Goal: Task Accomplishment & Management: Use online tool/utility

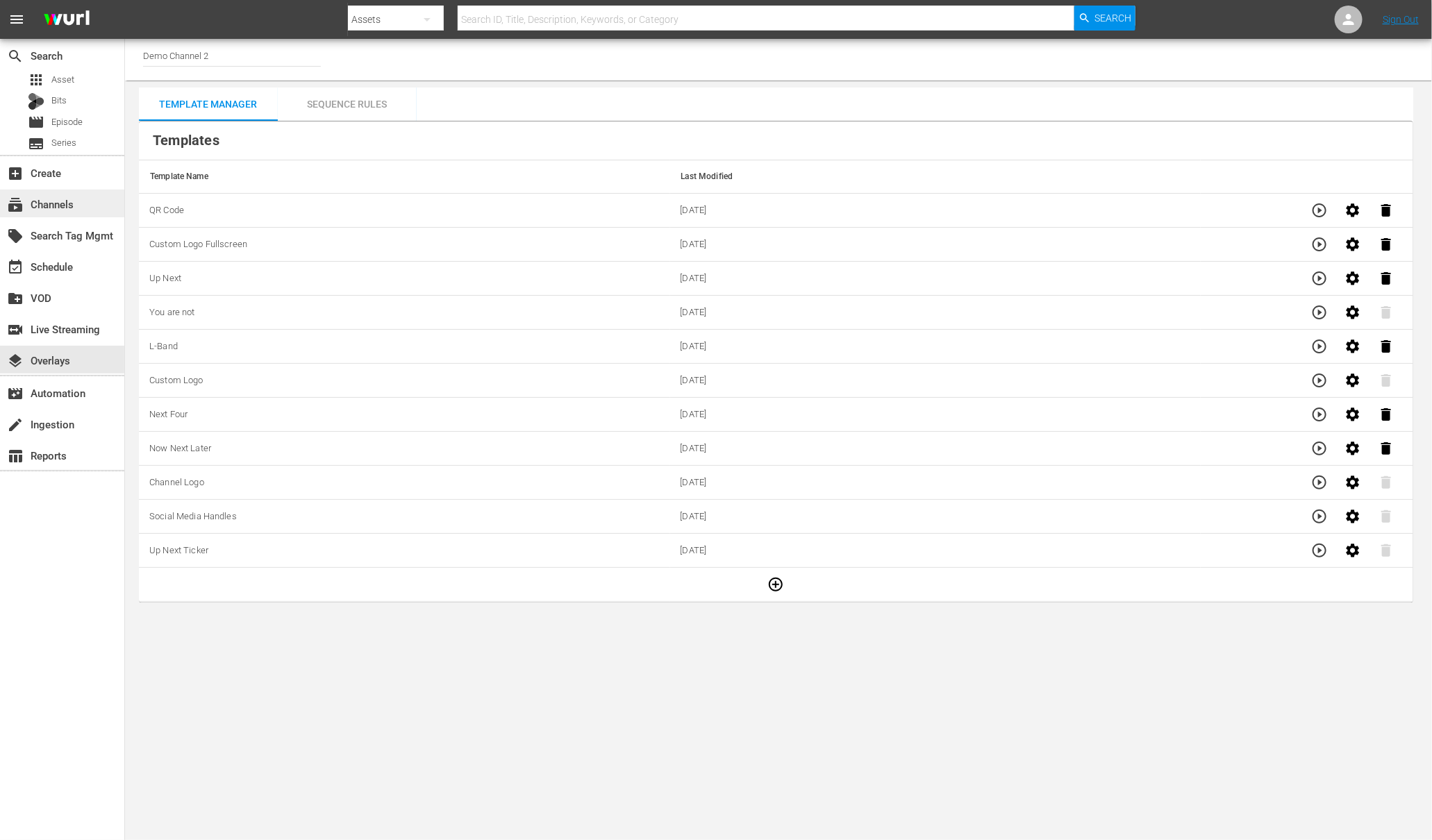
click at [69, 204] on div "subscriptions Channels" at bounding box center [39, 202] width 78 height 13
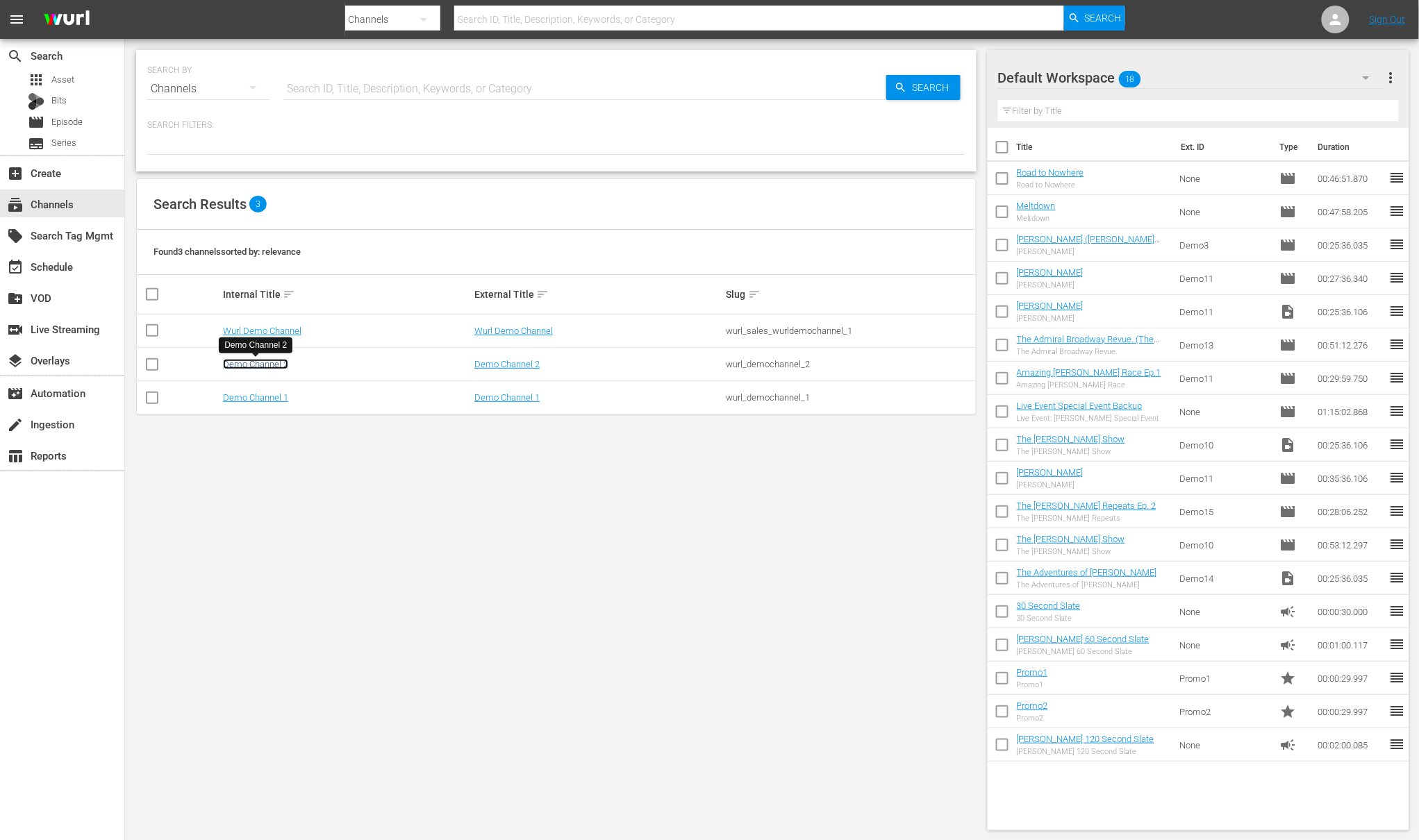
click at [277, 365] on link "Demo Channel 2" at bounding box center [255, 364] width 65 height 10
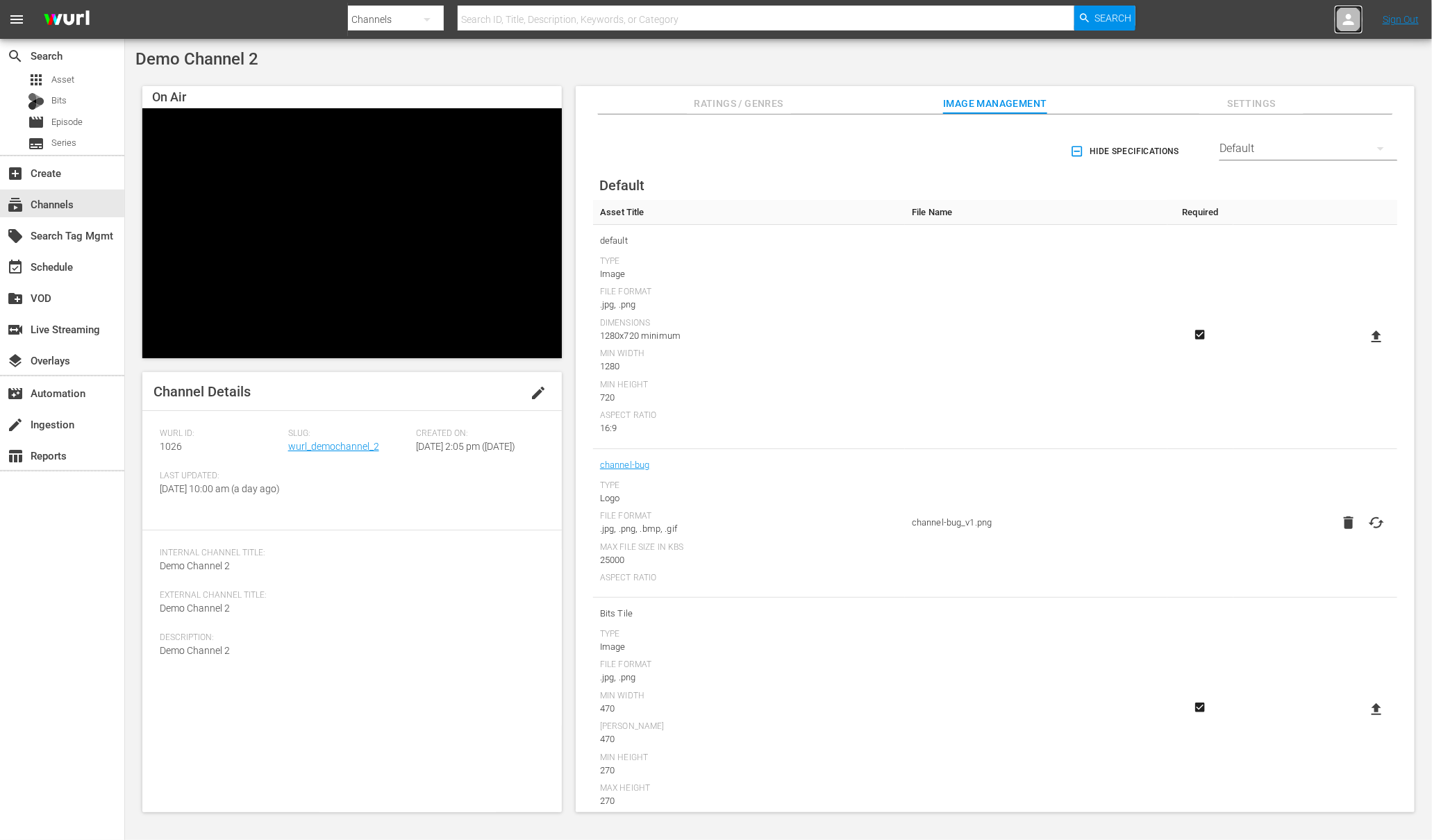
click at [1350, 22] on icon at bounding box center [1349, 20] width 11 height 11
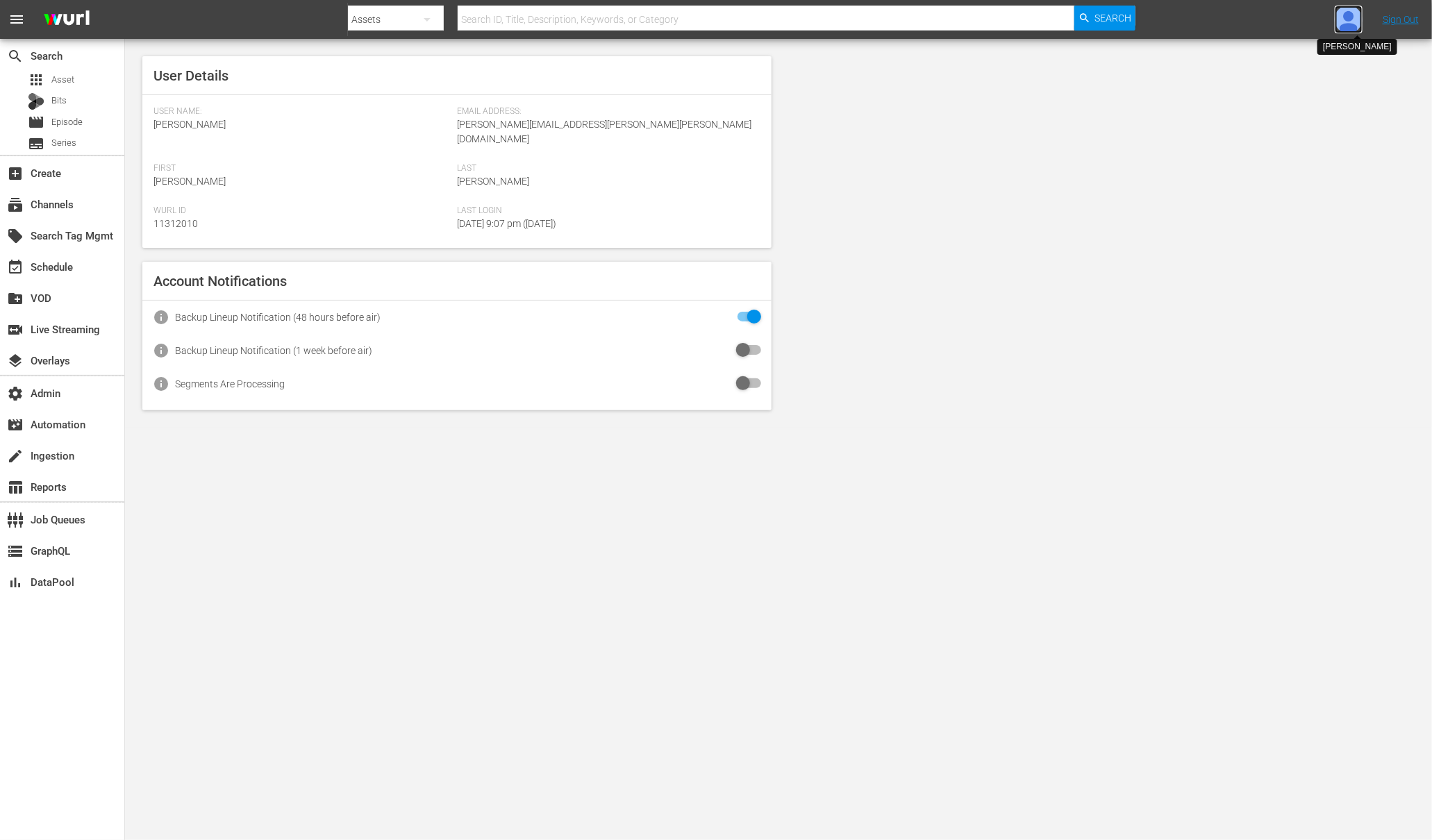
click at [1347, 26] on img at bounding box center [1349, 20] width 28 height 28
click at [1337, 23] on input "text" at bounding box center [1312, 22] width 178 height 34
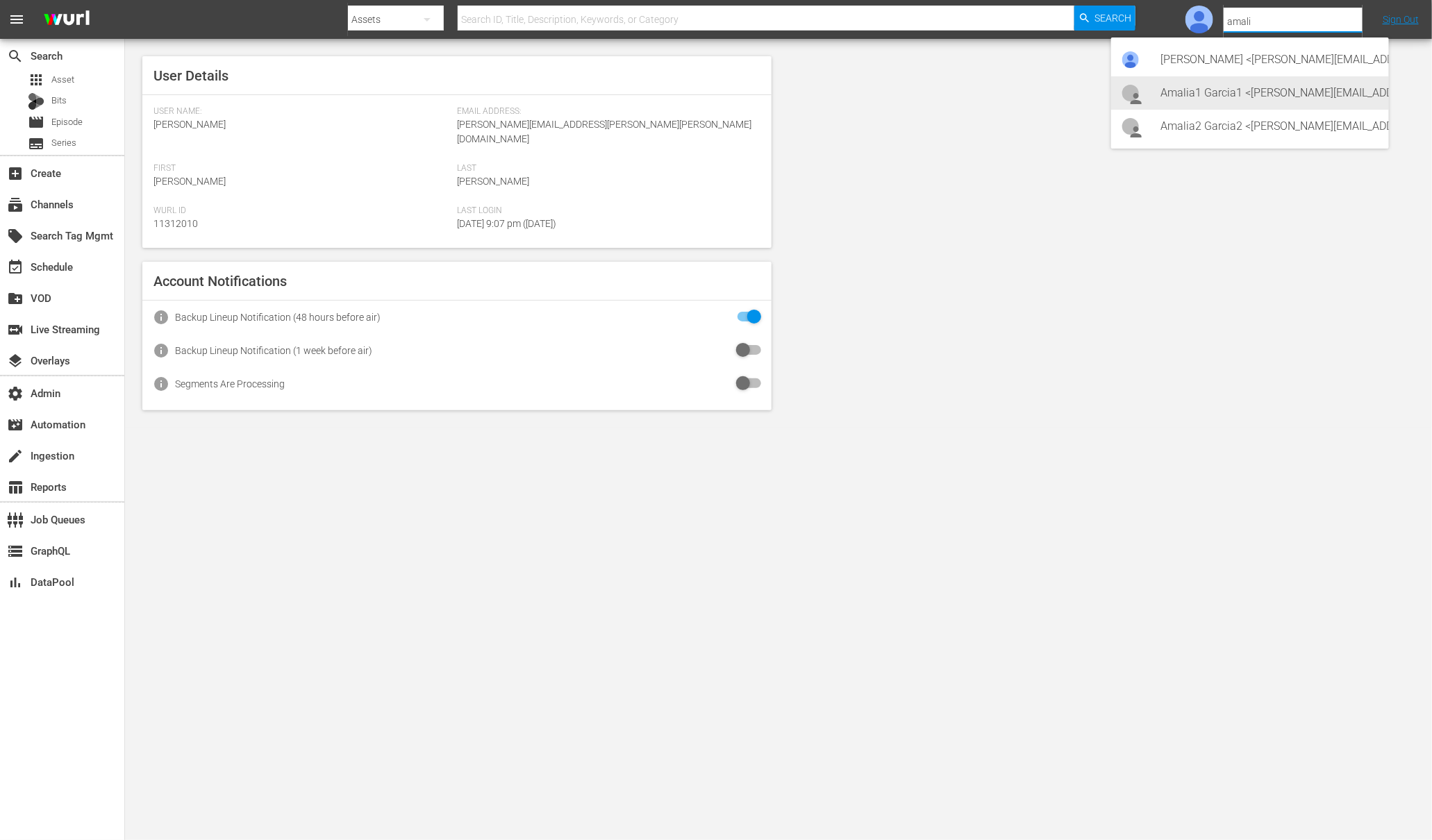
click at [1324, 95] on div "Amalia1 Garcia1 <amalia.garcia+testing1@wurl.com>" at bounding box center [1269, 93] width 216 height 34
type input "Amalia1 Garcia1 (11312213)"
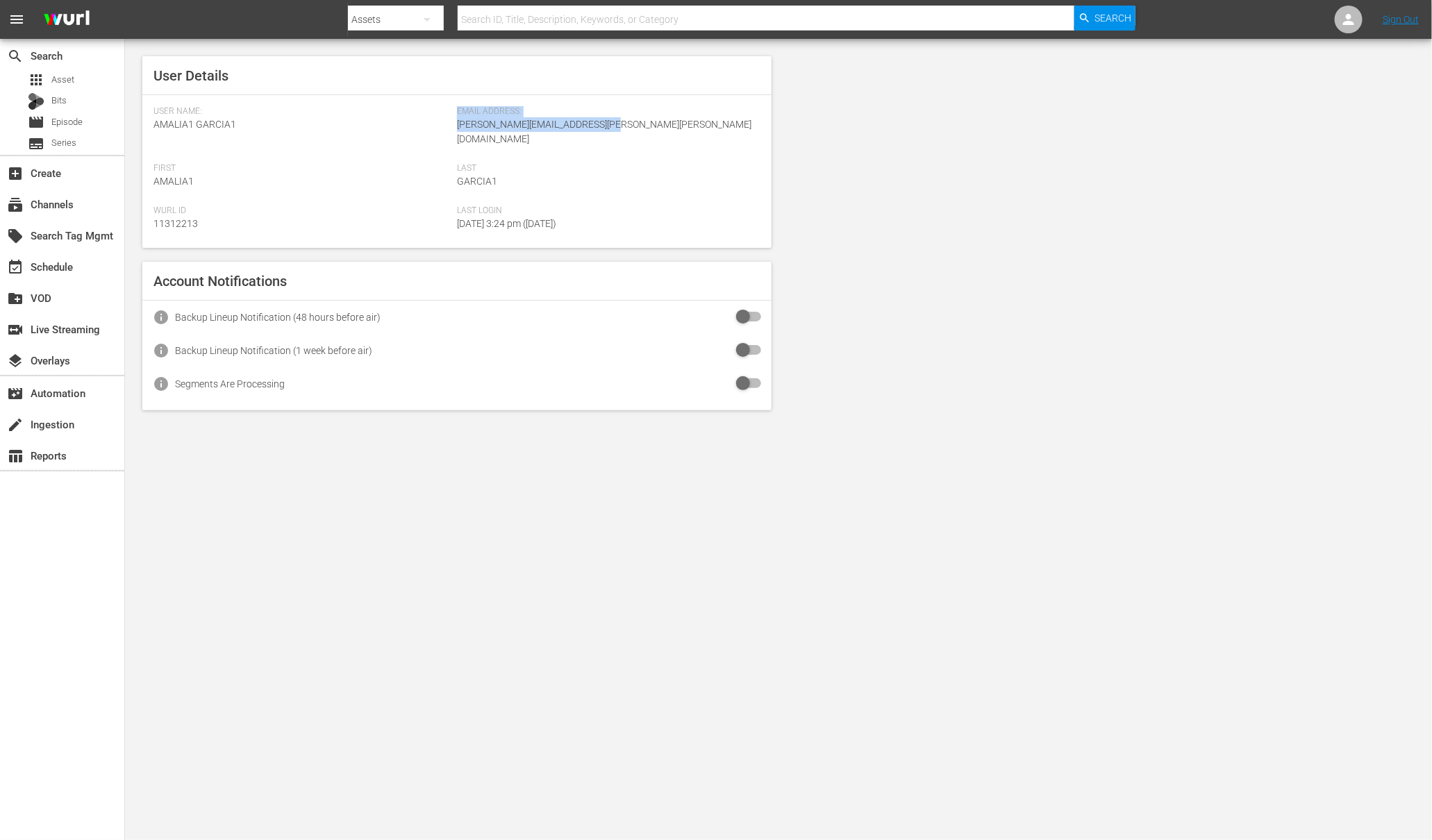
drag, startPoint x: 637, startPoint y: 122, endPoint x: 457, endPoint y: 110, distance: 180.4
click at [457, 110] on div "Email Address: [PERSON_NAME][EMAIL_ADDRESS][PERSON_NAME][PERSON_NAME][DOMAIN_NA…" at bounding box center [609, 134] width 303 height 57
copy div "Email Address: [PERSON_NAME][EMAIL_ADDRESS][PERSON_NAME][PERSON_NAME][DOMAIN_NA…"
click at [1050, 218] on div "User Details User Name: Amalia1 Garcia1 Email Address: [PERSON_NAME][EMAIL_ADDR…" at bounding box center [779, 233] width 1307 height 388
click at [51, 76] on span "Asset" at bounding box center [62, 80] width 23 height 14
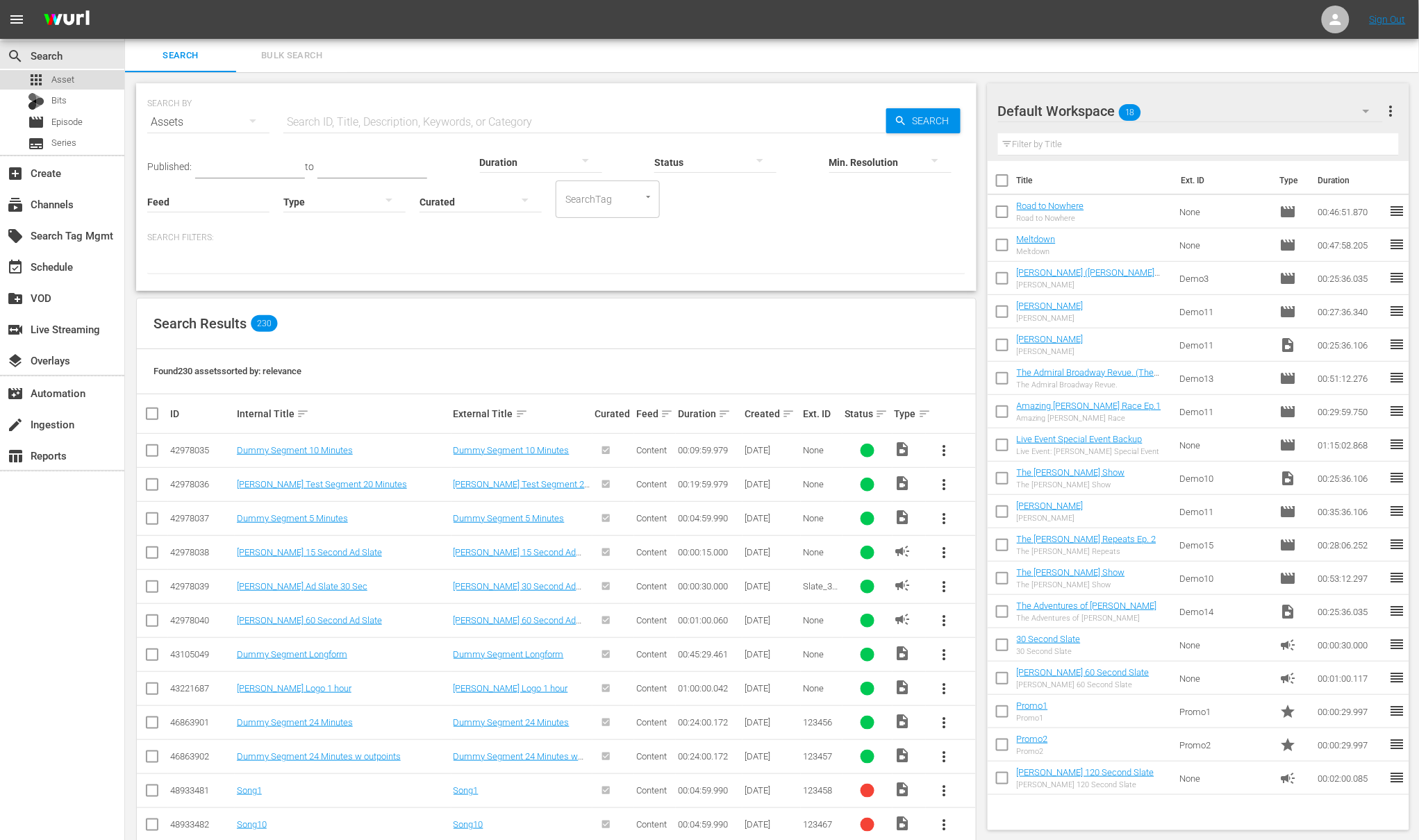
click at [64, 78] on span "Asset" at bounding box center [62, 80] width 23 height 14
click at [1368, 111] on icon "button" at bounding box center [1368, 111] width 7 height 4
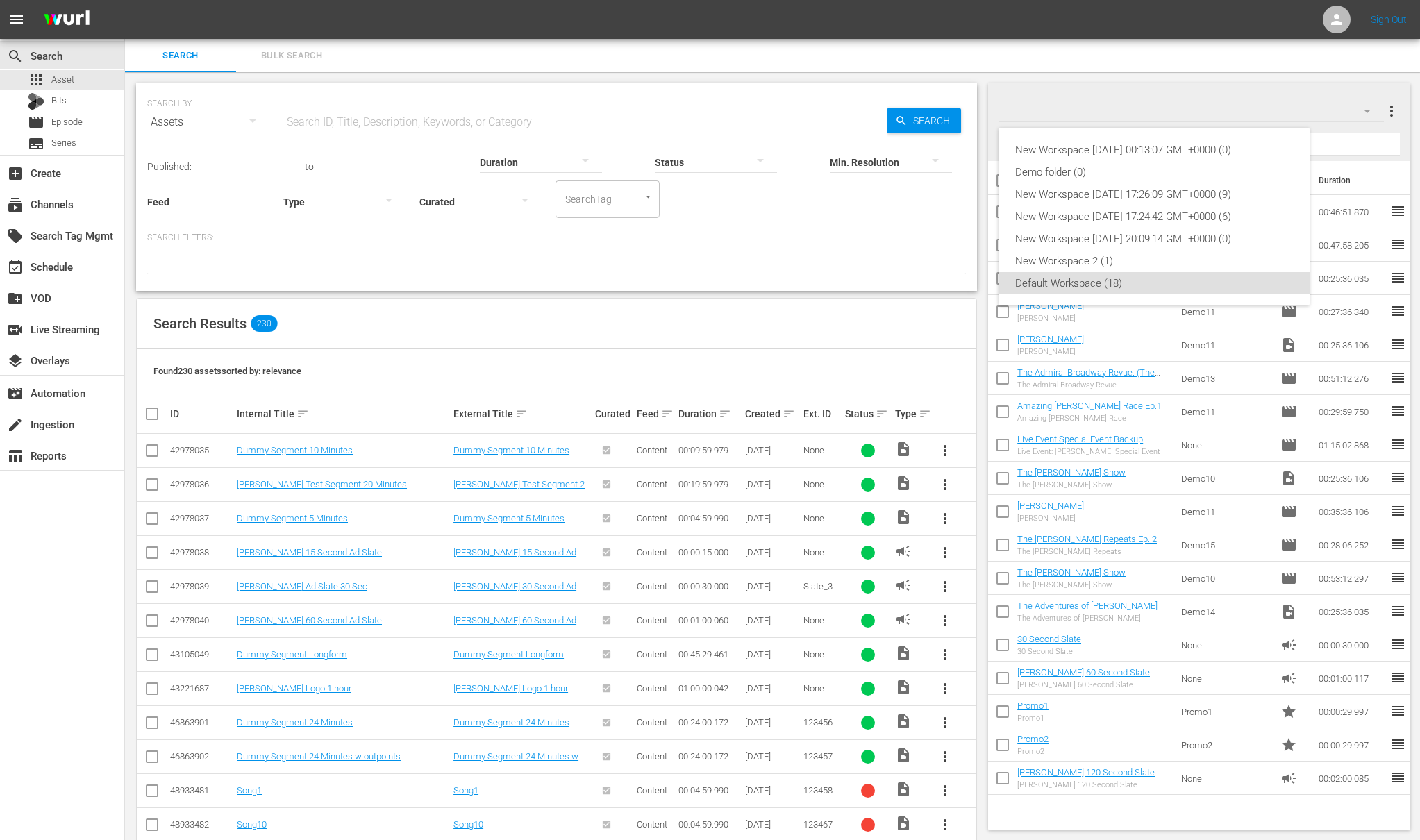
click at [1329, 94] on div "New Workspace Thu Aug 14 2025 00:13:07 GMT+0000 (0) Demo folder (0) New Workspa…" at bounding box center [710, 420] width 1420 height 840
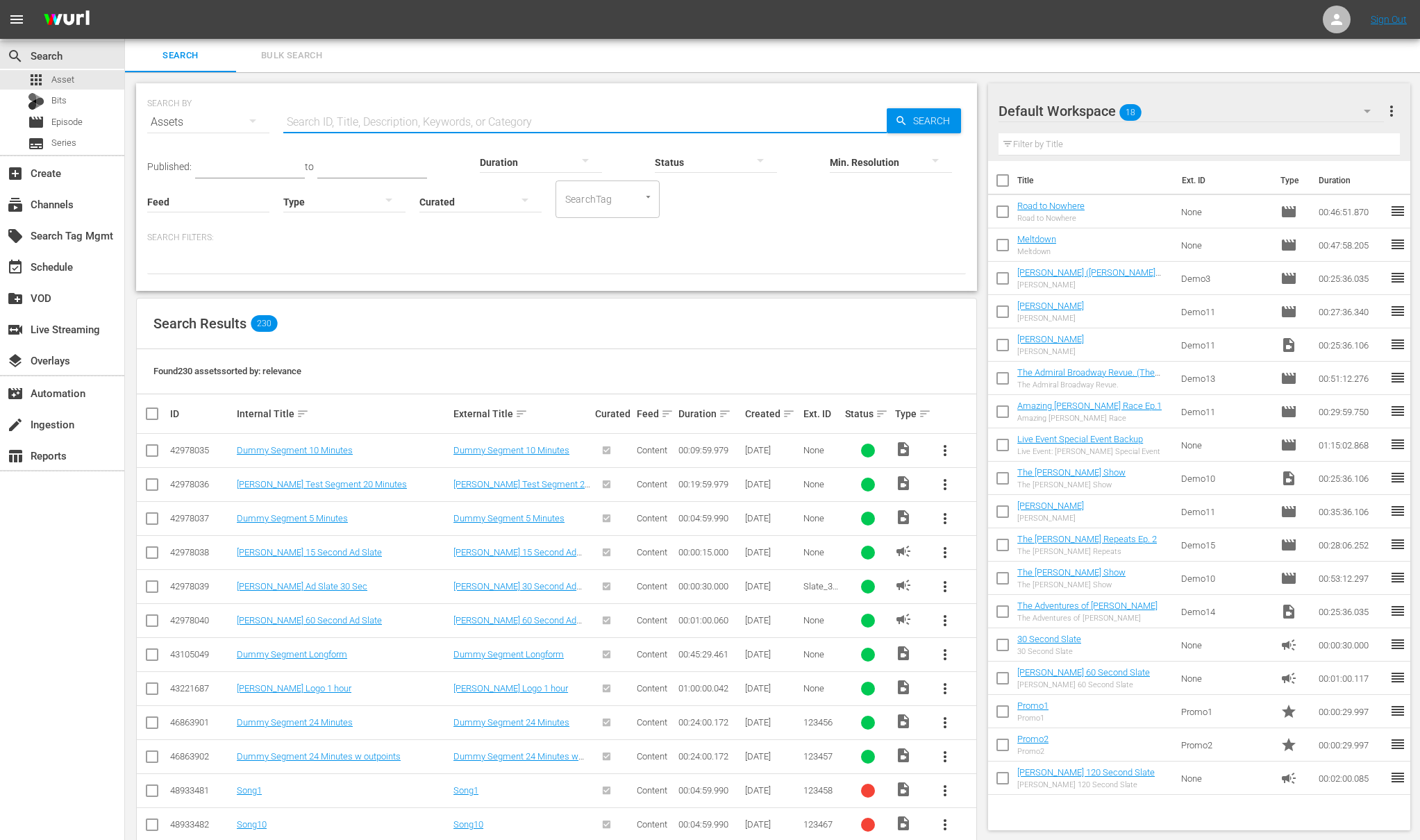
click at [410, 127] on input "text" at bounding box center [585, 122] width 604 height 34
click at [710, 305] on div "Search Results 230" at bounding box center [556, 323] width 840 height 50
click at [402, 130] on input "text" at bounding box center [585, 122] width 604 height 34
type input "demo"
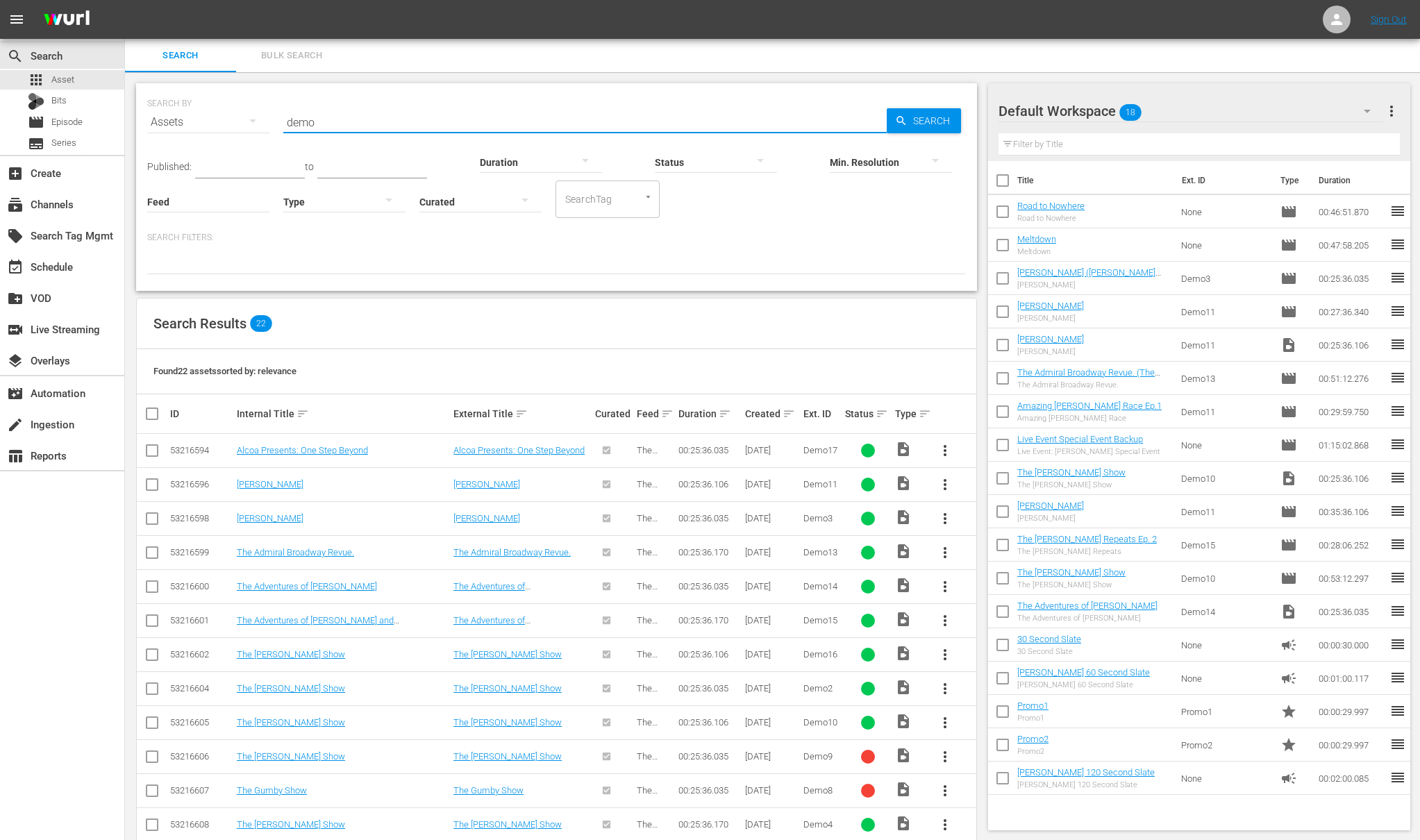
click at [155, 524] on input "checkbox" at bounding box center [152, 522] width 17 height 17
checkbox input "true"
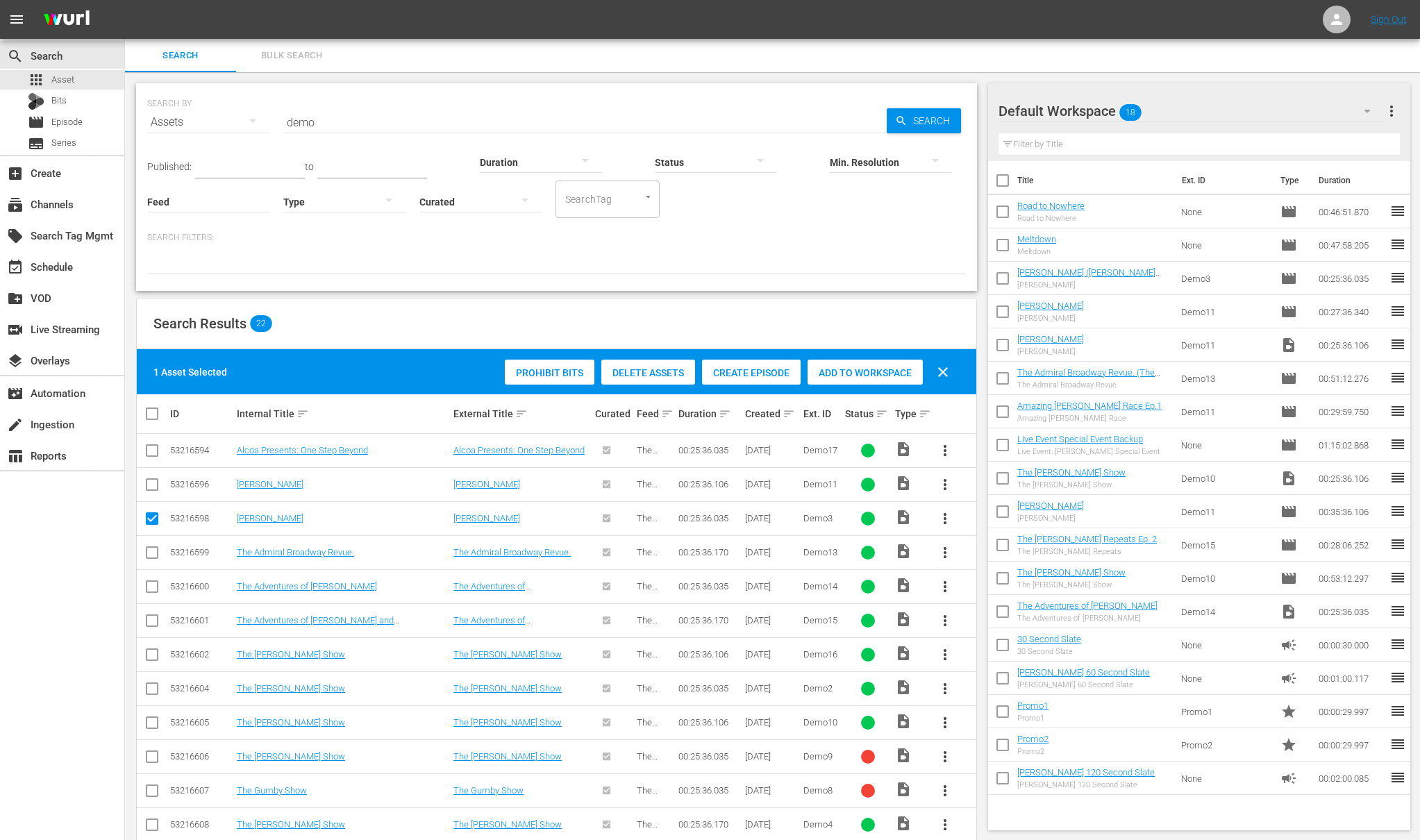
click at [157, 410] on input "checkbox" at bounding box center [158, 414] width 28 height 17
checkbox input "true"
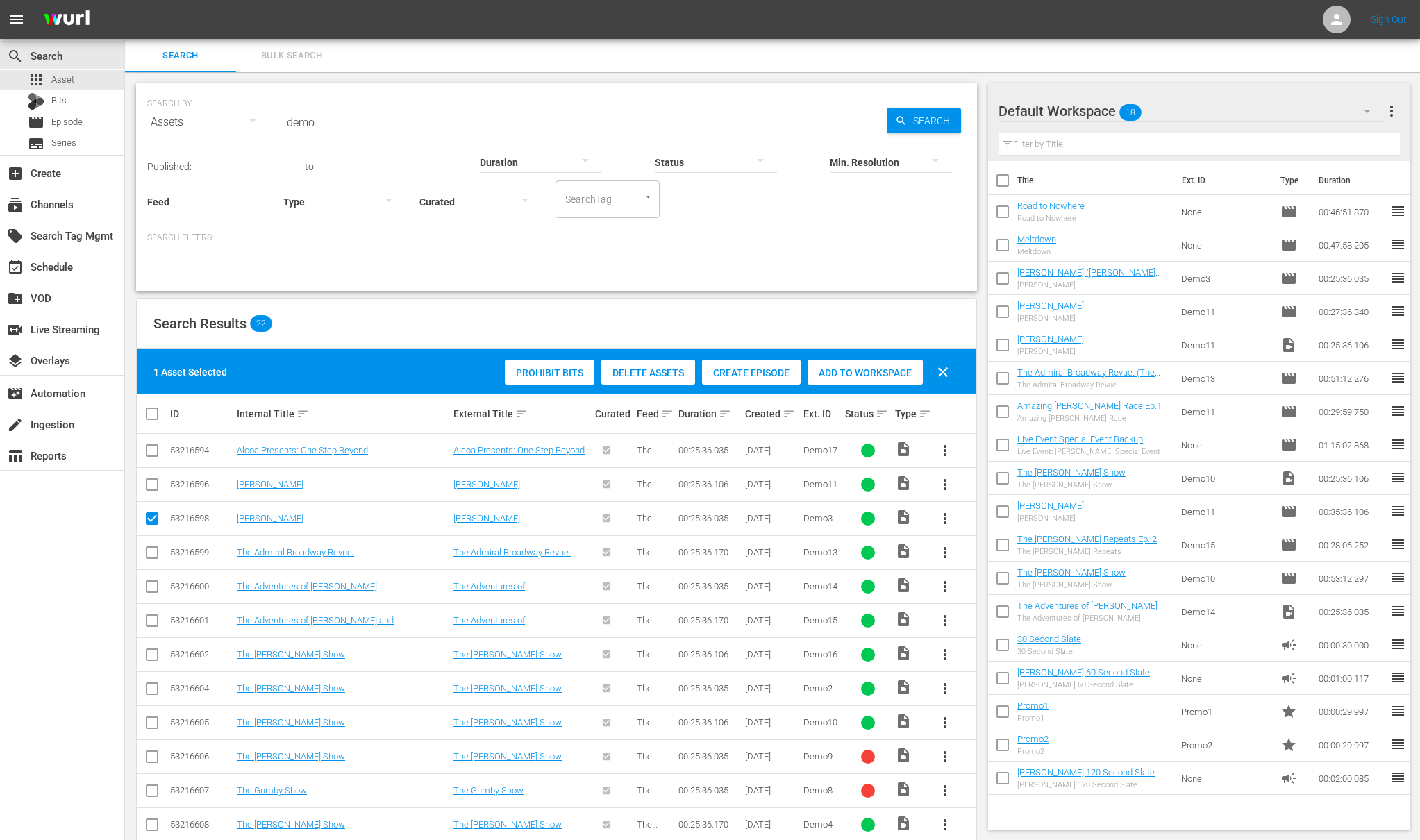
checkbox input "true"
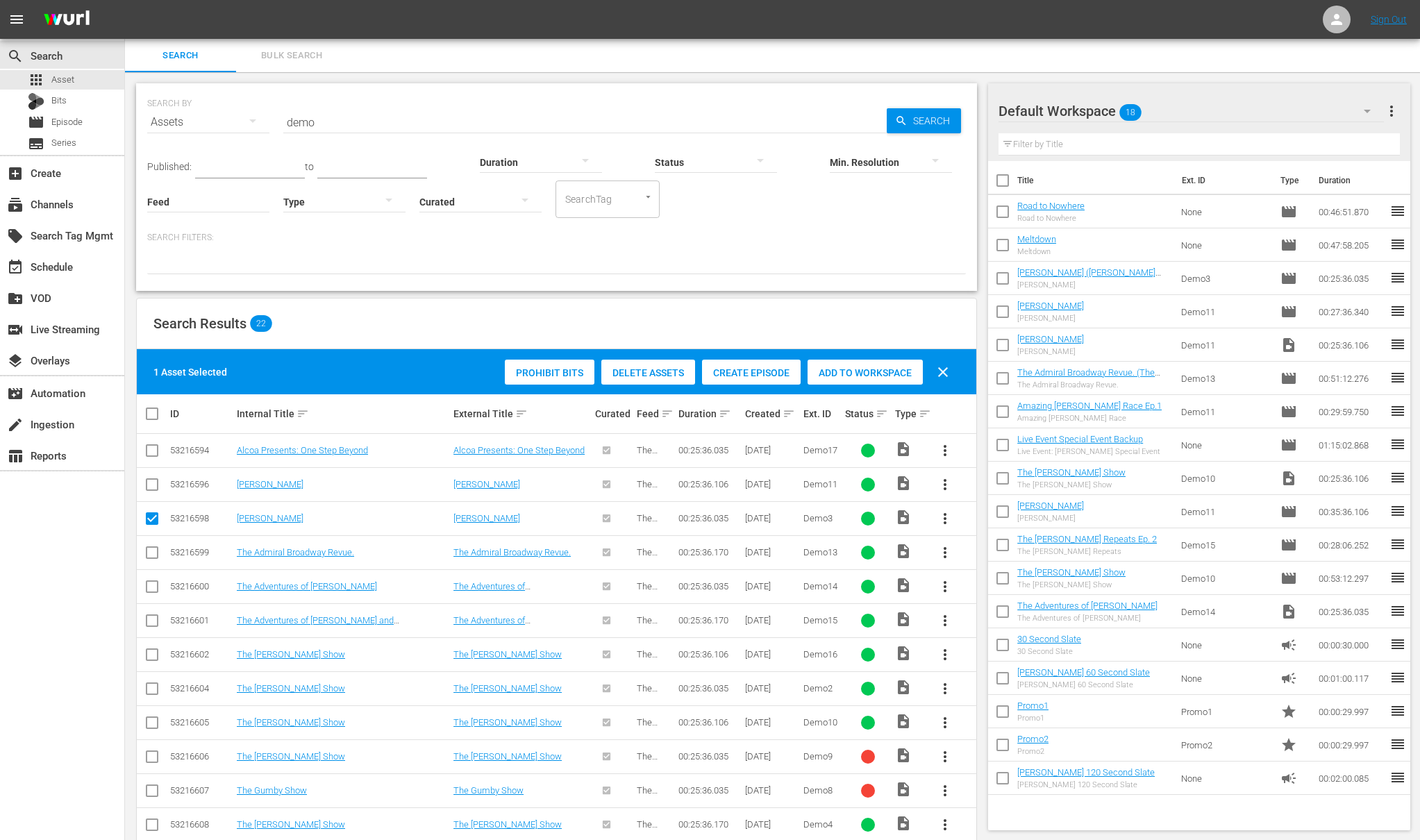
checkbox input "true"
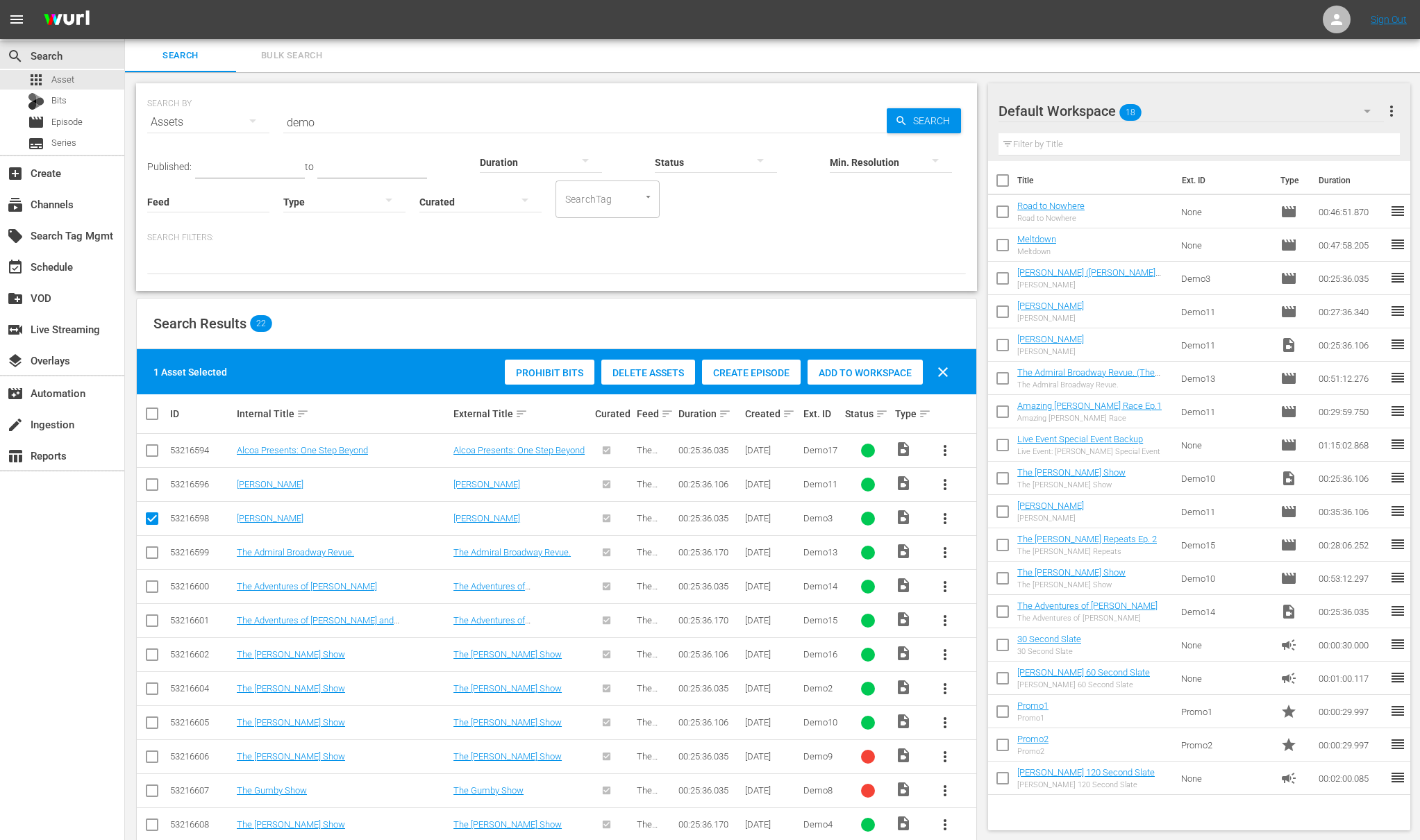
checkbox input "true"
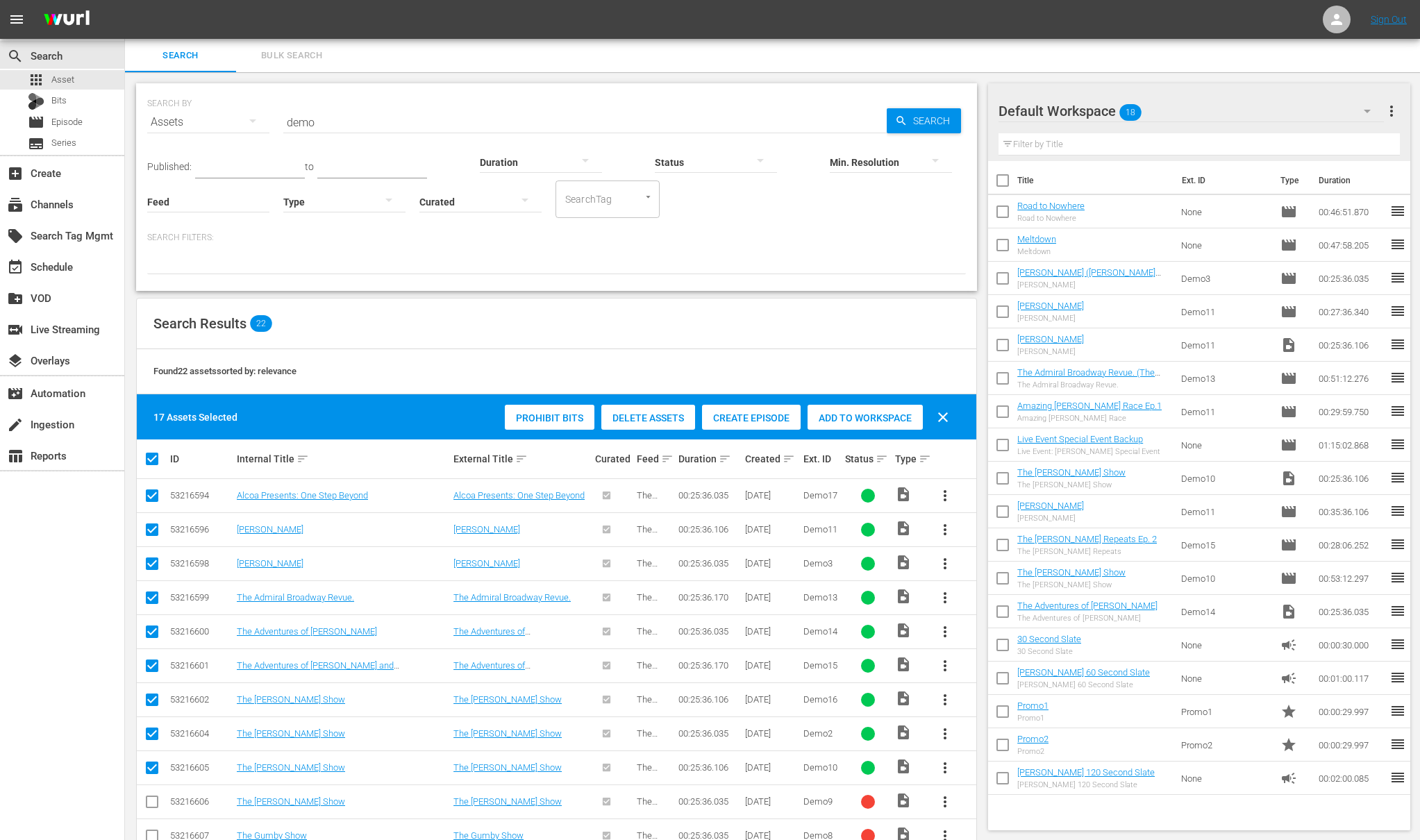
click at [152, 461] on input "checkbox" at bounding box center [158, 459] width 28 height 17
checkbox input "false"
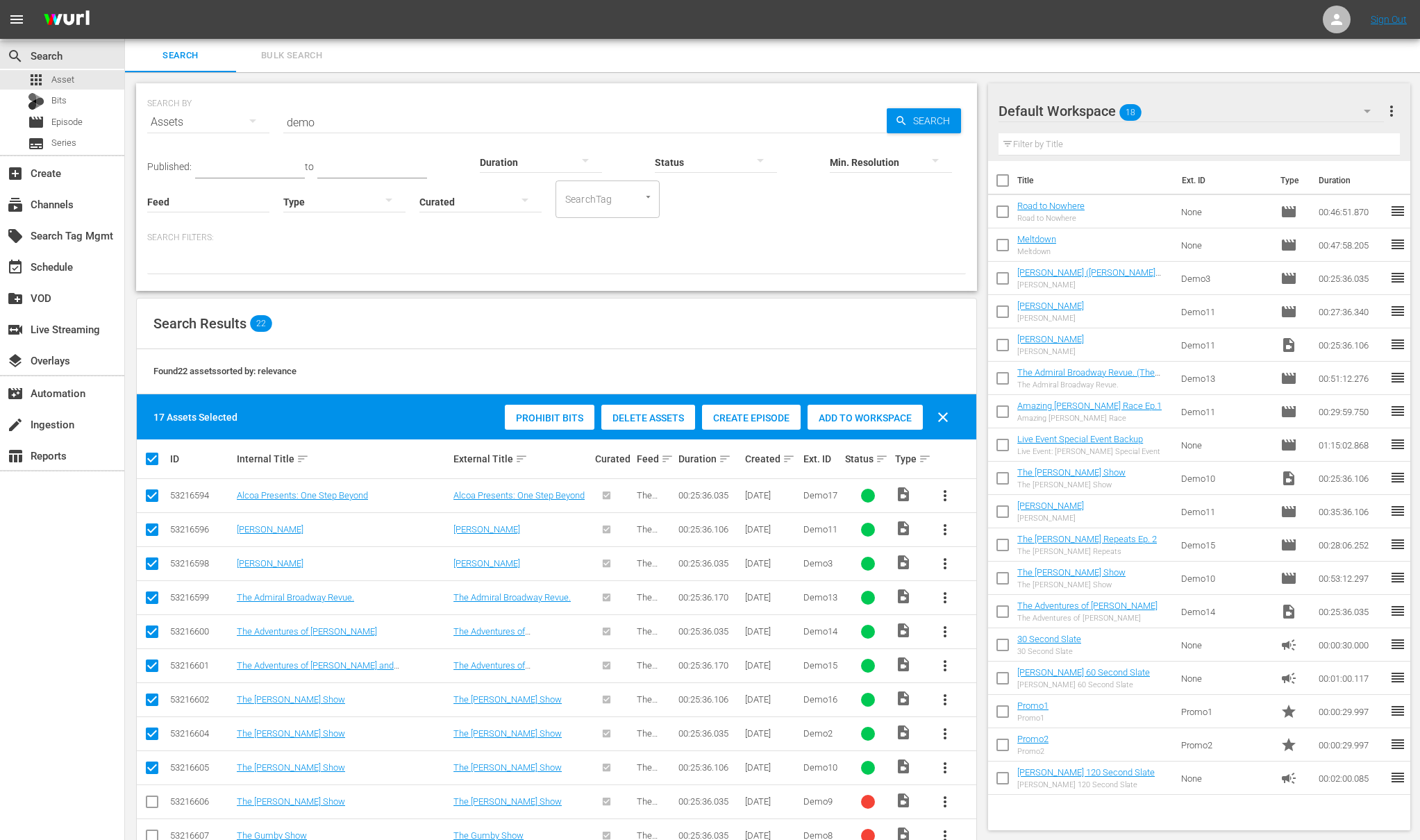
checkbox input "false"
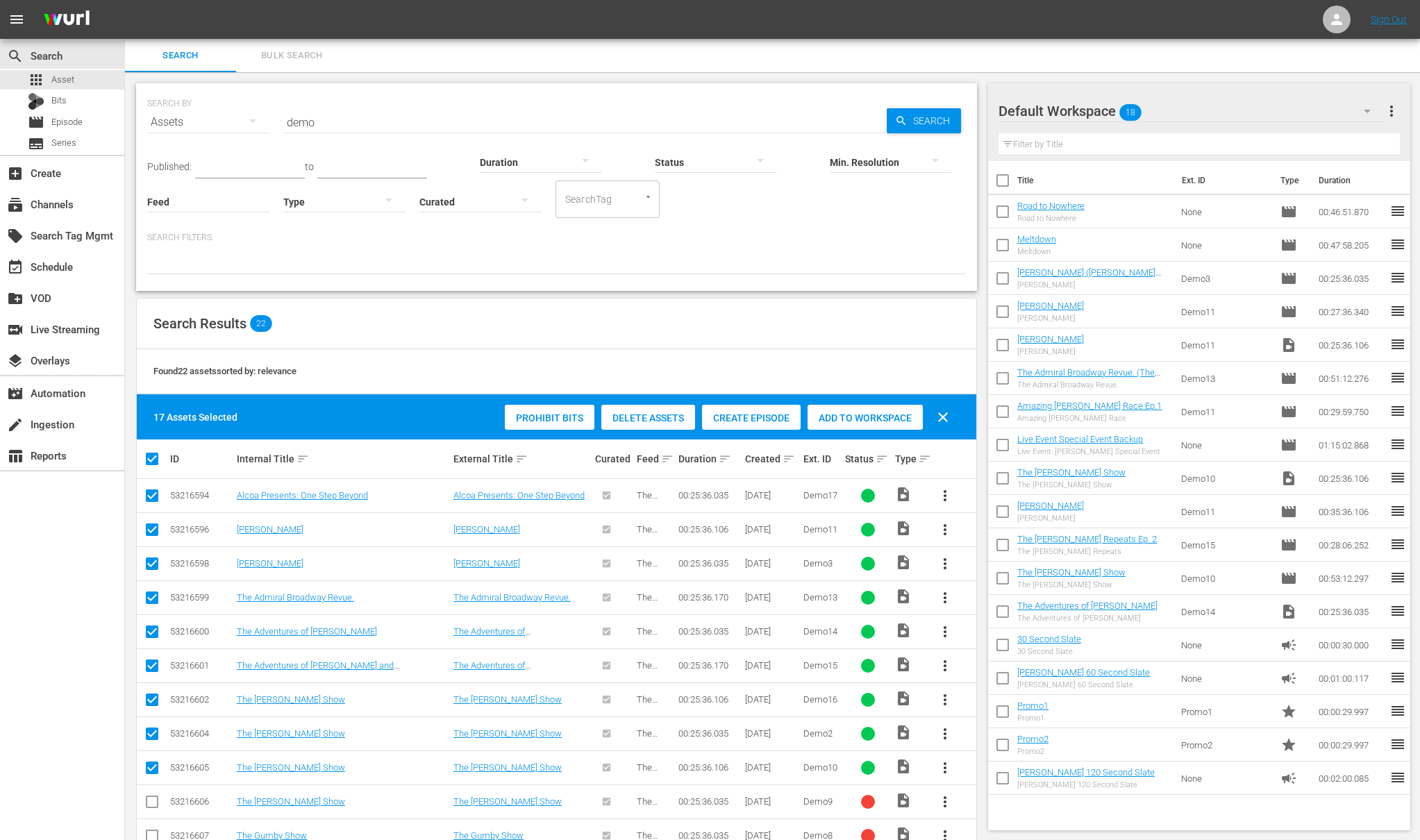
checkbox input "false"
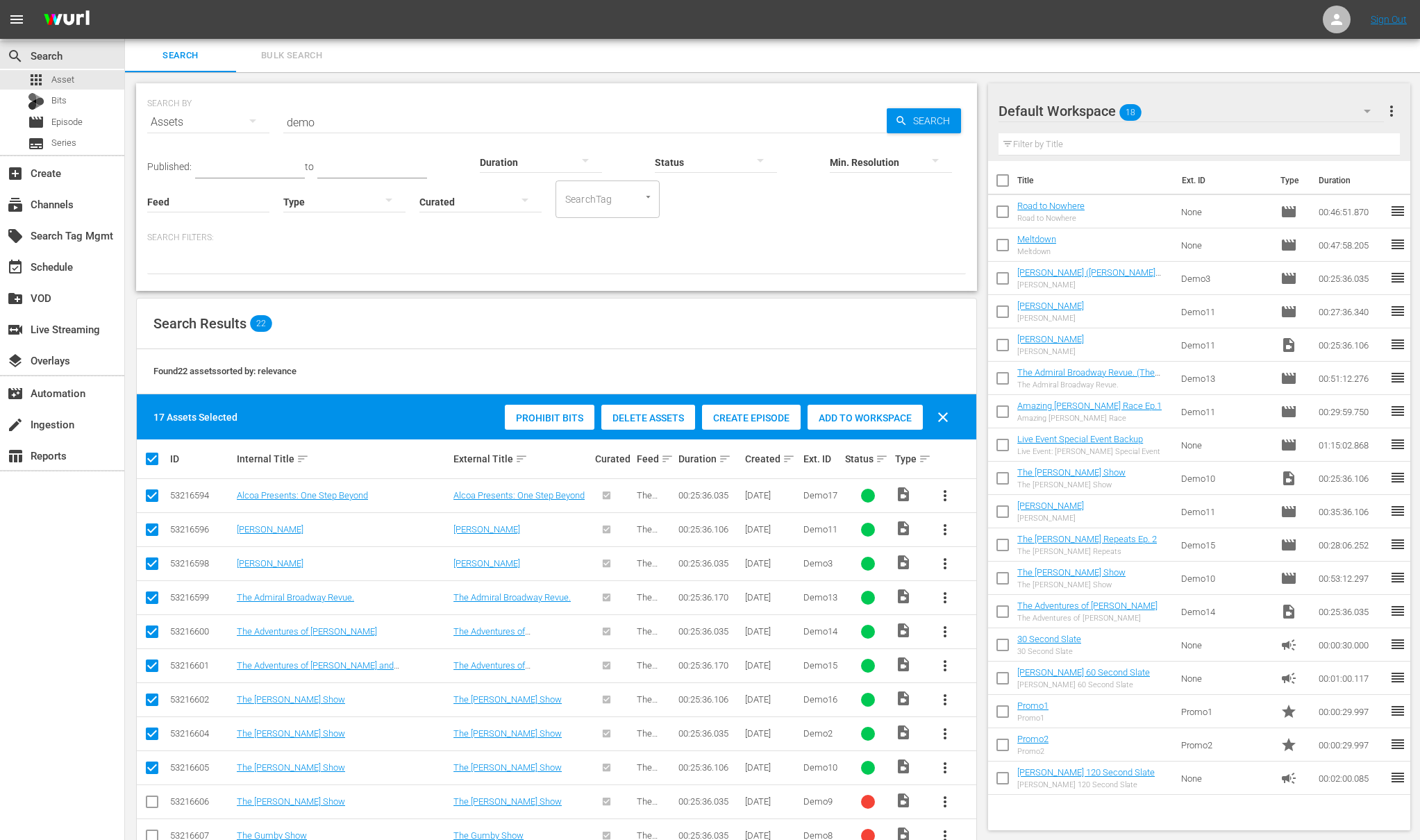
checkbox input "false"
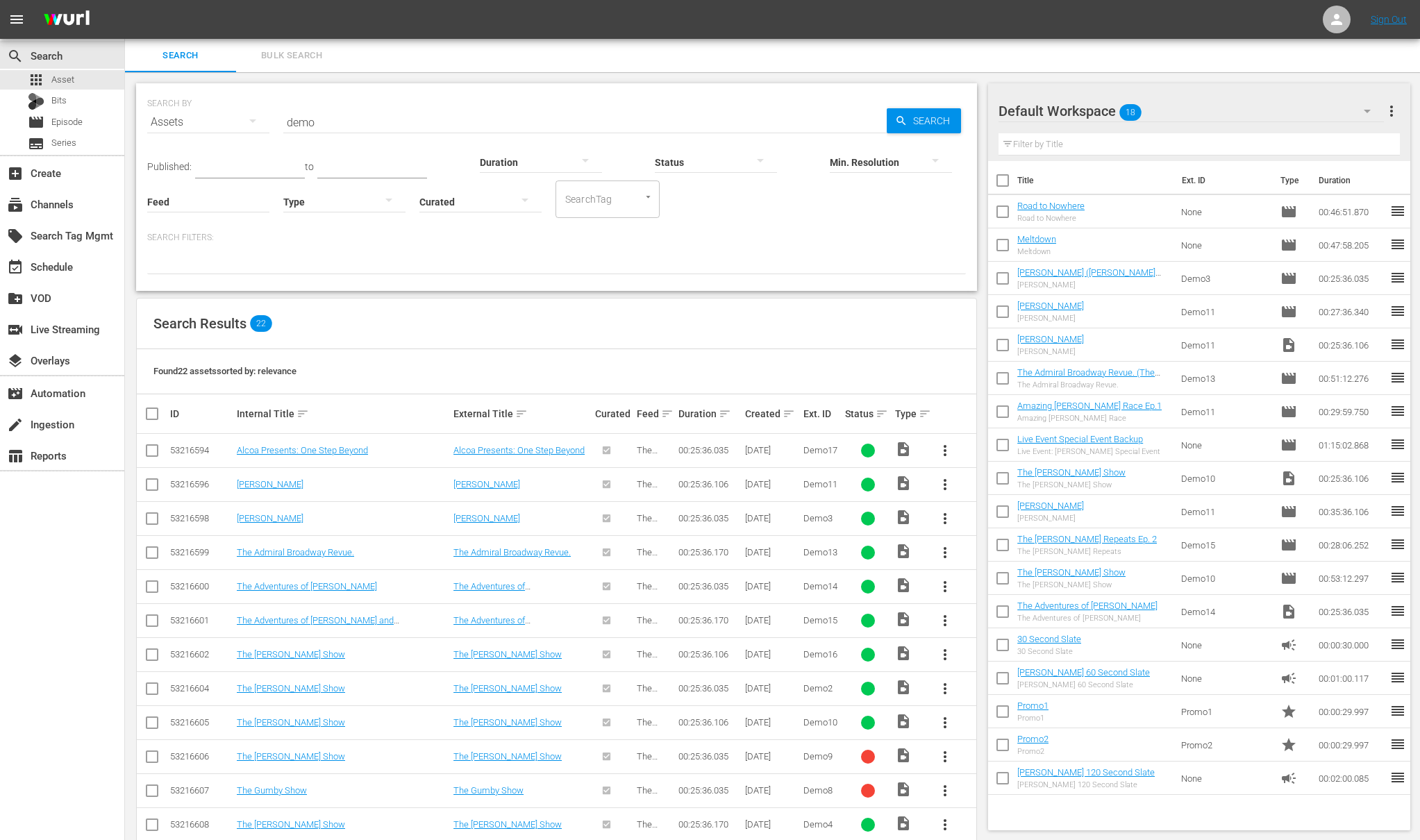
click at [151, 517] on input "checkbox" at bounding box center [152, 522] width 17 height 17
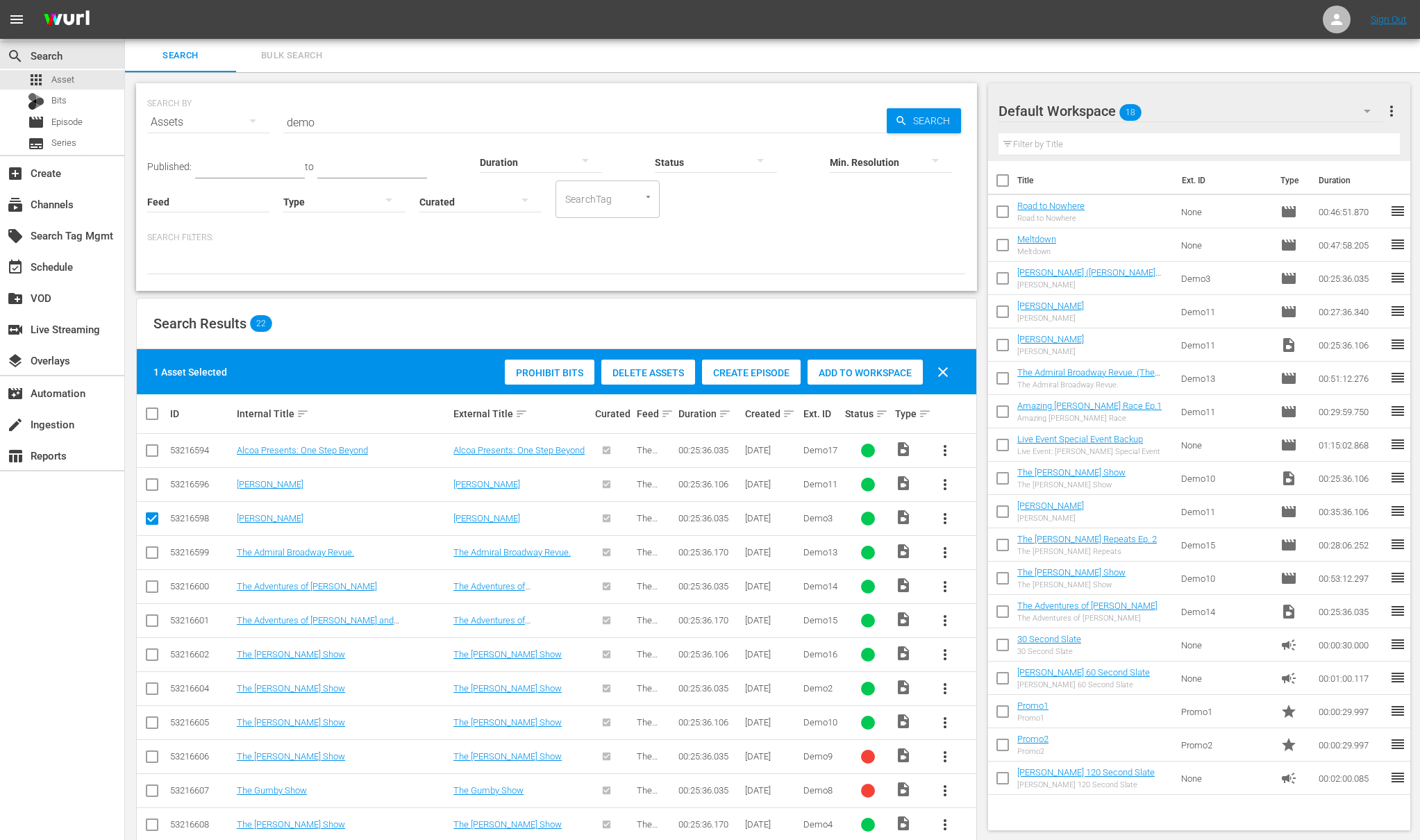
click at [735, 372] on span "Create Episode" at bounding box center [751, 373] width 99 height 11
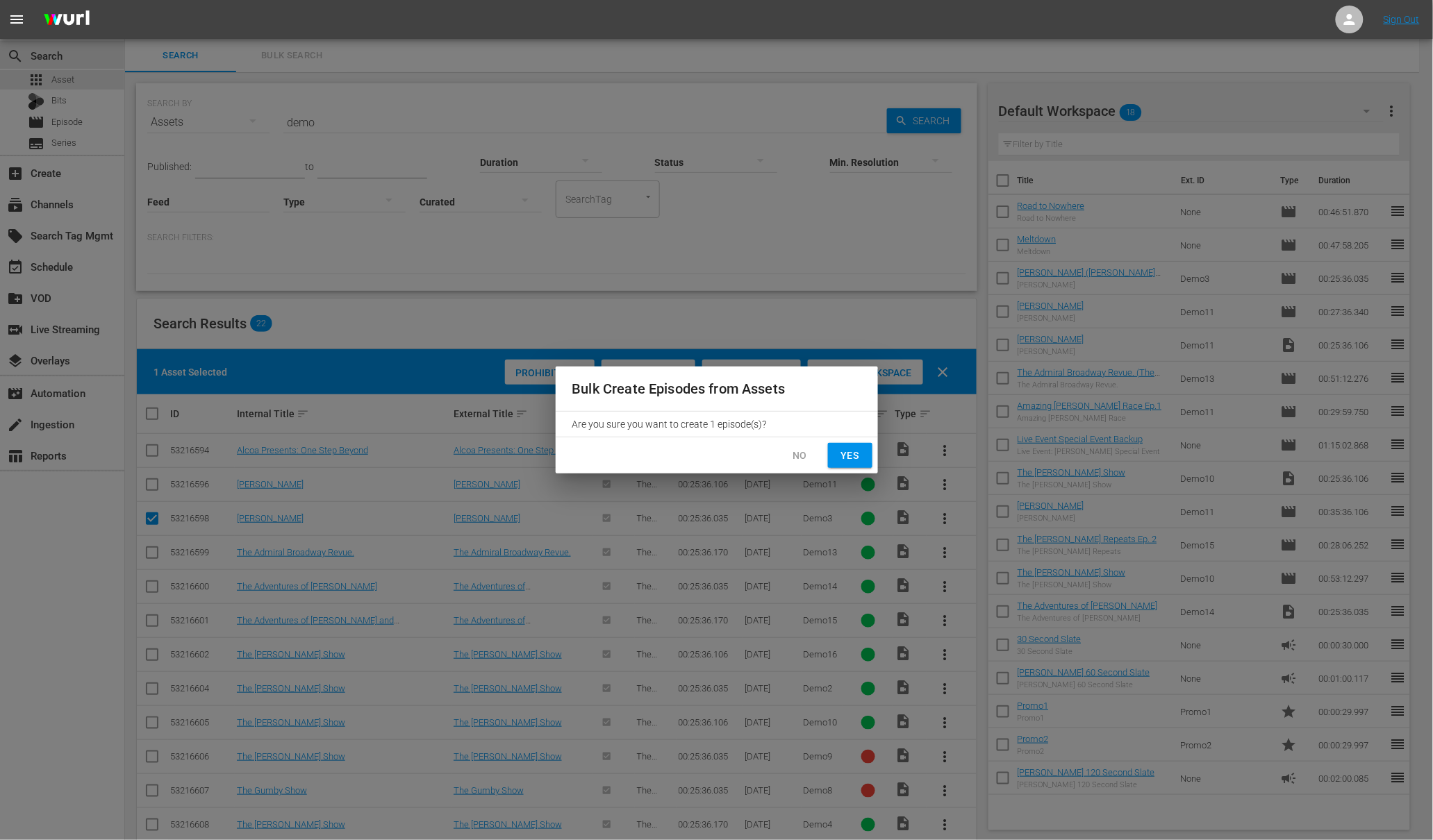
click at [863, 451] on button "Yes" at bounding box center [850, 456] width 44 height 26
checkbox input "false"
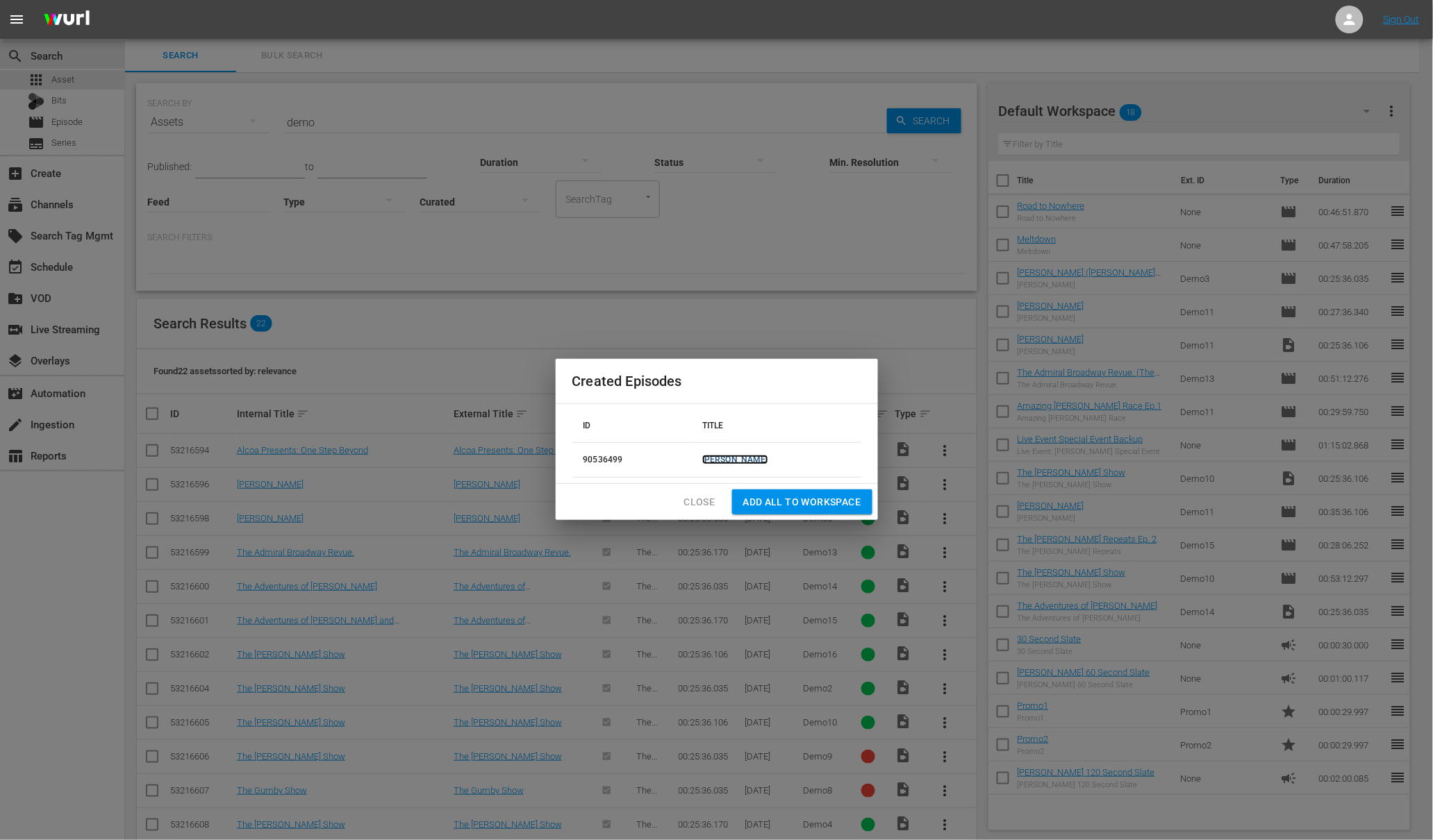
click at [752, 461] on link "[PERSON_NAME]" at bounding box center [735, 460] width 66 height 10
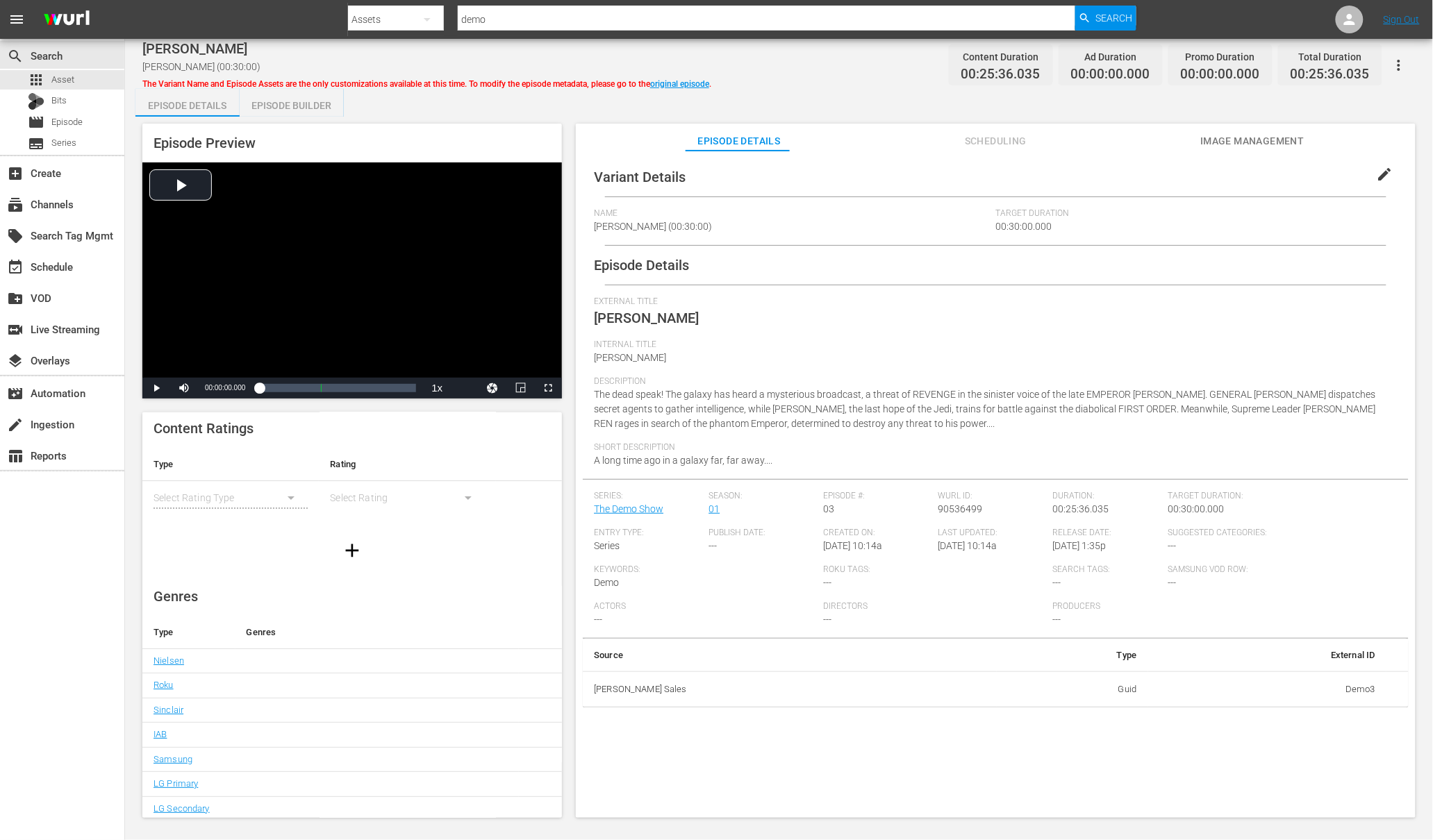
scroll to position [7, 0]
click at [1236, 140] on span "Image Management" at bounding box center [1252, 141] width 104 height 18
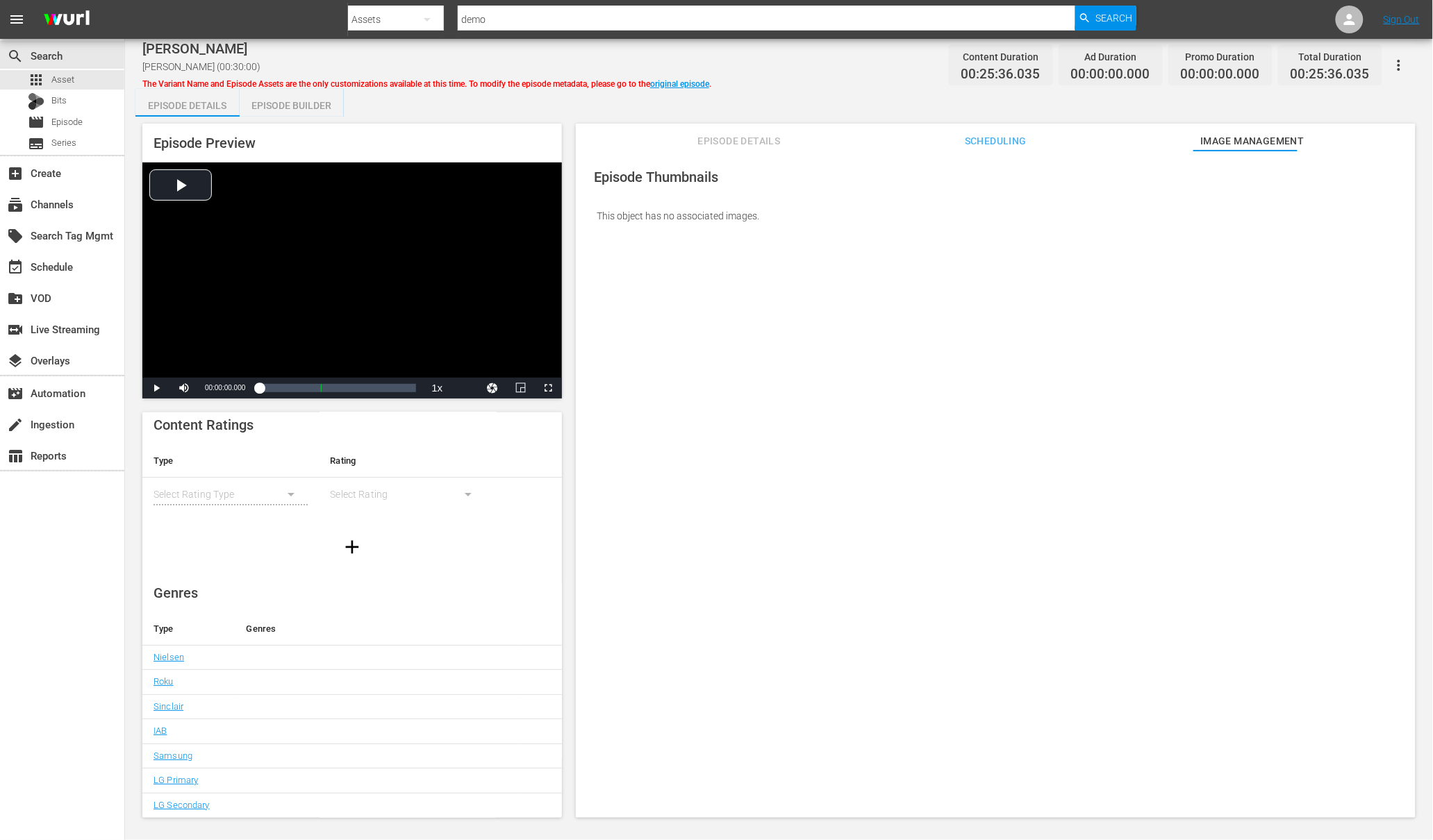
click at [742, 139] on span "Episode Details" at bounding box center [739, 141] width 104 height 18
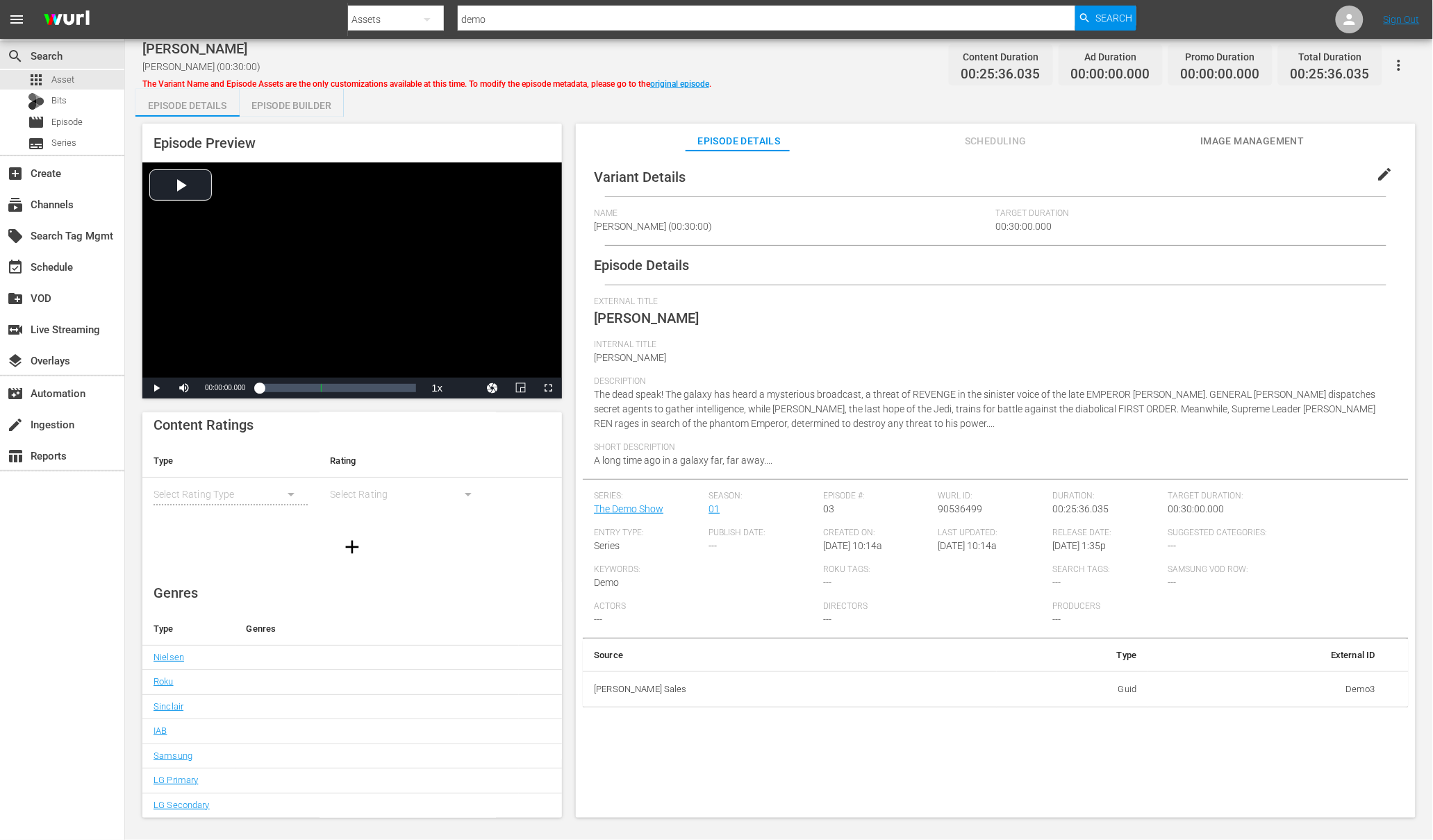
click at [1202, 139] on span "Image Management" at bounding box center [1252, 141] width 104 height 18
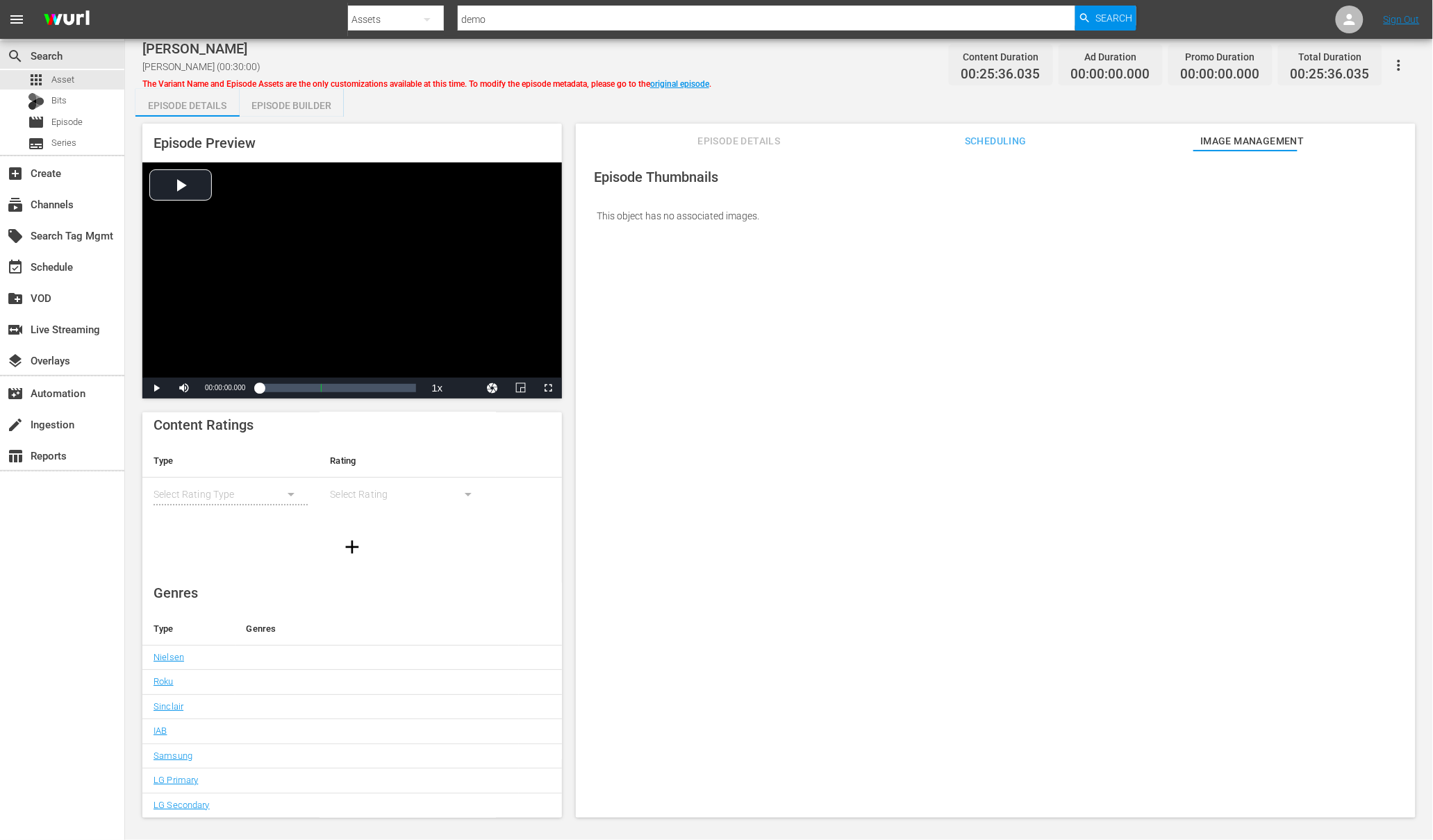
click at [722, 139] on span "Episode Details" at bounding box center [739, 141] width 104 height 18
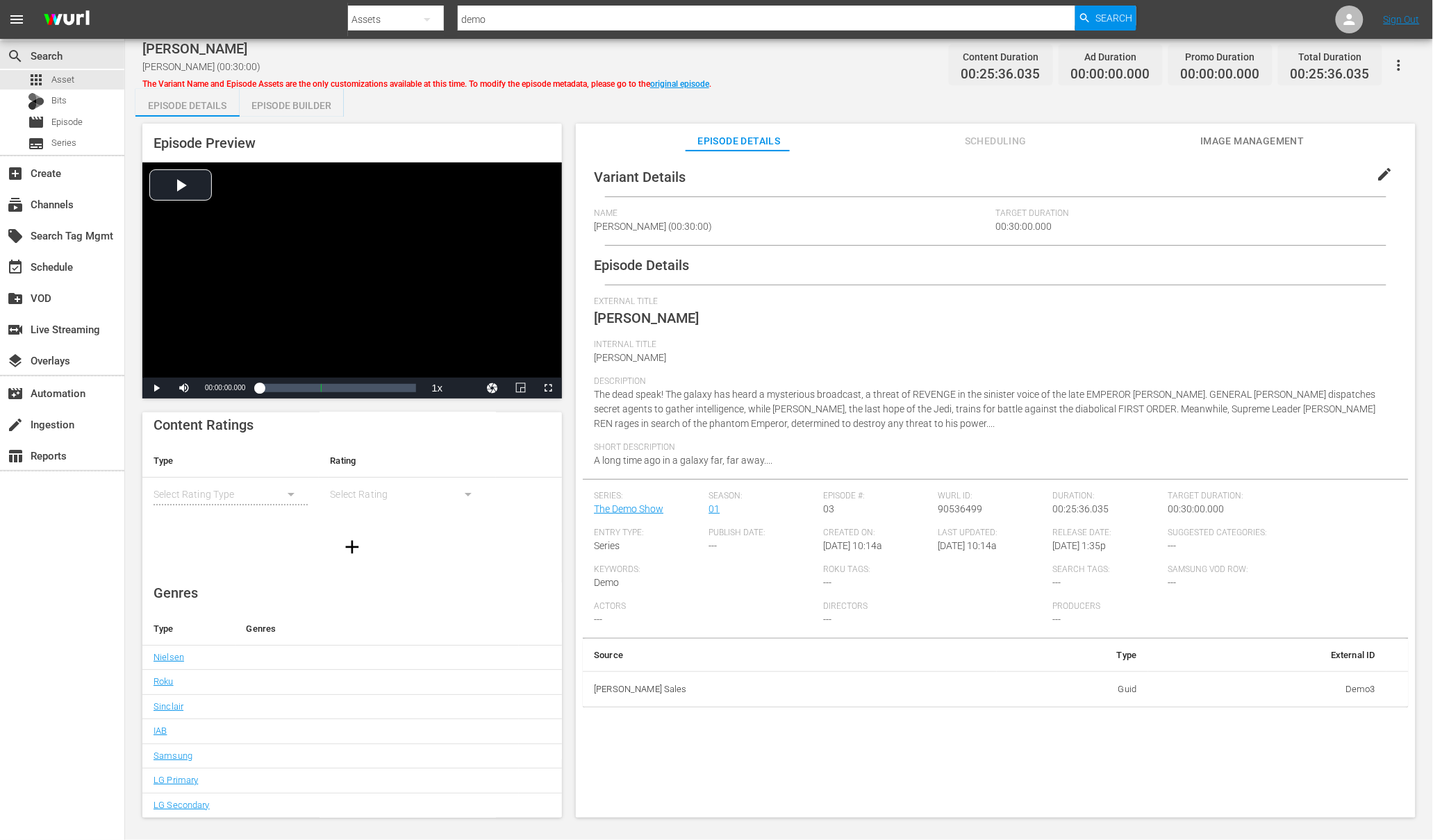
click at [1377, 174] on span "edit" at bounding box center [1385, 174] width 17 height 17
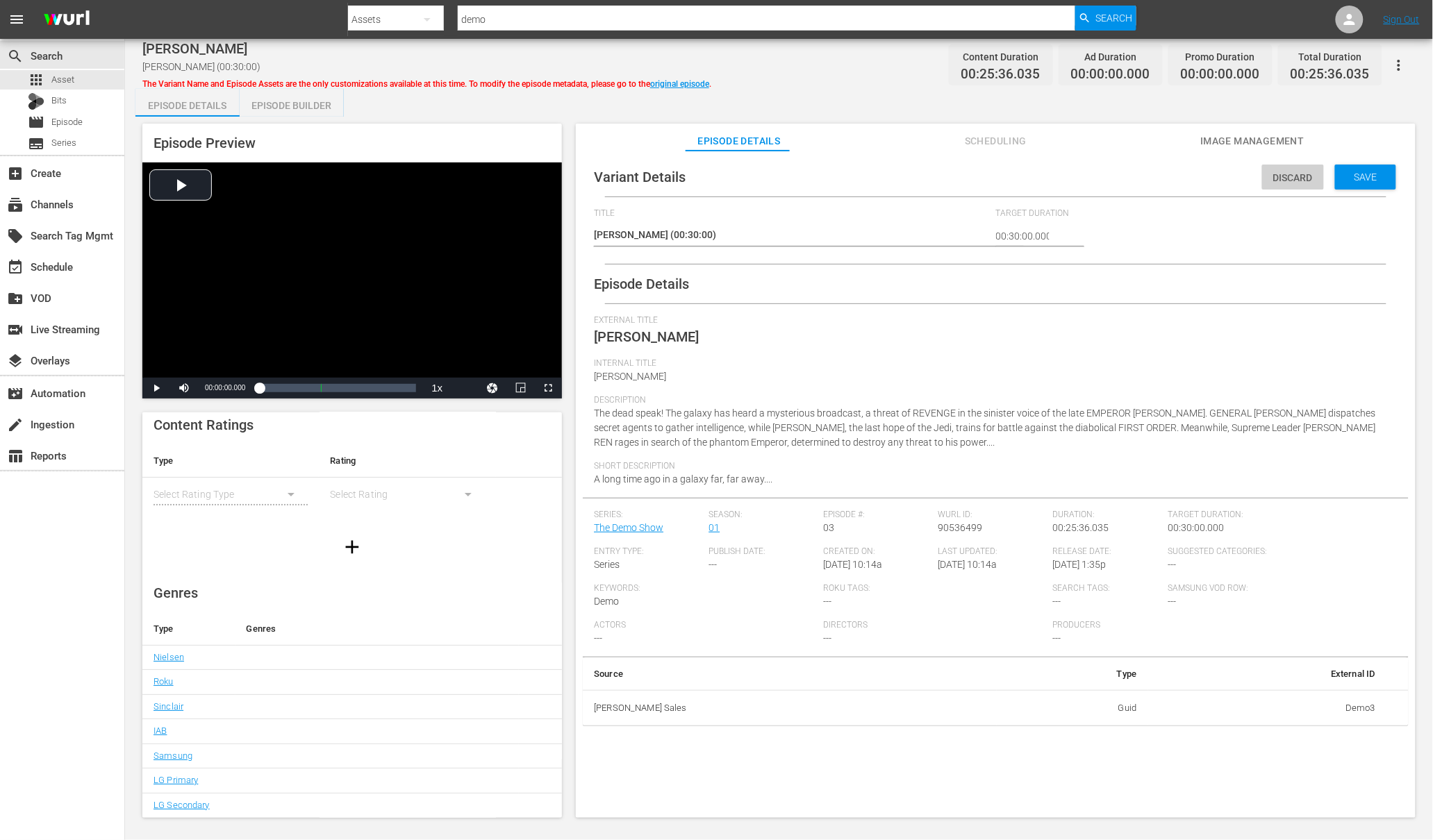
click at [1273, 172] on span "Discard" at bounding box center [1293, 178] width 62 height 11
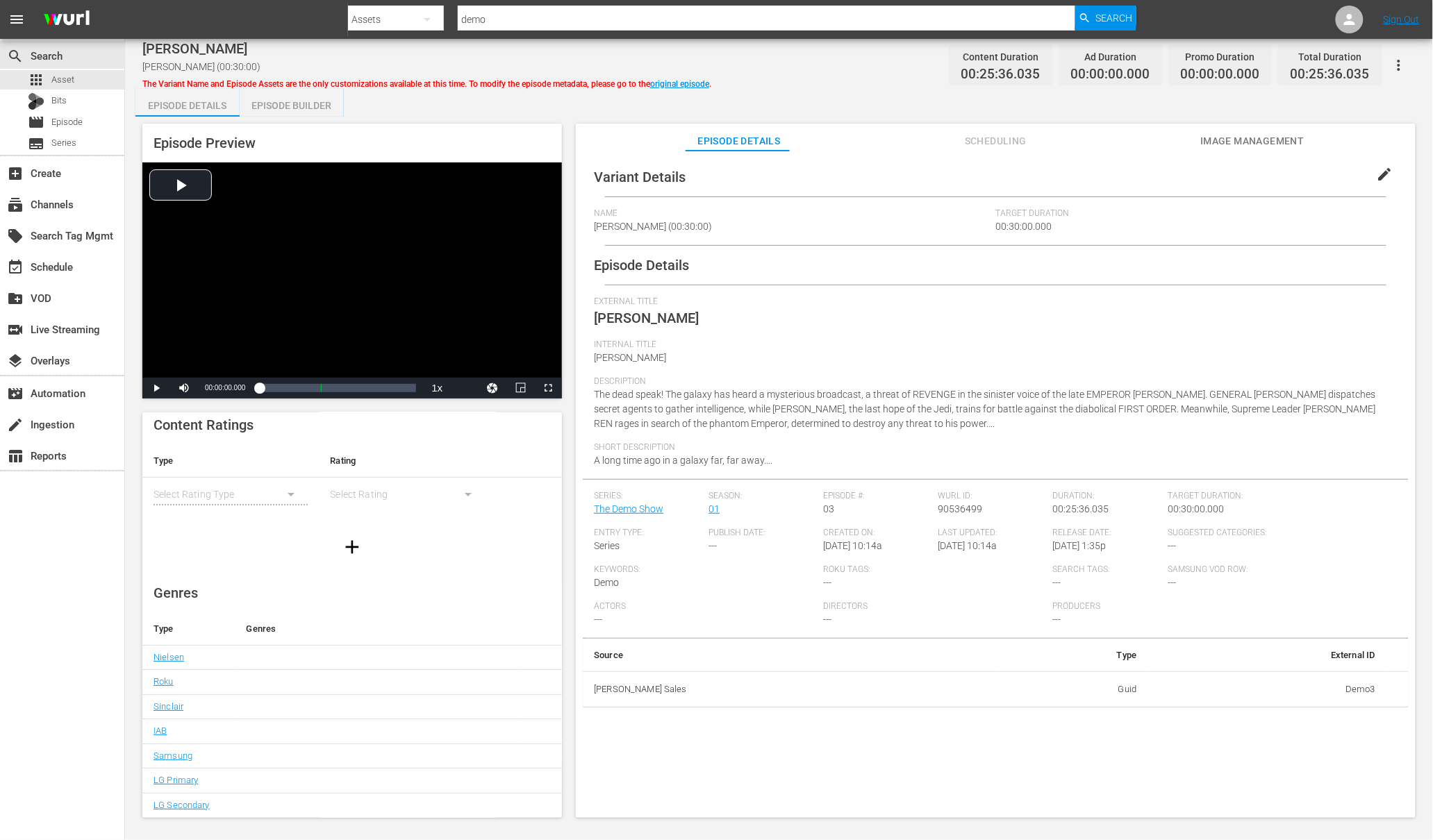
click at [288, 103] on div "Episode Builder" at bounding box center [291, 106] width 104 height 34
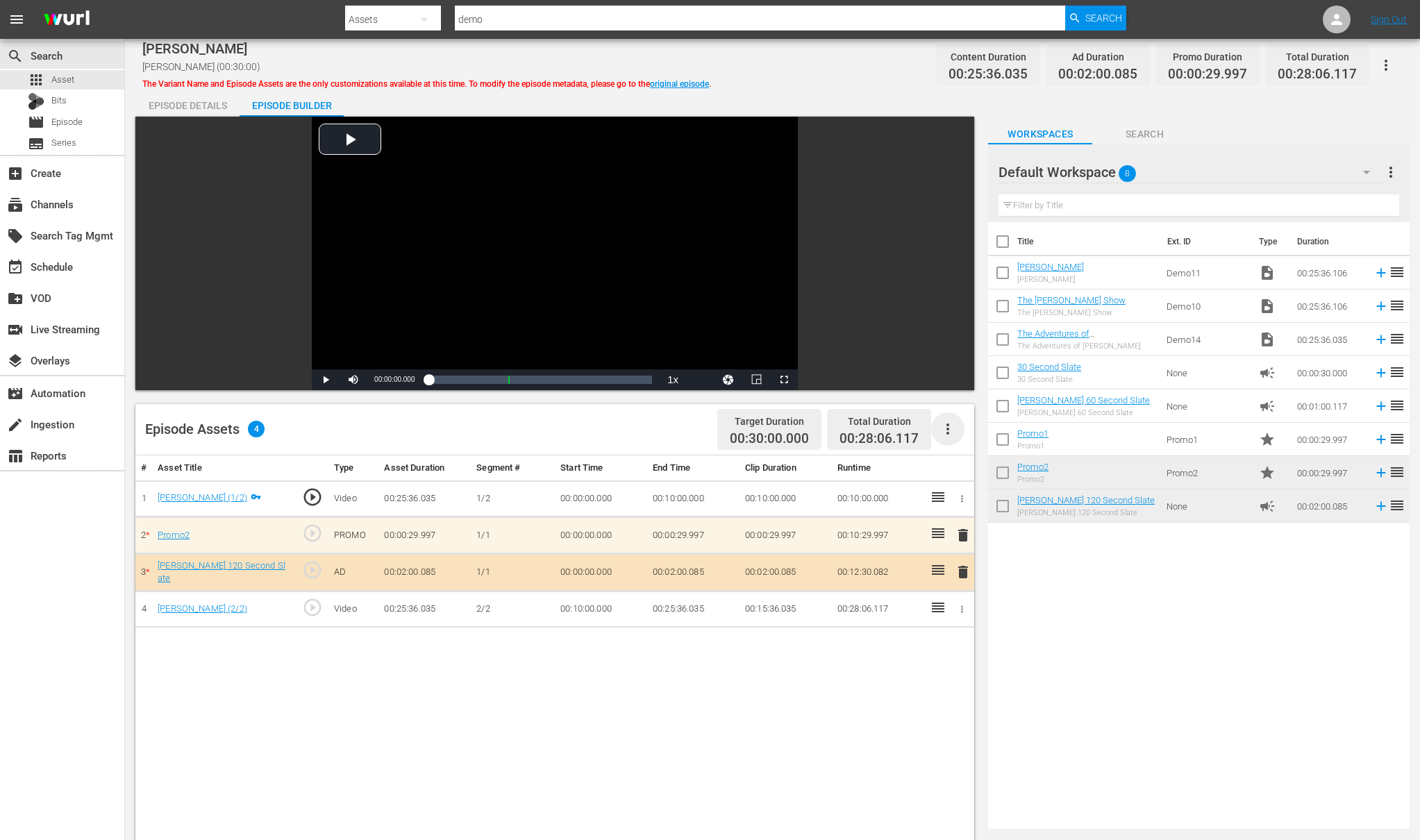
click at [947, 433] on icon "button" at bounding box center [948, 429] width 3 height 11
click at [960, 506] on div "Clear Ads" at bounding box center [989, 501] width 95 height 34
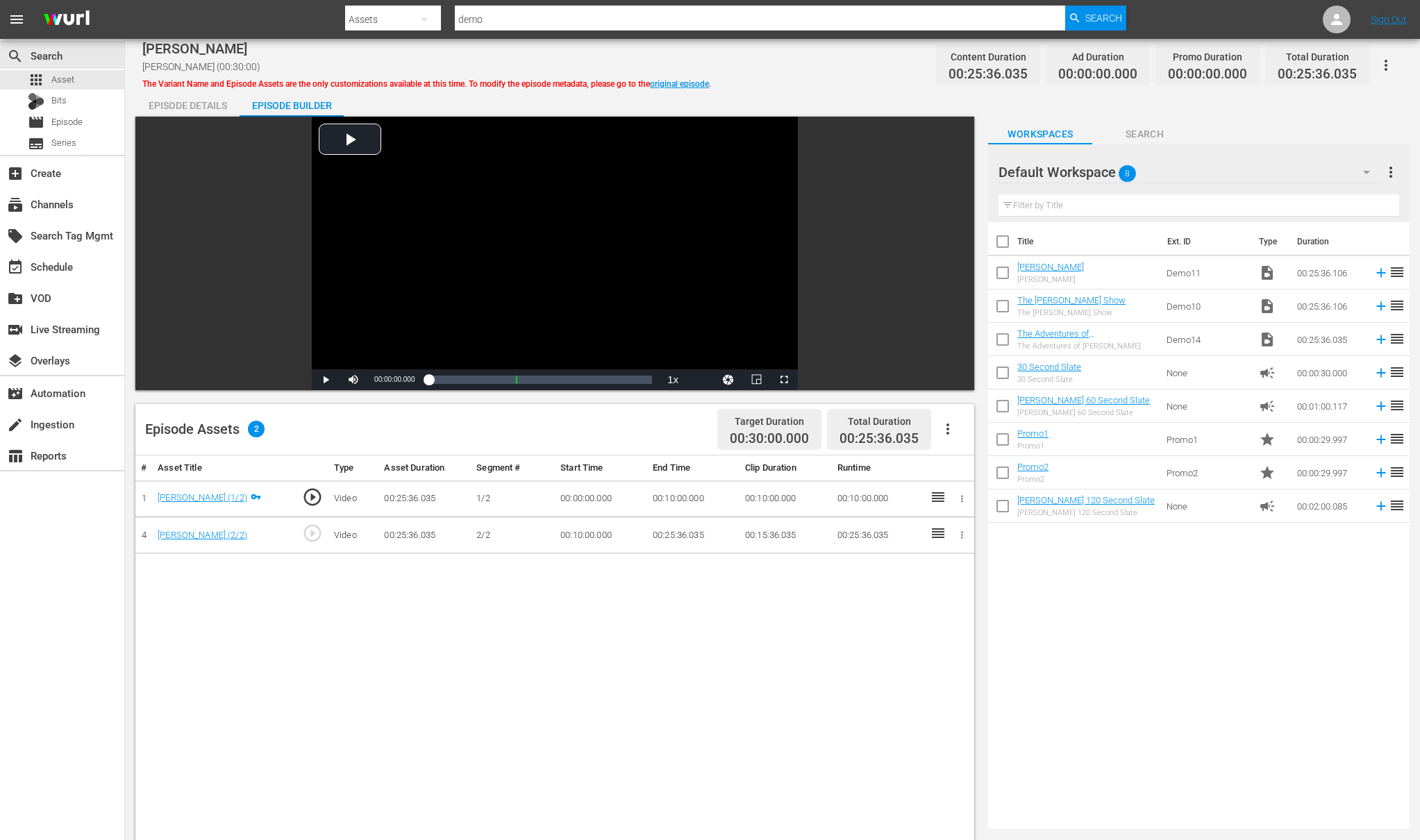
click at [950, 433] on icon "button" at bounding box center [948, 429] width 17 height 17
click at [958, 465] on div "Fill with Ads" at bounding box center [989, 468] width 95 height 34
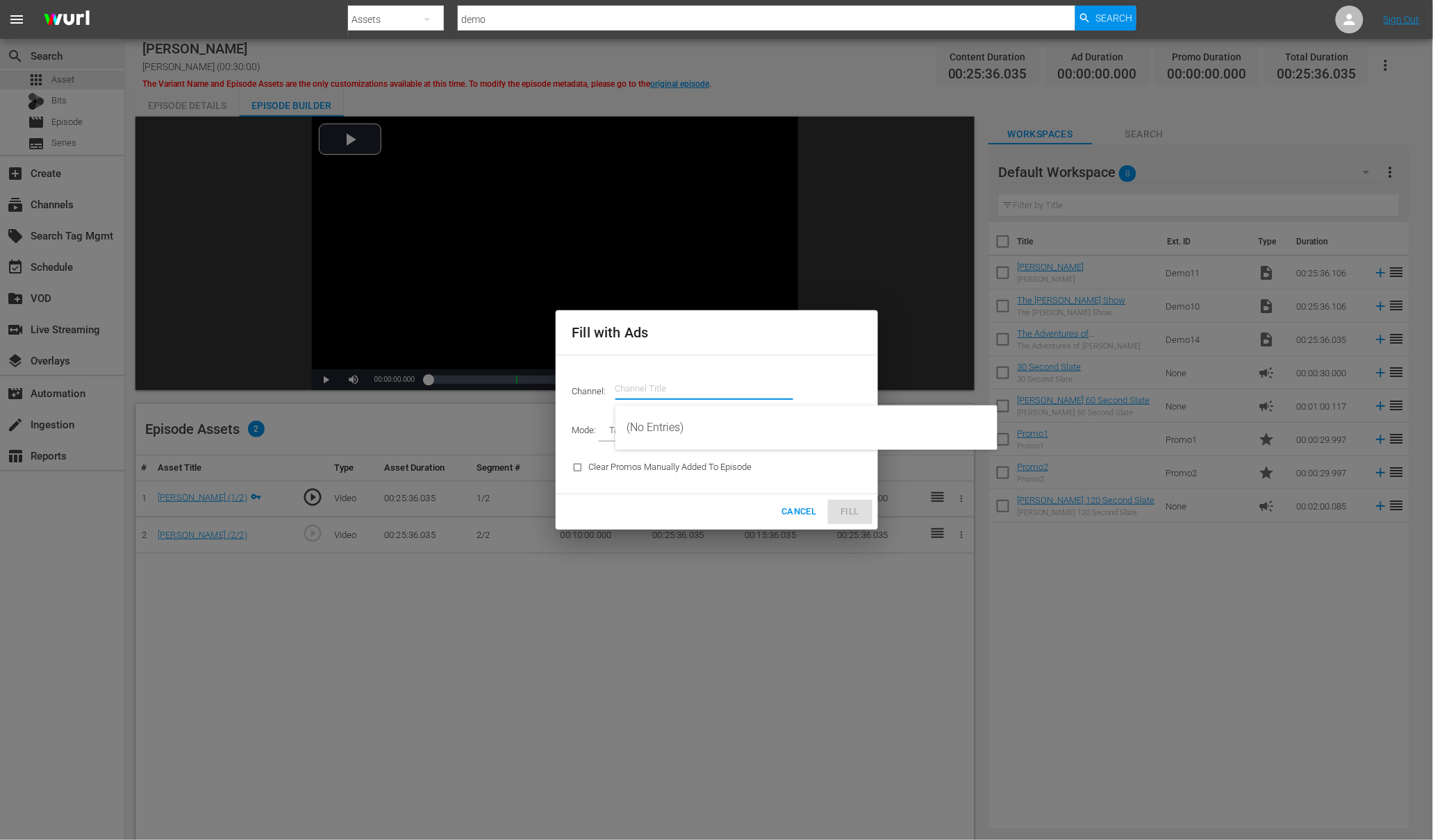
click at [643, 386] on input "text" at bounding box center [705, 389] width 178 height 34
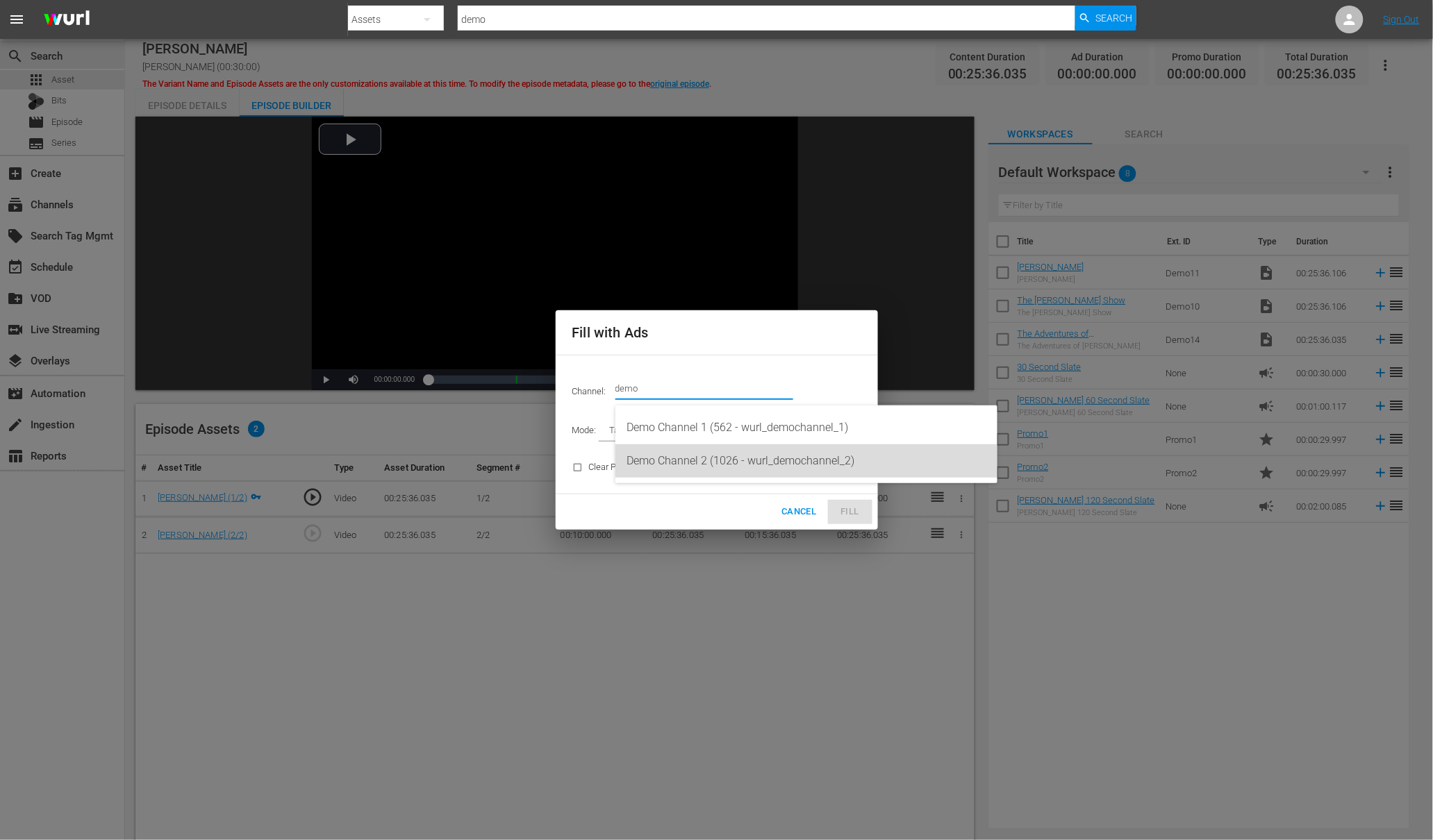
click at [667, 462] on div "Demo Channel 2 (1026 - wurl_demochannel_2)" at bounding box center [807, 461] width 360 height 34
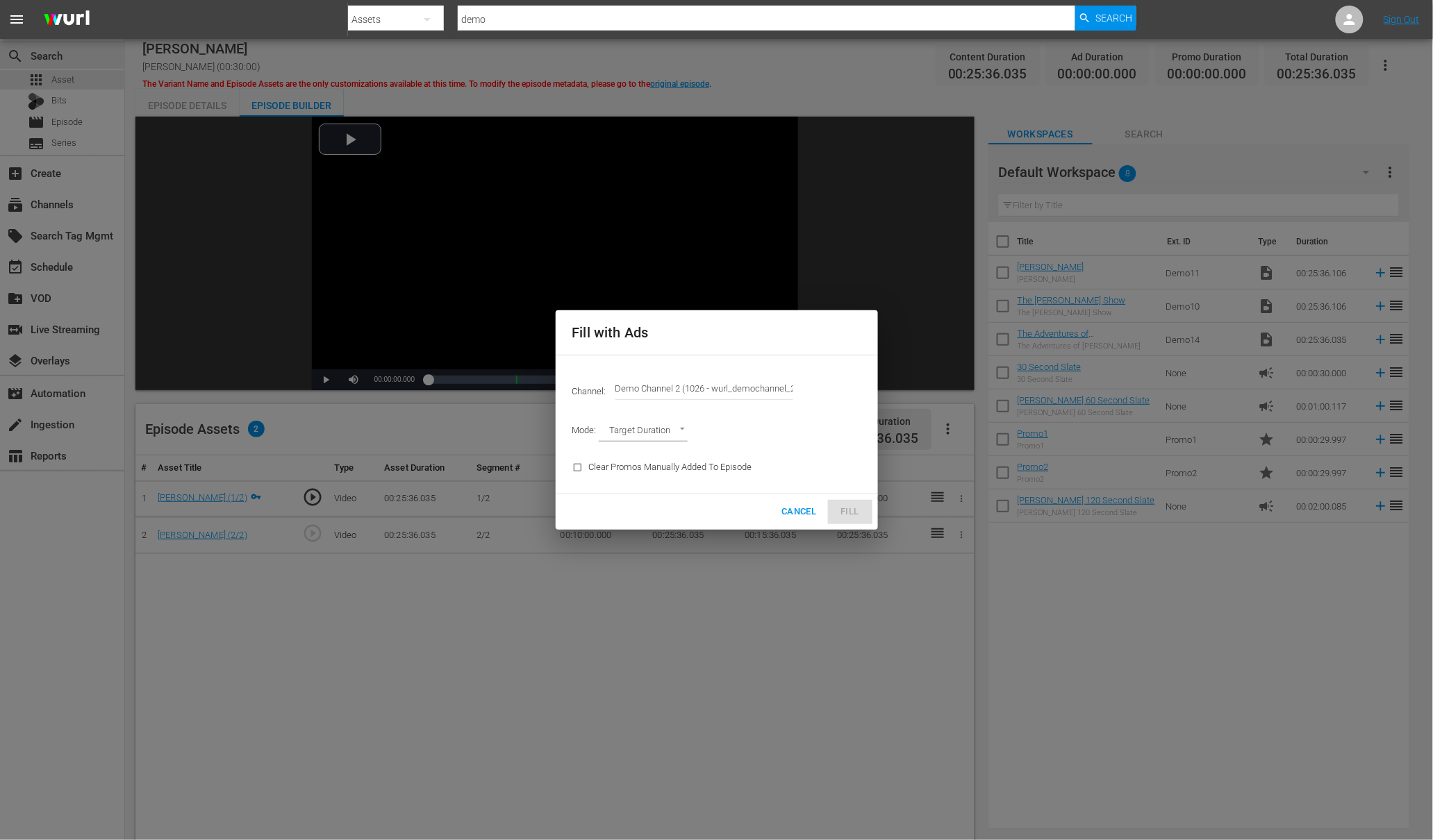
type input "Demo Channel 2 (1026)"
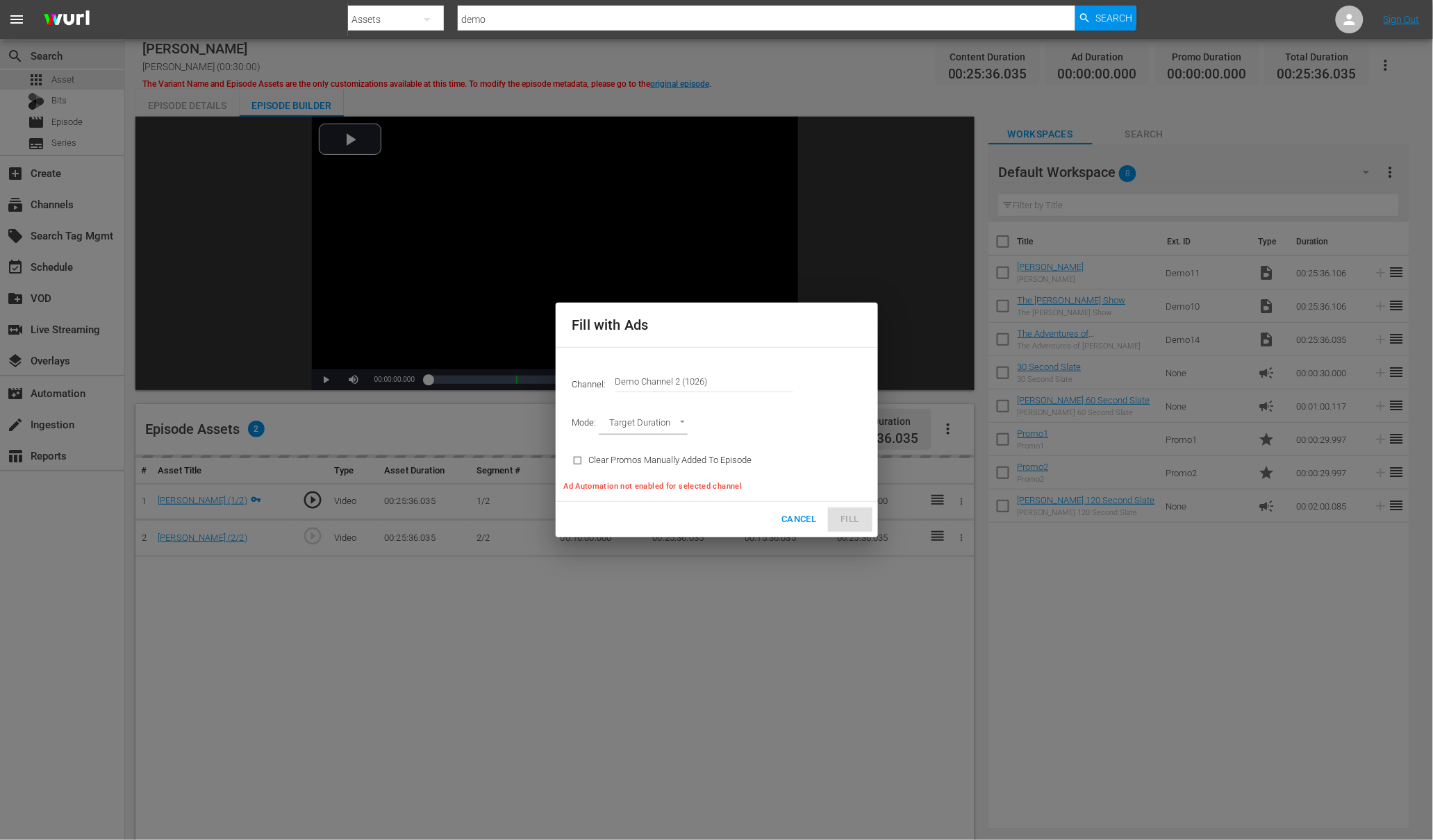
type input "AD_BREAK_DURATION"
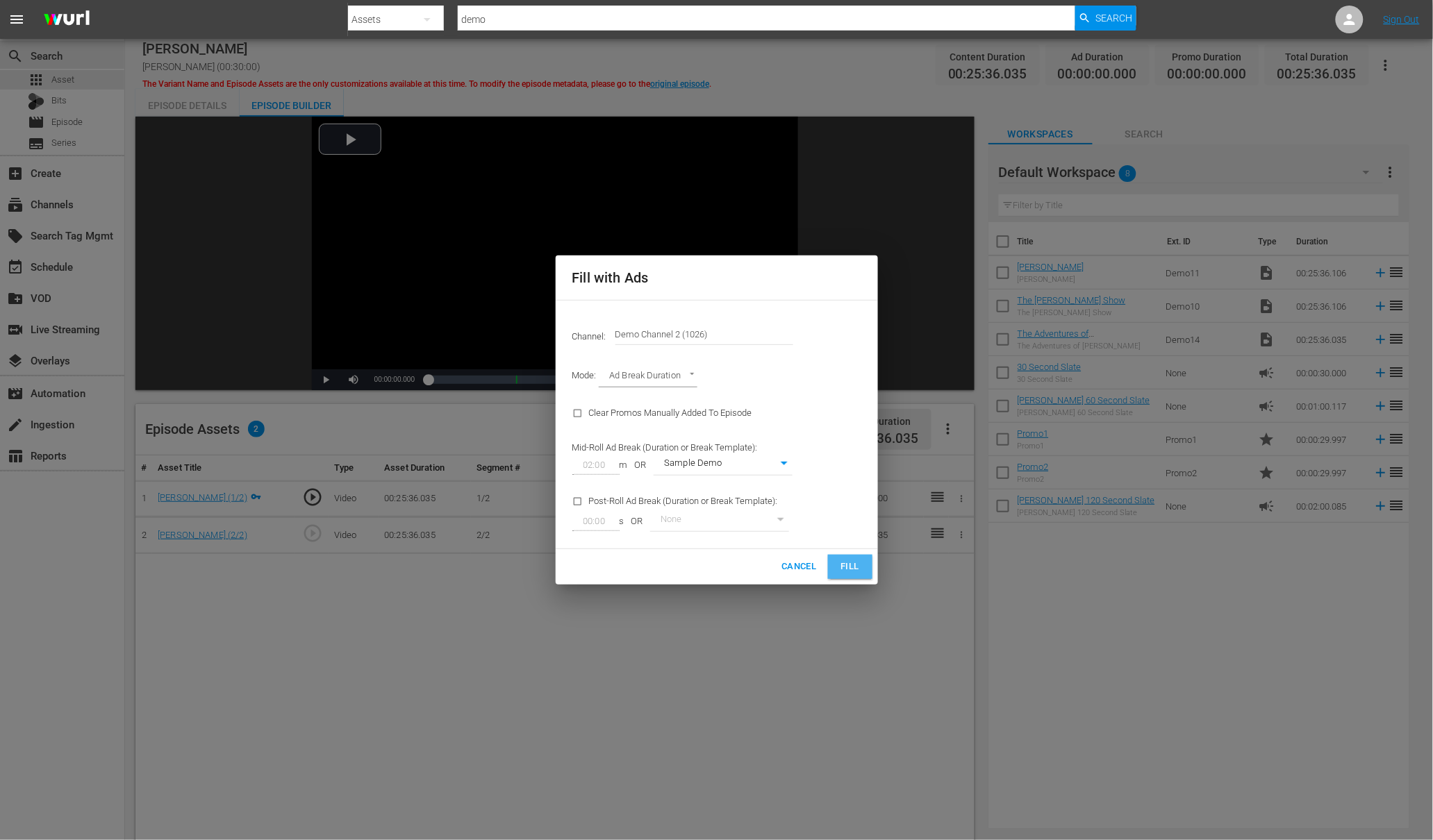
click at [843, 568] on span "Fill" at bounding box center [850, 566] width 22 height 16
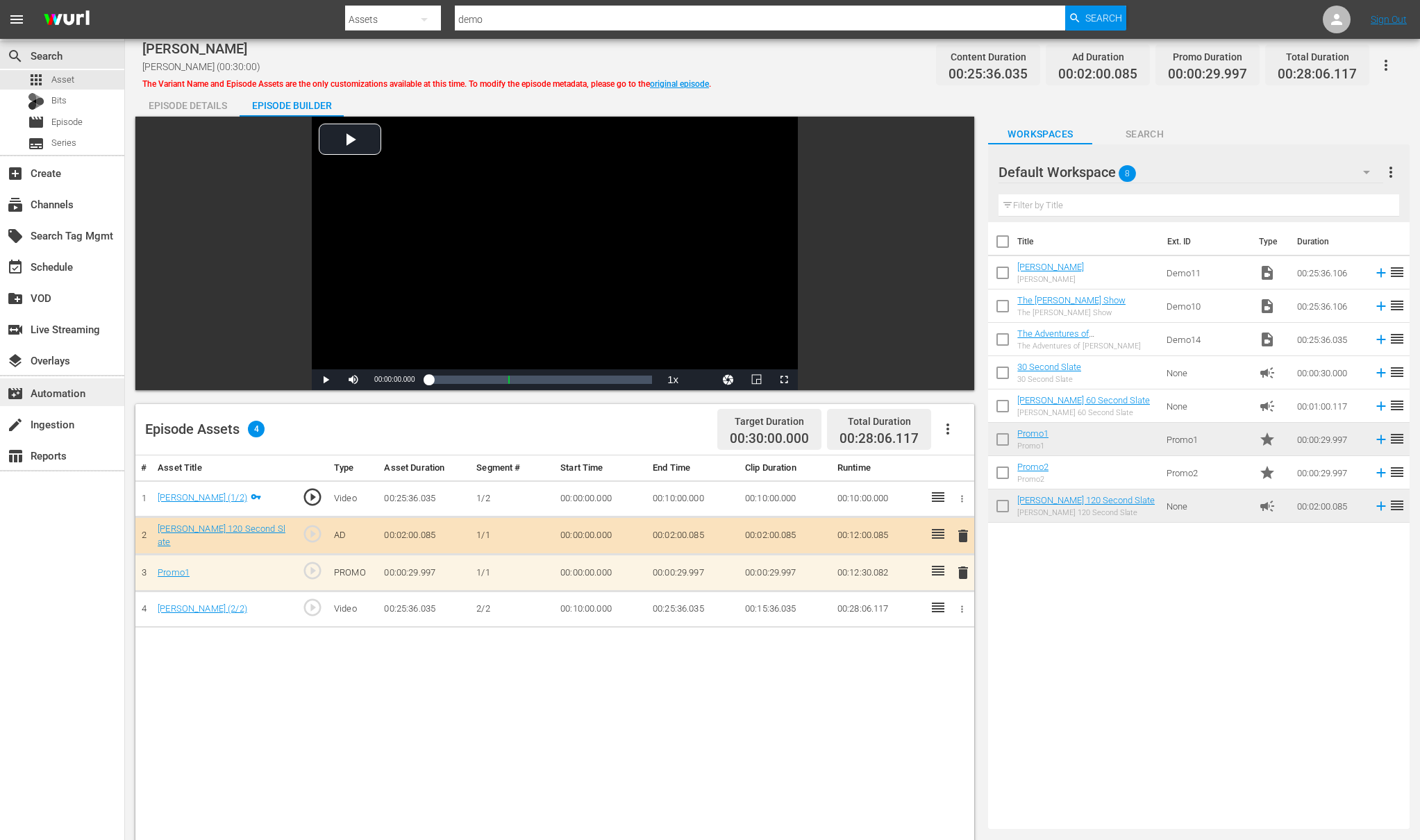
click at [67, 397] on div "movie_filter Automation" at bounding box center [39, 391] width 78 height 13
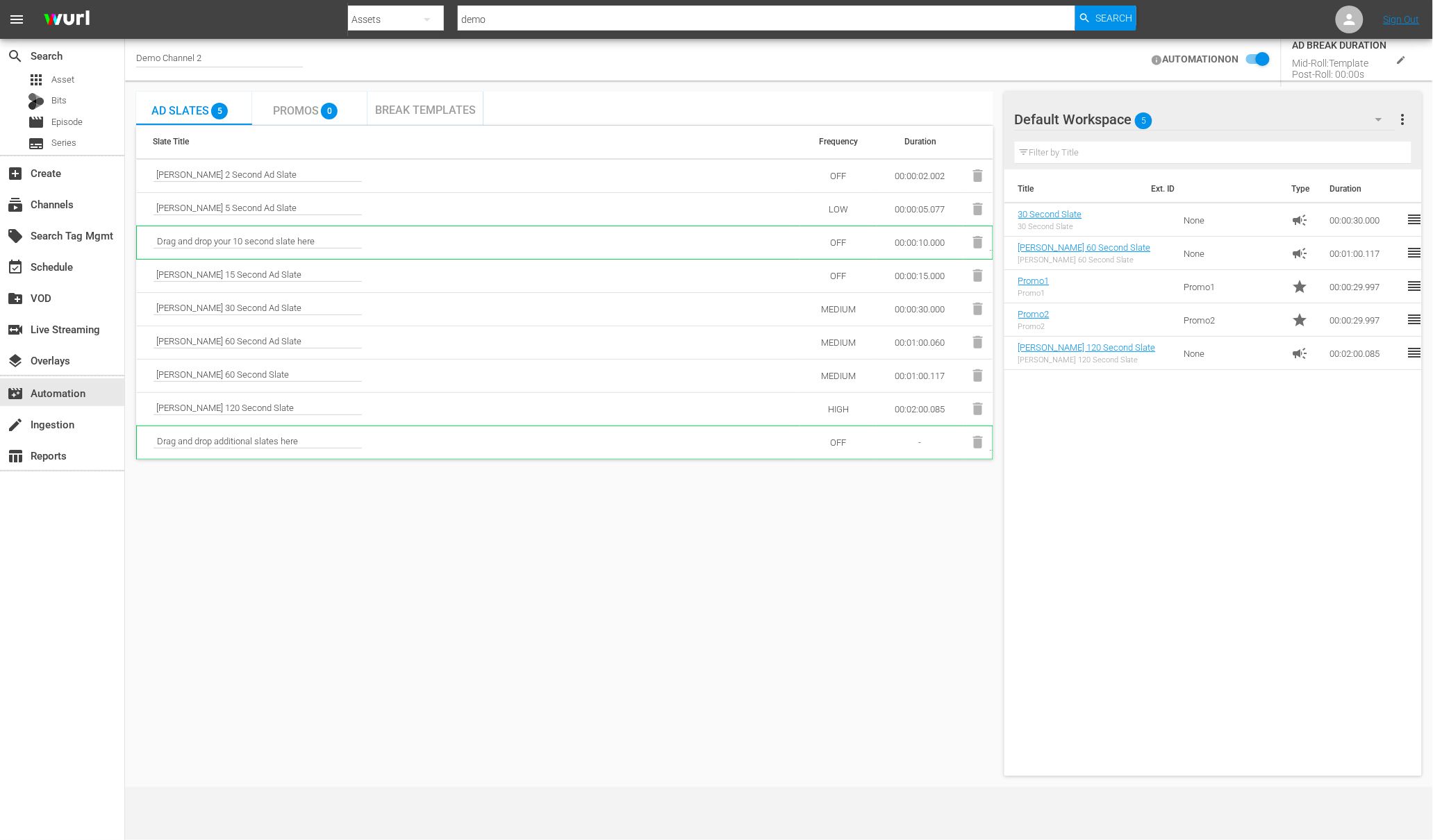
click at [287, 108] on span "Promos" at bounding box center [296, 111] width 46 height 13
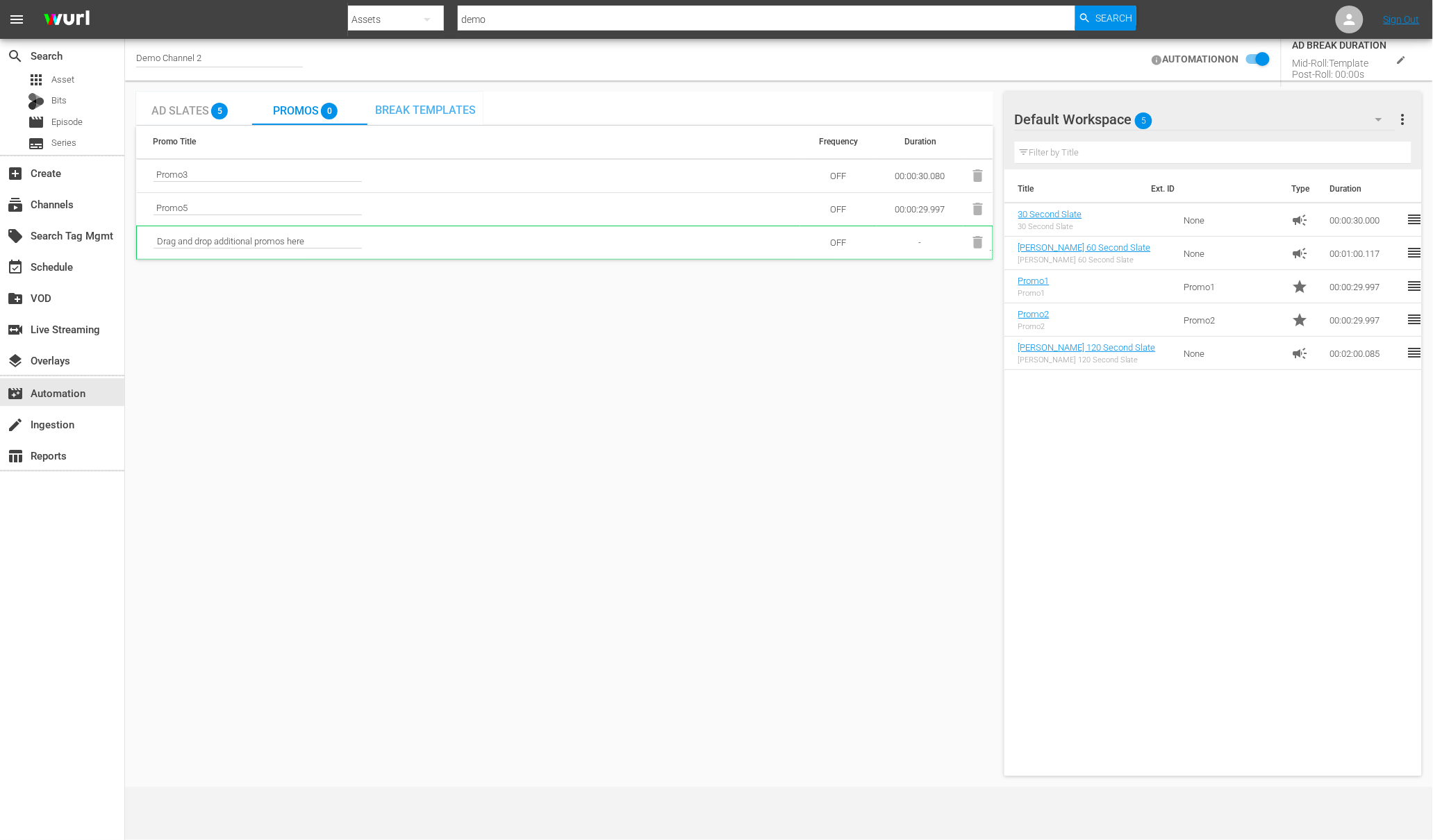
click at [433, 107] on span "Break Templates" at bounding box center [426, 110] width 101 height 13
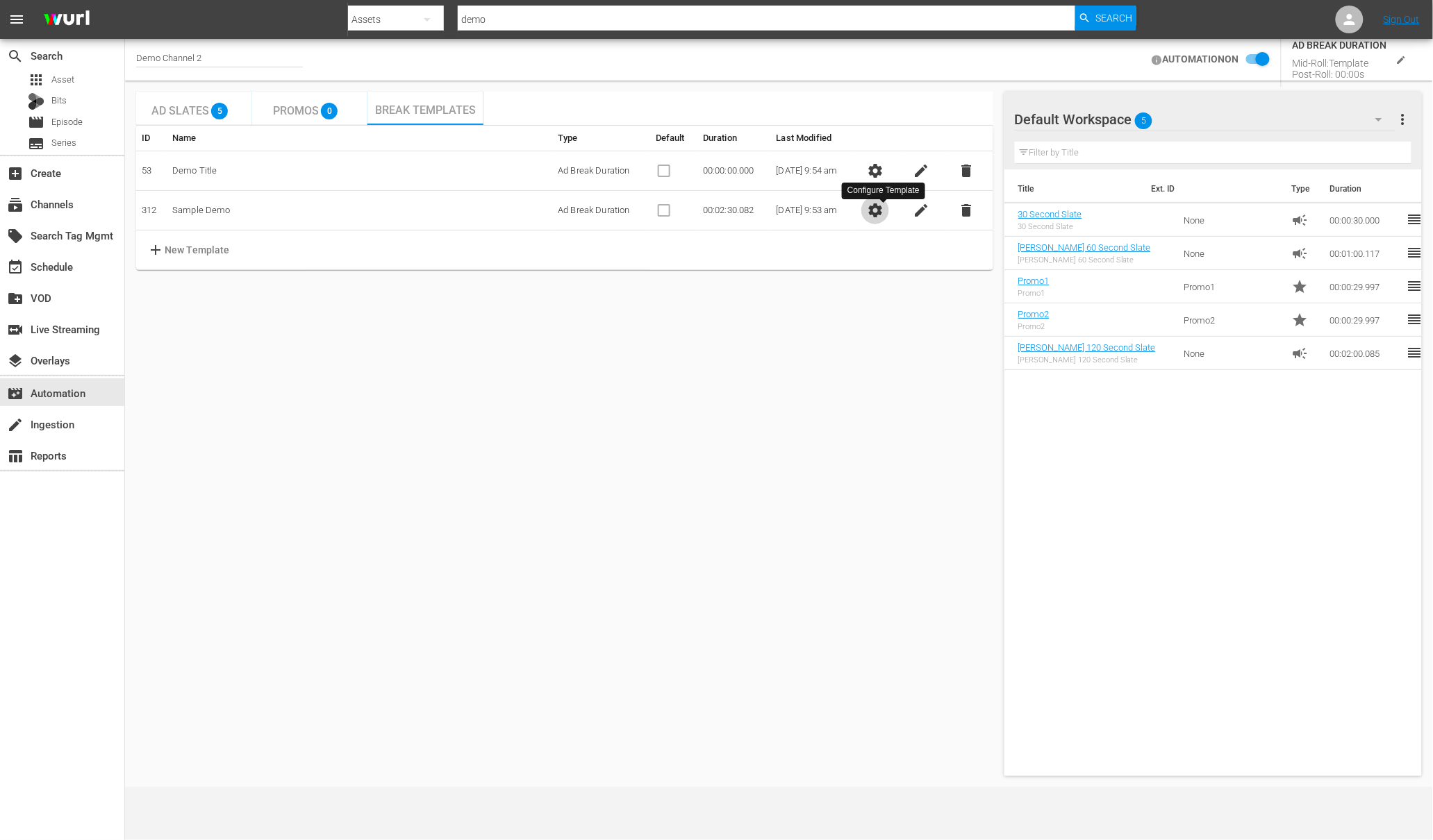
click at [877, 211] on span "settings" at bounding box center [875, 211] width 17 height 17
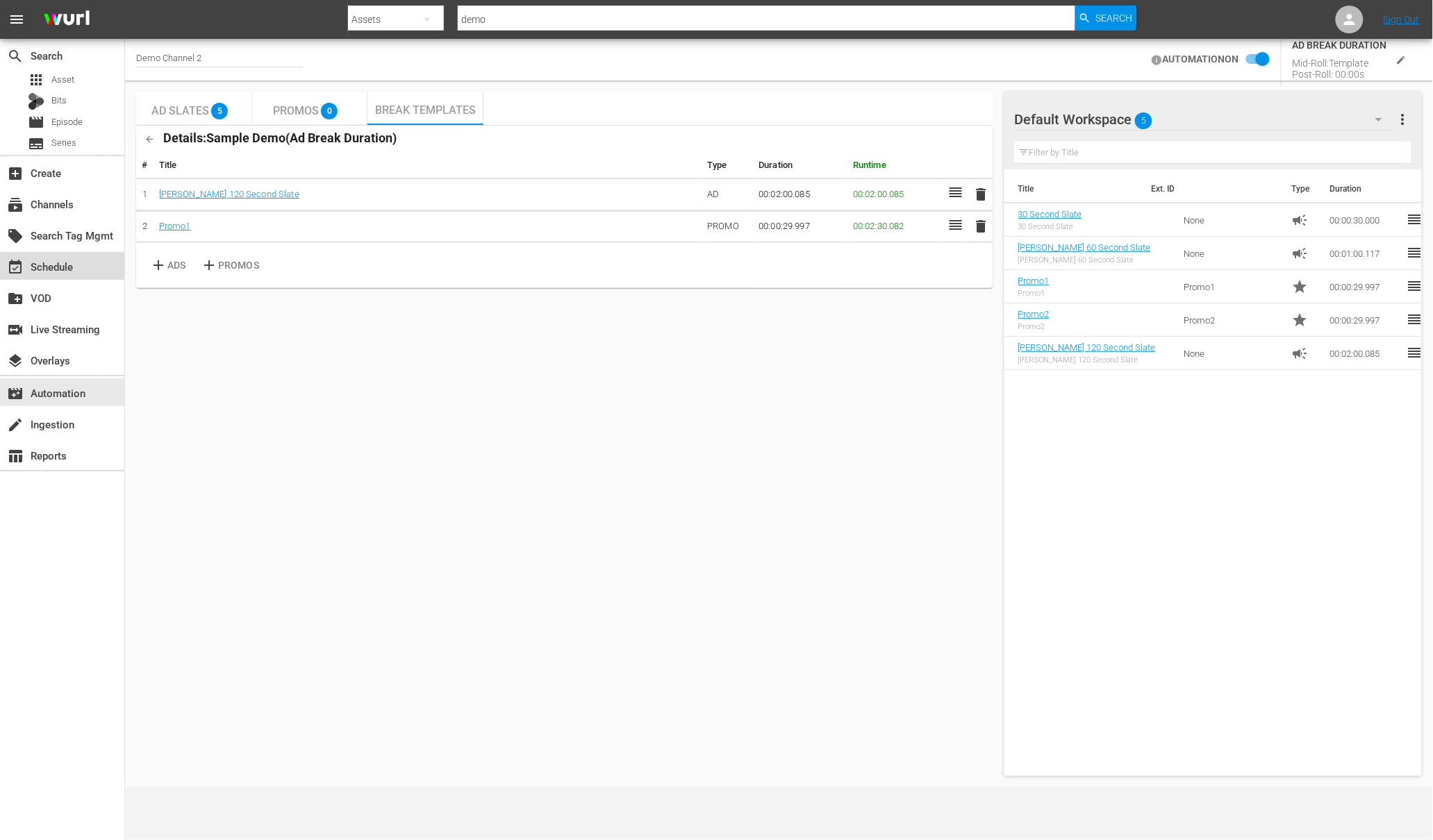
click at [68, 268] on div "event_available Schedule" at bounding box center [39, 265] width 78 height 13
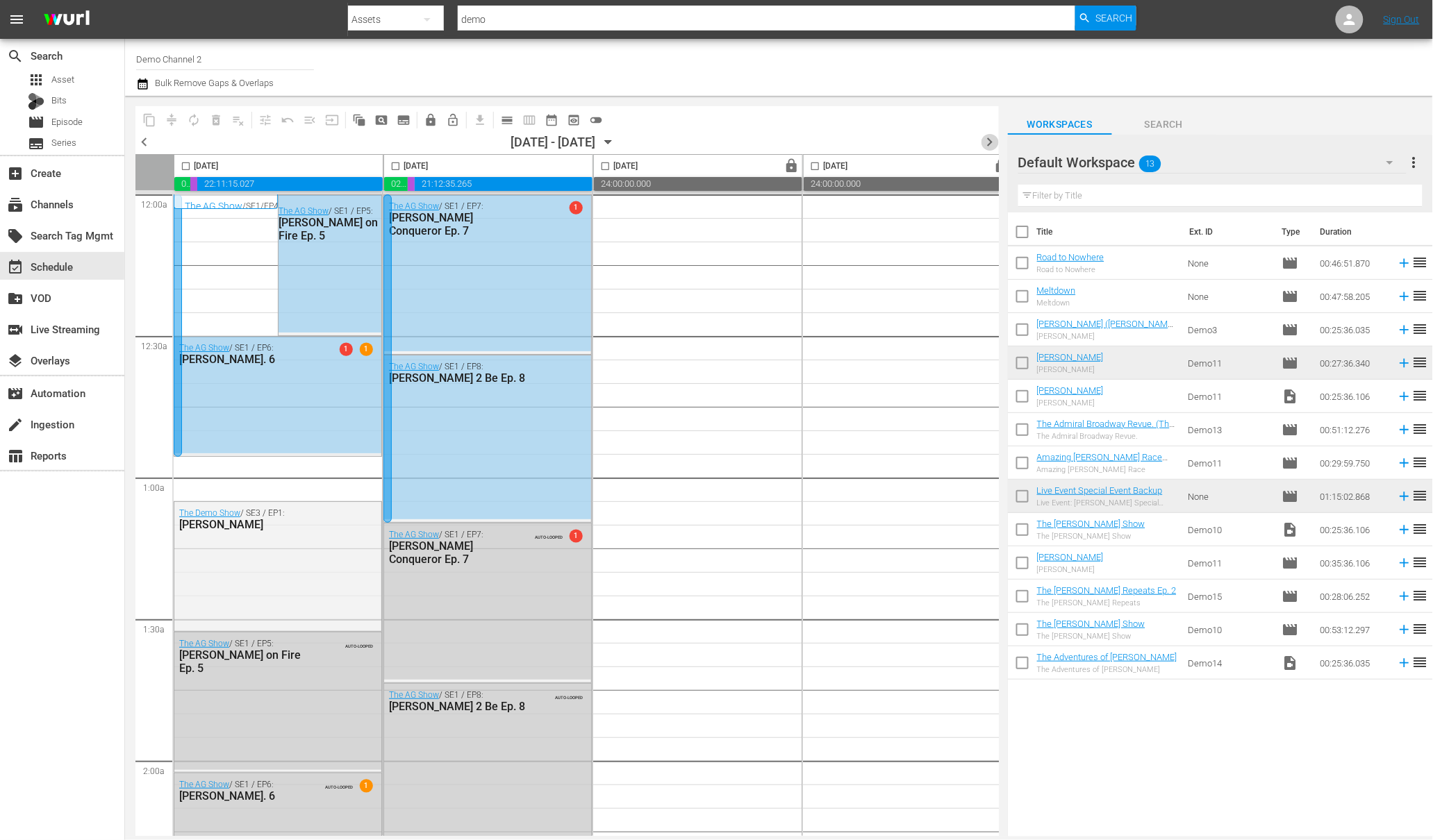
click at [990, 141] on span "chevron_right" at bounding box center [990, 141] width 18 height 18
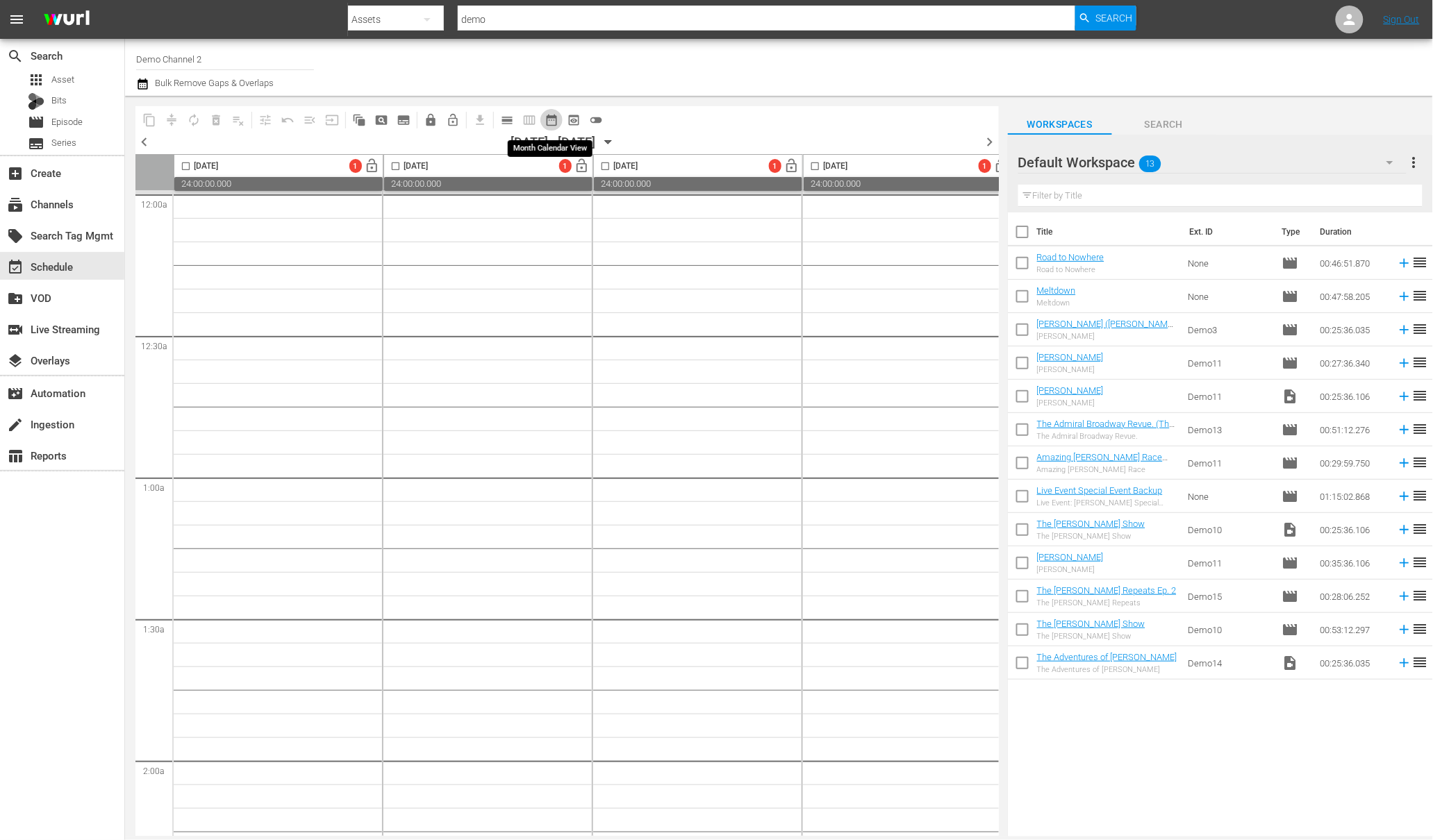
click at [552, 118] on span "date_range_outlined" at bounding box center [552, 120] width 14 height 14
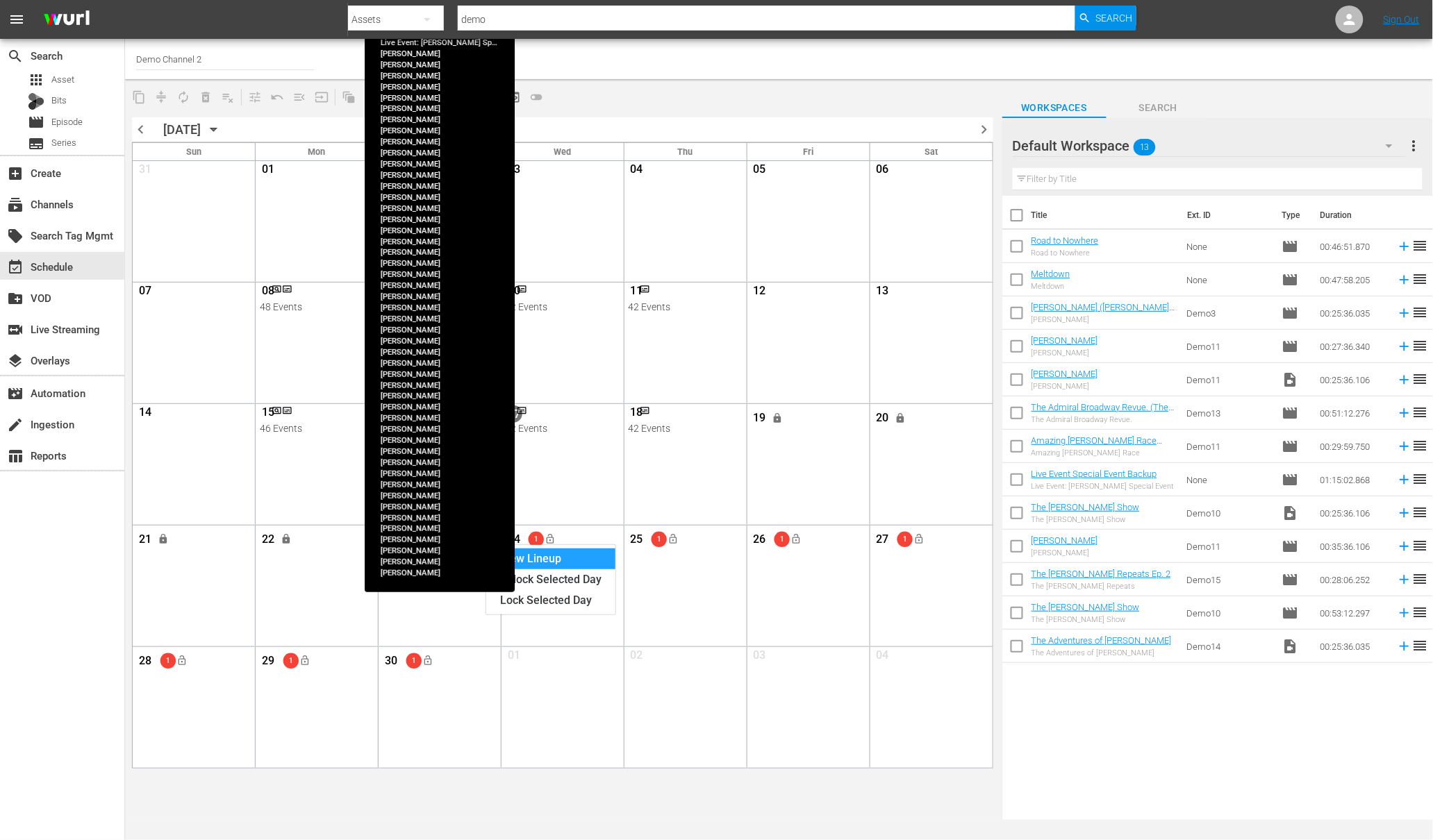
click at [531, 556] on div "View Lineup" at bounding box center [551, 559] width 129 height 21
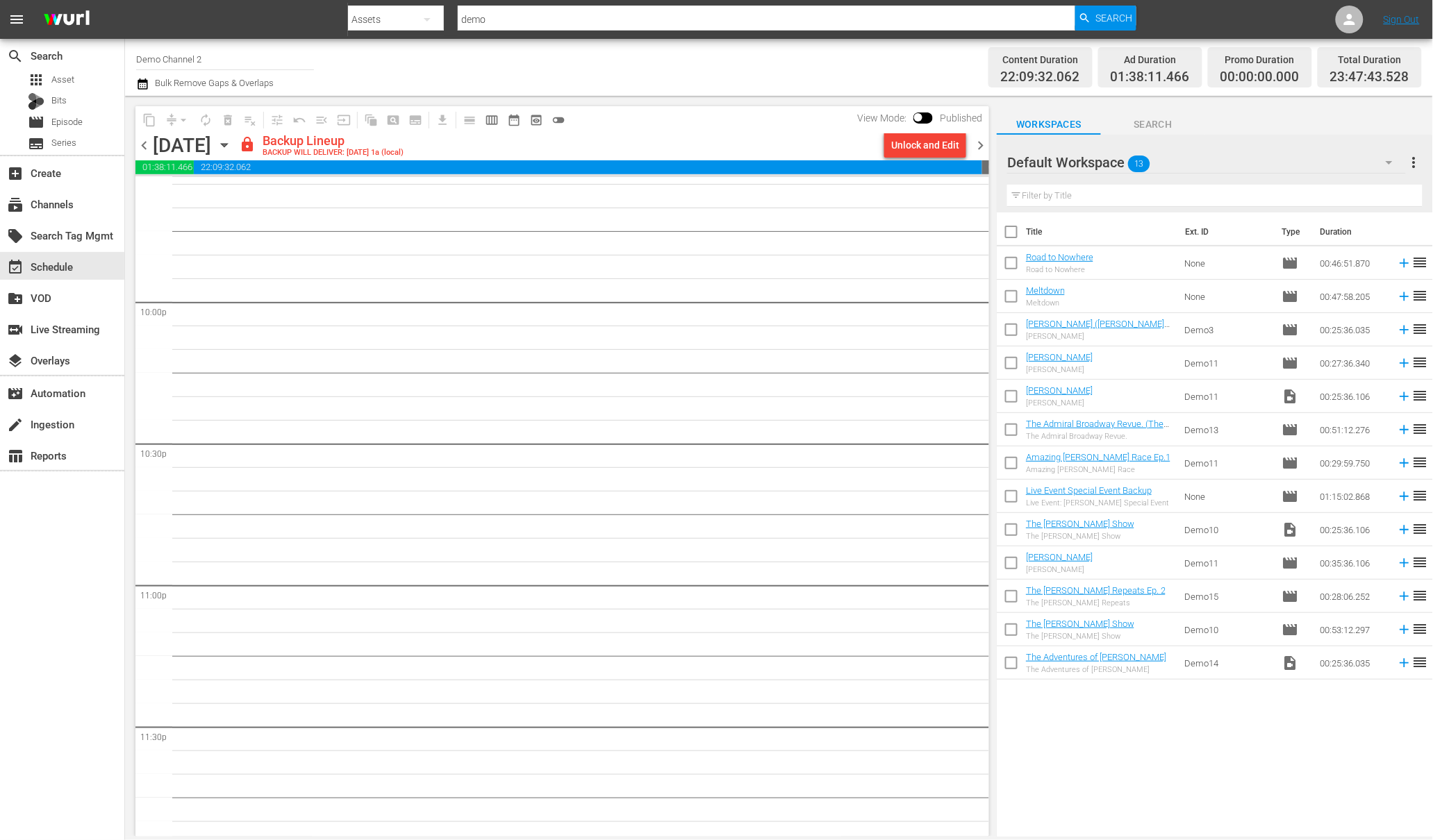
scroll to position [6138, 0]
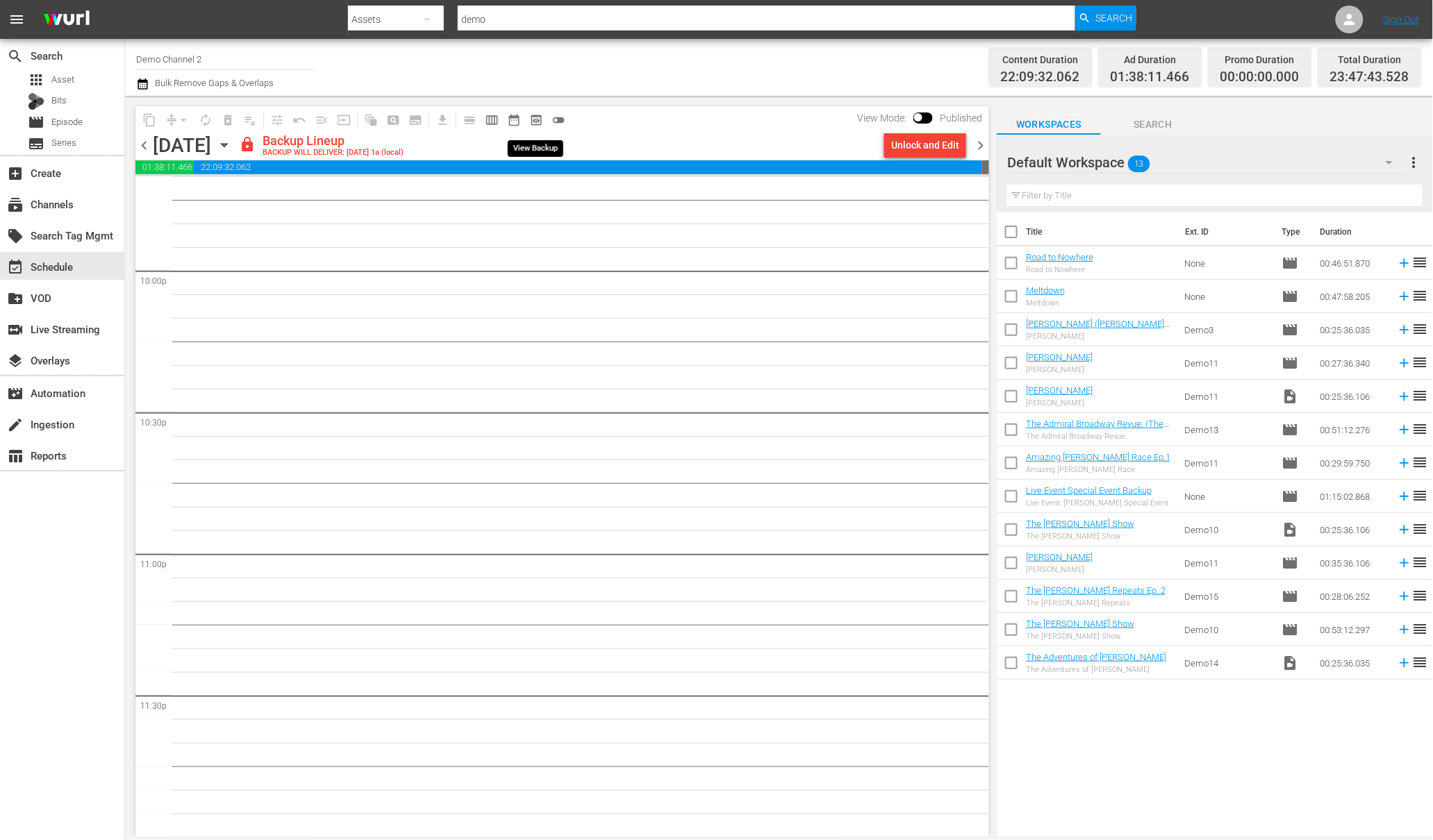
click at [541, 120] on span "preview_outlined" at bounding box center [536, 120] width 14 height 14
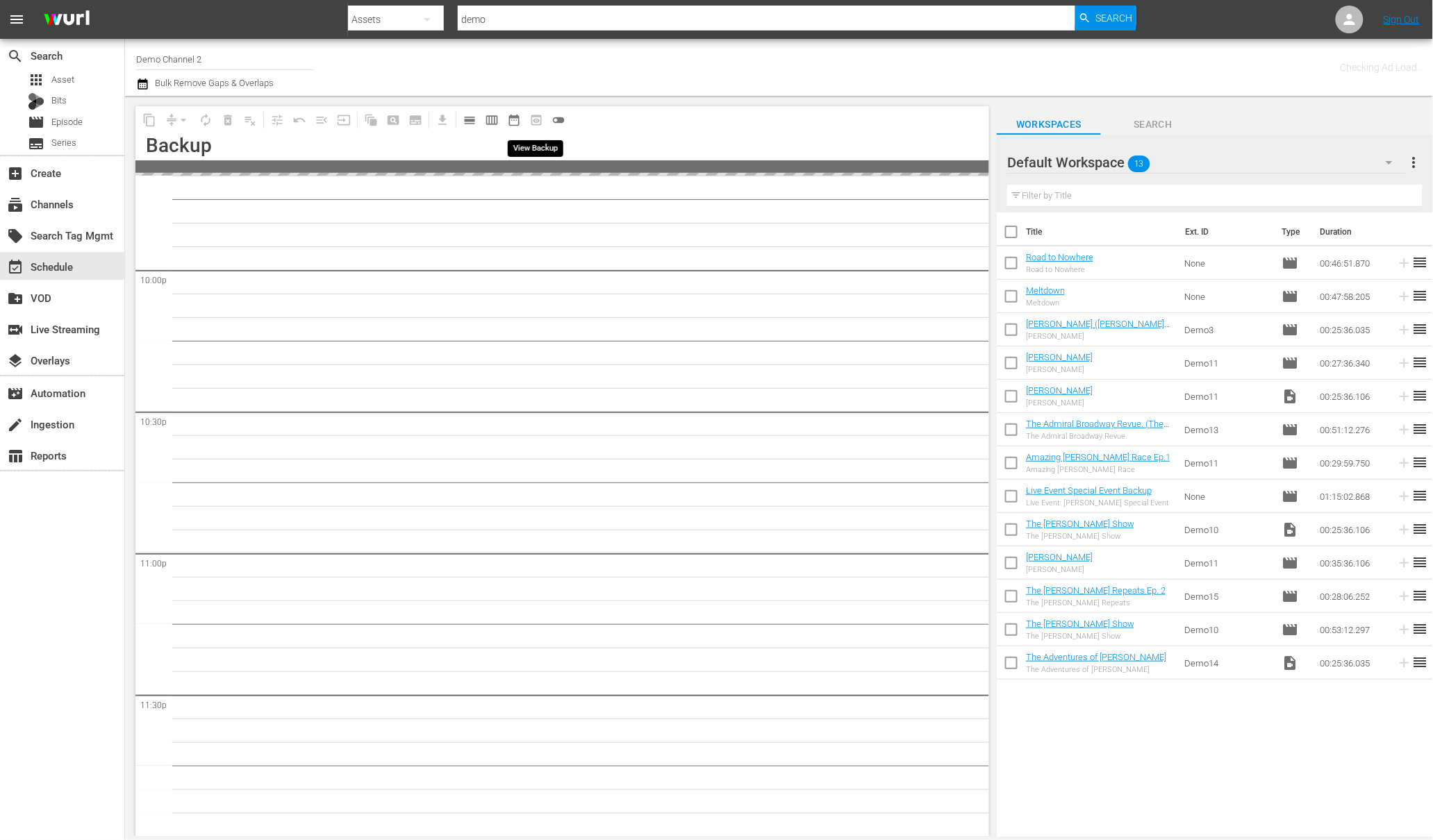
scroll to position [6137, 0]
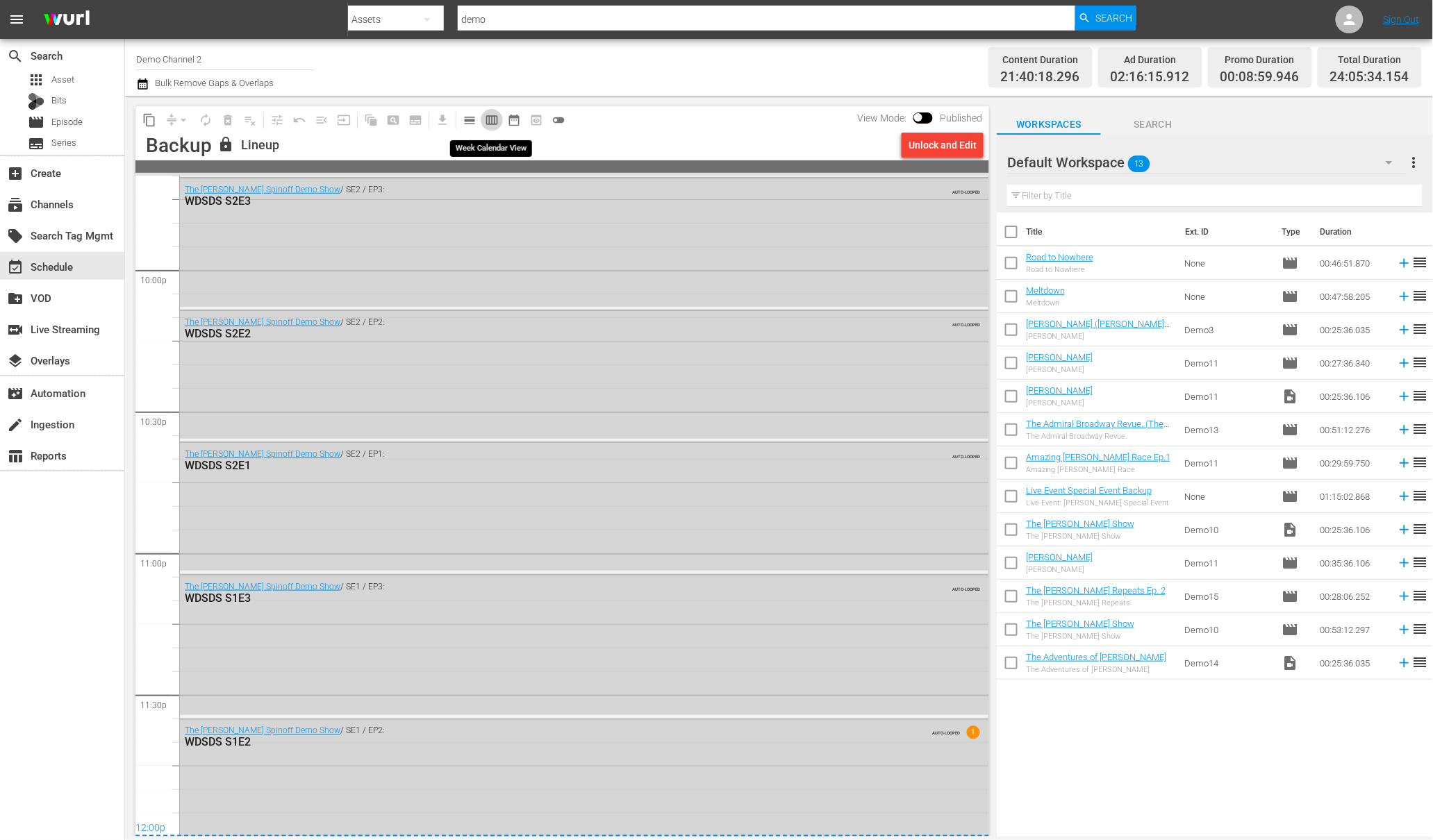
click at [486, 118] on span "calendar_view_week_outlined" at bounding box center [492, 120] width 14 height 14
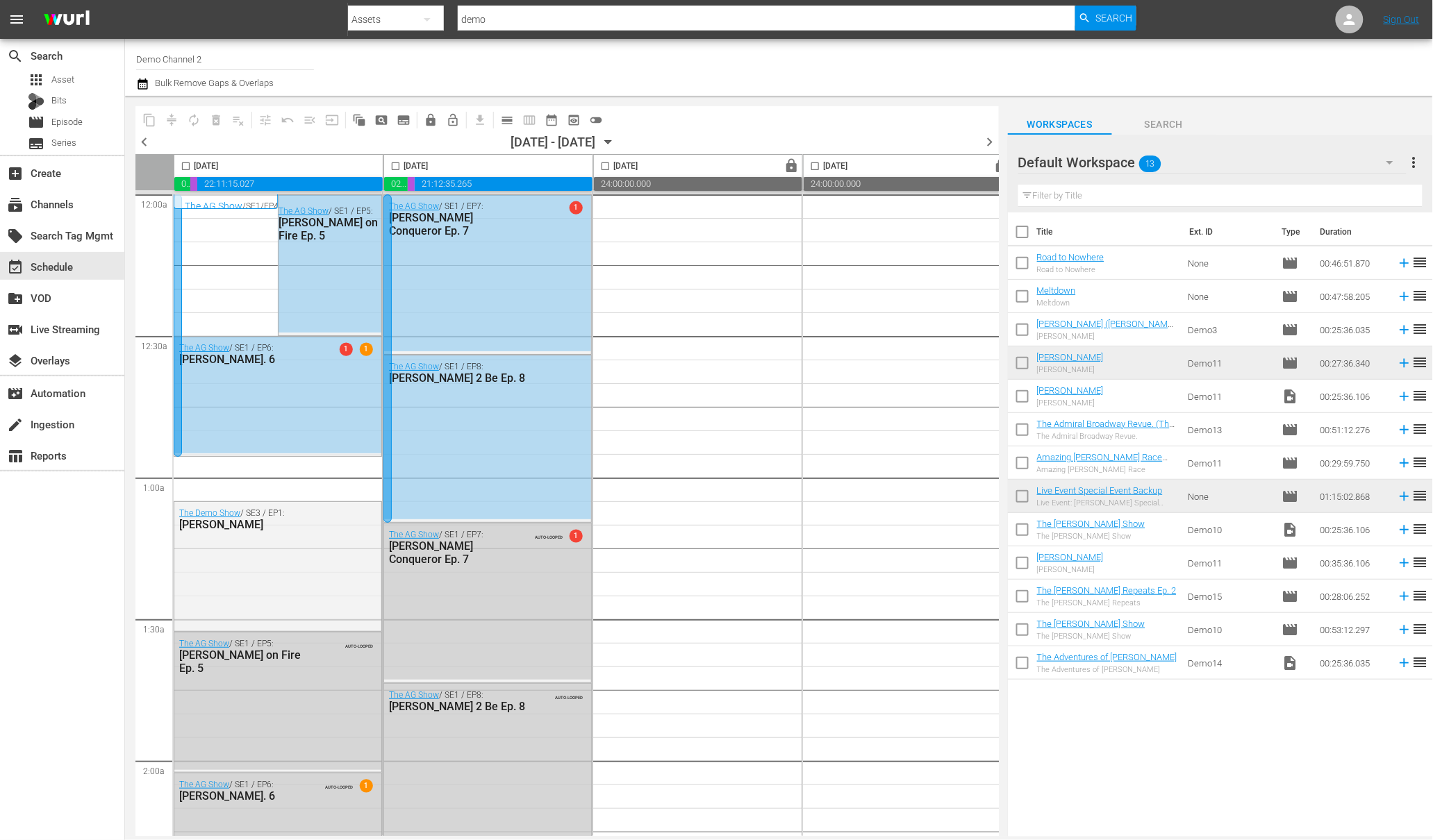
click at [616, 144] on icon "button" at bounding box center [609, 142] width 15 height 15
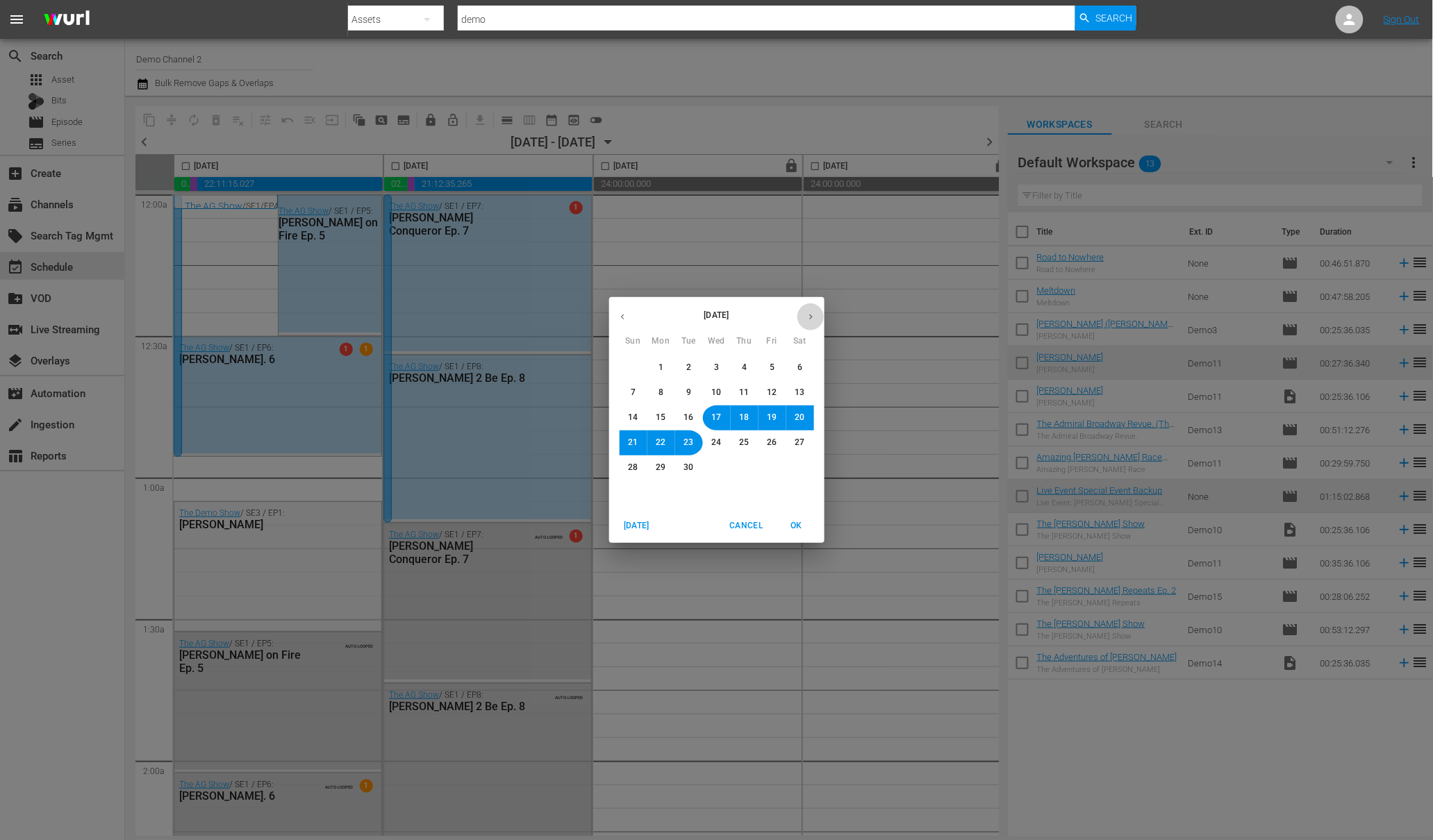
click at [815, 314] on button "button" at bounding box center [811, 316] width 27 height 27
click at [672, 391] on button "6" at bounding box center [661, 393] width 25 height 25
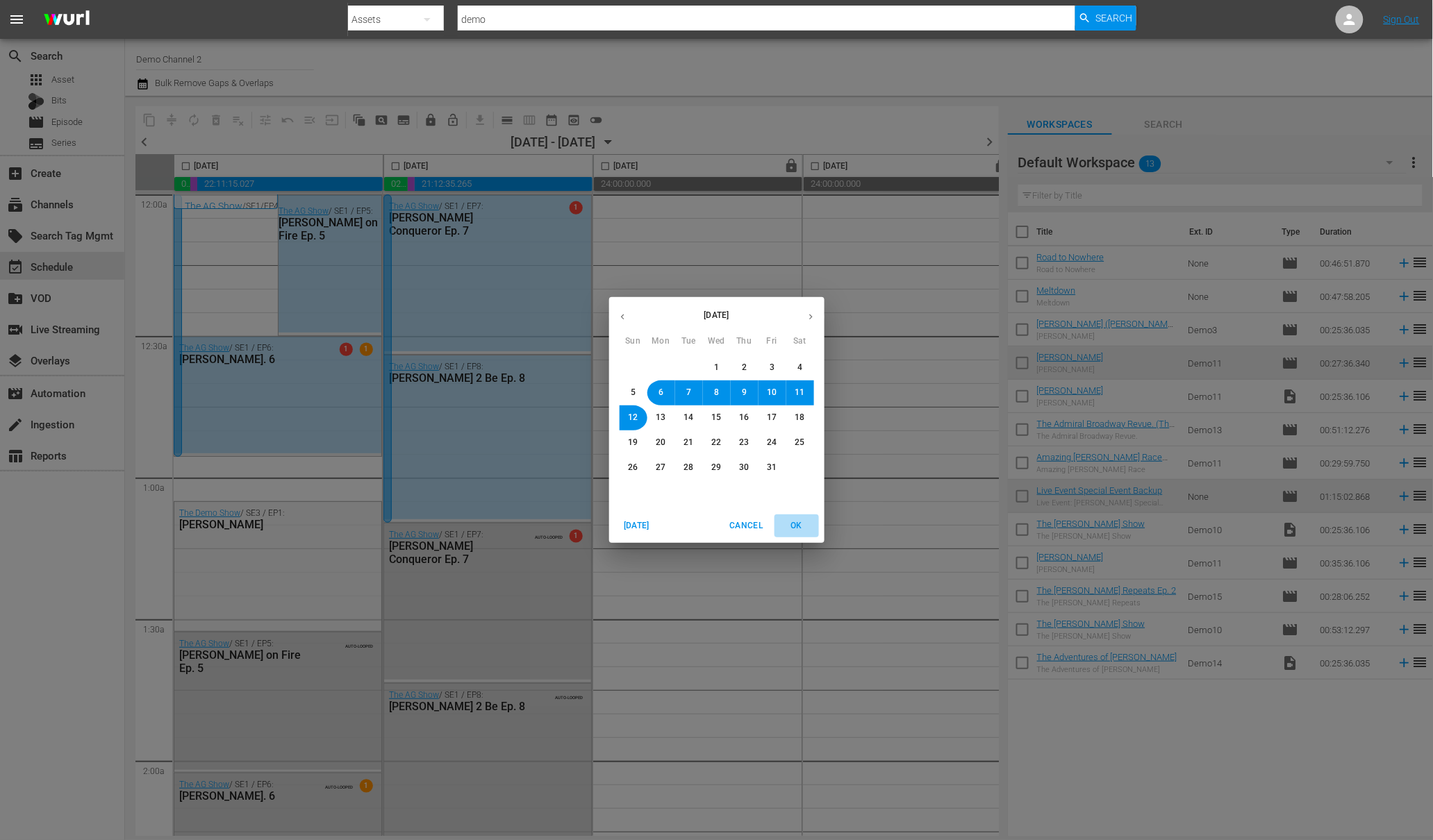
click at [798, 526] on span "OK" at bounding box center [797, 526] width 34 height 15
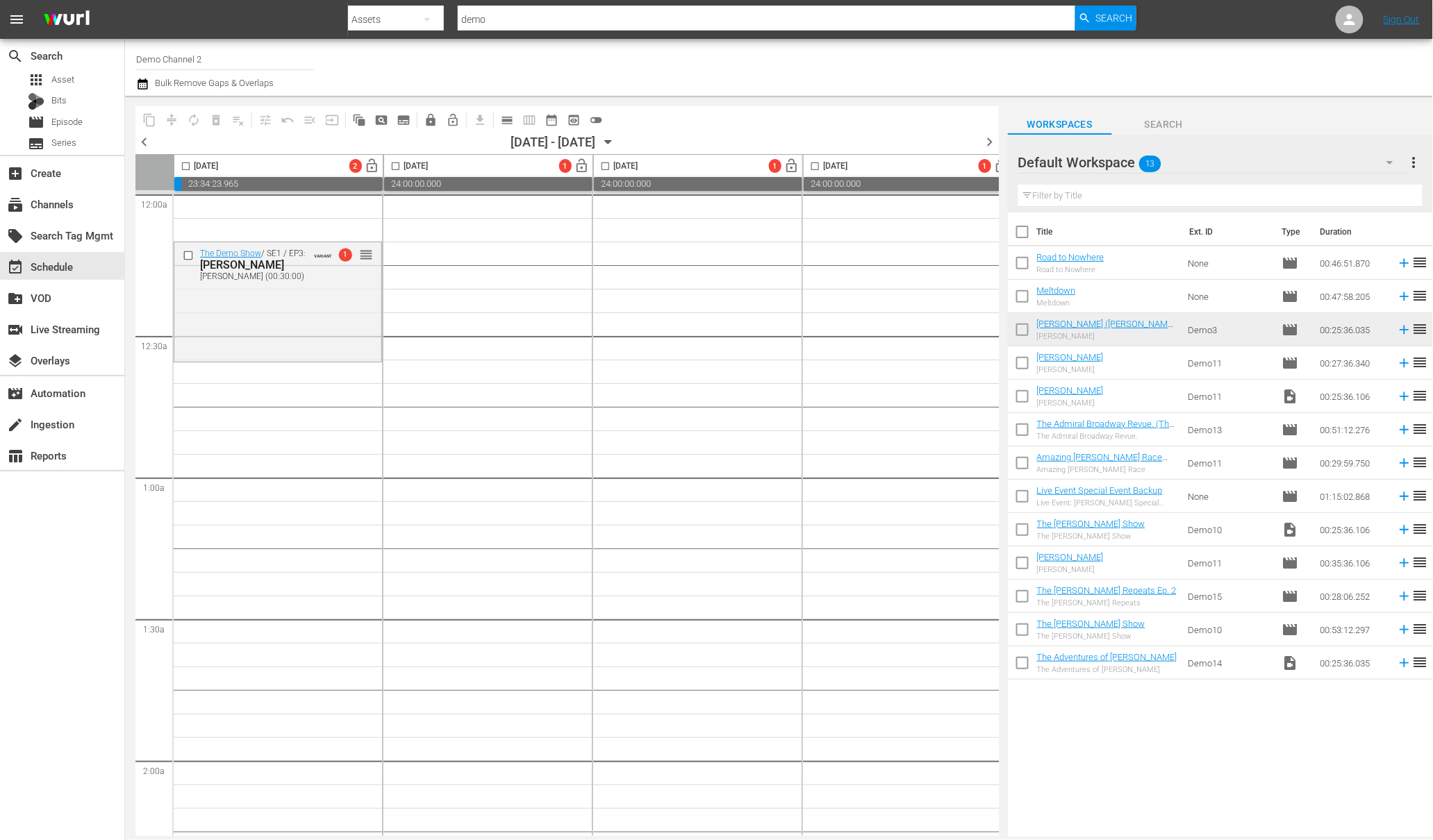
click at [1021, 365] on input "checkbox" at bounding box center [1023, 366] width 29 height 29
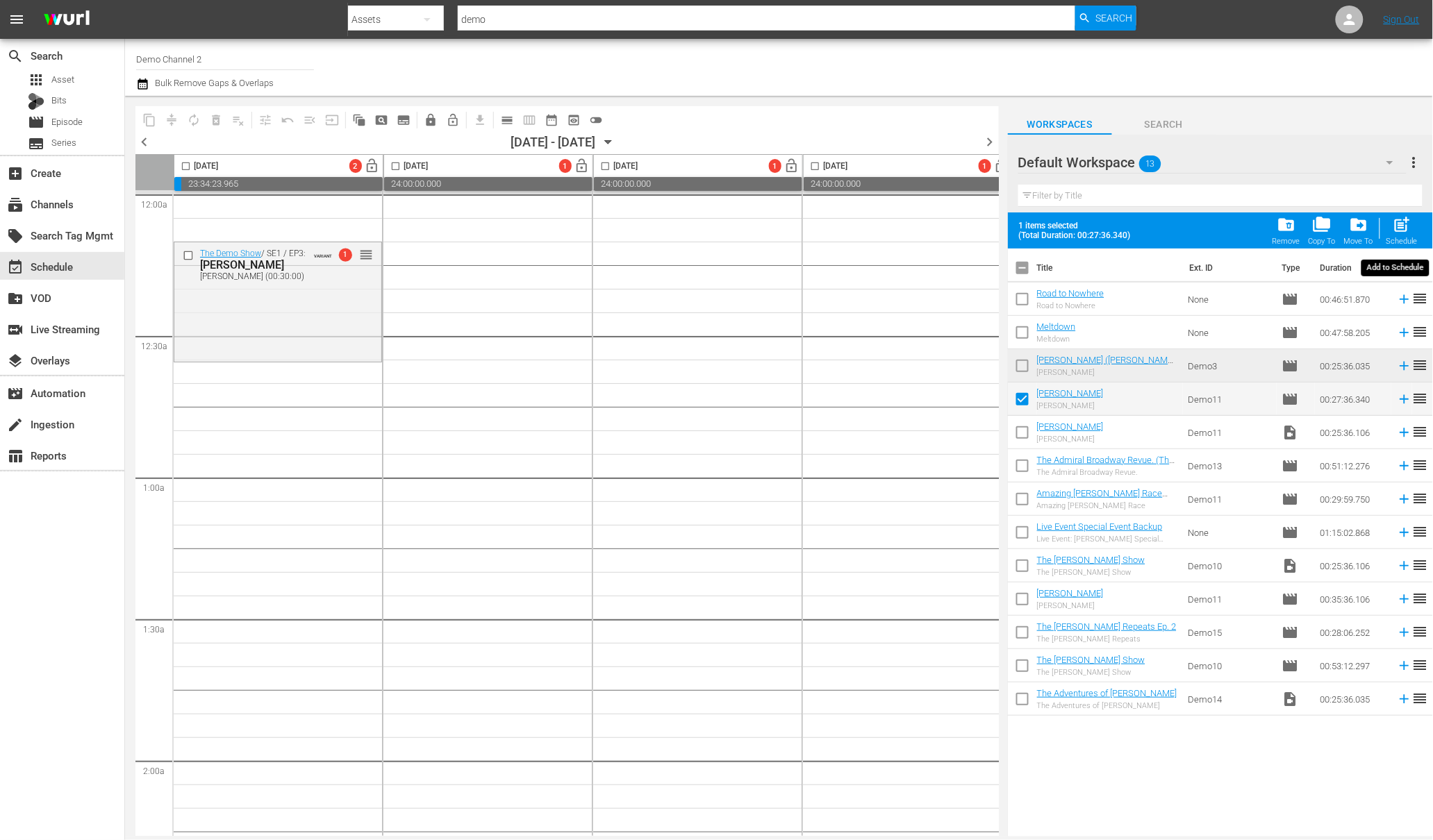
click at [1411, 227] on span "post_add" at bounding box center [1401, 224] width 19 height 19
checkbox input "false"
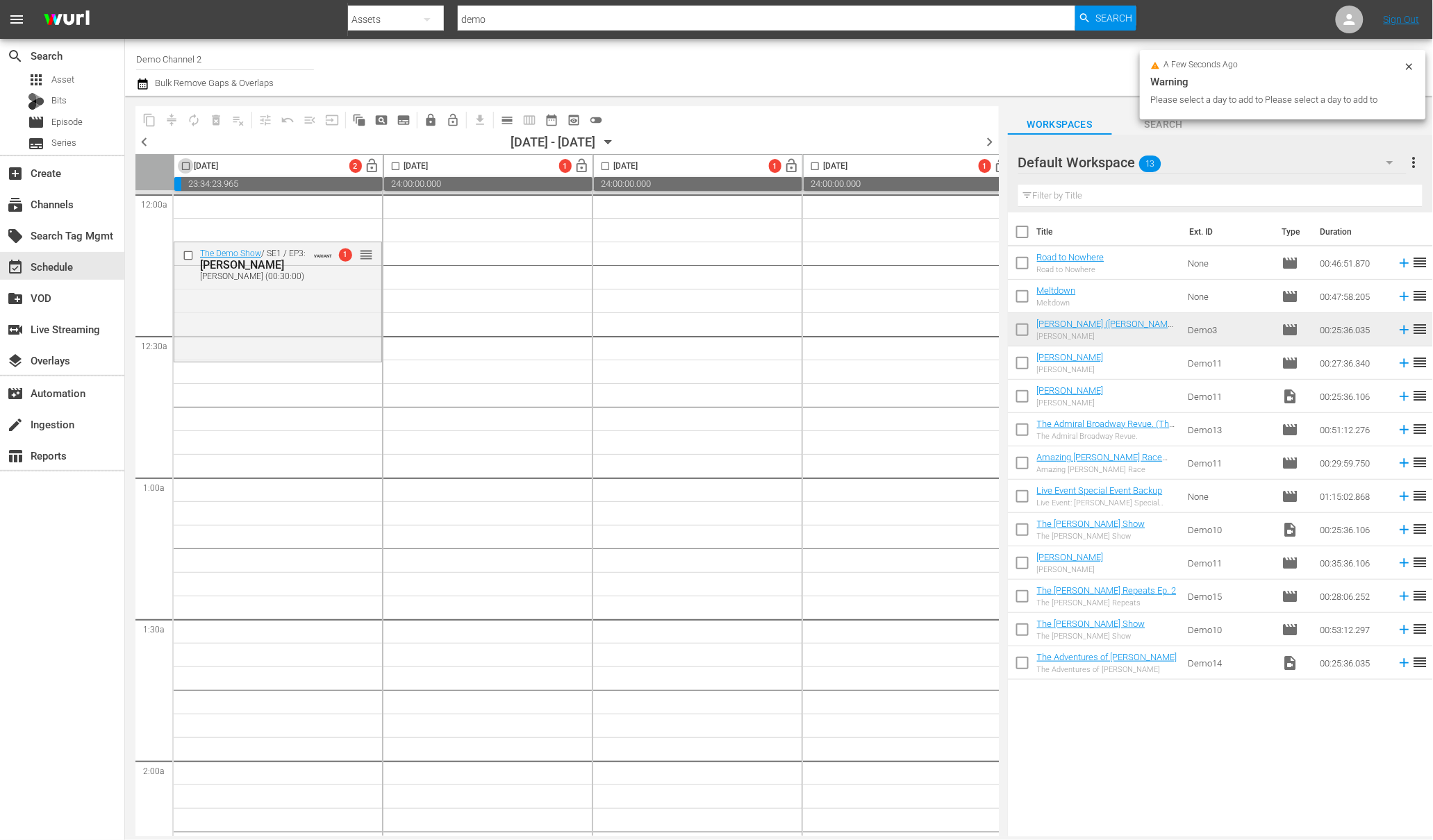
click at [183, 168] on input "checkbox" at bounding box center [186, 169] width 16 height 16
checkbox input "true"
click at [1027, 365] on input "checkbox" at bounding box center [1023, 366] width 29 height 29
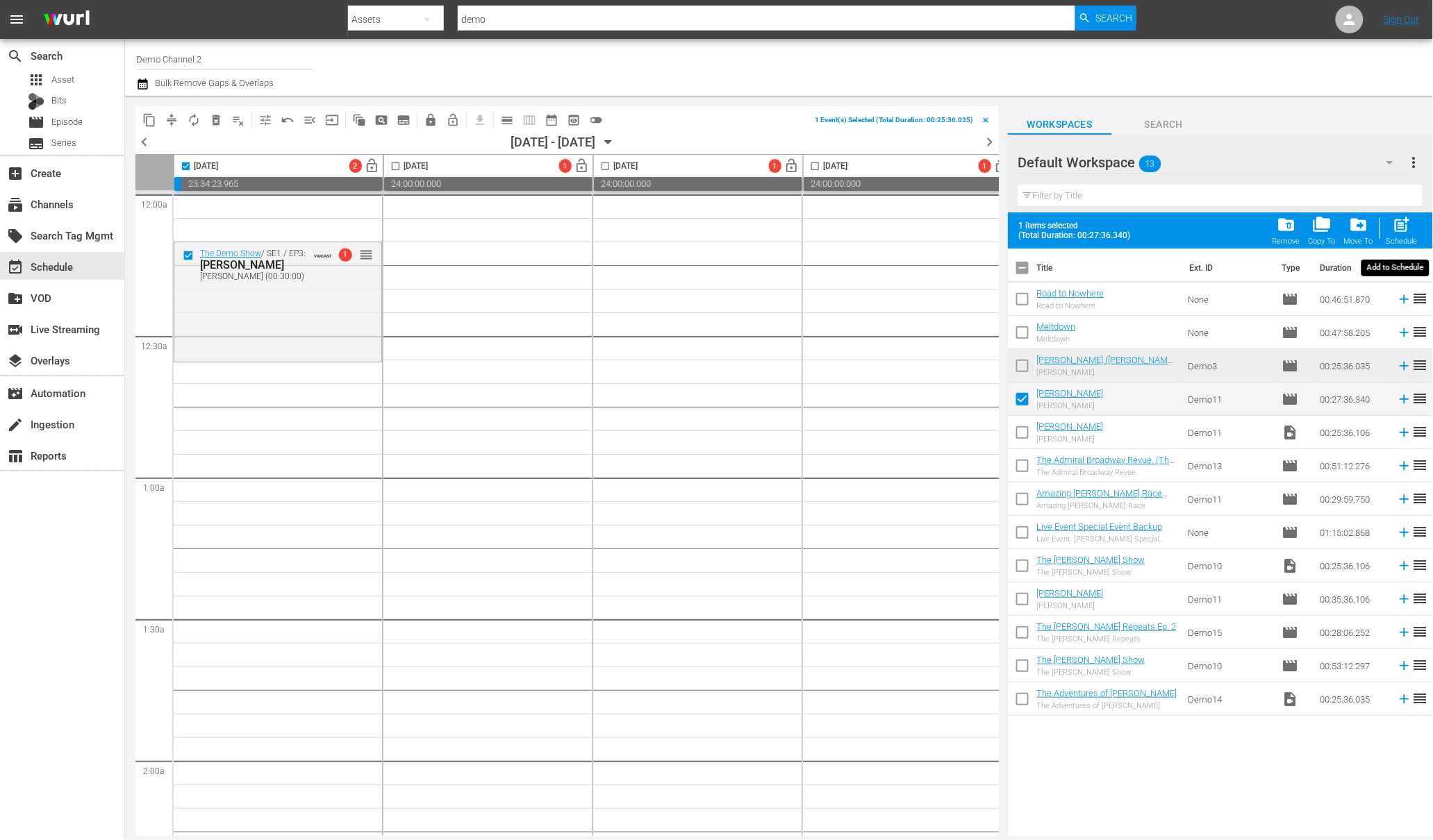
click at [1404, 231] on span "post_add" at bounding box center [1401, 224] width 19 height 19
checkbox input "false"
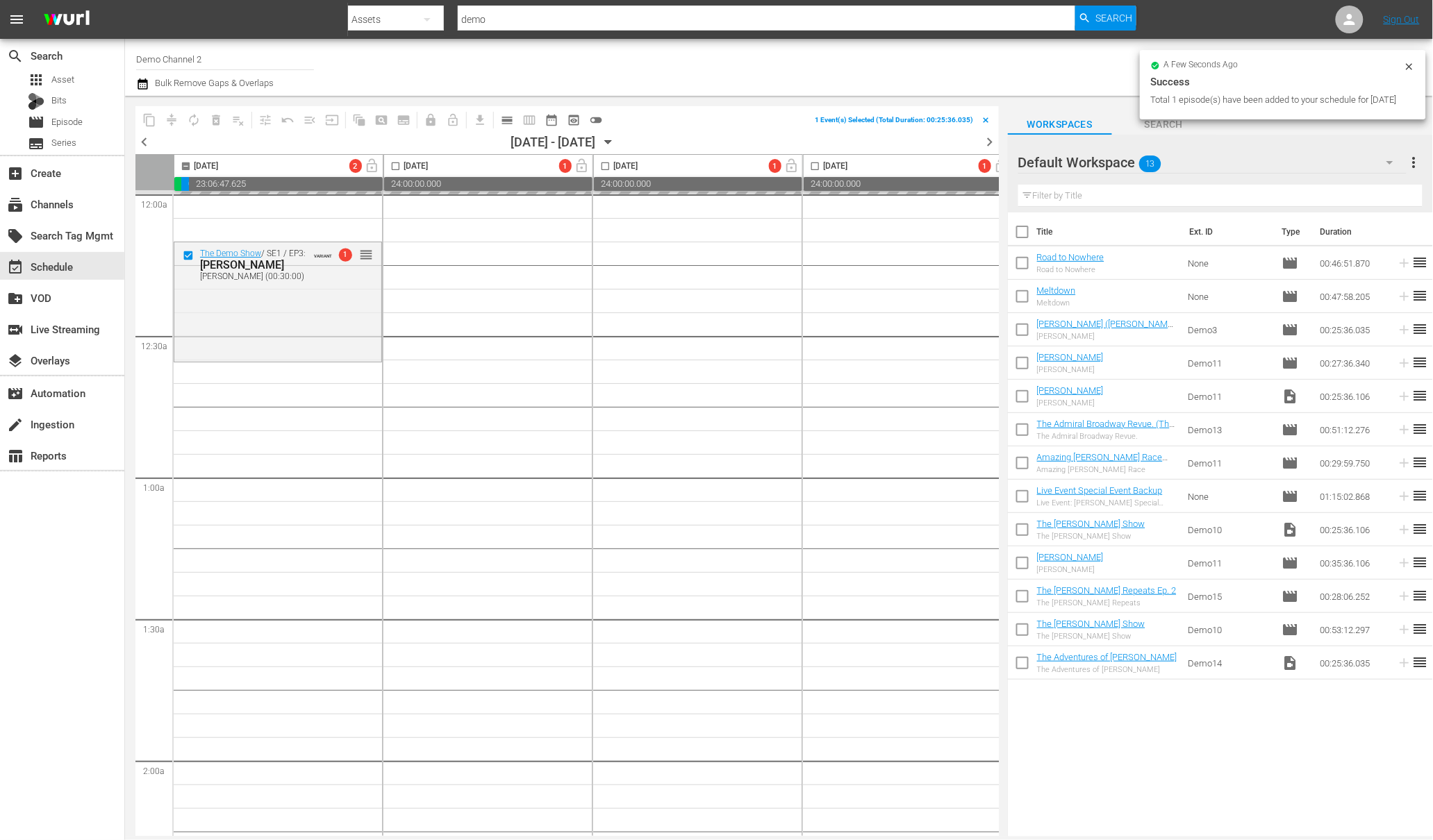
checkbox input "false"
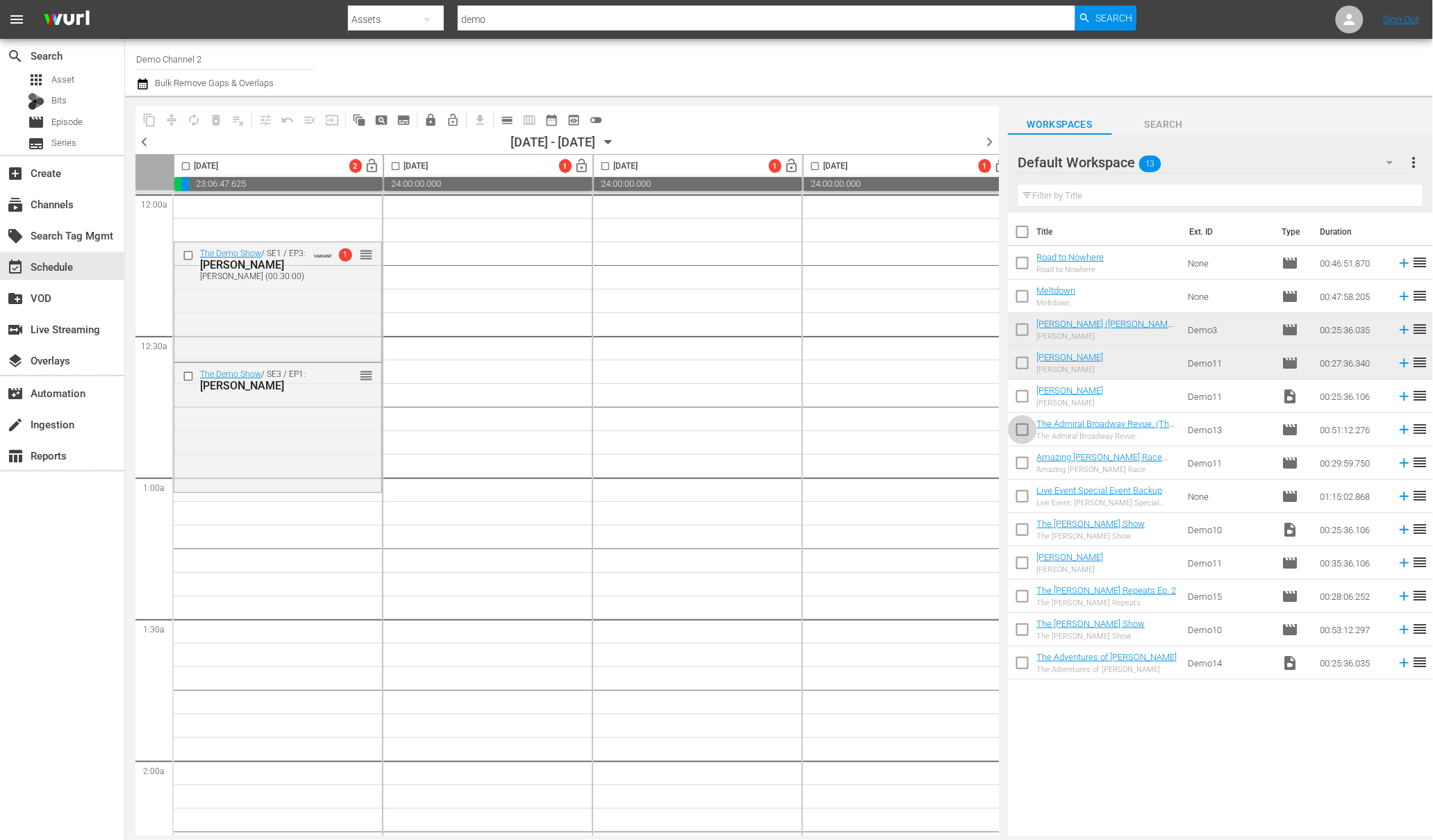
click at [1019, 425] on input "checkbox" at bounding box center [1023, 433] width 29 height 29
checkbox input "true"
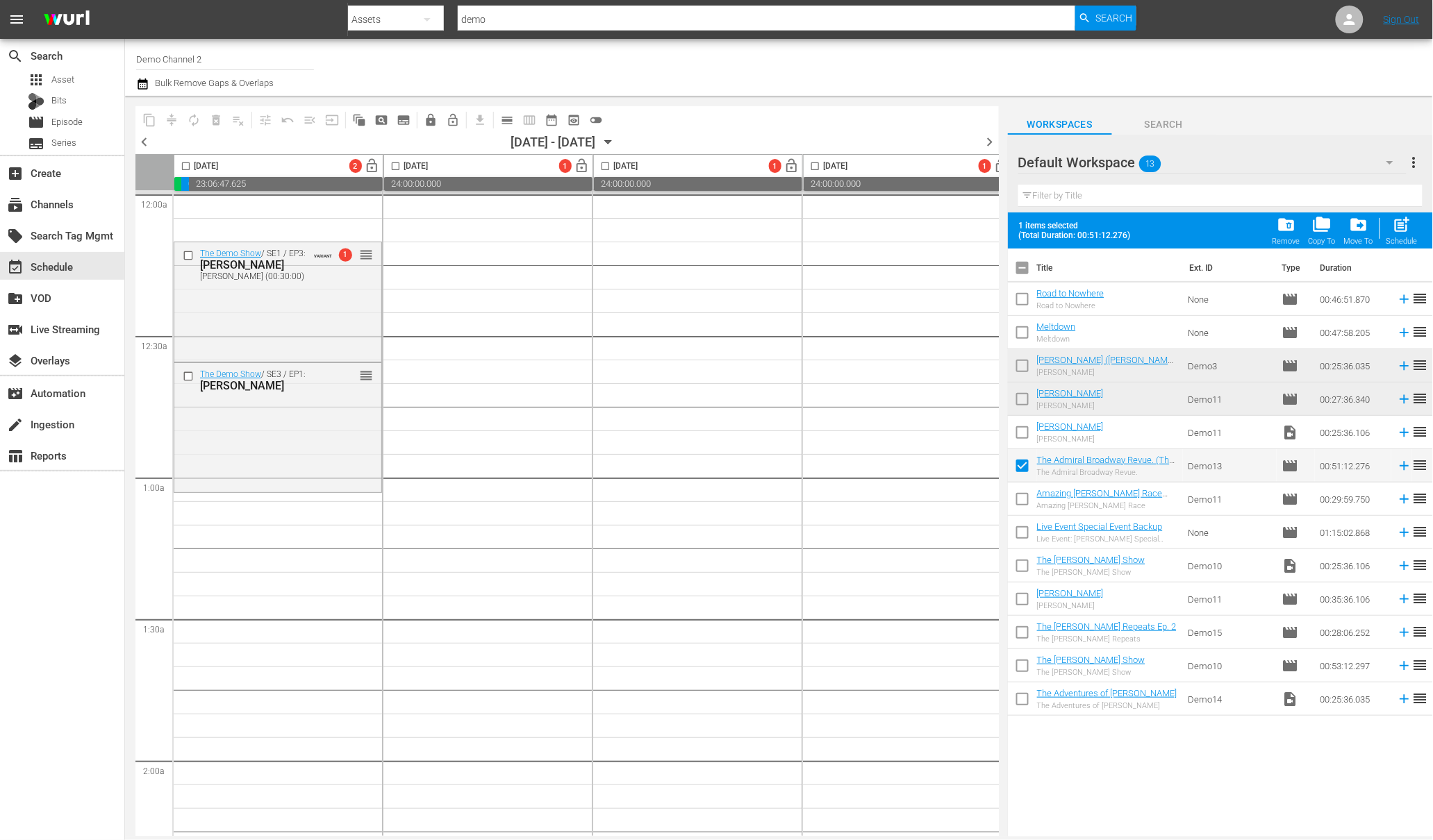
click at [1023, 530] on input "checkbox" at bounding box center [1023, 536] width 29 height 29
checkbox input "true"
click at [1400, 227] on span "post_add" at bounding box center [1401, 224] width 19 height 19
checkbox input "false"
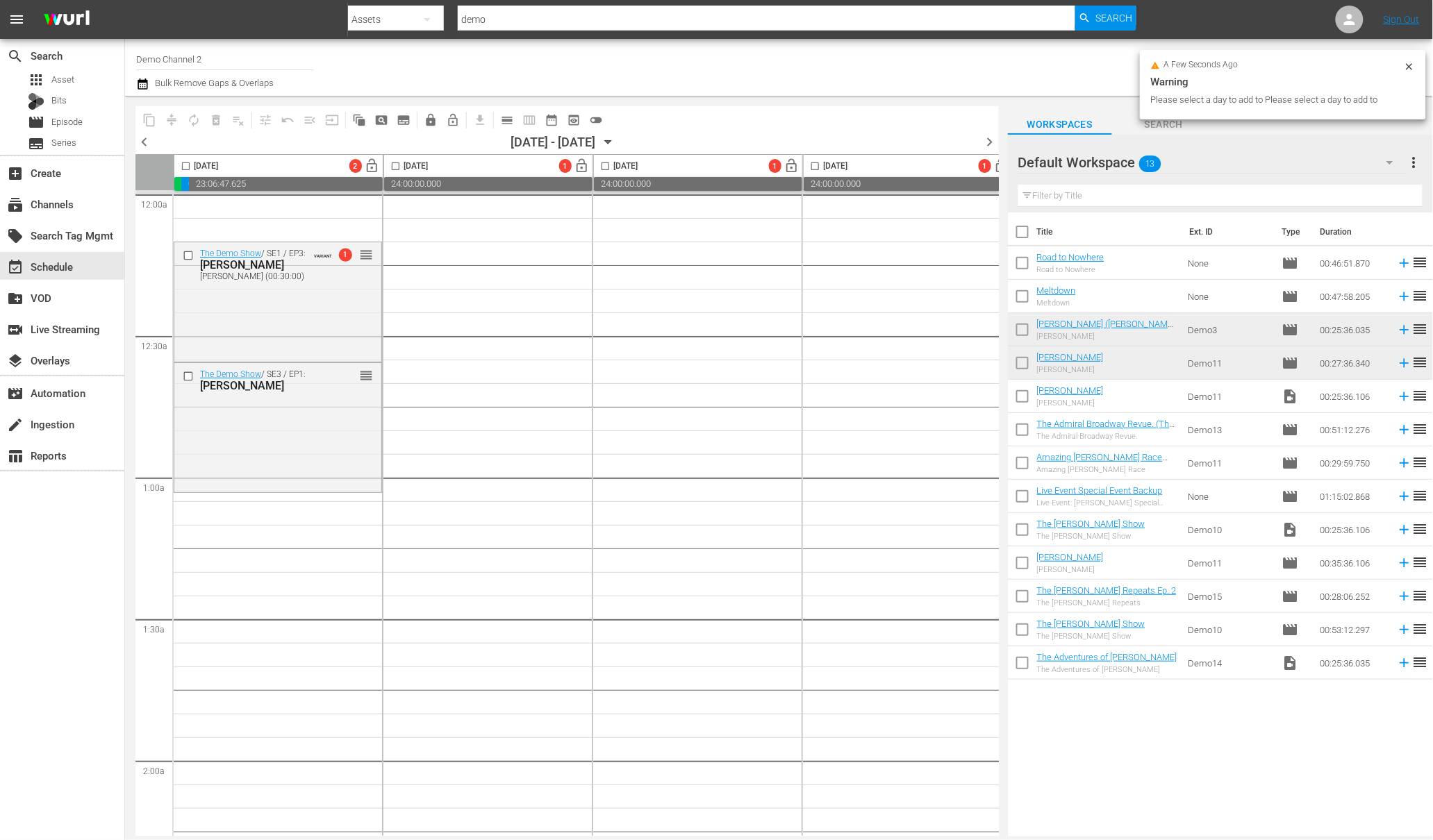
click at [187, 169] on input "checkbox" at bounding box center [186, 169] width 16 height 16
checkbox input "true"
click at [1028, 426] on input "checkbox" at bounding box center [1023, 433] width 29 height 29
checkbox input "true"
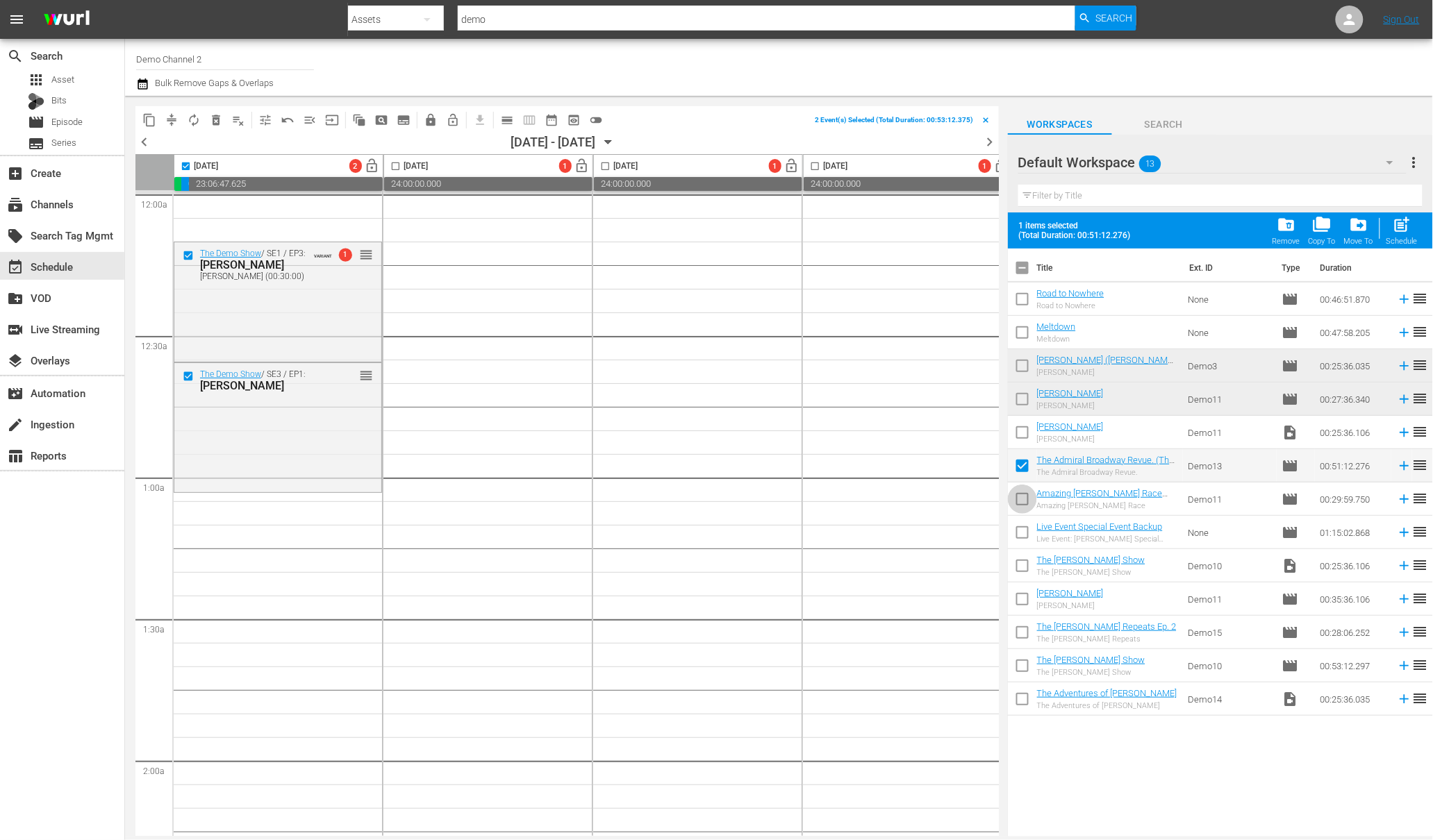
click at [1025, 512] on input "checkbox" at bounding box center [1023, 502] width 29 height 29
checkbox input "true"
drag, startPoint x: 1395, startPoint y: 227, endPoint x: 1407, endPoint y: 216, distance: 16.3
click at [1395, 226] on span "post_add" at bounding box center [1401, 224] width 19 height 19
checkbox input "false"
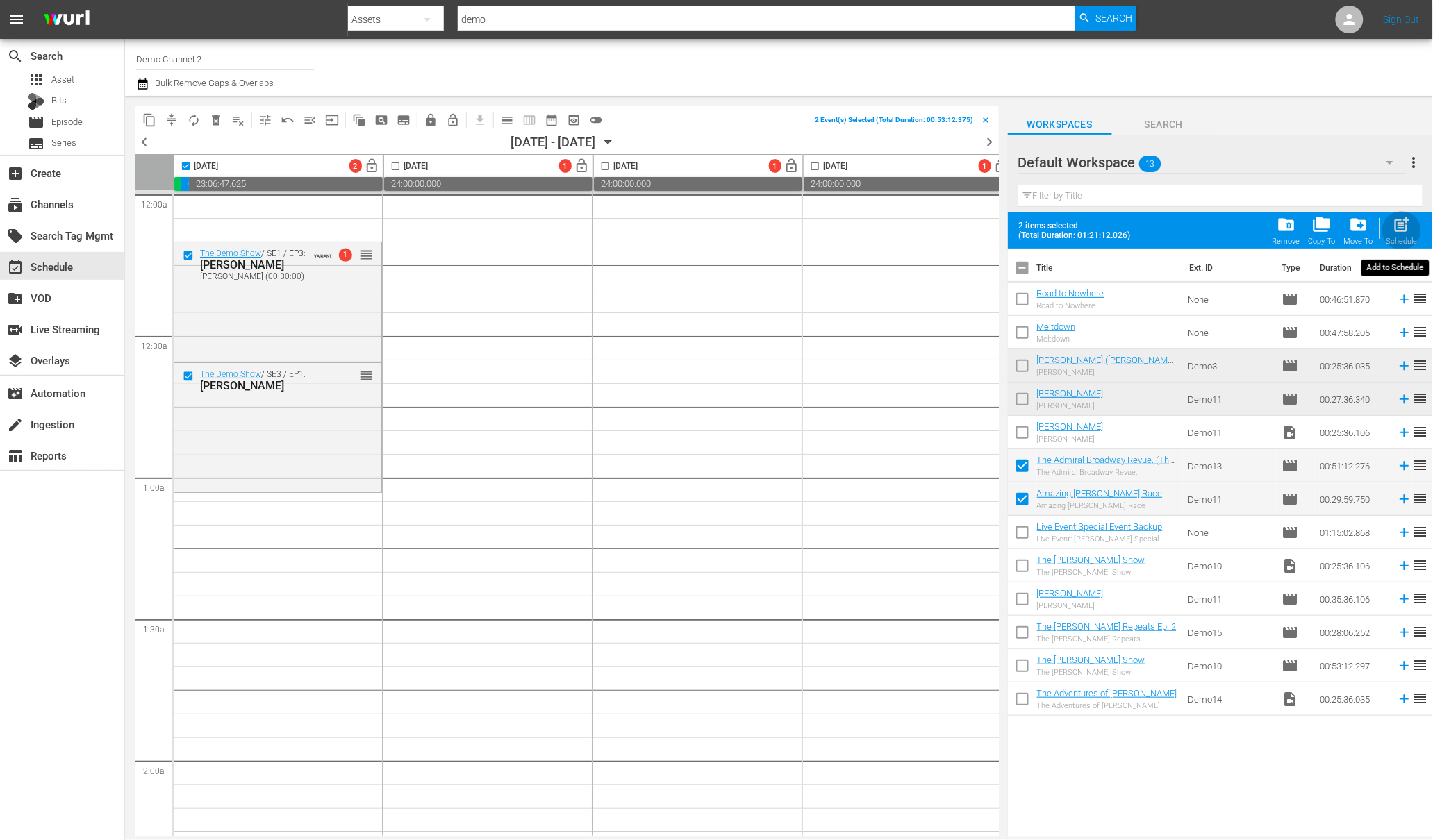
checkbox input "false"
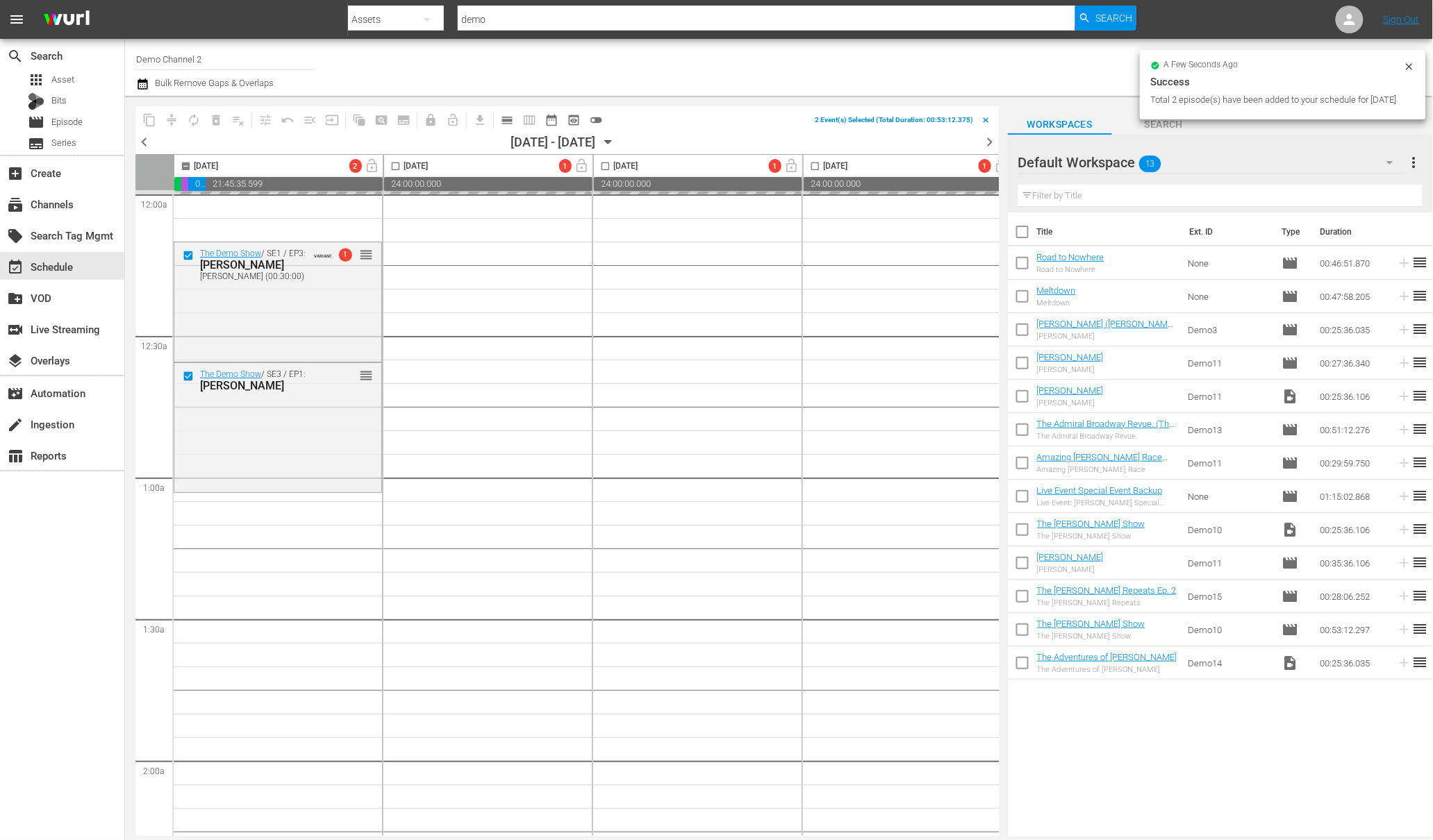
checkbox input "false"
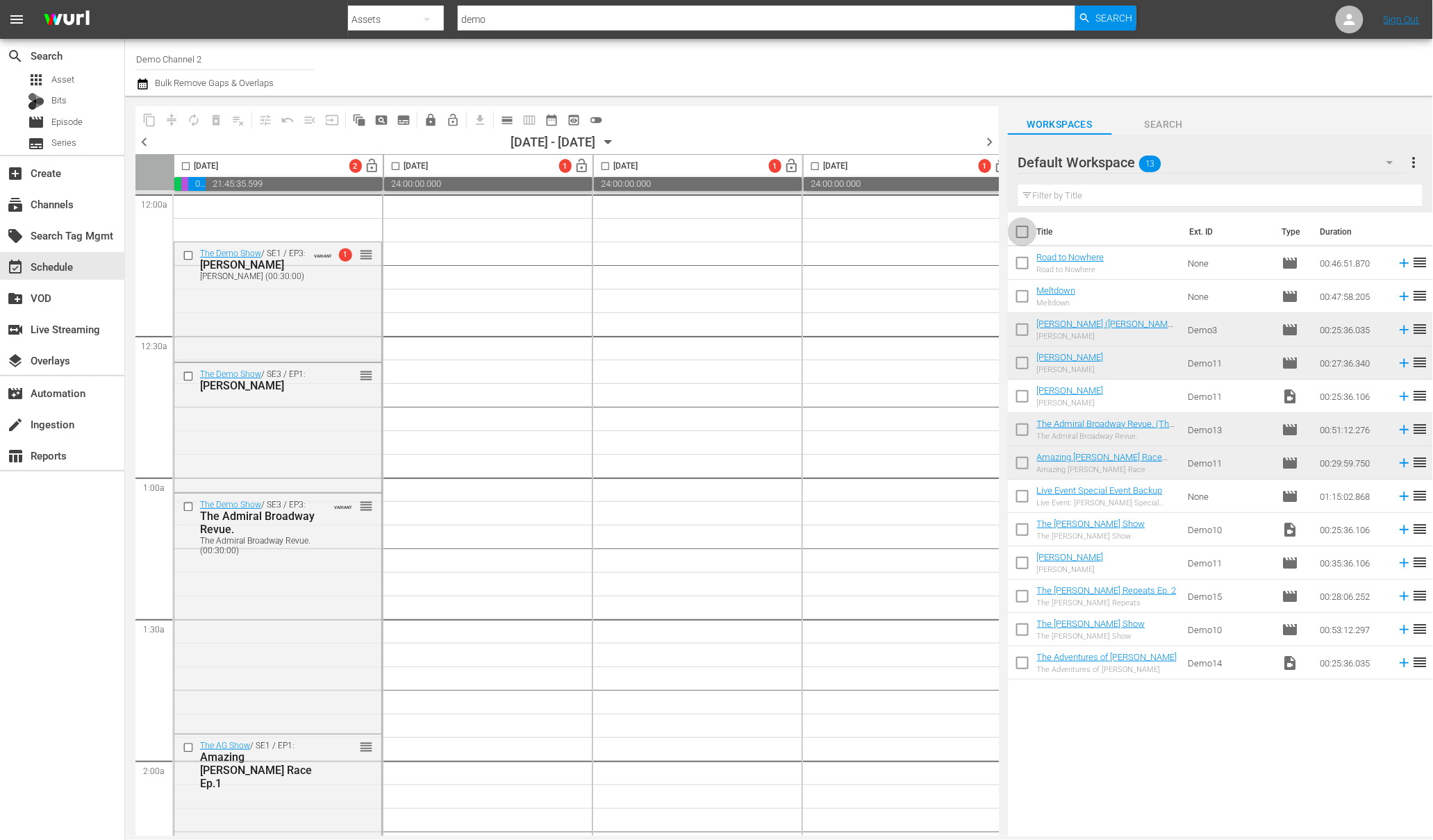
click at [1024, 230] on input "checkbox" at bounding box center [1023, 234] width 29 height 29
checkbox input "true"
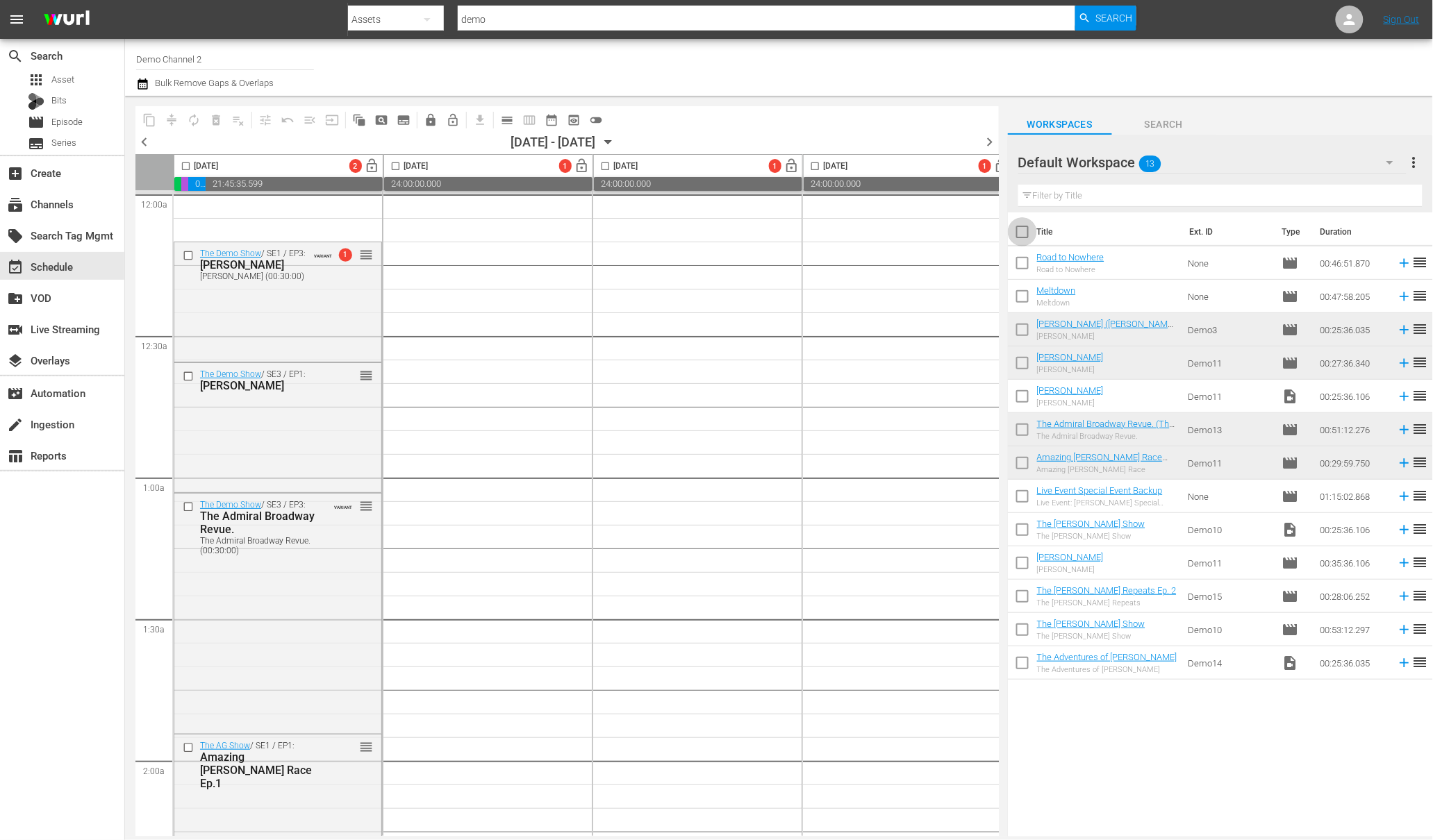
checkbox input "true"
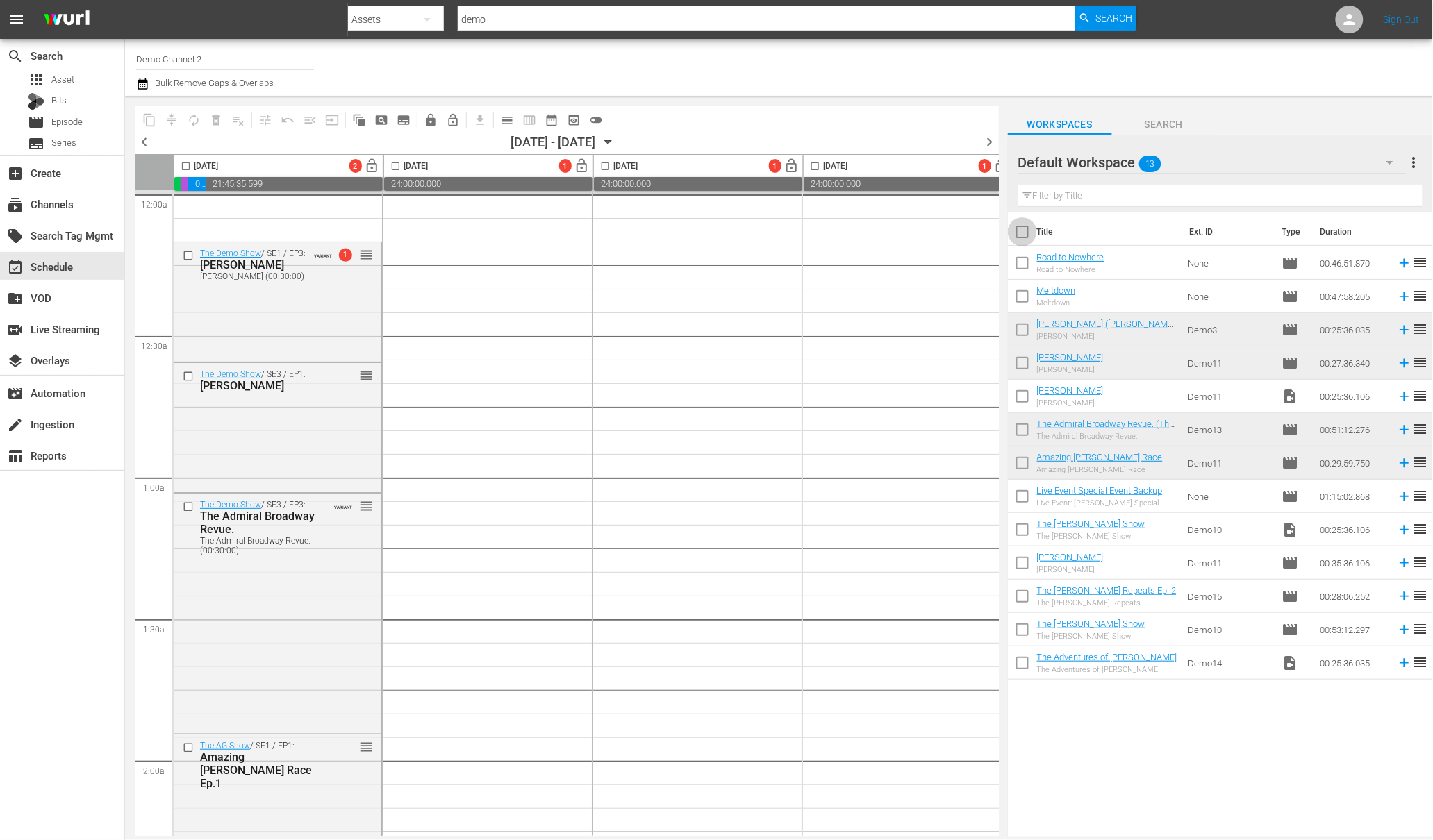
checkbox input "true"
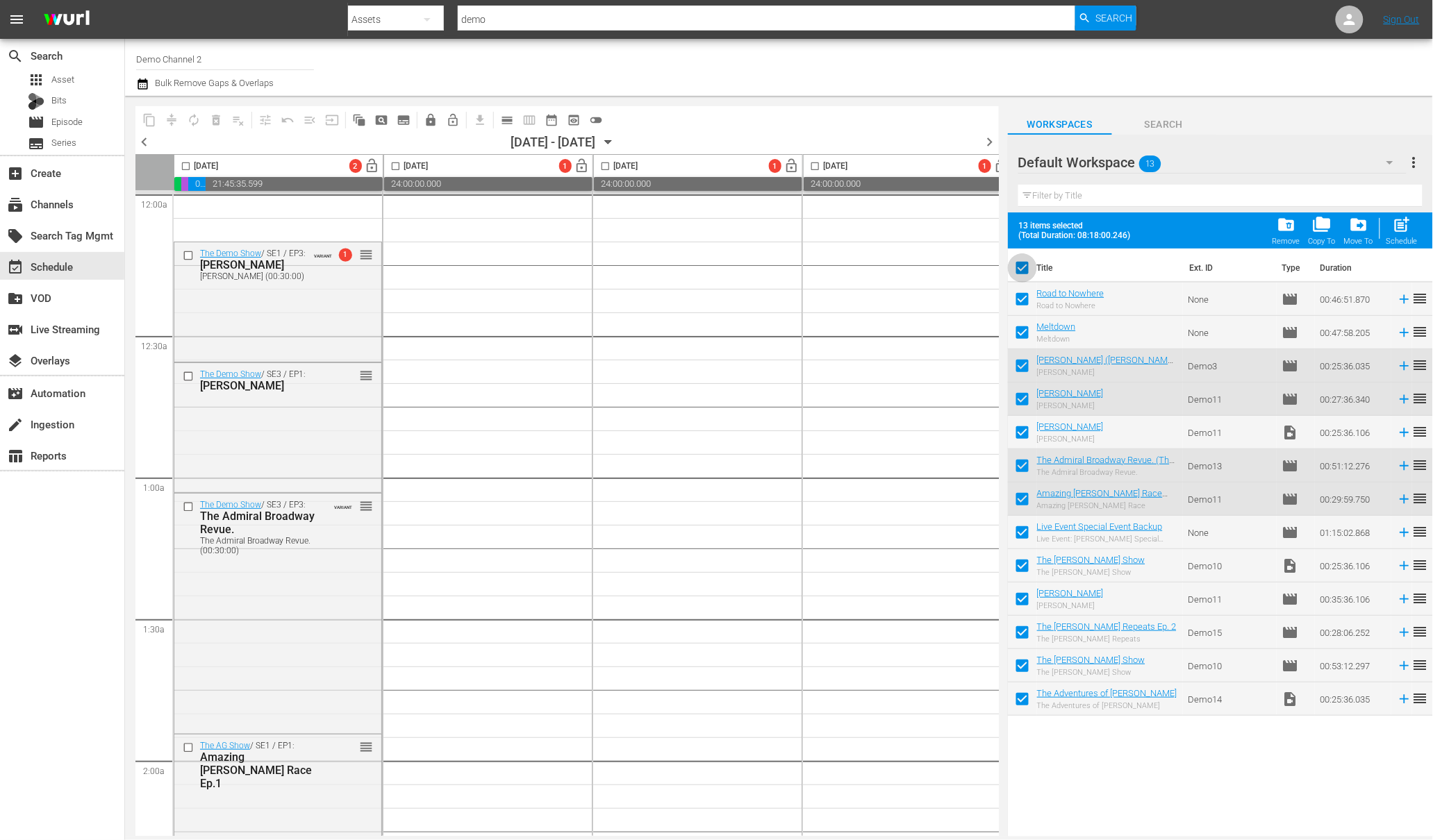
click at [1023, 267] on input "checkbox" at bounding box center [1023, 271] width 29 height 29
checkbox input "false"
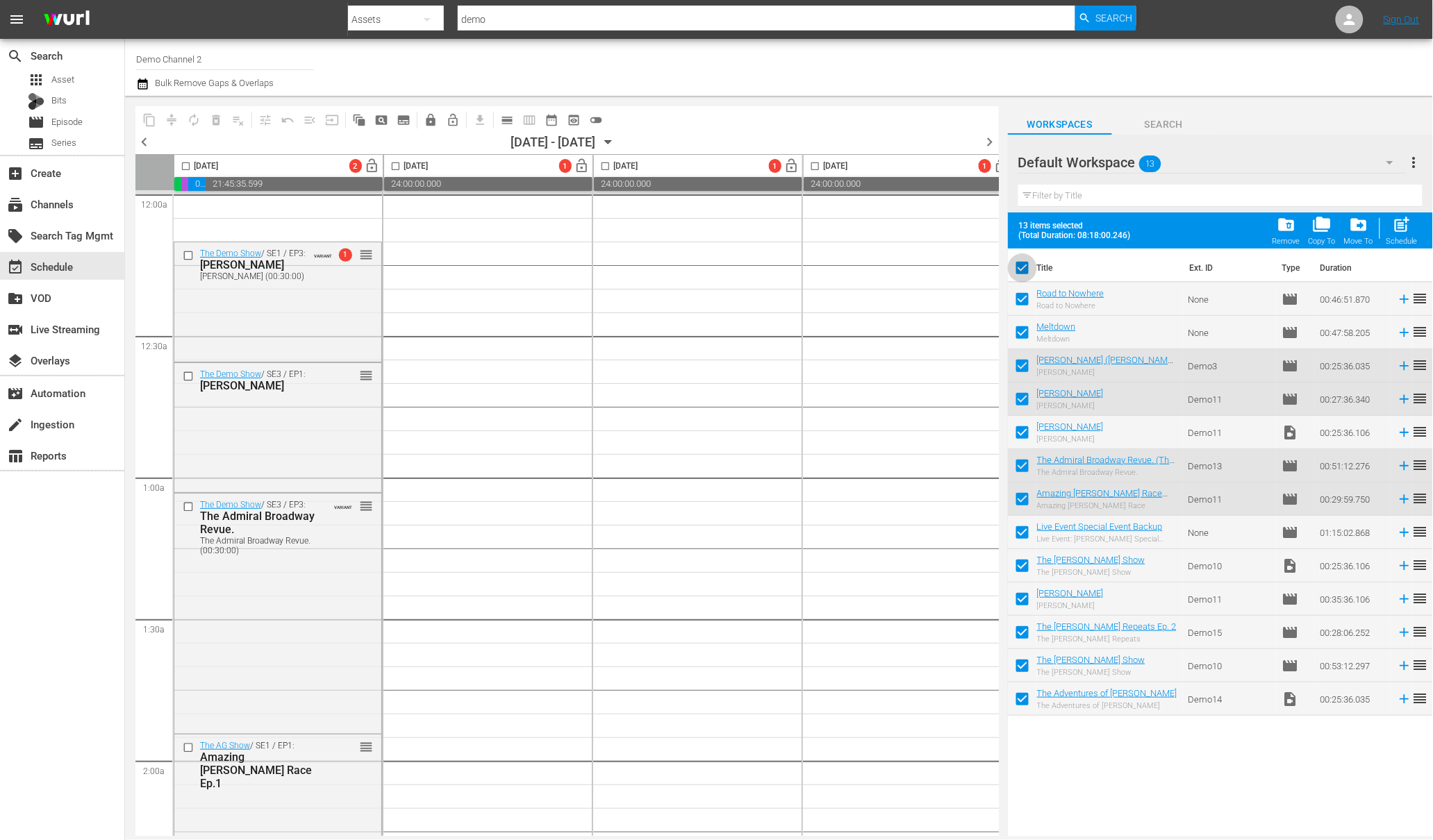
checkbox input "false"
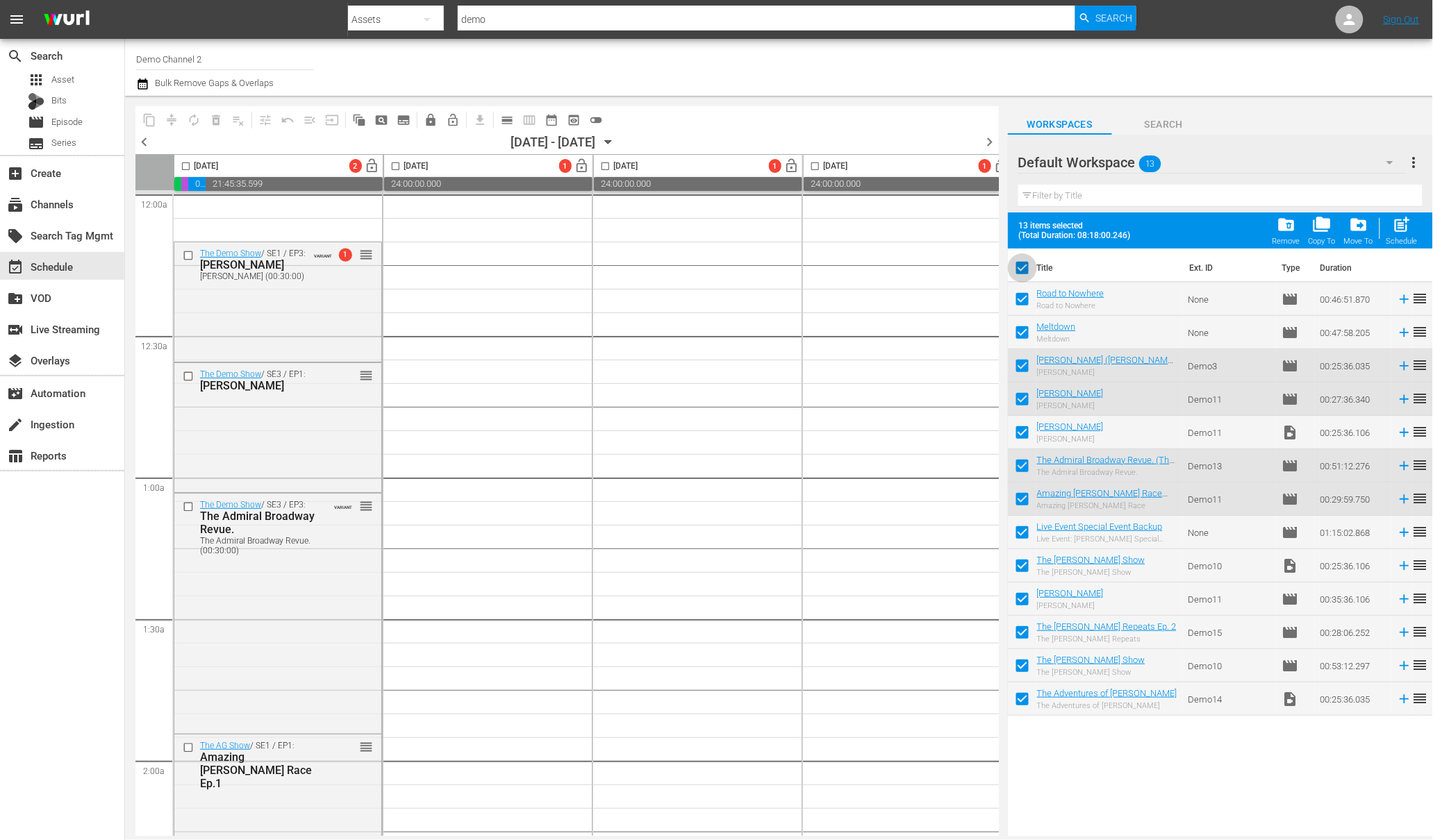
checkbox input "false"
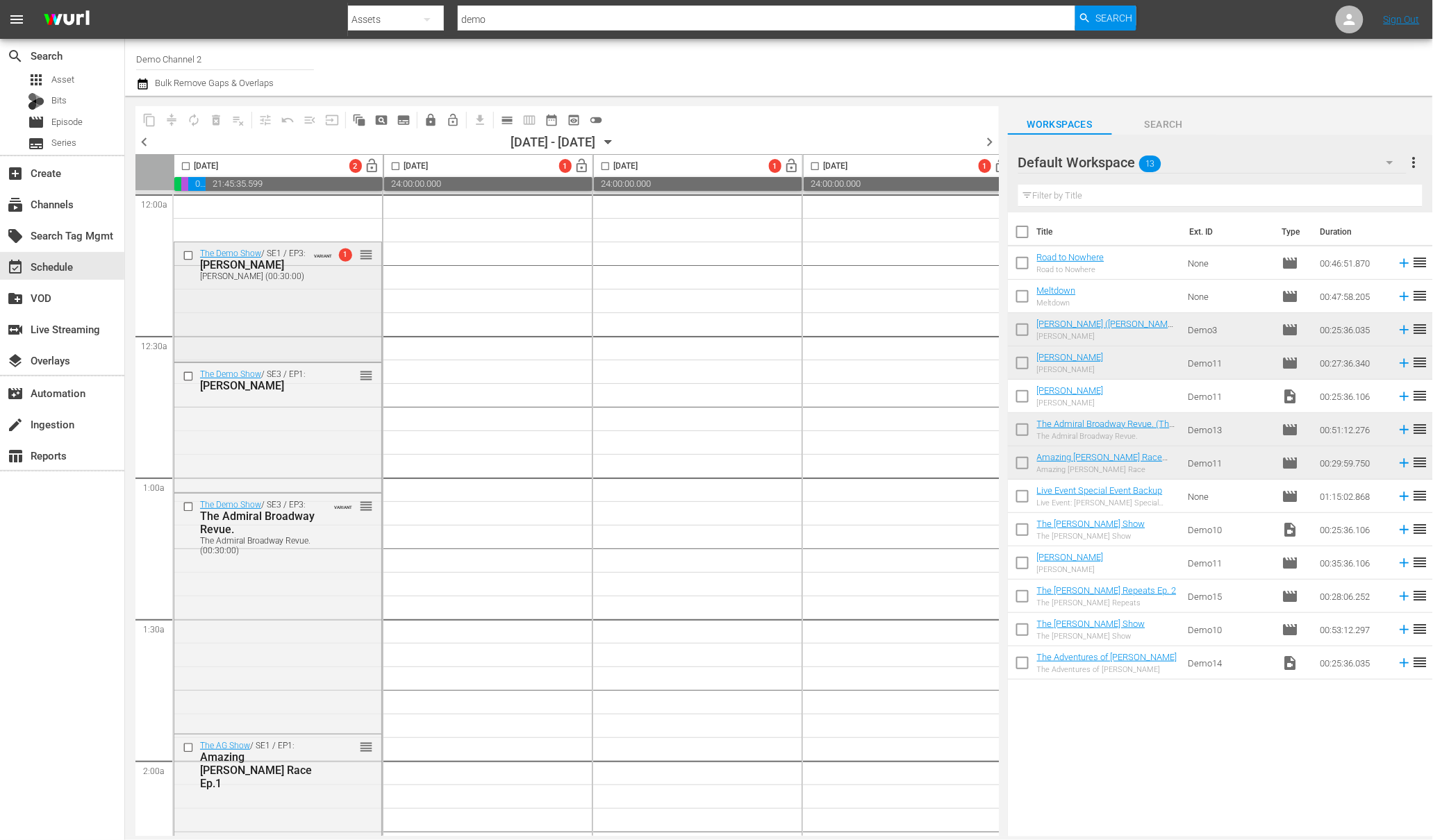
click at [243, 273] on div "Flash Gordon (00:30:00)" at bounding box center [254, 276] width 107 height 10
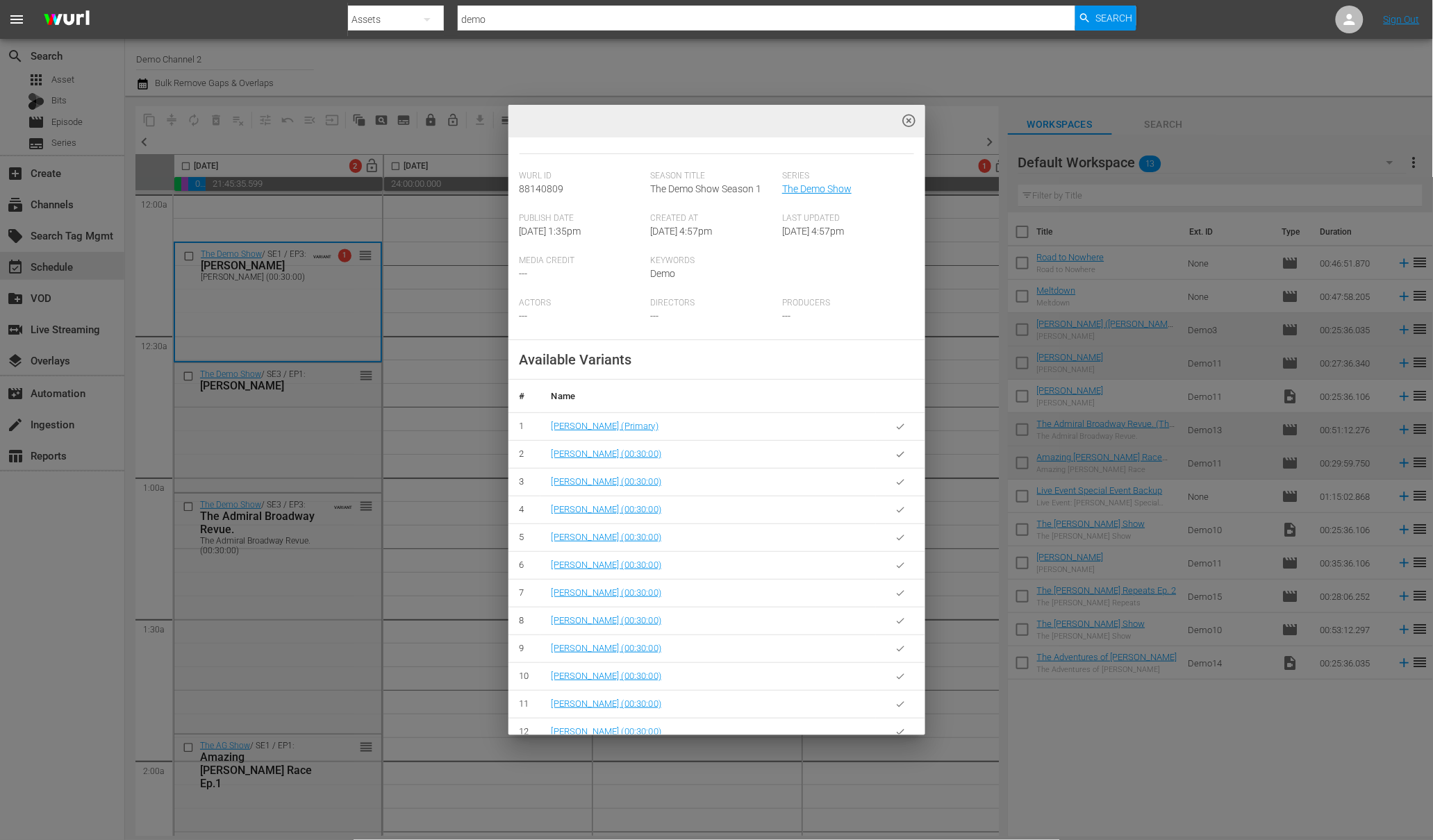
scroll to position [767, 0]
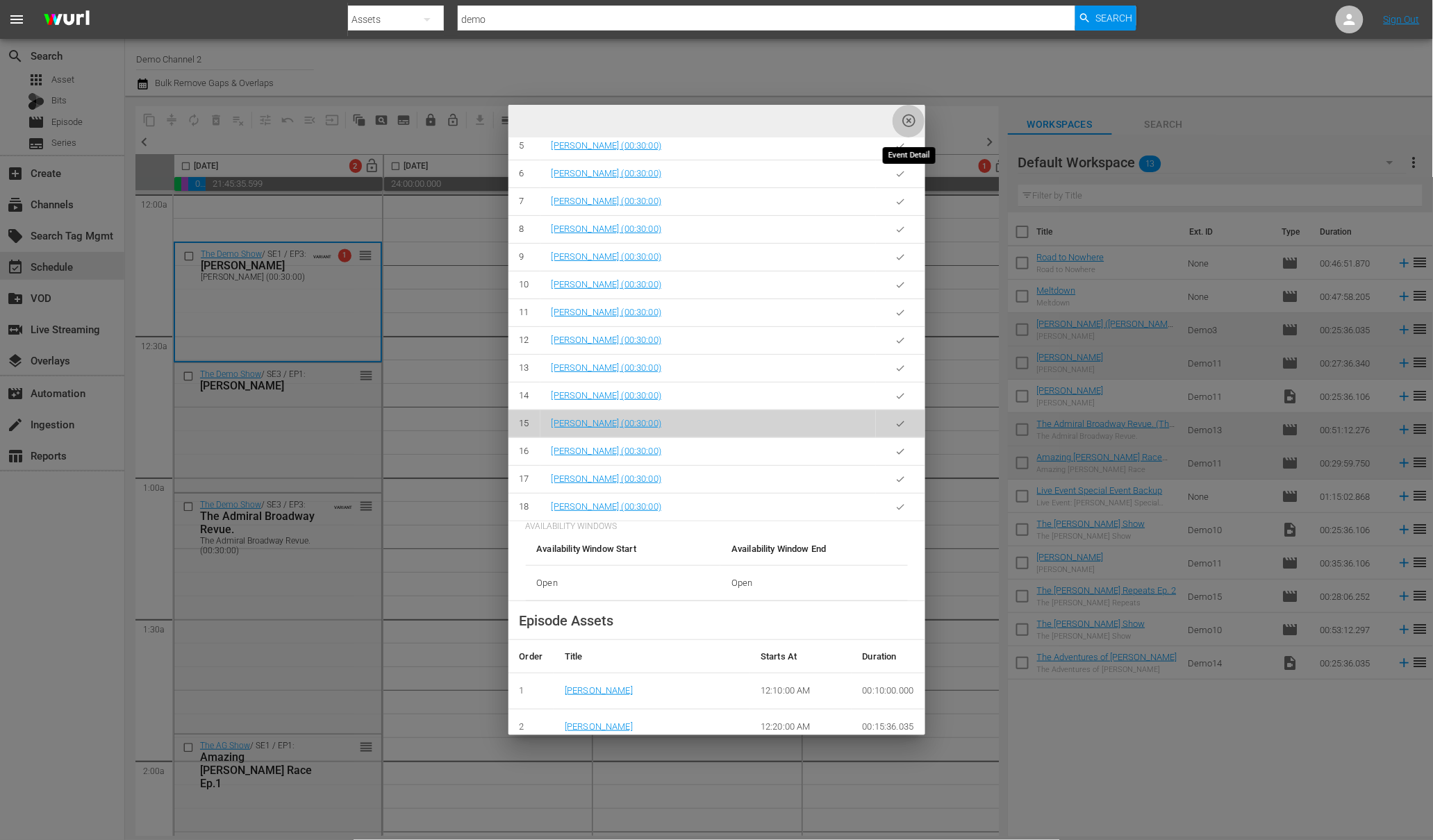
click at [909, 122] on span "highlight_off_icon" at bounding box center [908, 121] width 16 height 16
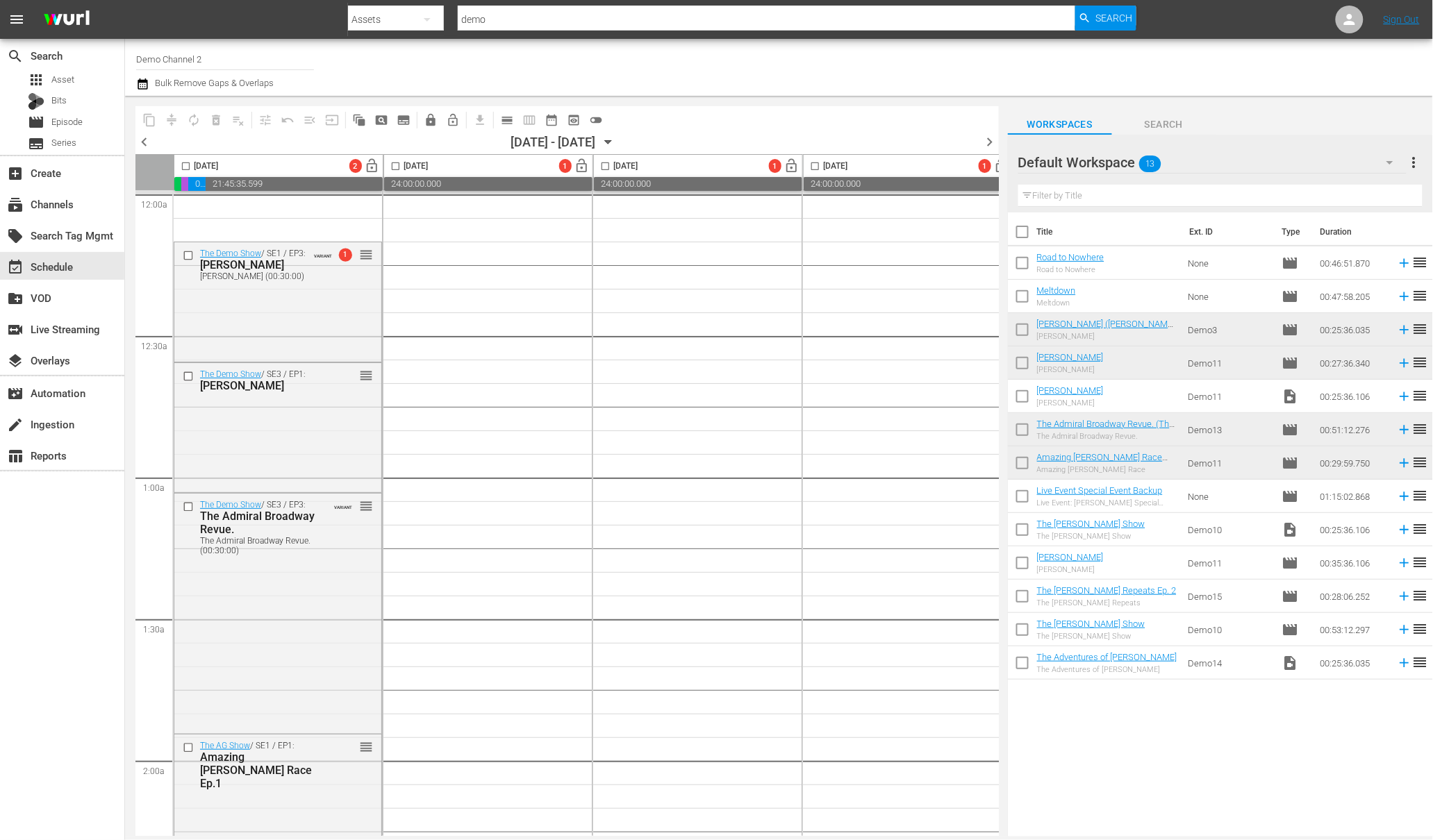
click at [183, 165] on input "checkbox" at bounding box center [186, 169] width 16 height 16
click at [176, 121] on span "compress" at bounding box center [172, 120] width 14 height 14
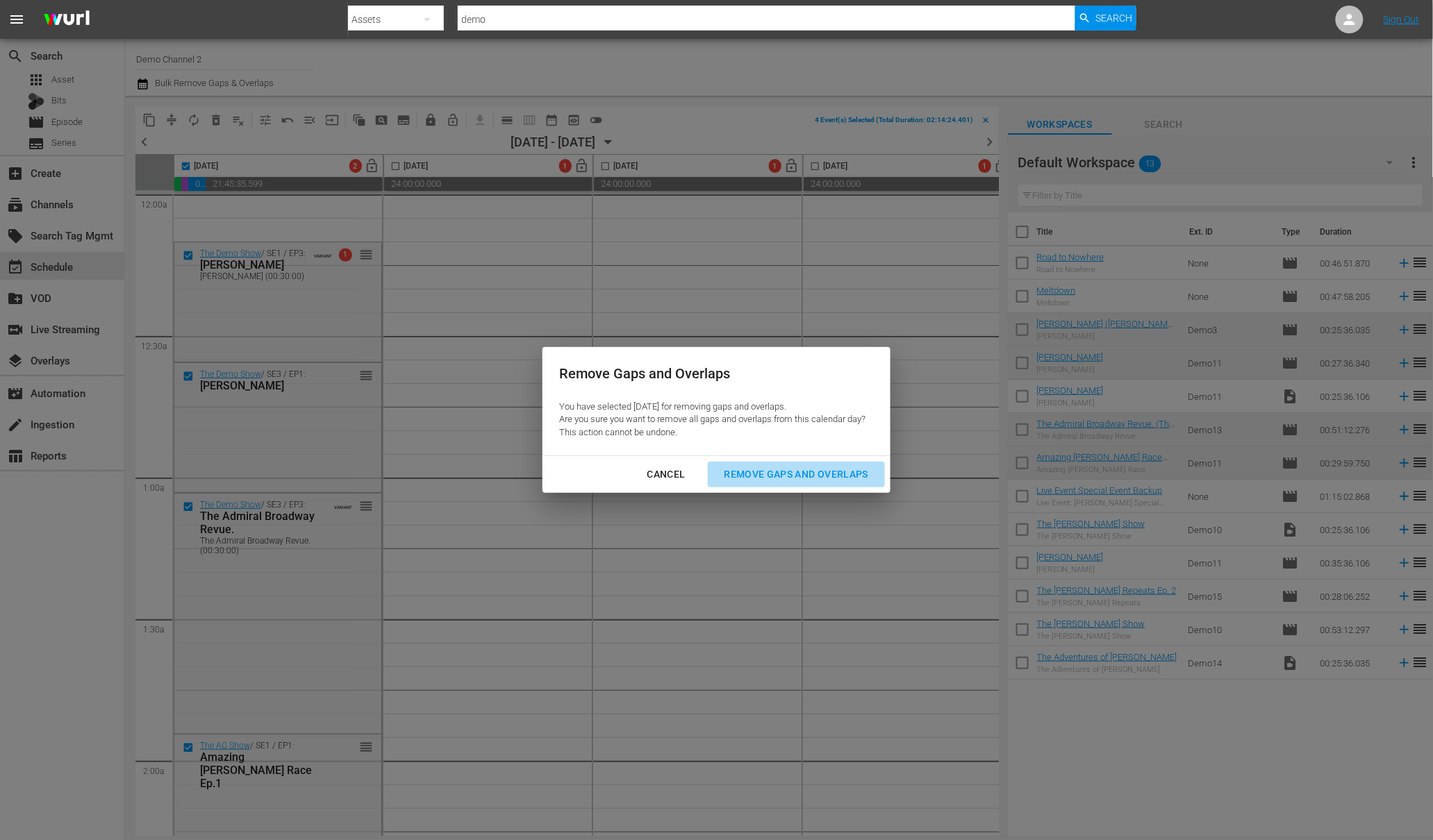
click at [801, 477] on div "Remove Gaps and Overlaps" at bounding box center [796, 474] width 166 height 18
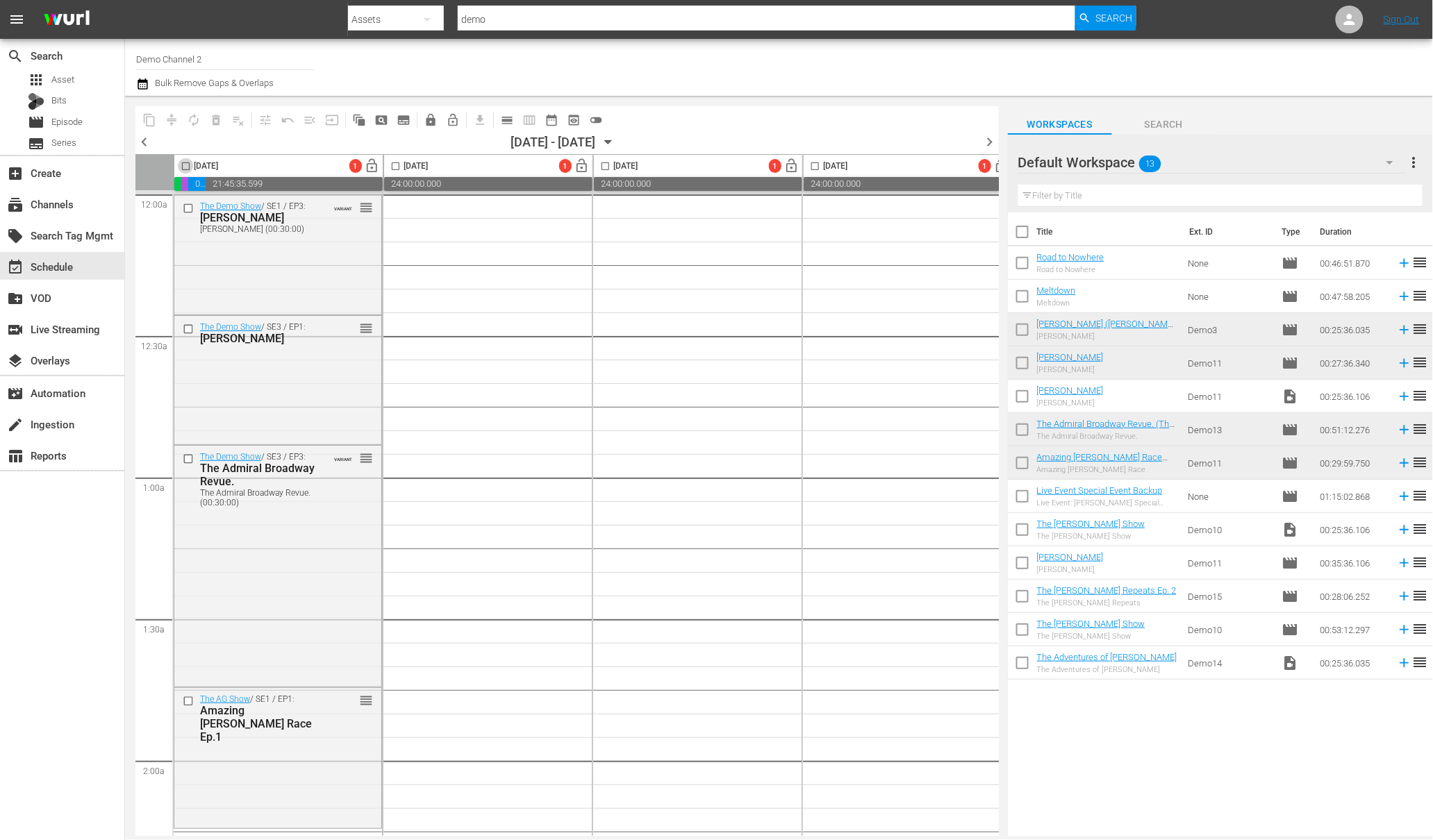
click at [190, 164] on input "checkbox" at bounding box center [186, 169] width 16 height 16
click at [308, 122] on span "menu_open" at bounding box center [310, 120] width 14 height 14
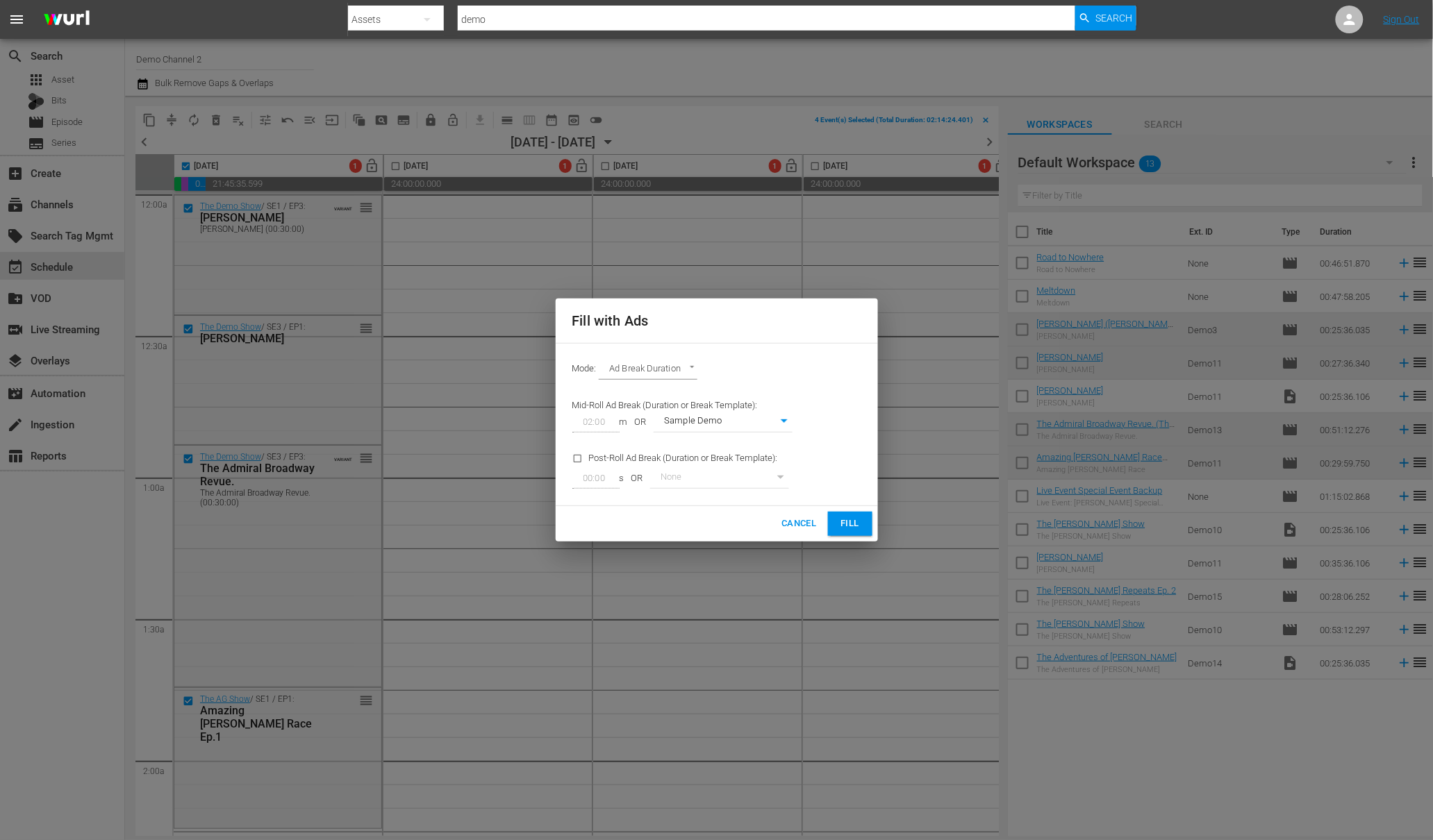
click at [854, 526] on span "Fill" at bounding box center [850, 524] width 22 height 16
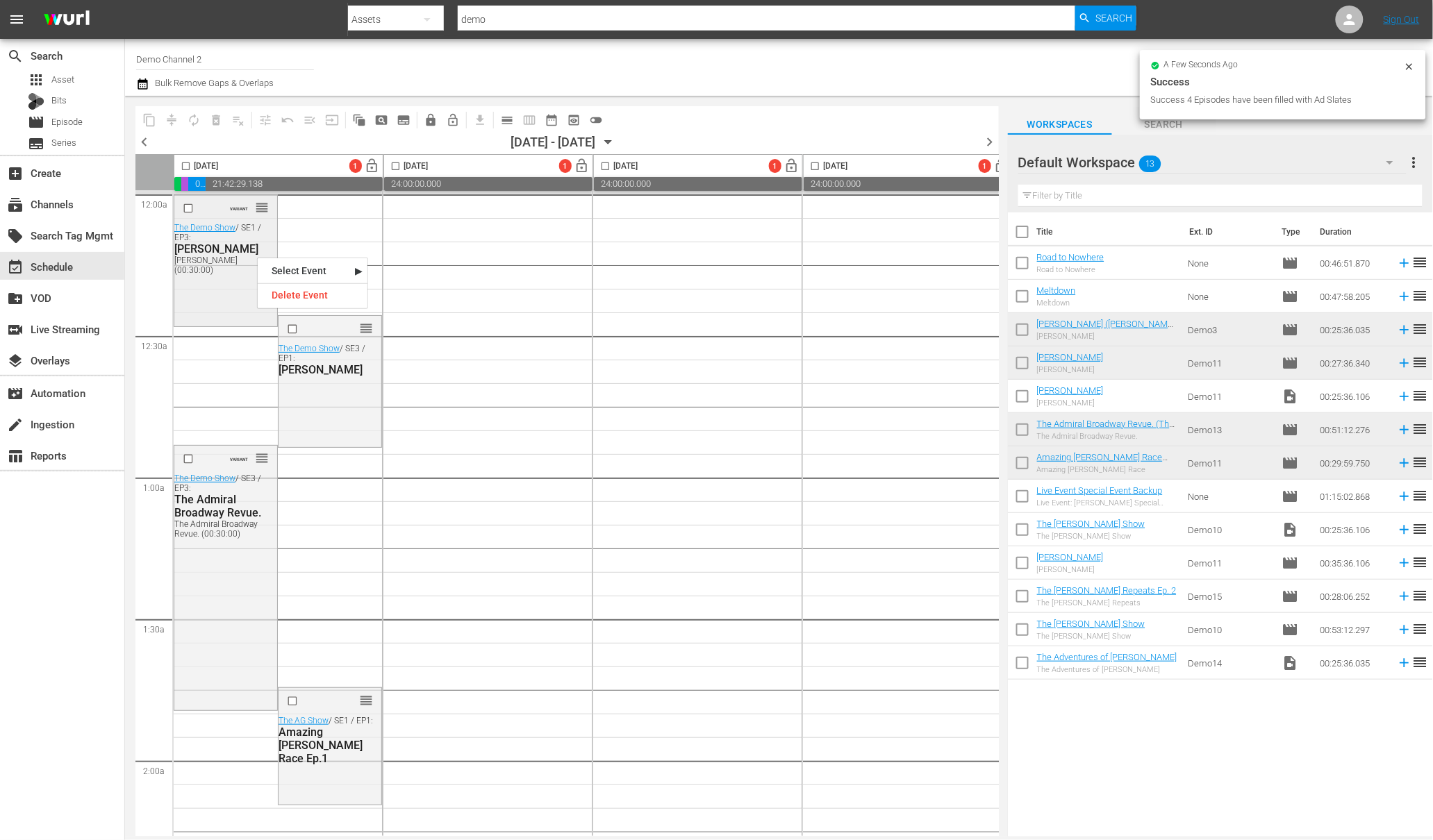
click at [218, 273] on div "VARIANT reorder The Demo Show / SE1 / EP3: Flash Gordon Flash Gordon (00:30:00)" at bounding box center [226, 259] width 103 height 128
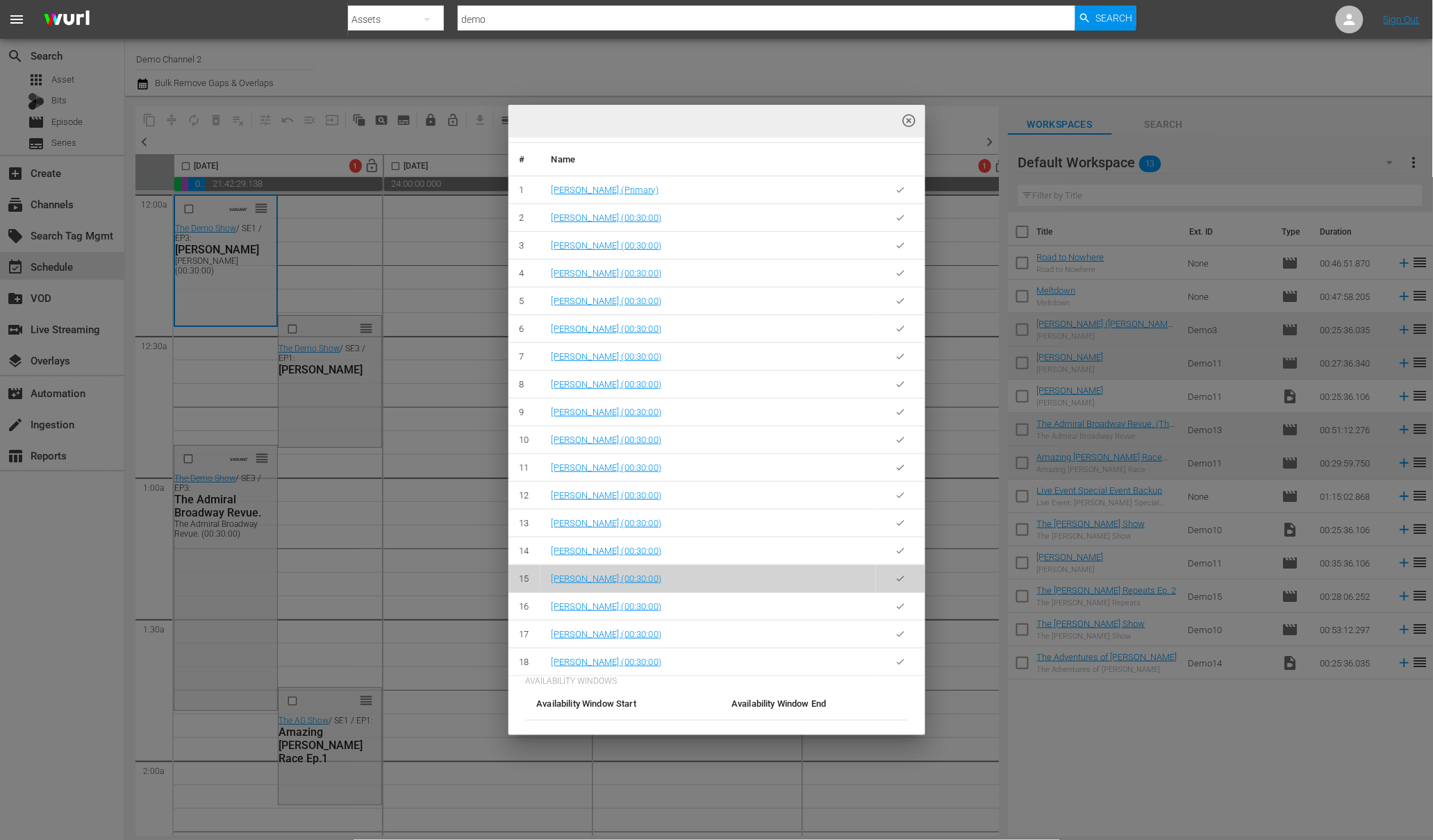
scroll to position [727, 0]
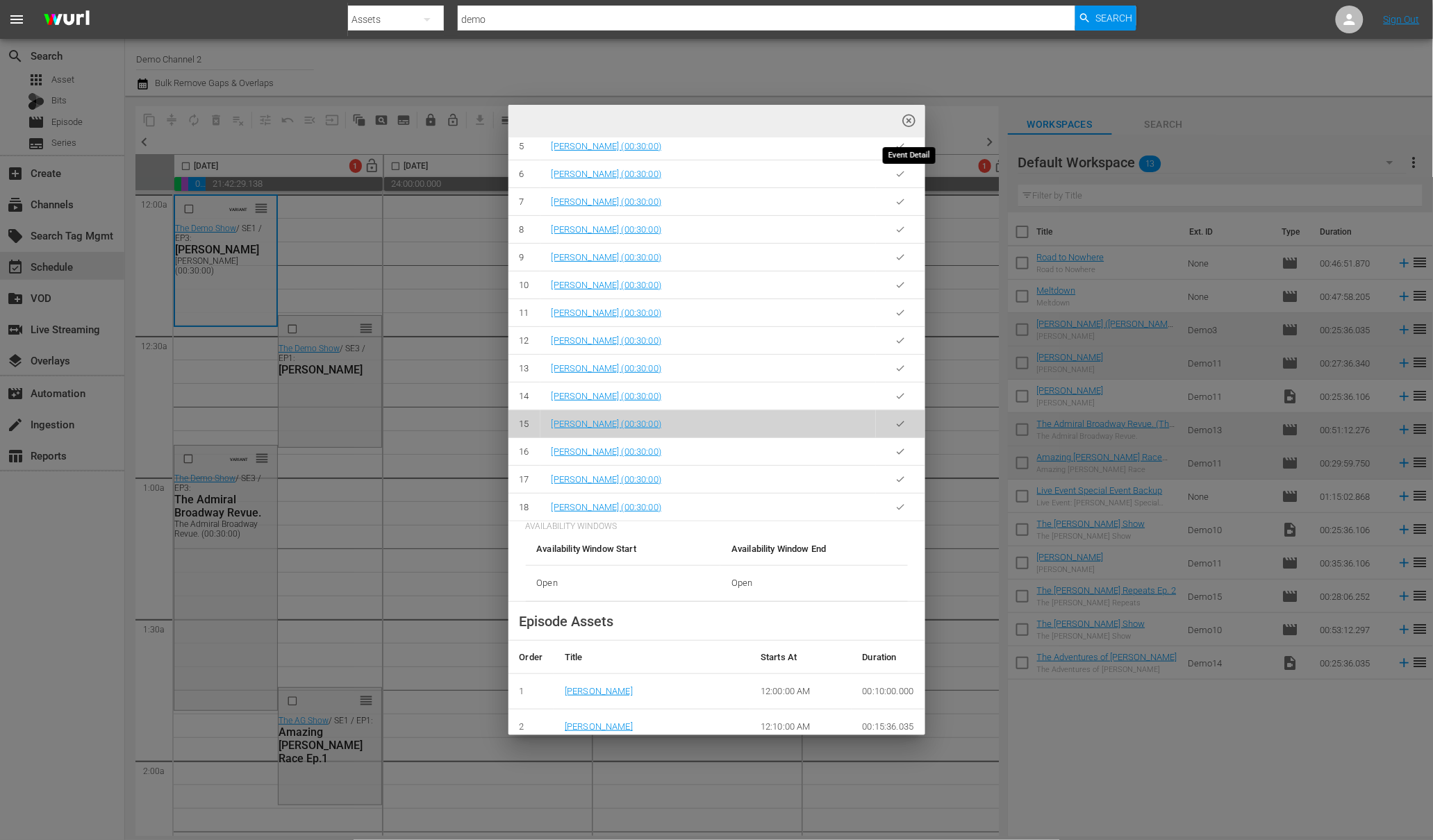
click at [911, 119] on span "highlight_off_icon" at bounding box center [908, 121] width 16 height 16
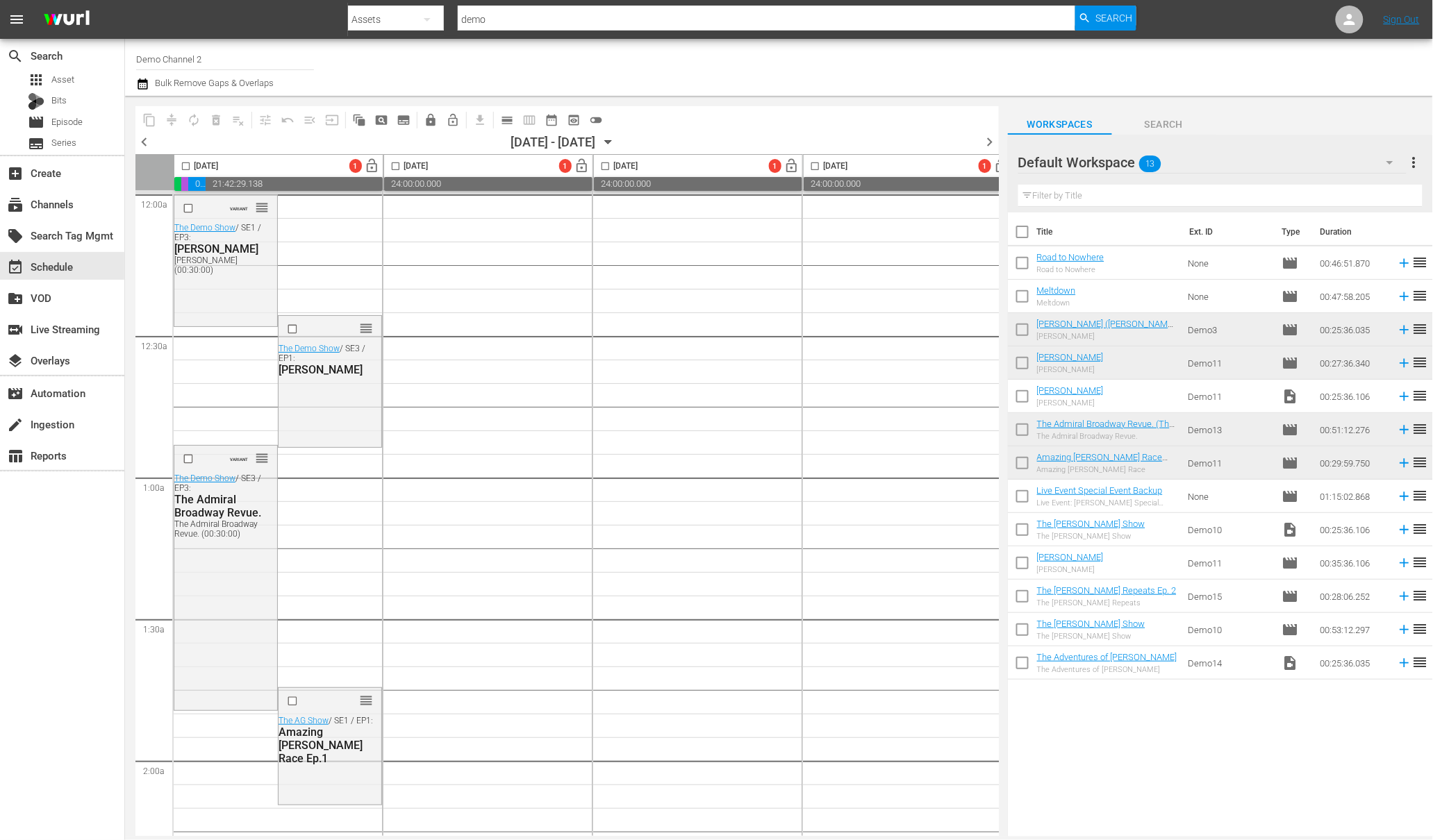
click at [184, 164] on input "checkbox" at bounding box center [186, 169] width 16 height 16
click at [172, 122] on span "compress" at bounding box center [172, 120] width 14 height 14
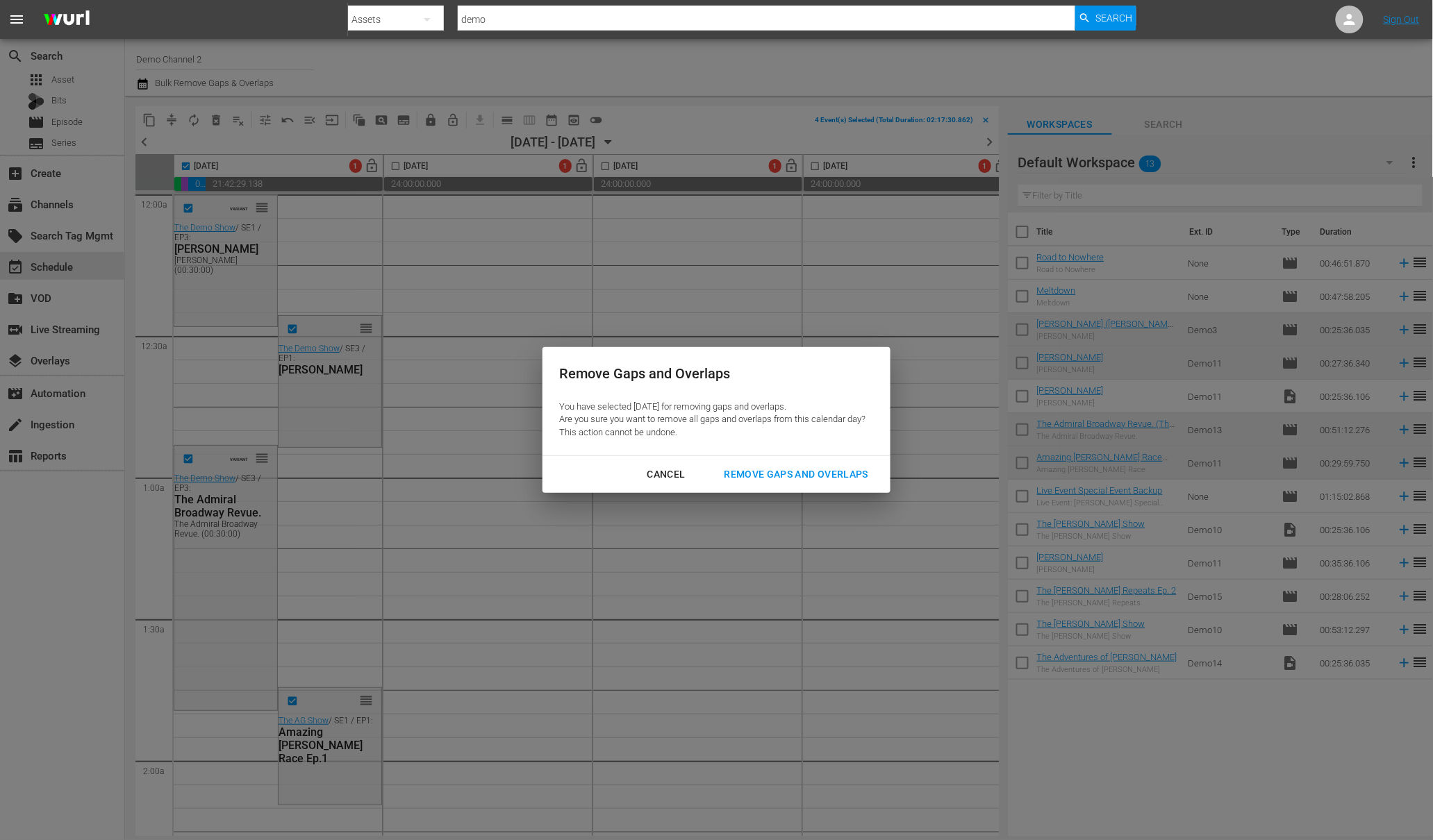
click at [770, 465] on div "Remove Gaps and Overlaps" at bounding box center [796, 474] width 166 height 18
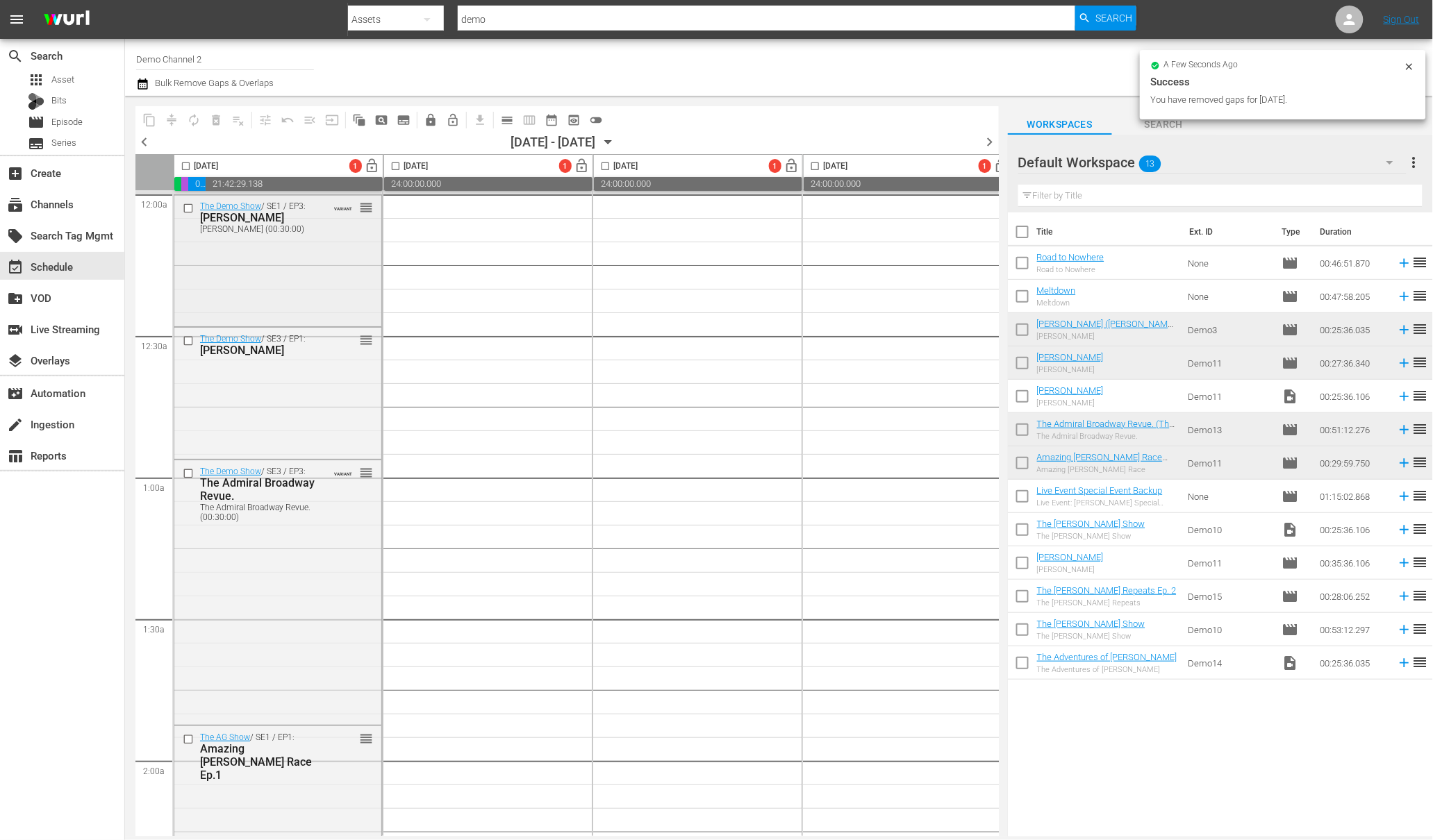
click at [256, 291] on div "The Demo Show / SE1 / EP3: Flash Gordon Flash Gordon (00:30:00) VARIANT reorder" at bounding box center [278, 259] width 207 height 128
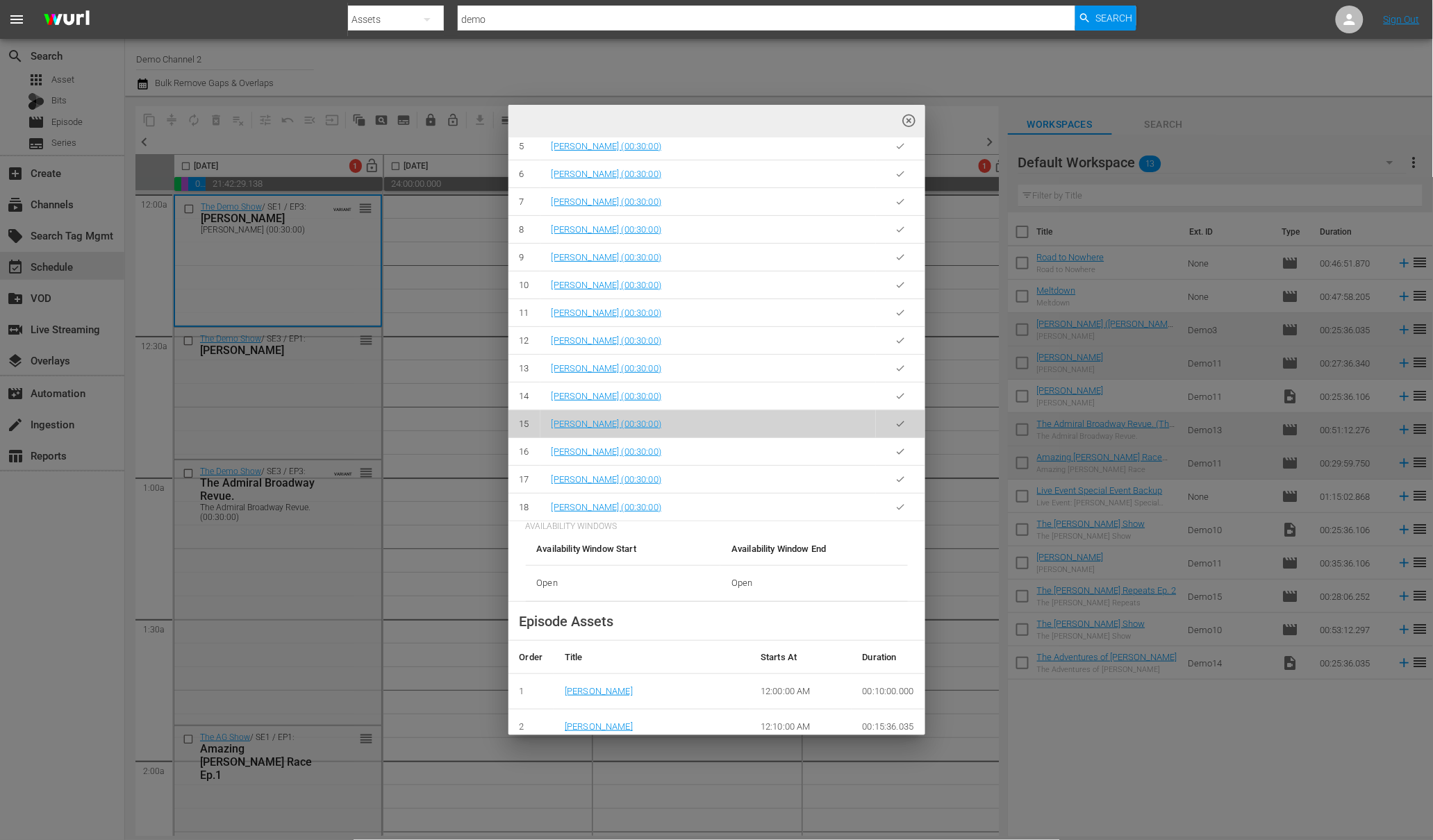
click at [261, 372] on div "highlight_off_icon Event Details undo delete edit VARIANT ( NAMED ) Scheduled E…" at bounding box center [716, 420] width 1433 height 840
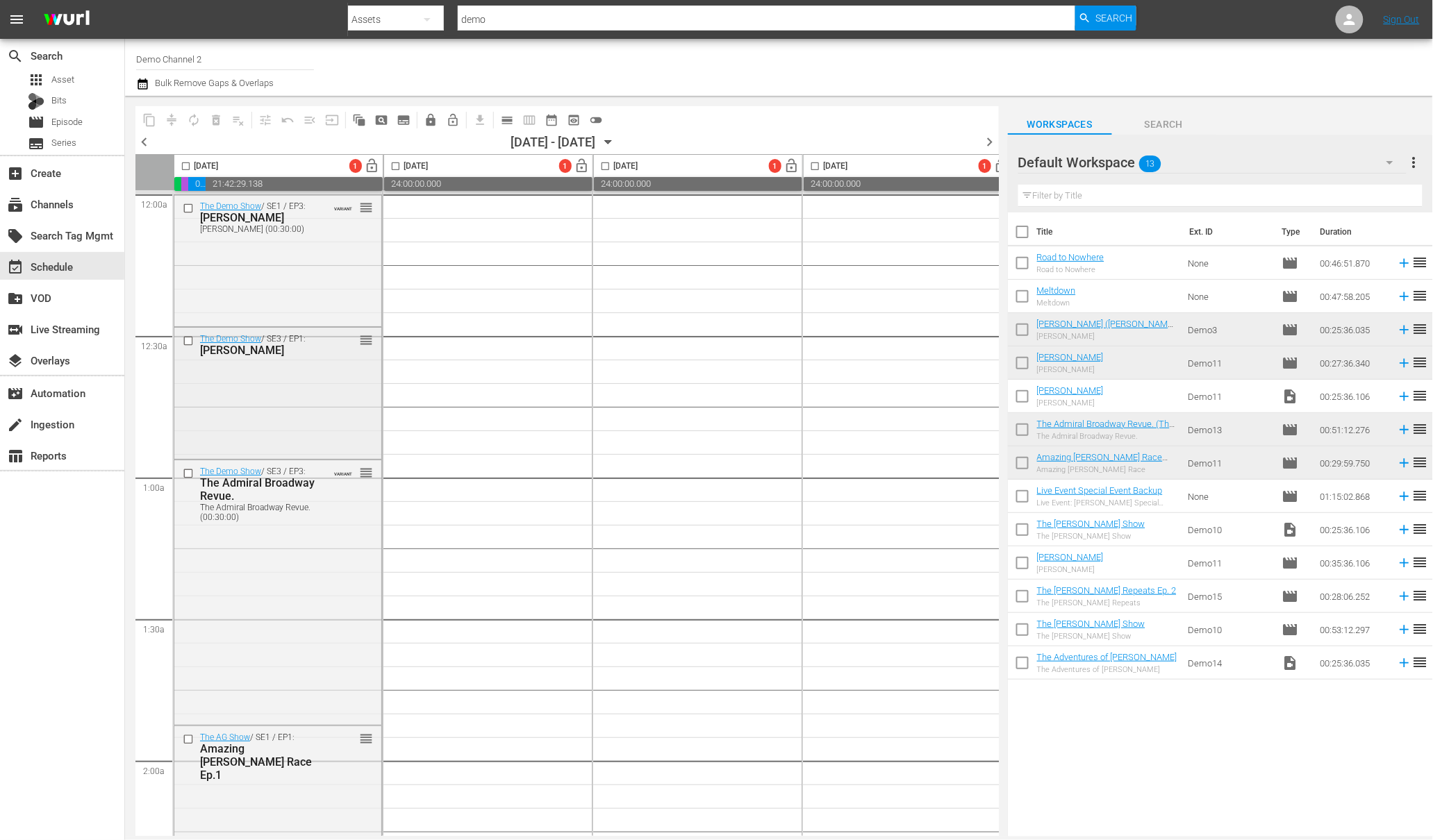
click at [254, 366] on div "The Demo Show / SE3 / EP1: Annie Oakley reorder" at bounding box center [278, 391] width 207 height 128
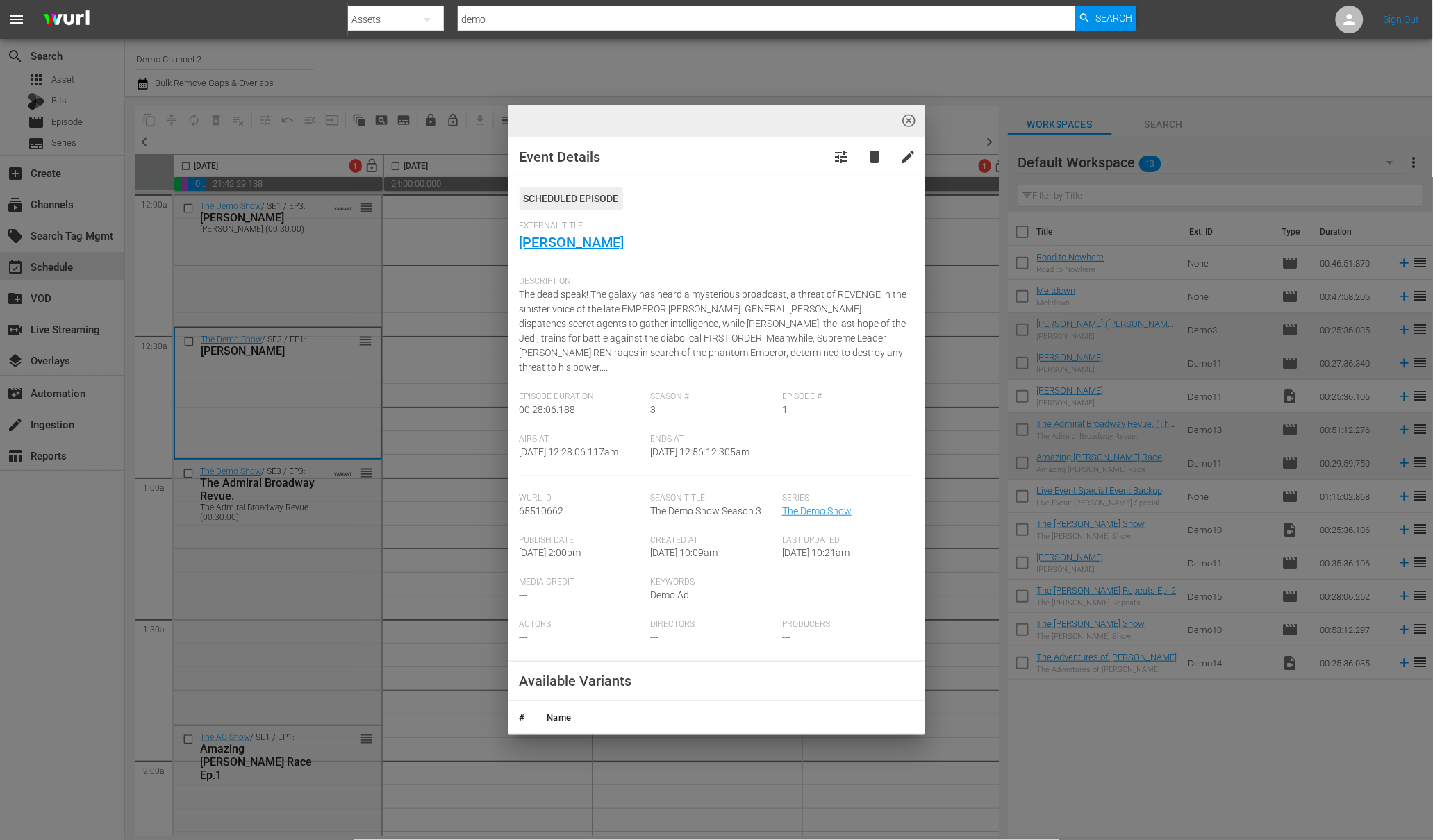
scroll to position [393, 0]
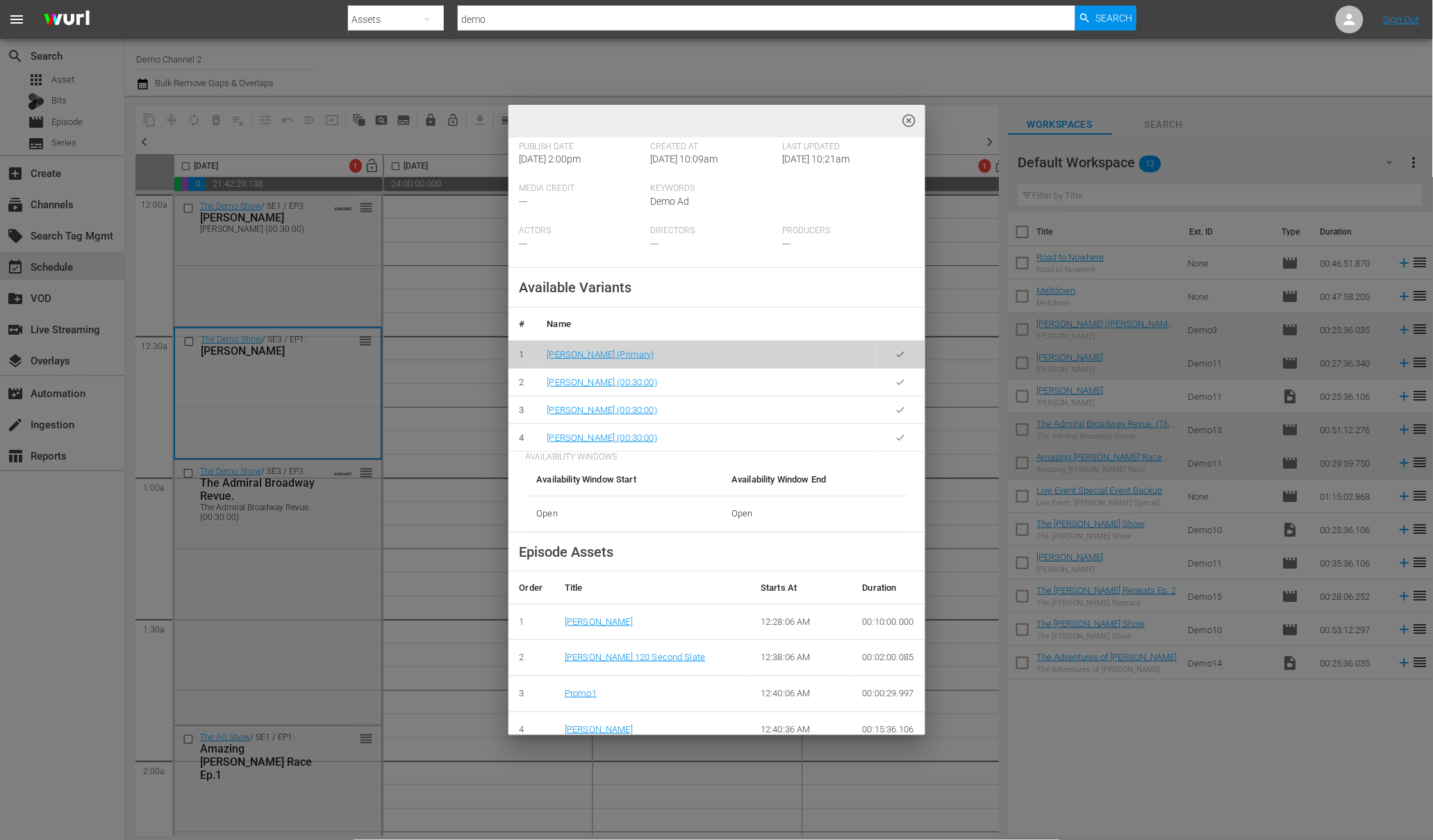
click at [268, 604] on div "highlight_off_icon Event Details tune delete edit Scheduled Episode External Ti…" at bounding box center [716, 420] width 1433 height 840
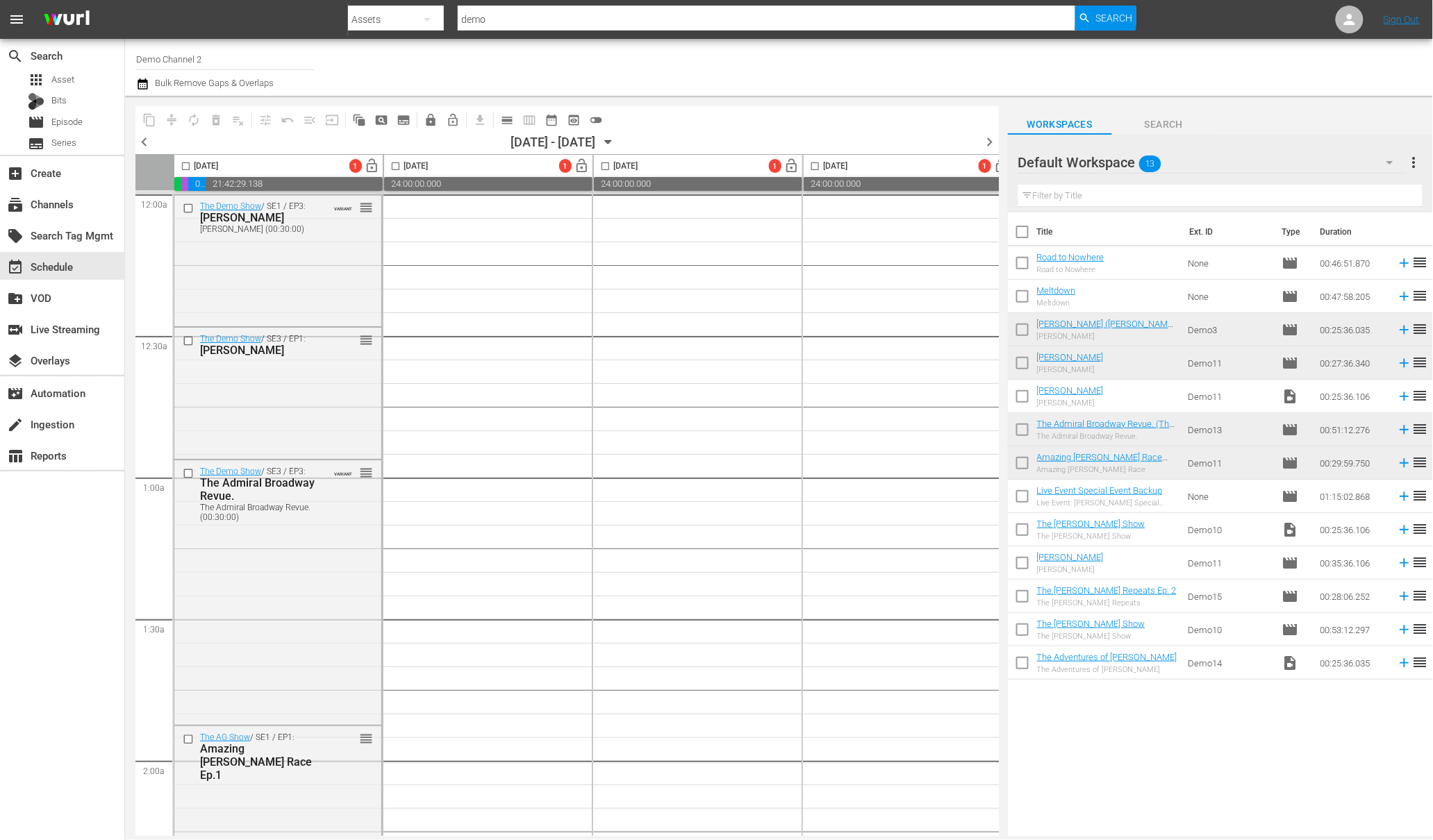
click at [277, 560] on div "The Demo Show / SE3 / EP3: The Admiral Broadway Revue. The Admiral Broadway Rev…" at bounding box center [278, 591] width 207 height 261
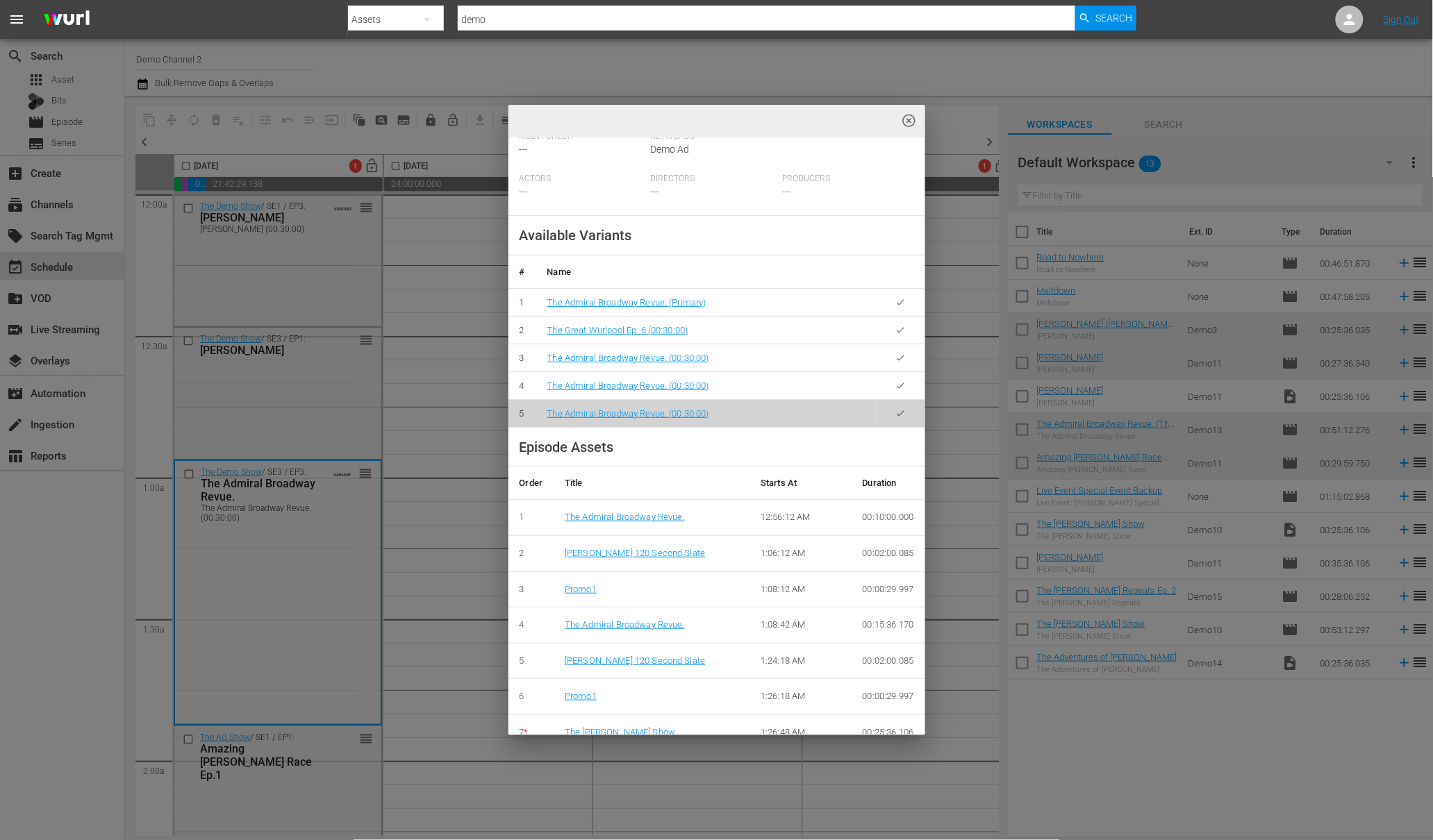
scroll to position [463, 0]
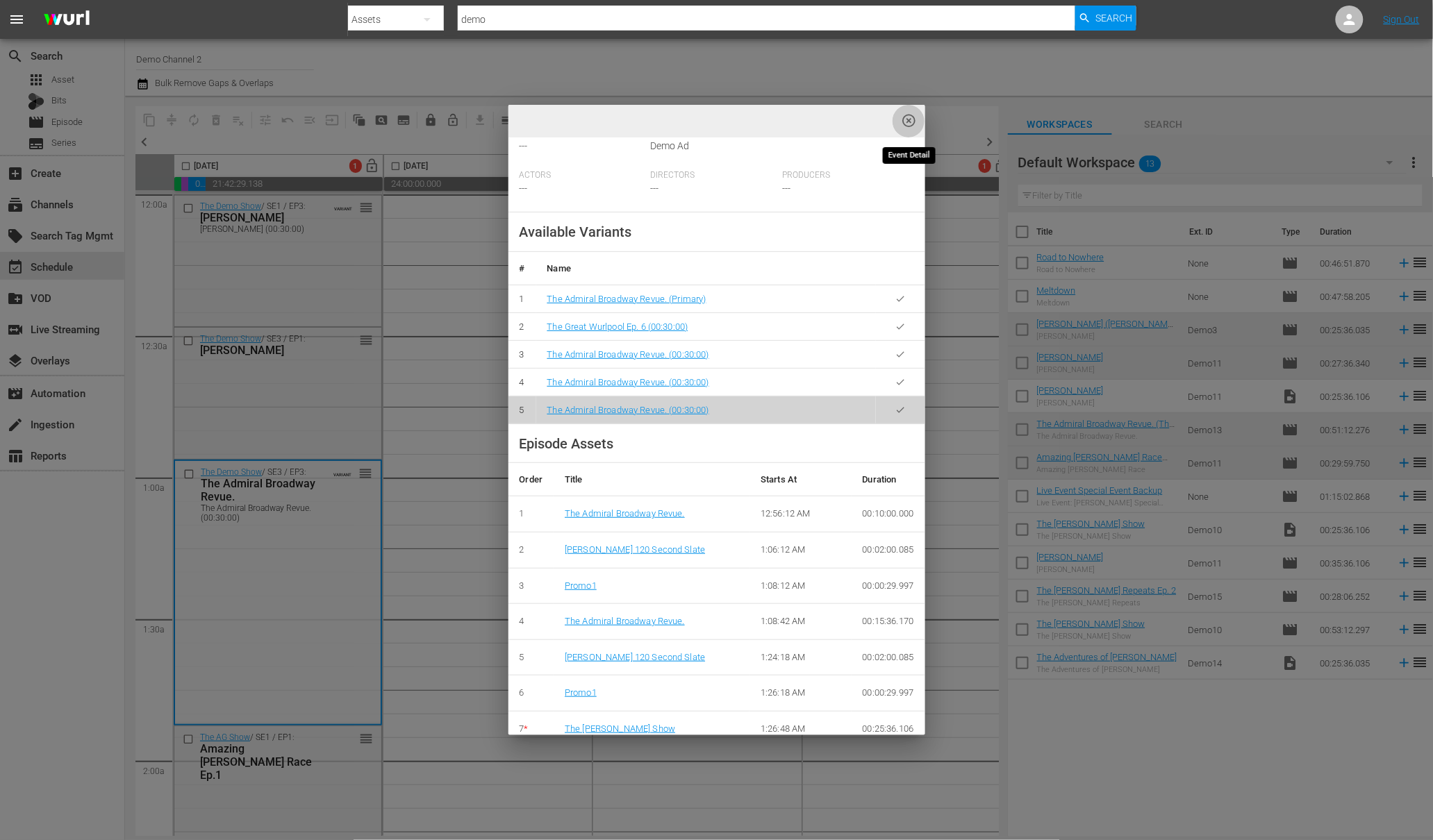
click at [909, 122] on span "highlight_off_icon" at bounding box center [908, 121] width 16 height 16
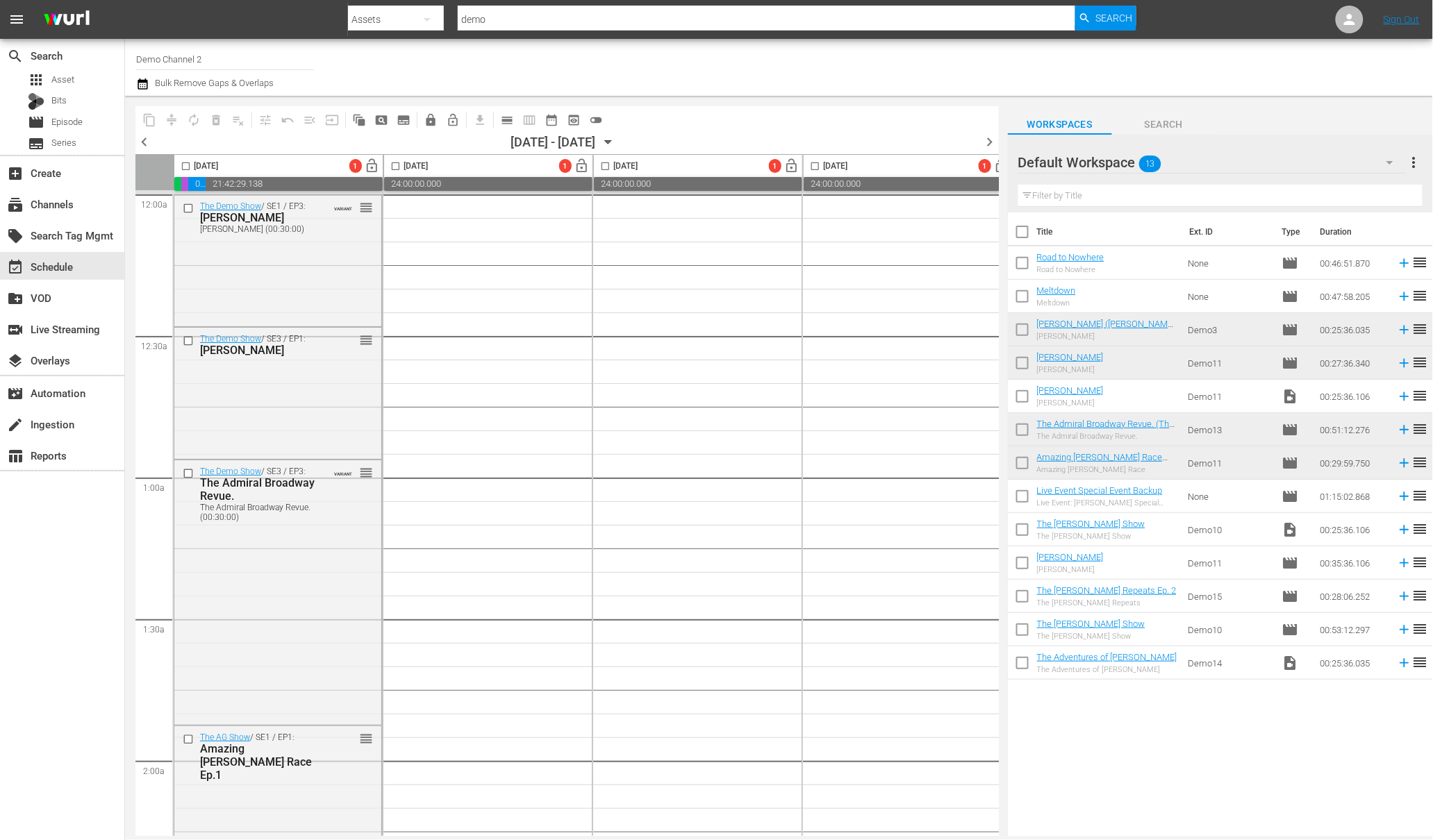
click at [188, 165] on input "checkbox" at bounding box center [186, 169] width 16 height 16
click at [234, 120] on span "playlist_remove_outlined" at bounding box center [238, 120] width 14 height 14
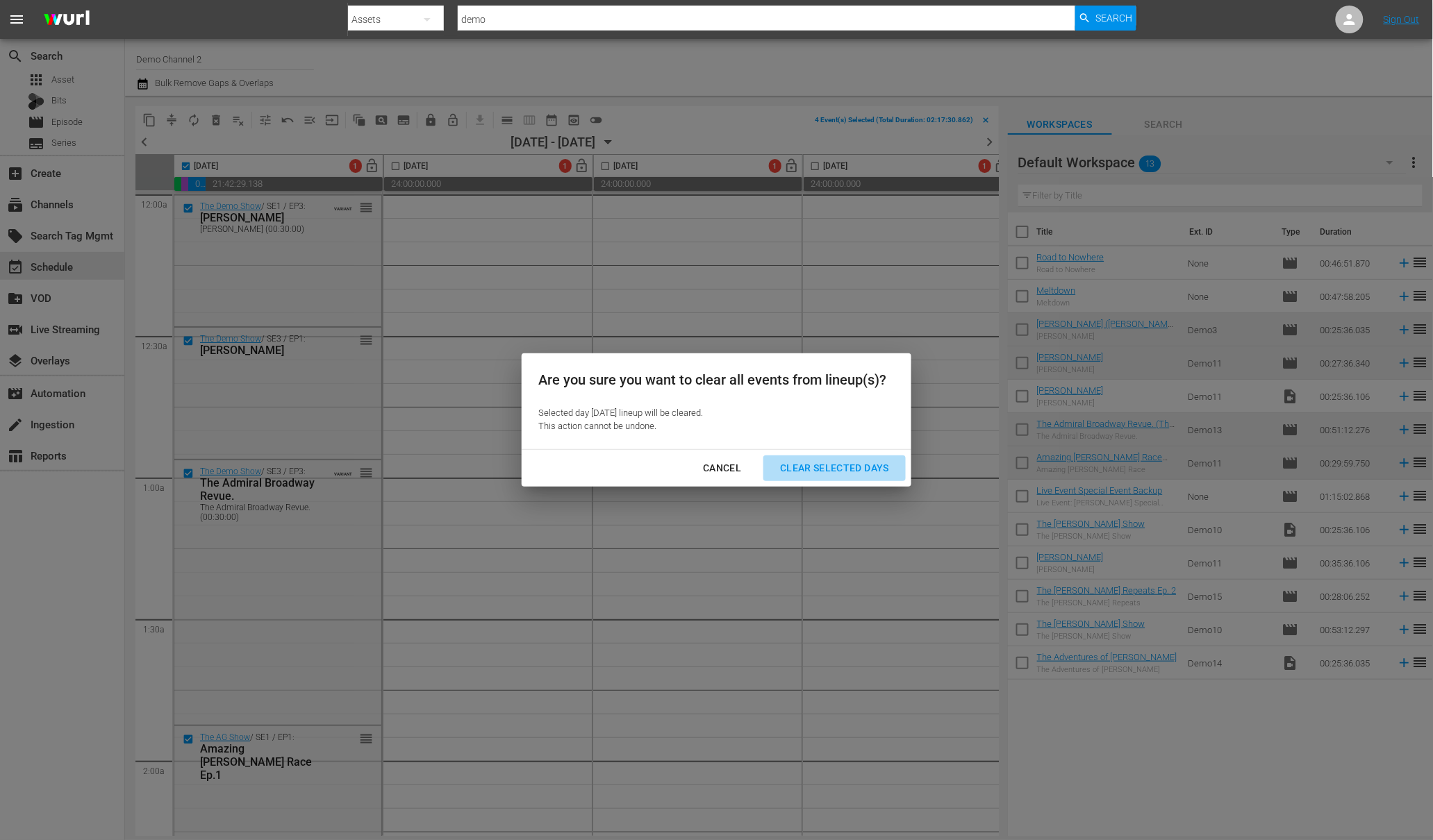
click at [846, 461] on div "Clear Selected Days" at bounding box center [834, 468] width 131 height 18
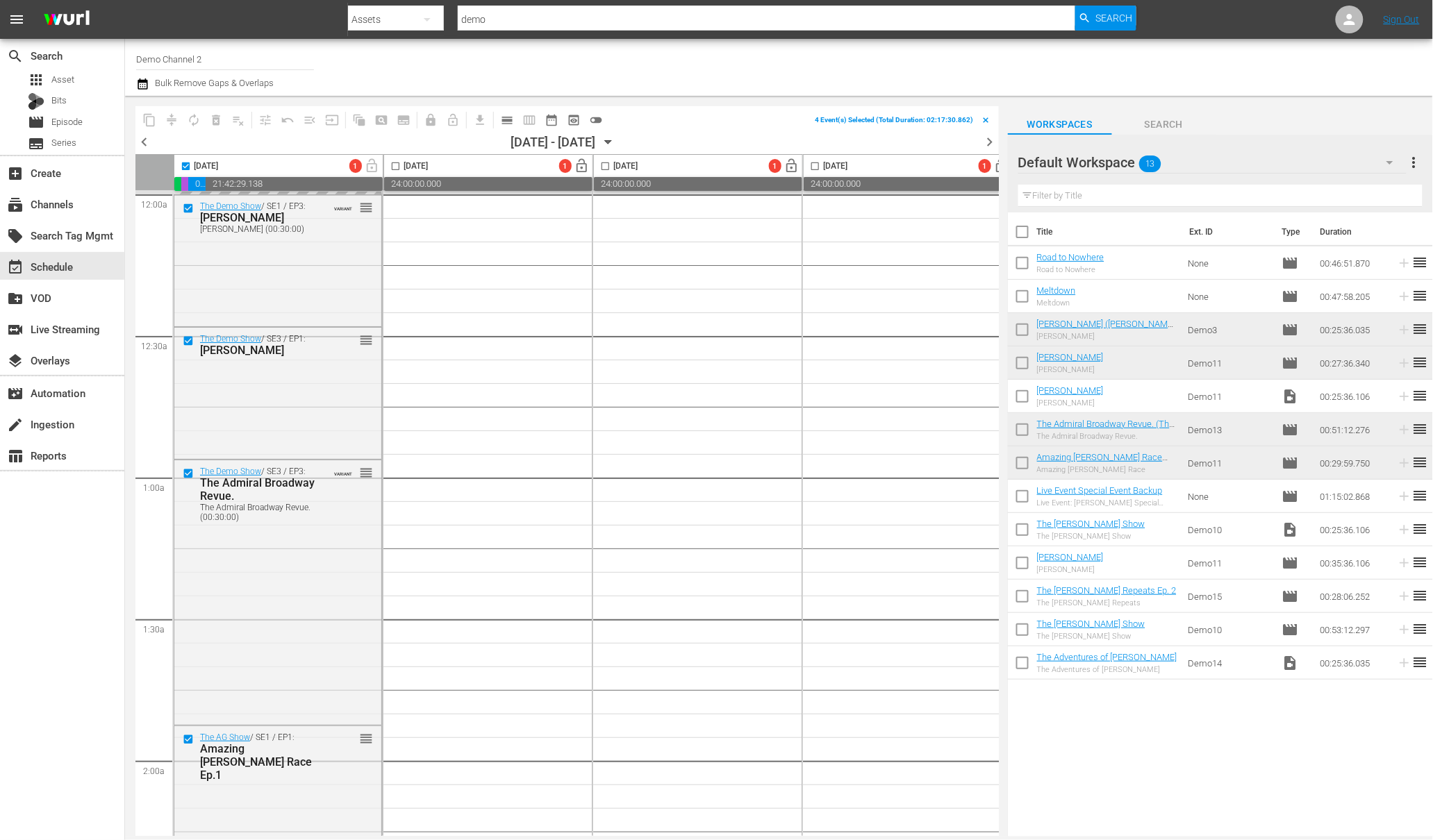
checkbox input "false"
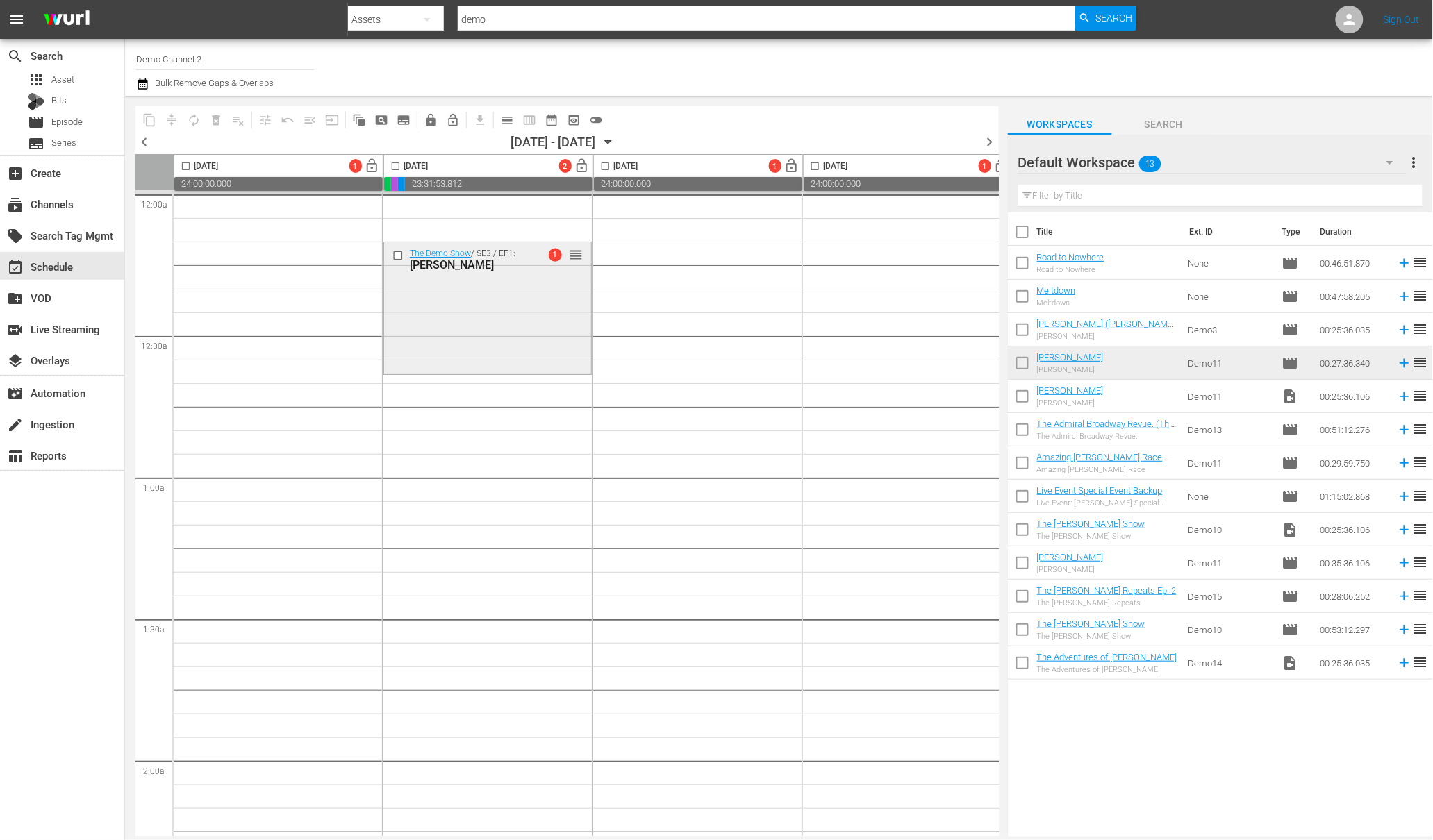
click at [453, 288] on div "The Demo Show / SE3 / EP1: Annie Oakley 1 reorder" at bounding box center [487, 306] width 207 height 128
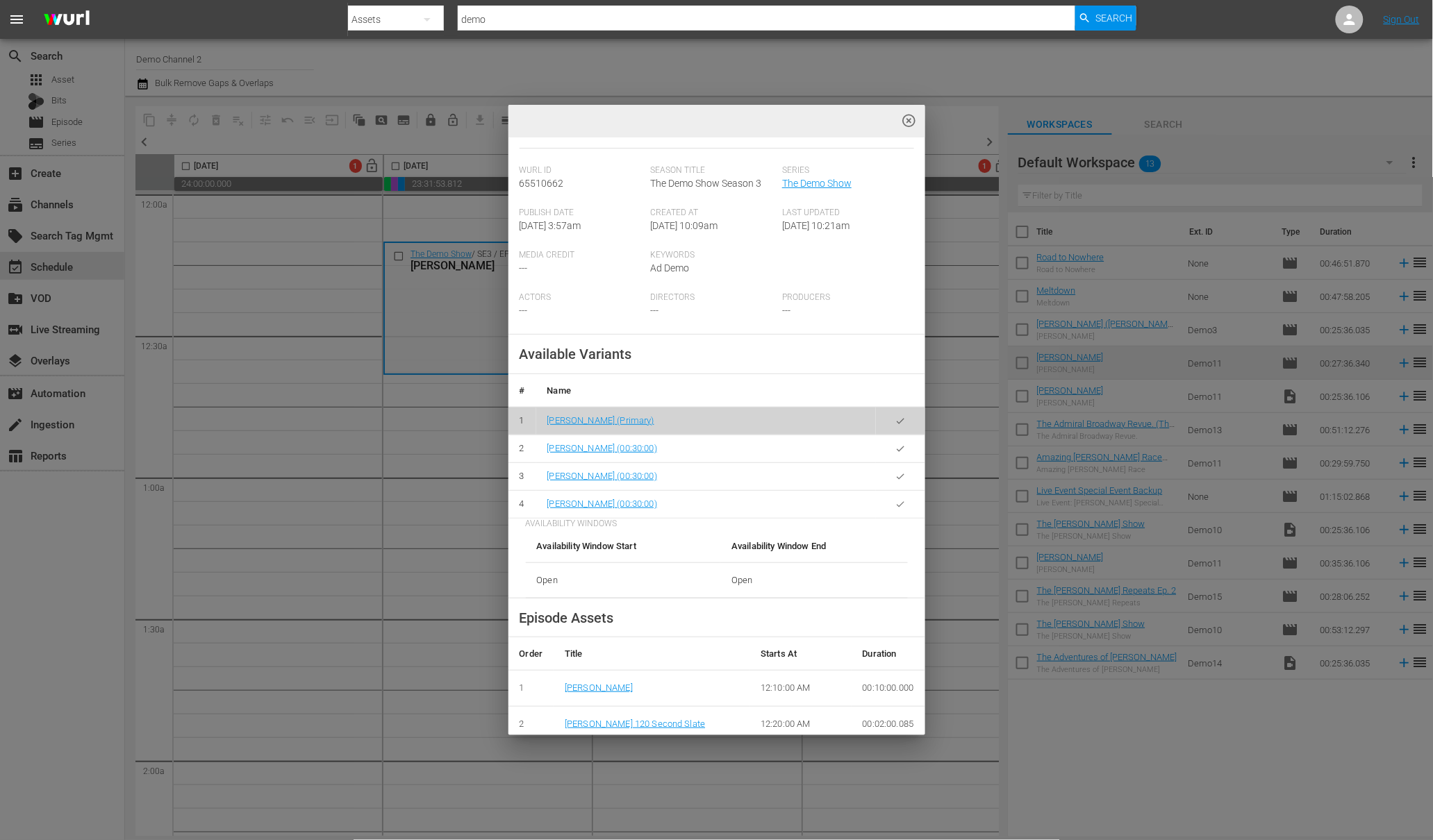
scroll to position [434, 0]
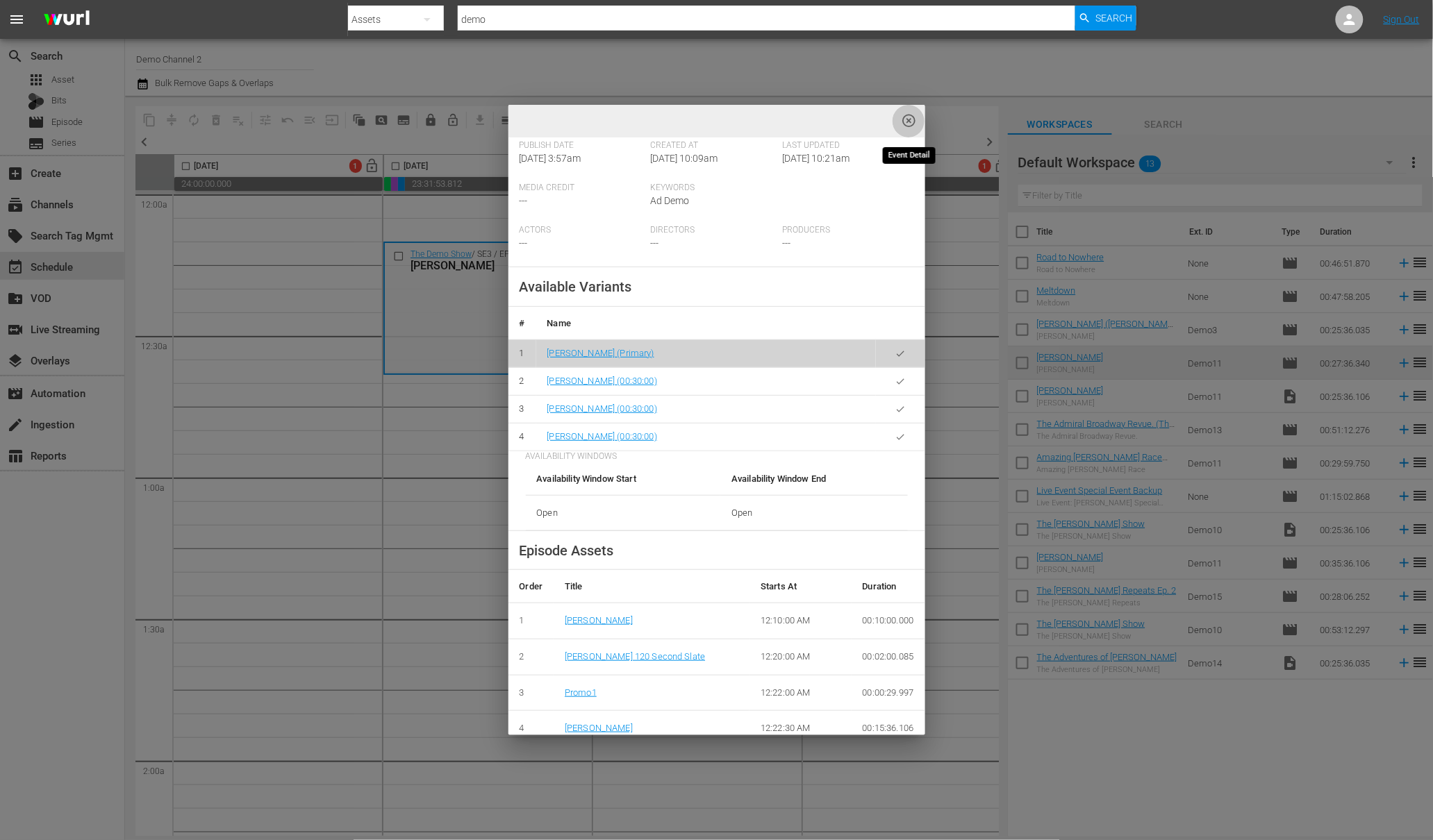
click at [908, 123] on span "highlight_off_icon" at bounding box center [908, 121] width 16 height 16
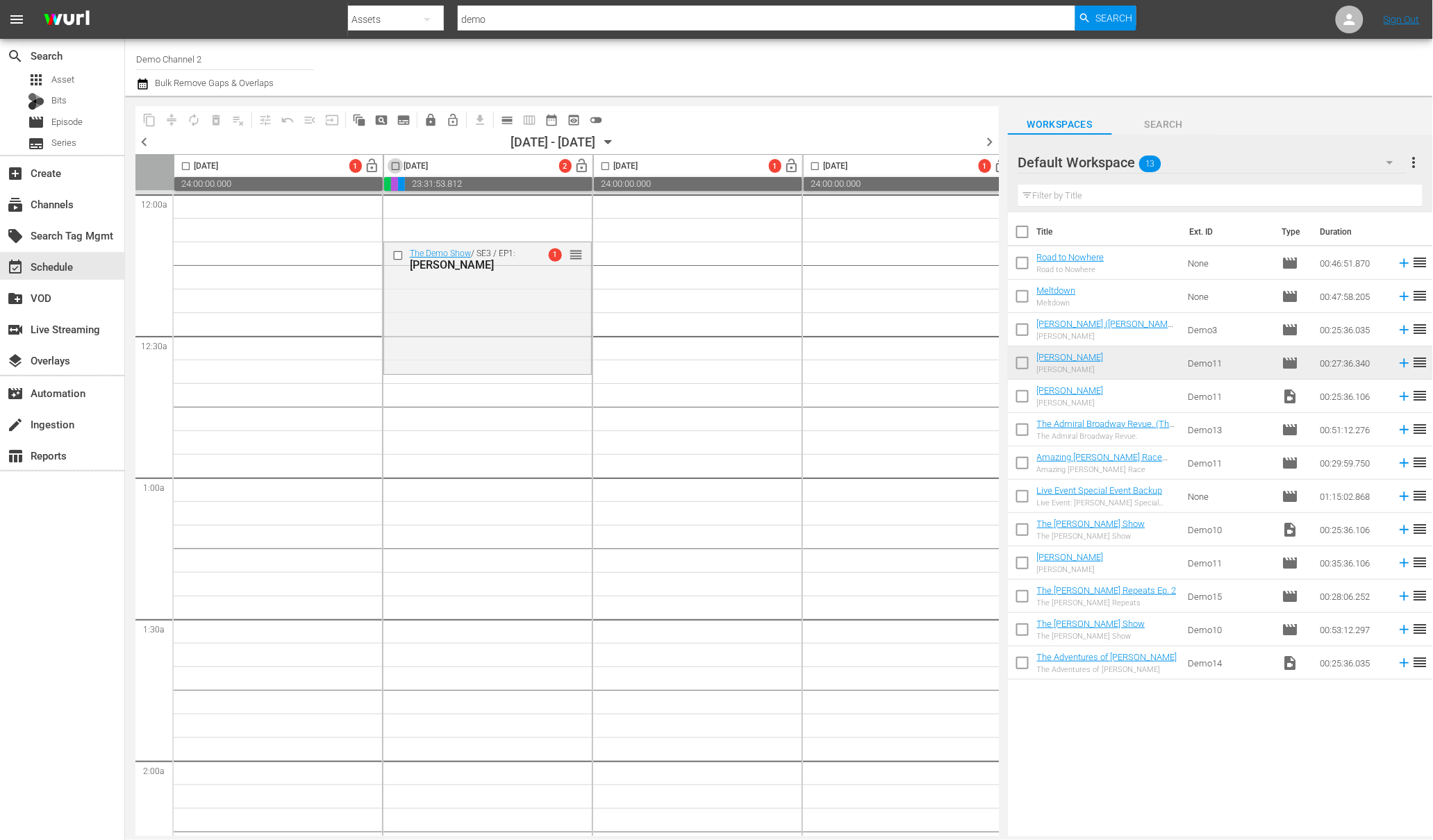
click at [393, 167] on input "checkbox" at bounding box center [395, 169] width 16 height 16
click at [396, 255] on input "checkbox" at bounding box center [399, 255] width 15 height 12
click at [394, 162] on input "checkbox" at bounding box center [395, 169] width 16 height 16
click at [236, 120] on span "playlist_remove_outlined" at bounding box center [238, 120] width 14 height 14
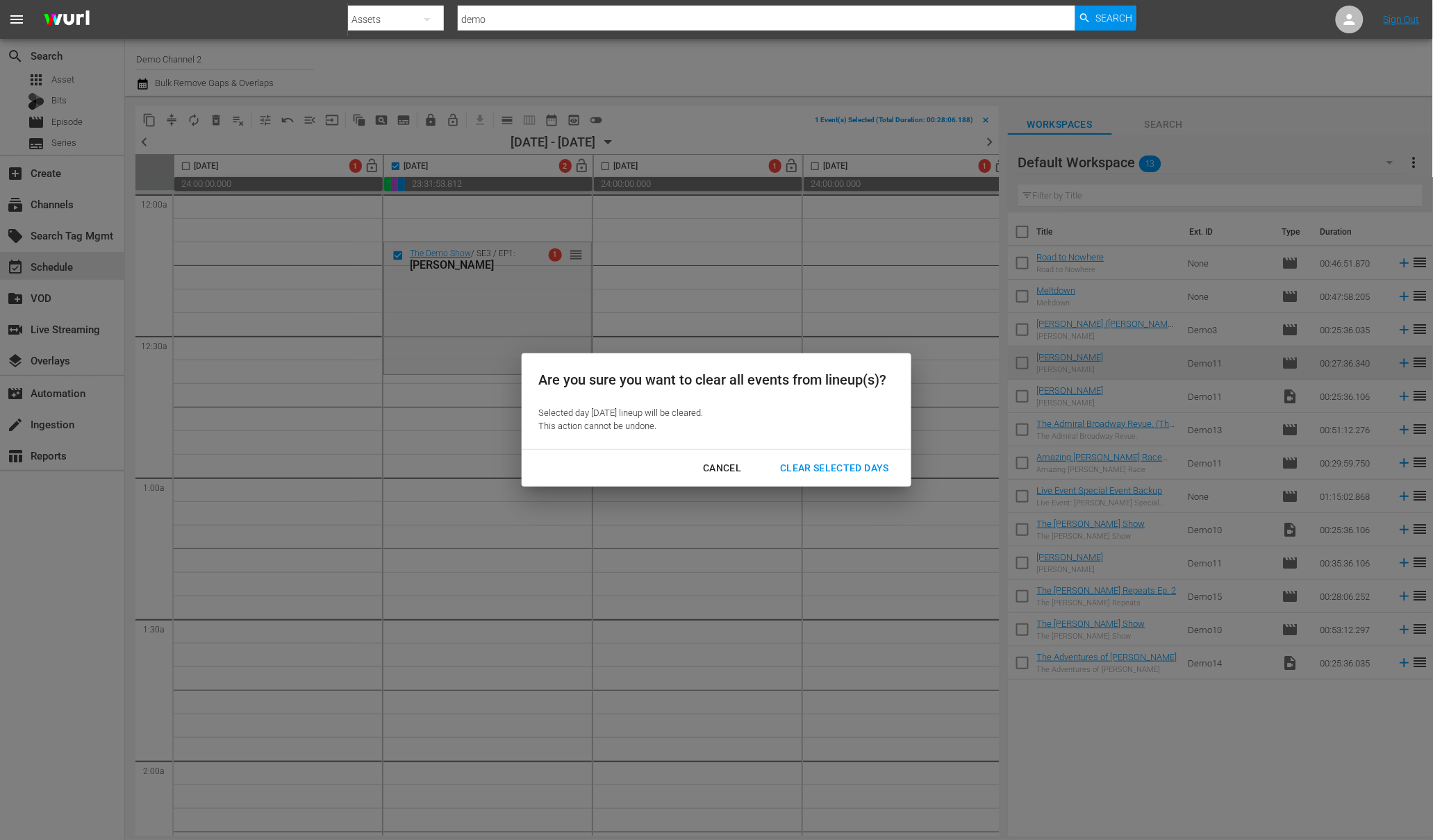
click at [858, 461] on div "Clear Selected Days" at bounding box center [834, 468] width 131 height 18
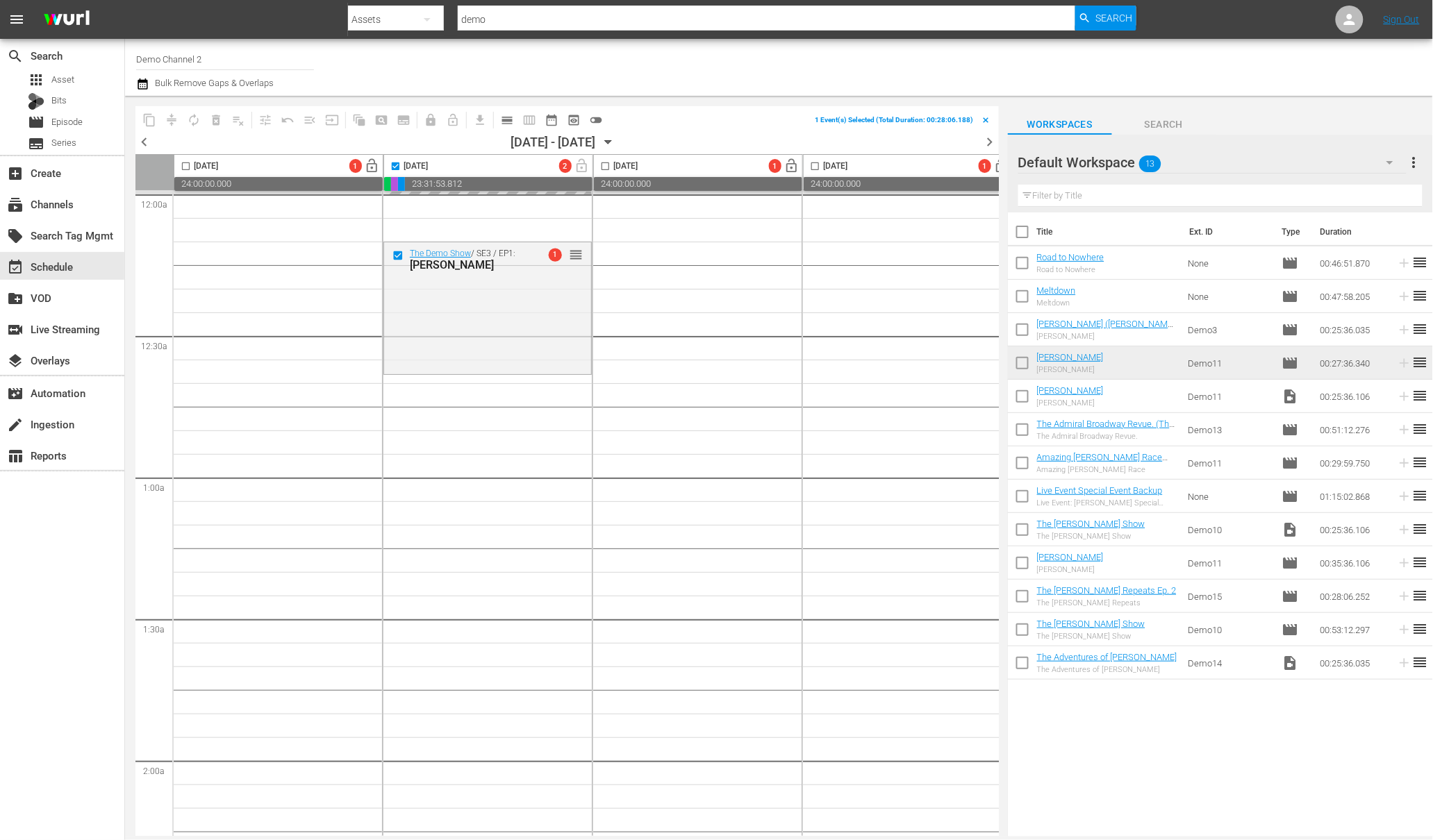
checkbox input "false"
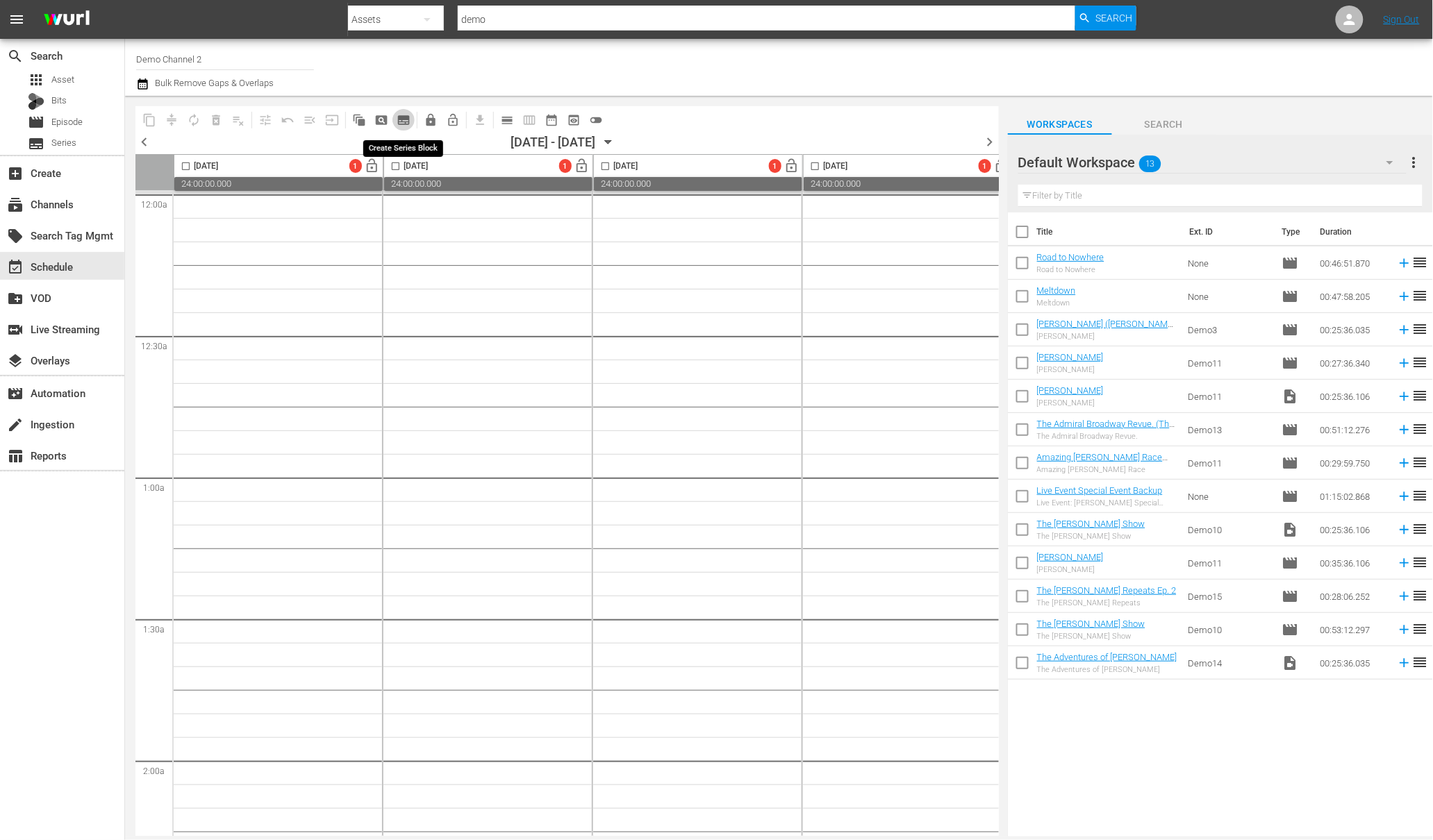
click at [404, 122] on span "subtitles_outlined" at bounding box center [403, 120] width 14 height 14
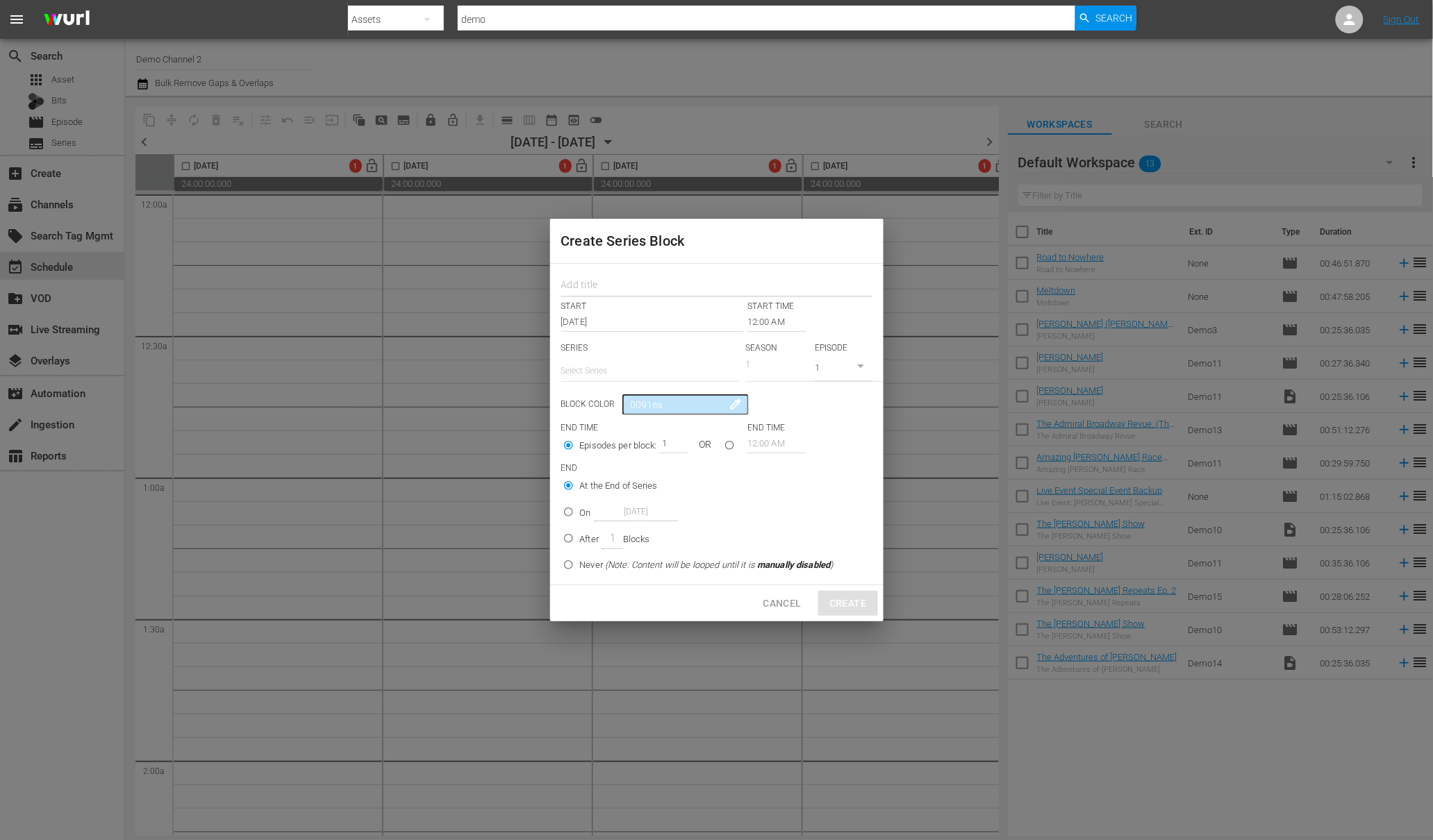
click at [585, 295] on input "text" at bounding box center [716, 286] width 311 height 22
type input "Demo"
click at [615, 335] on div "Demo START START TIME Oct 6th 2025 12:00 AM SERIES Select Series SEASON 1 EPISO…" at bounding box center [716, 424] width 333 height 321
click at [595, 377] on input "text" at bounding box center [650, 371] width 178 height 34
click at [604, 410] on div "The AG Show" at bounding box center [650, 410] width 155 height 34
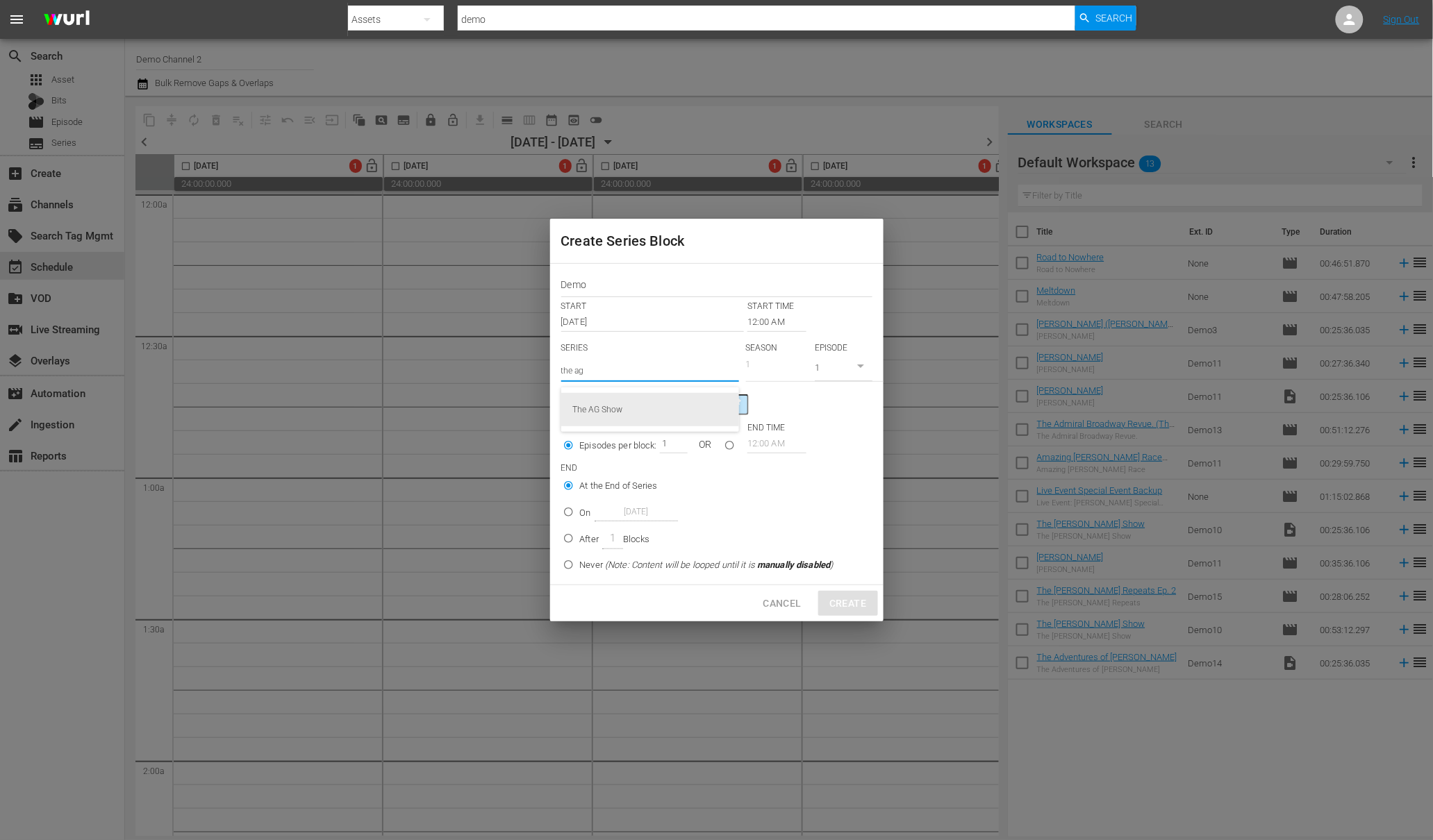
type input "The AG Show"
click at [869, 368] on input "0" at bounding box center [842, 370] width 60 height 23
click at [854, 363] on input "1" at bounding box center [842, 370] width 60 height 23
click at [854, 363] on input "1" at bounding box center [842, 370] width 60 height 23
type input "2"
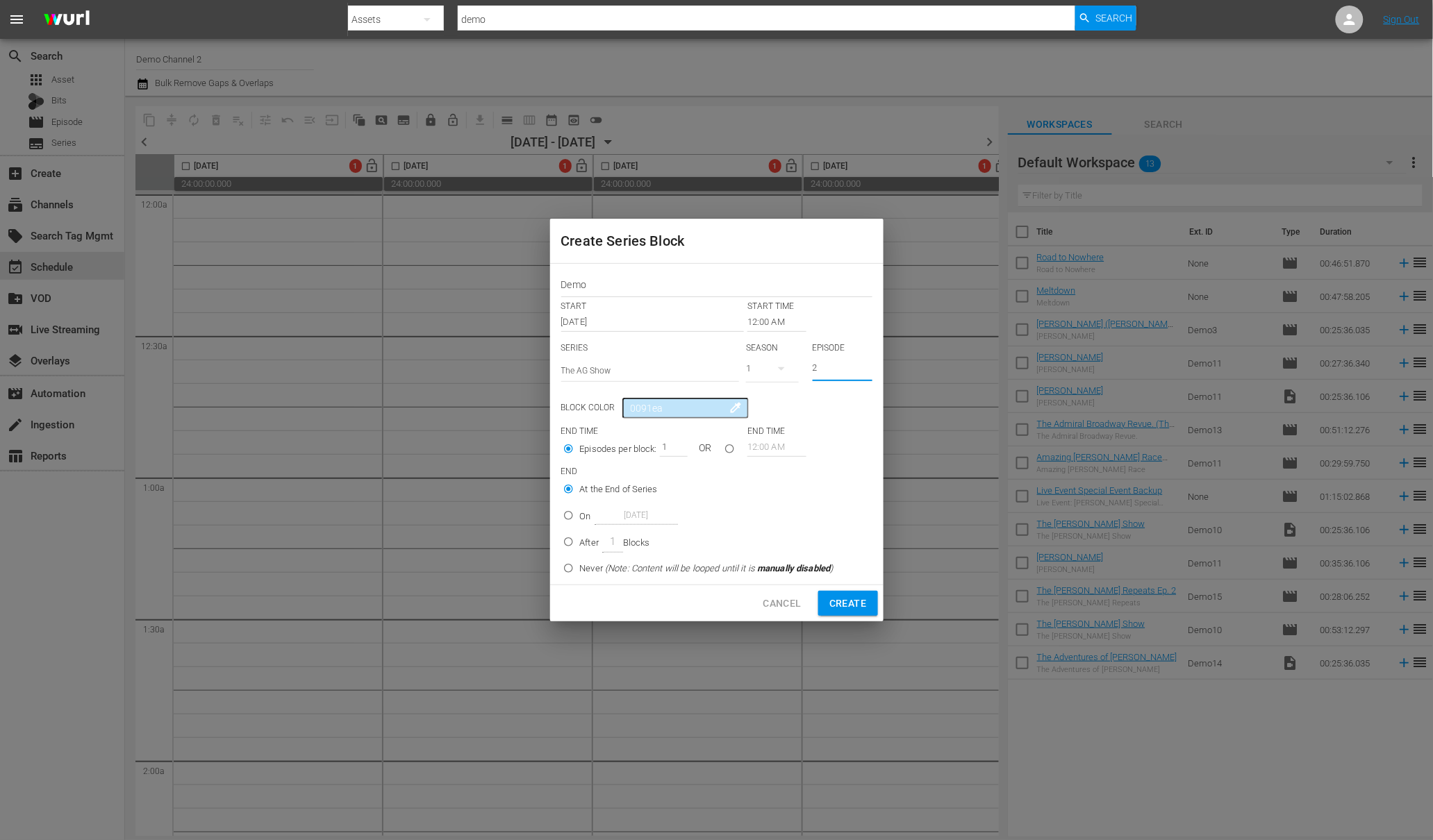
click at [869, 367] on input "2" at bounding box center [842, 370] width 60 height 23
click at [714, 410] on input "0091ea" at bounding box center [685, 408] width 125 height 21
click at [729, 409] on span "colorize" at bounding box center [736, 407] width 14 height 14
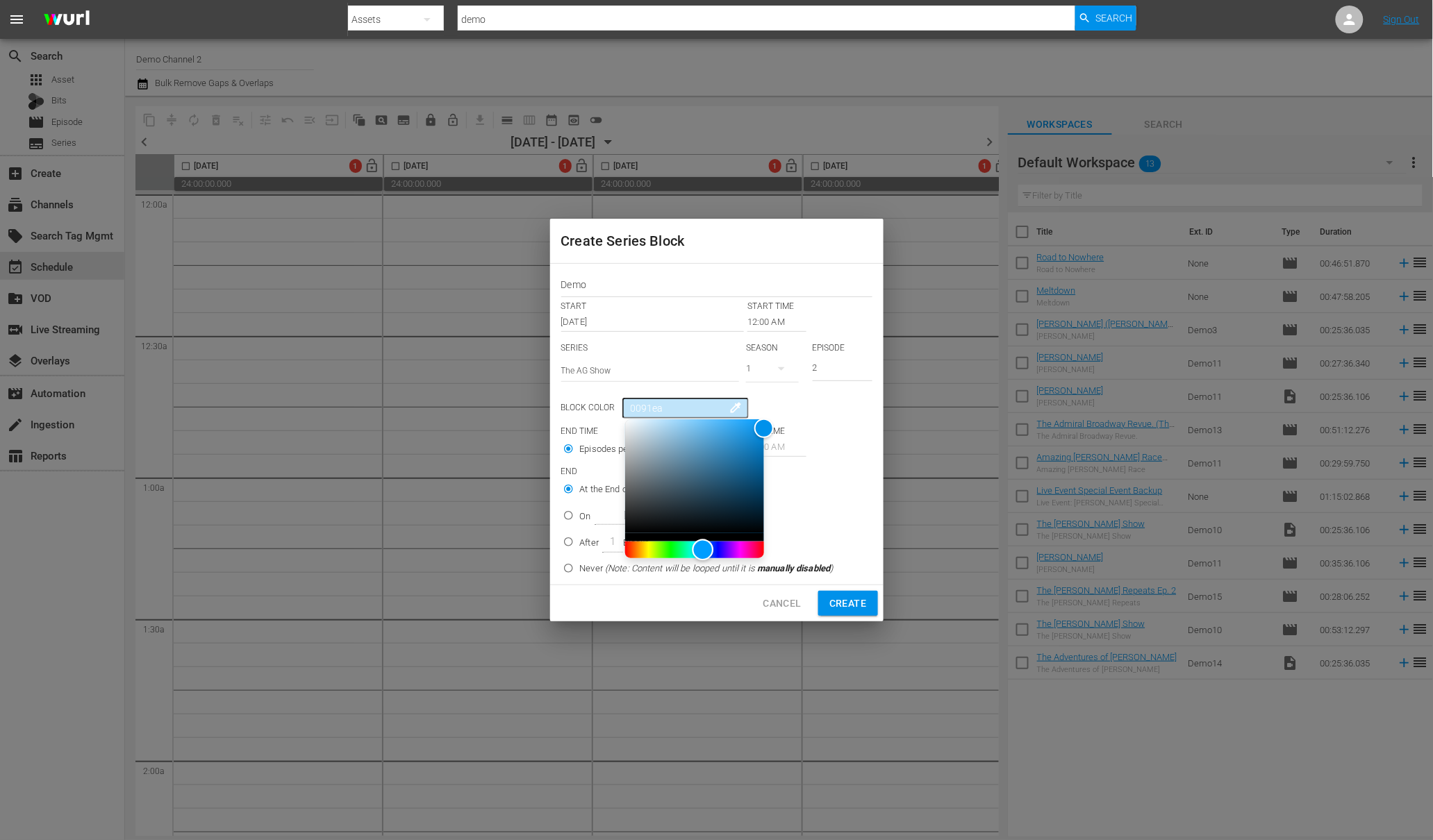
type input "eb003a"
click at [746, 552] on div "Hue" at bounding box center [695, 550] width 139 height 17
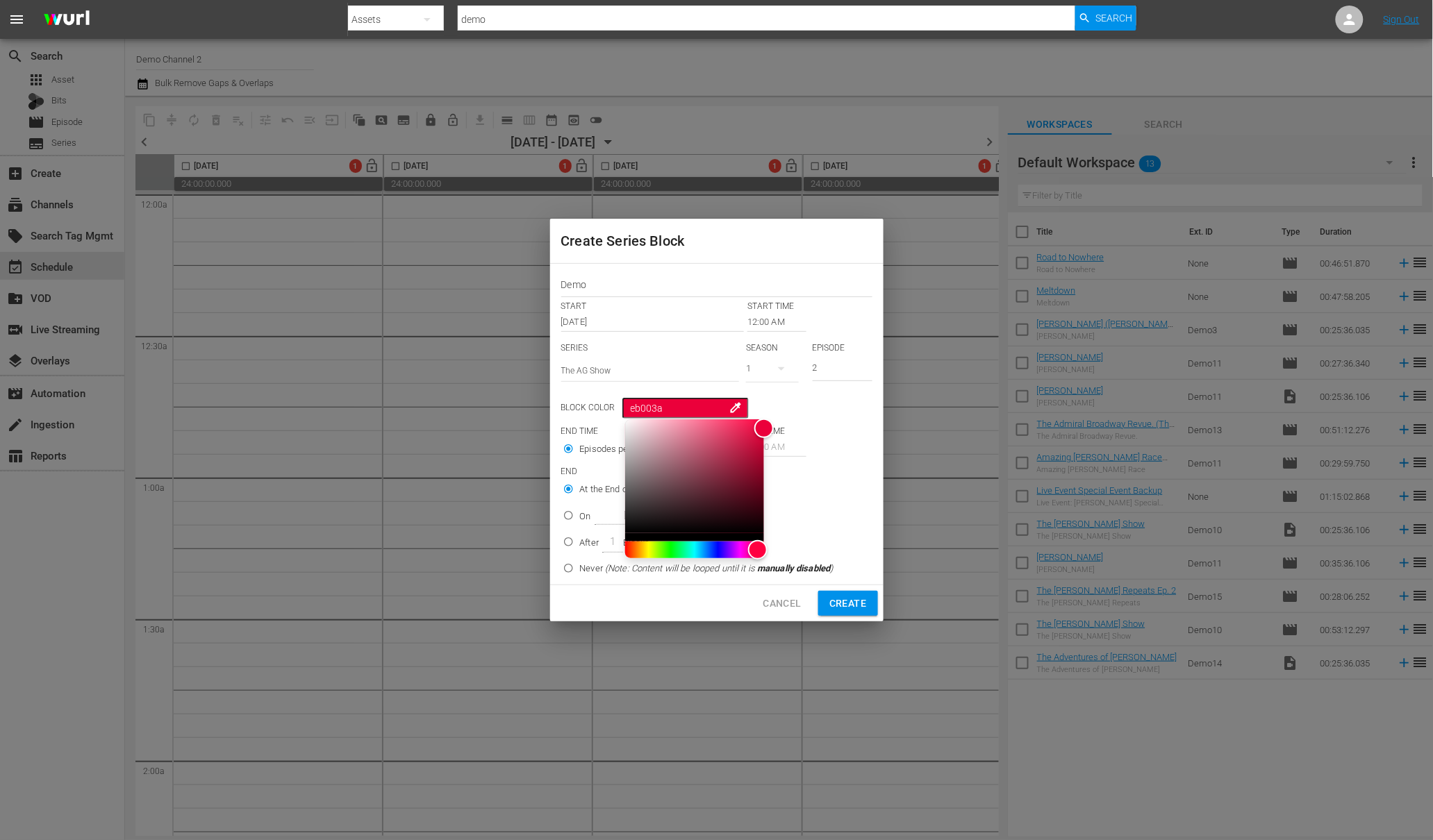
click at [827, 412] on div "Block Color eb003a colorize" at bounding box center [716, 408] width 311 height 21
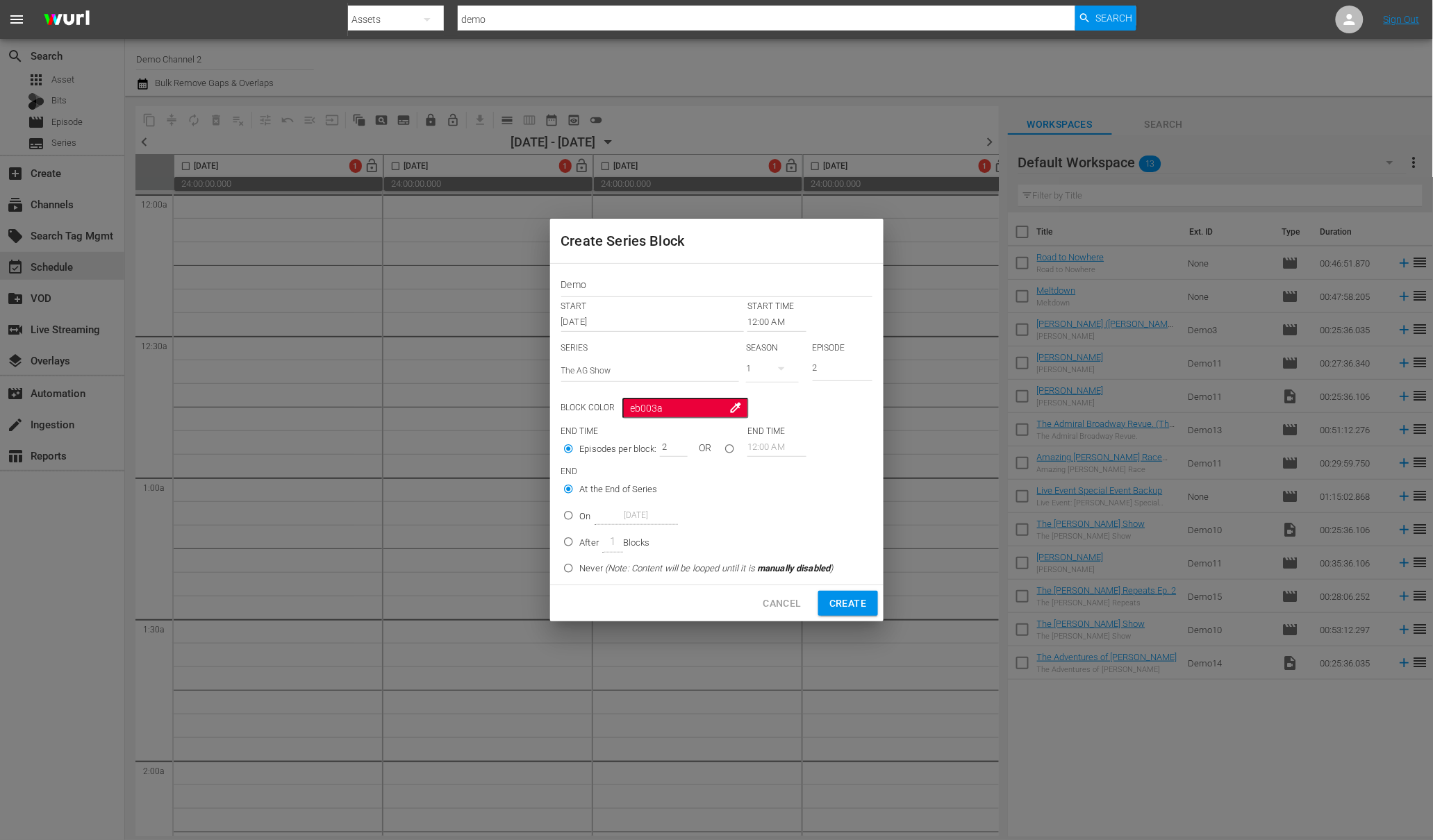
type input "2"
click at [679, 446] on input "2" at bounding box center [670, 447] width 21 height 20
type input "1"
click at [871, 370] on input "1" at bounding box center [842, 370] width 60 height 23
click at [848, 604] on span "Create" at bounding box center [847, 603] width 37 height 18
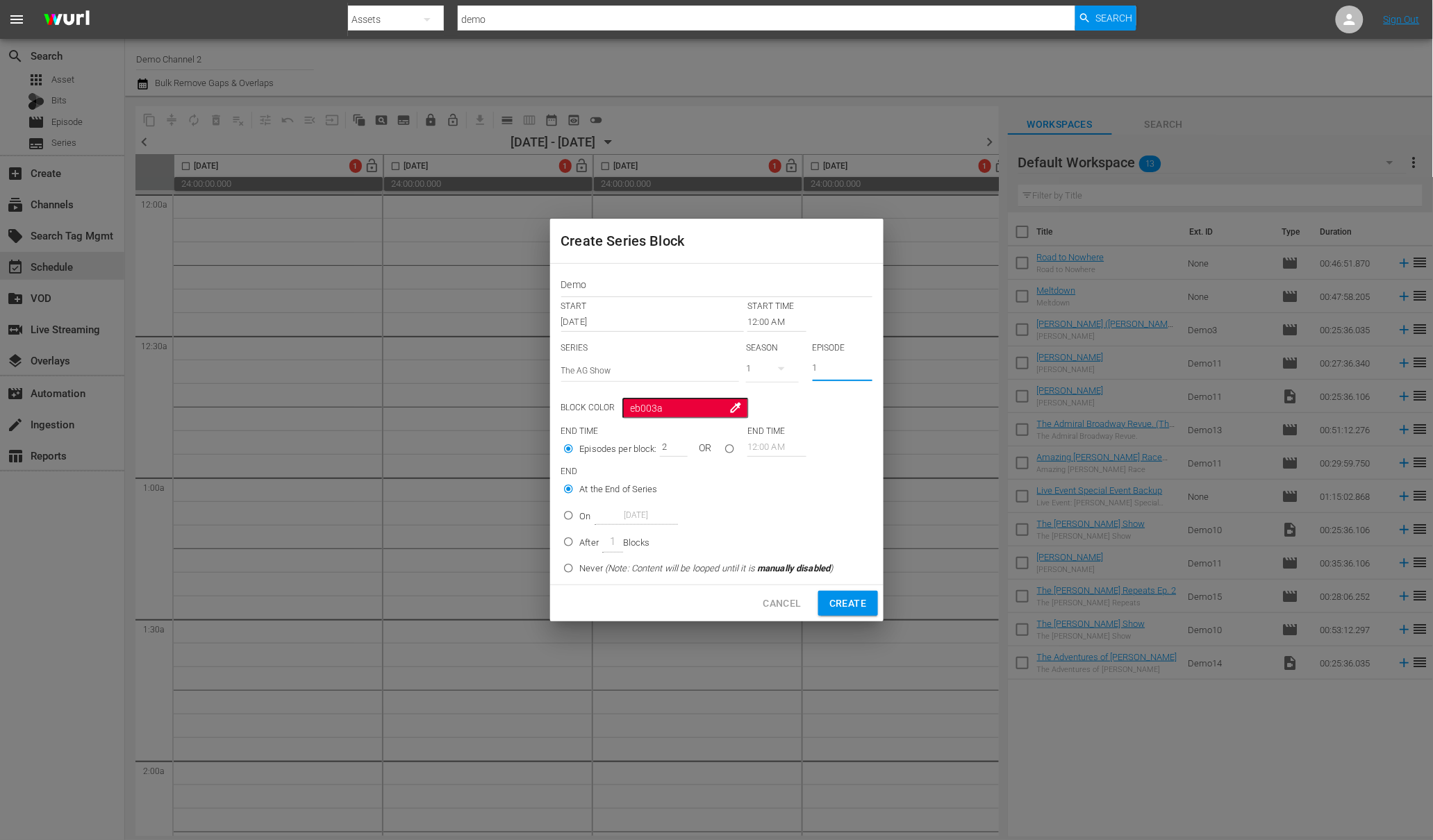
type input "1"
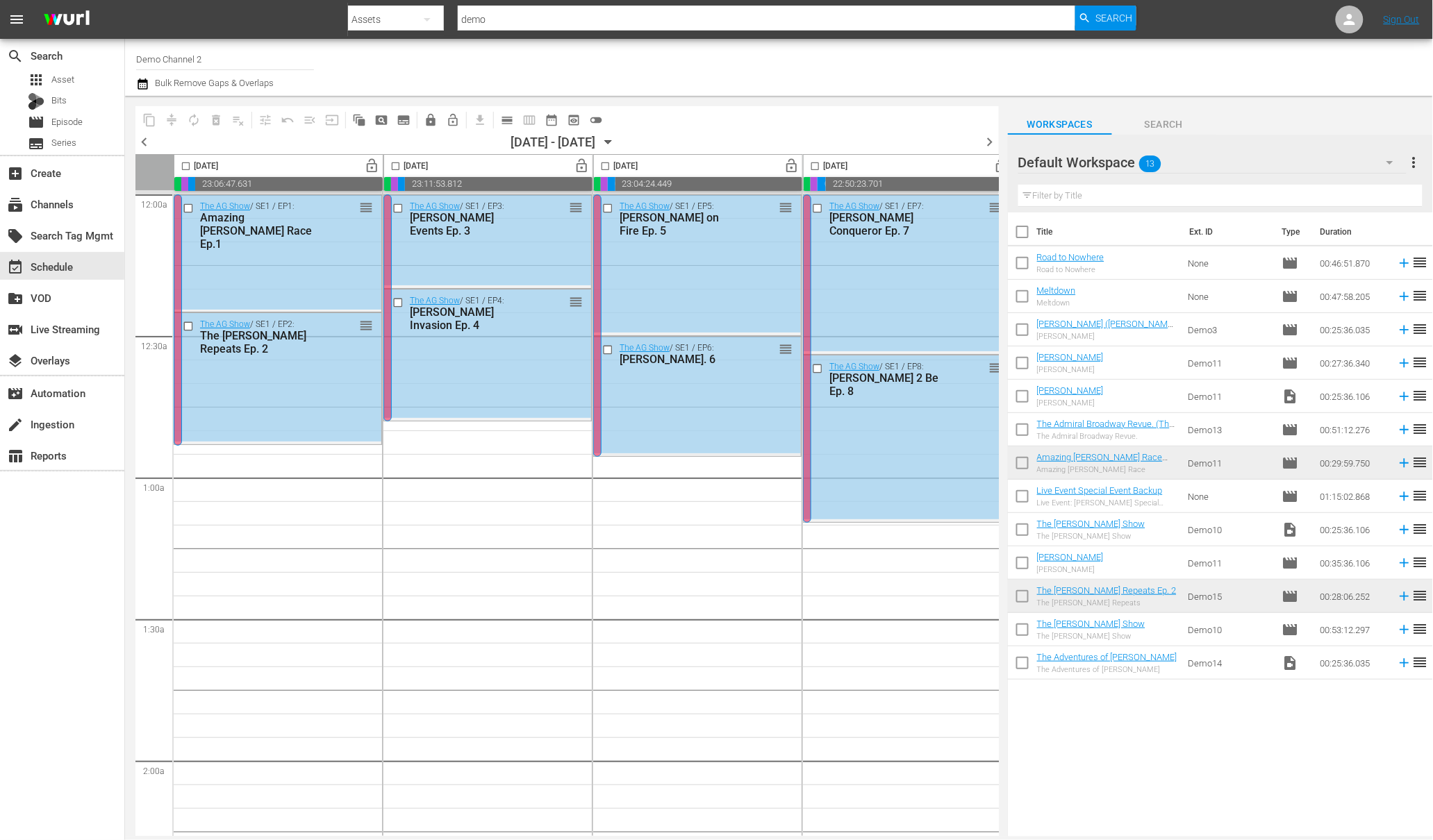
click at [188, 167] on input "checkbox" at bounding box center [186, 169] width 16 height 16
click at [183, 164] on input "checkbox" at bounding box center [186, 169] width 16 height 16
checkbox input "false"
click at [180, 253] on div at bounding box center [178, 320] width 8 height 251
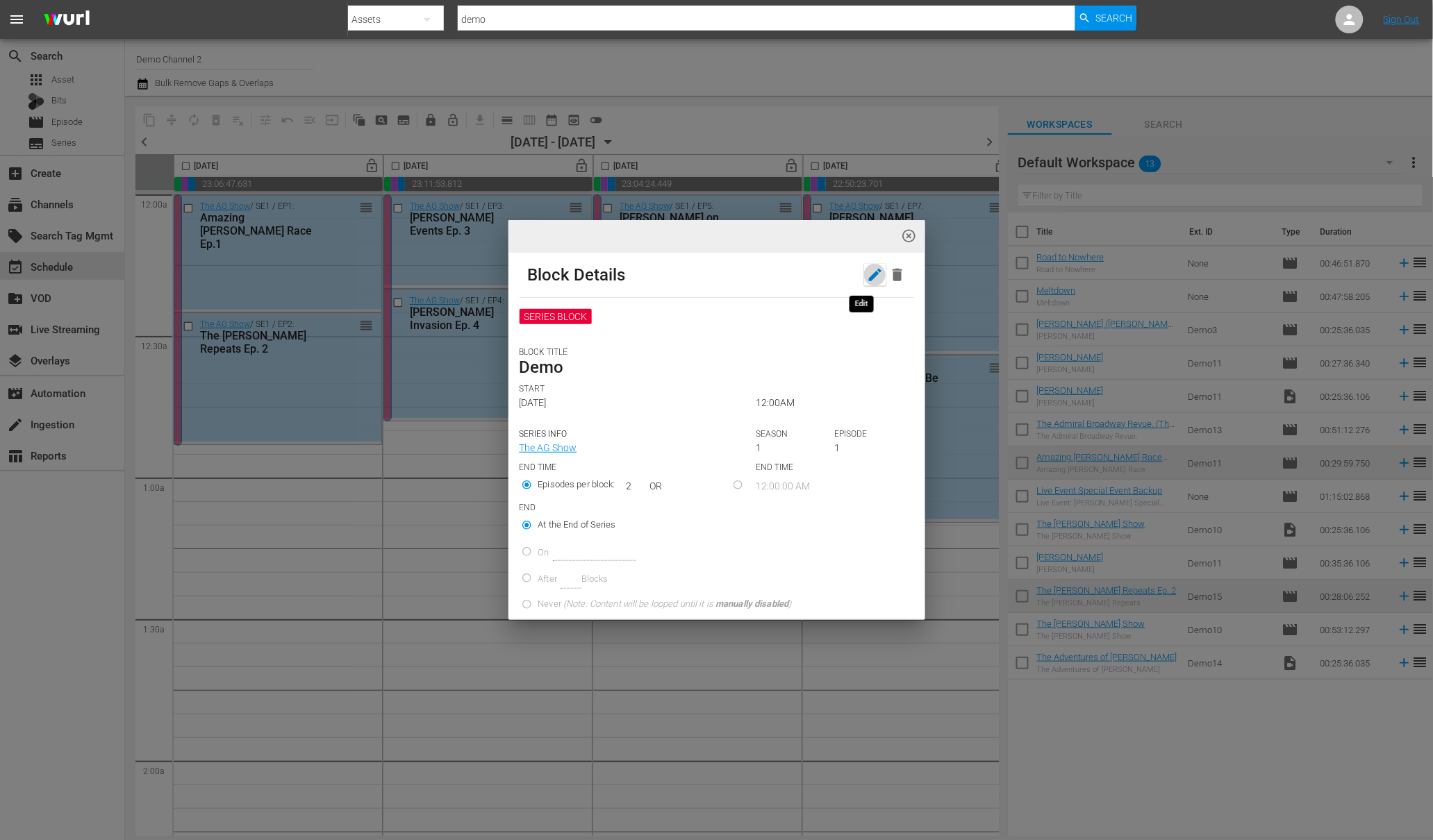
click at [867, 274] on icon "button" at bounding box center [875, 275] width 17 height 17
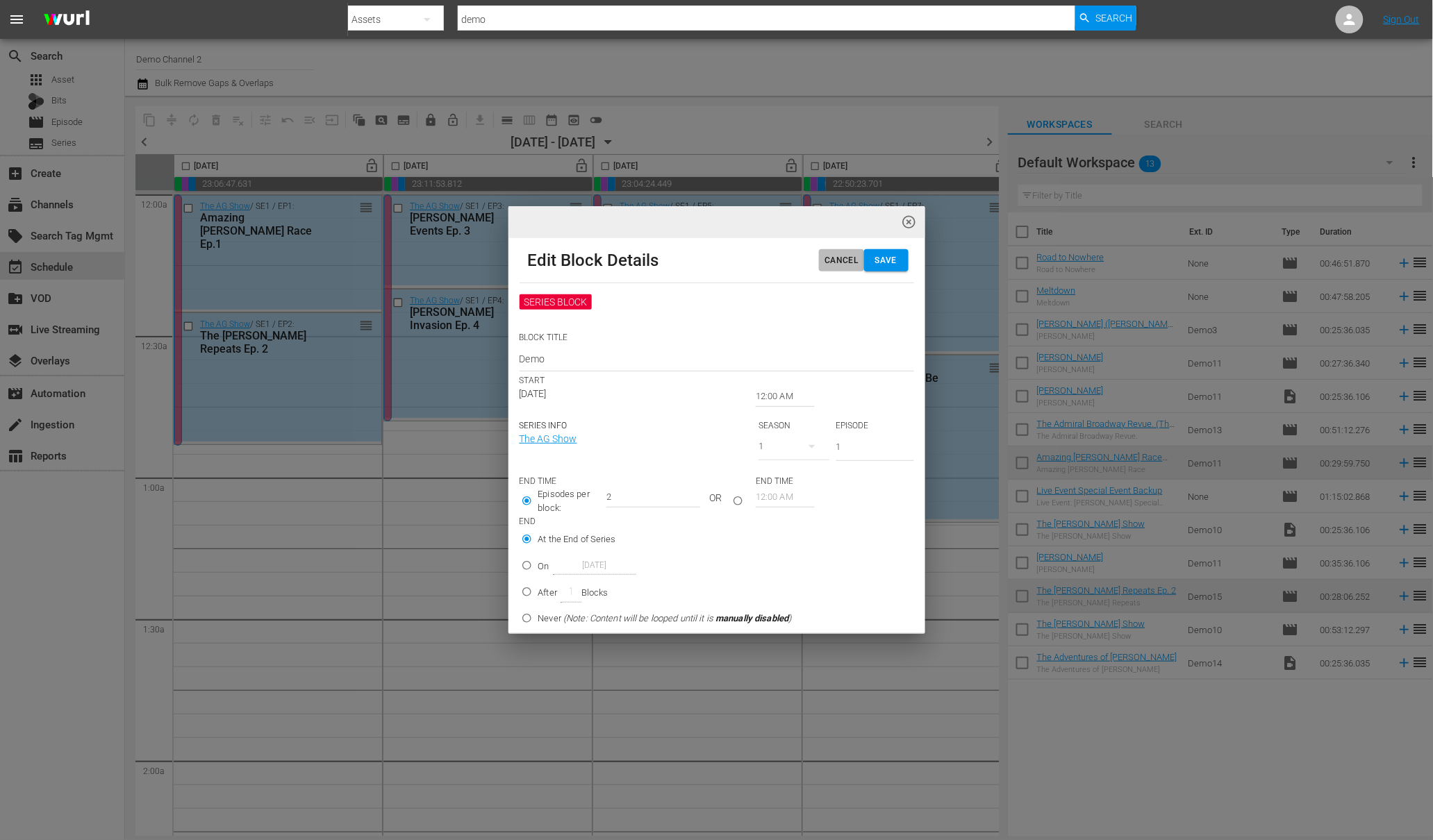
click at [835, 260] on span "Cancel" at bounding box center [841, 260] width 34 height 15
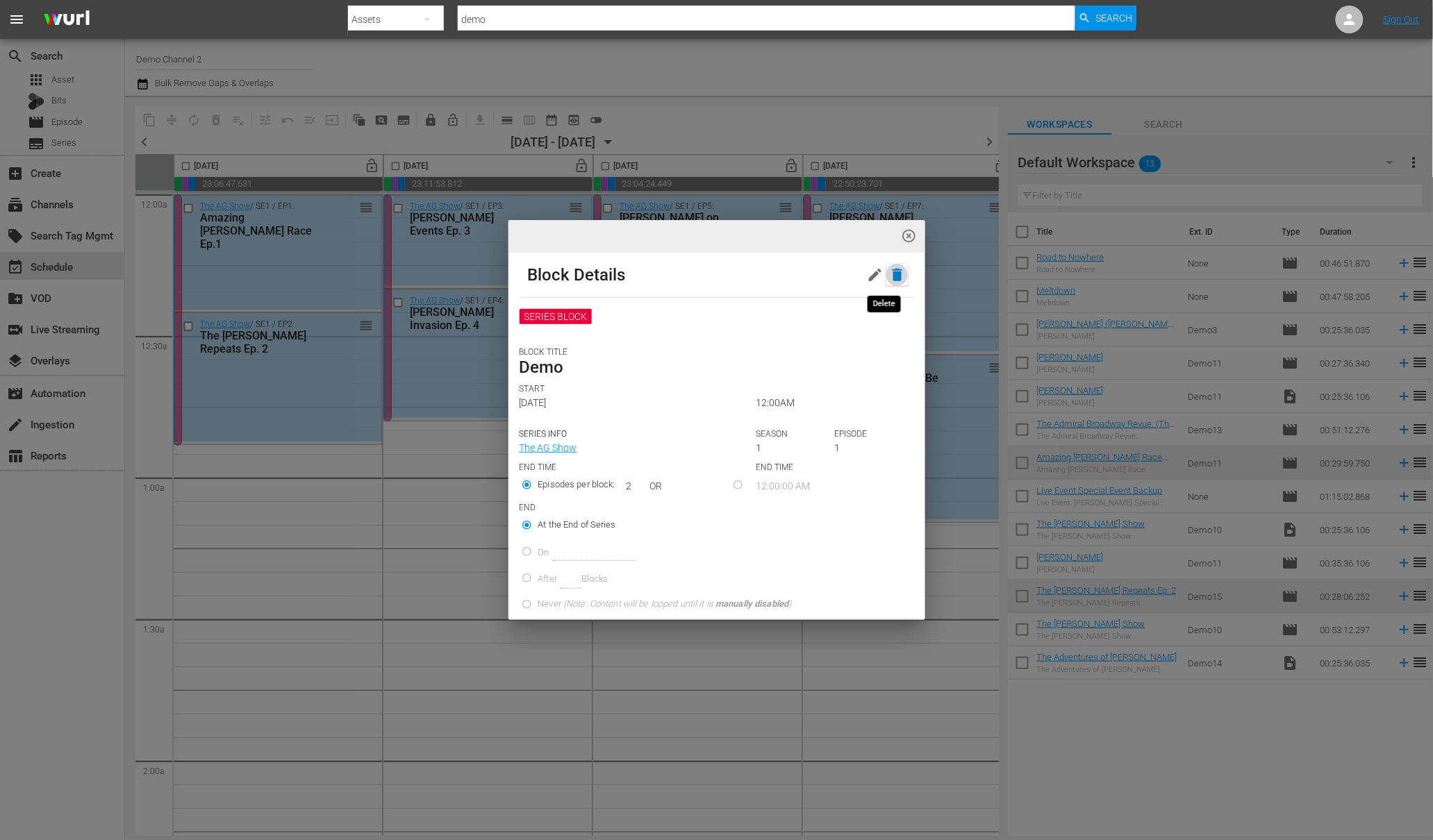
click at [892, 274] on icon "button" at bounding box center [897, 275] width 10 height 13
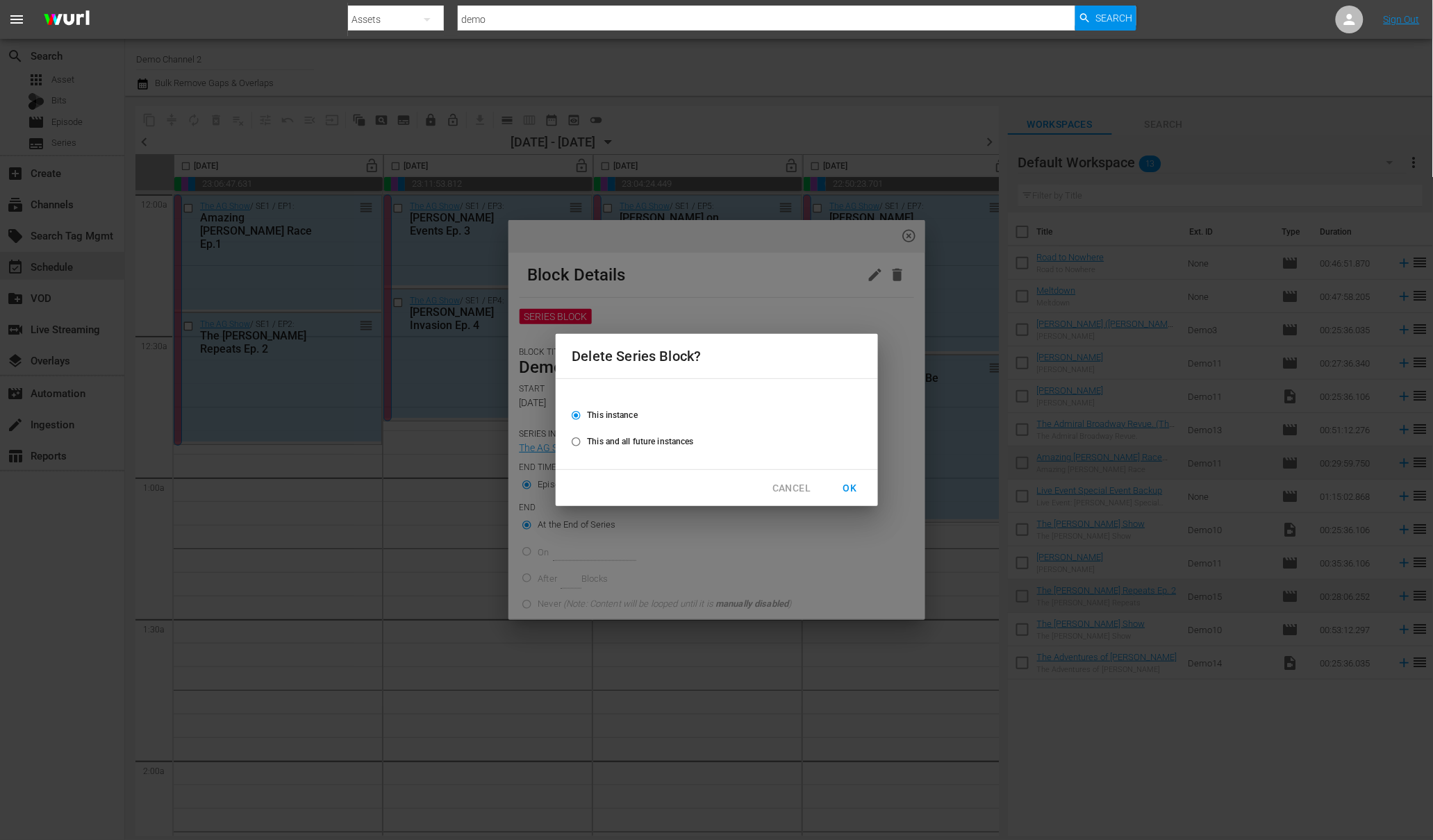
click at [574, 440] on input "This and all future instances" at bounding box center [576, 444] width 23 height 23
radio input "true"
click at [853, 492] on span "OK" at bounding box center [850, 488] width 22 height 18
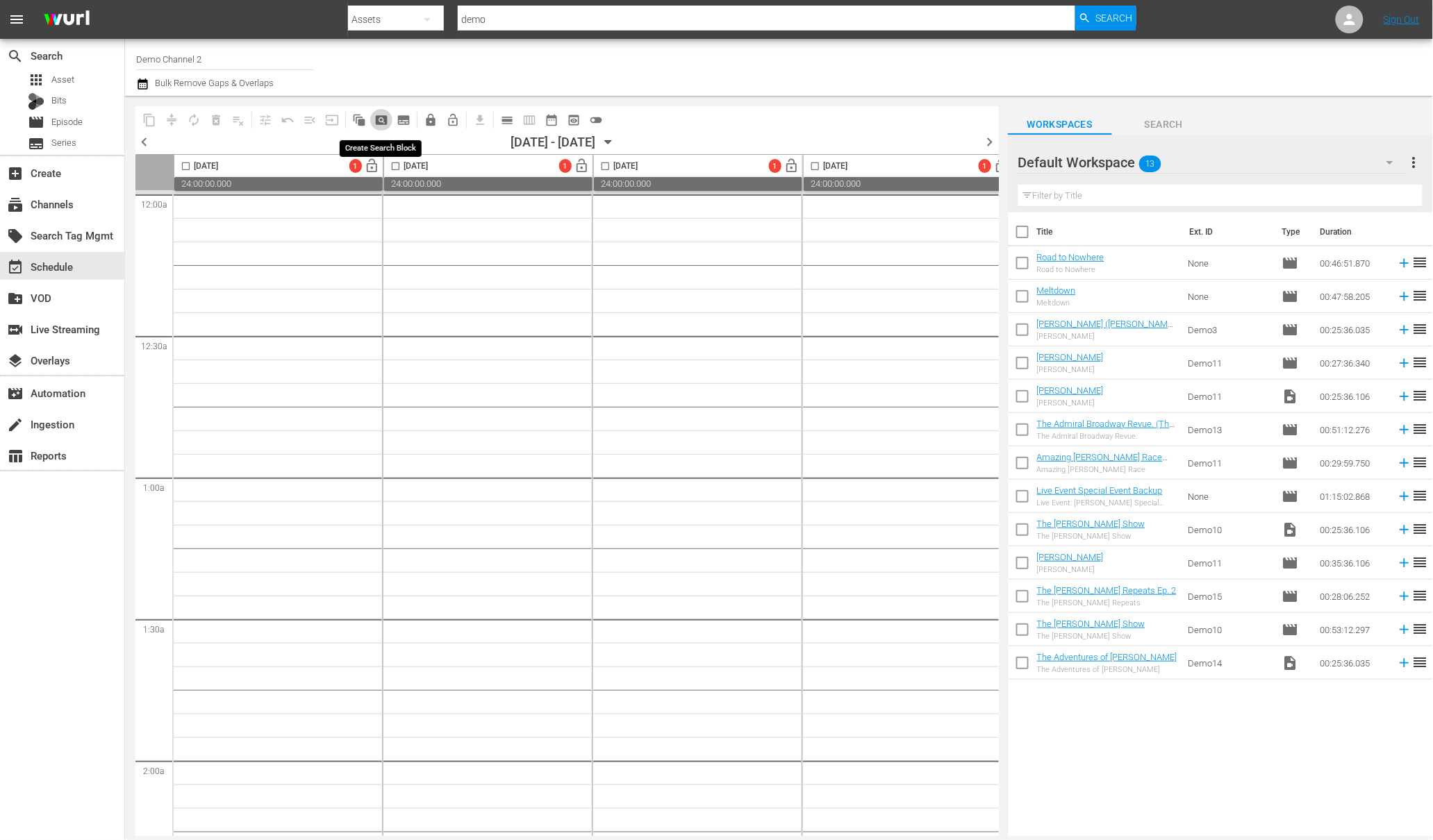
click at [379, 120] on span "pageview_outlined" at bounding box center [382, 120] width 14 height 14
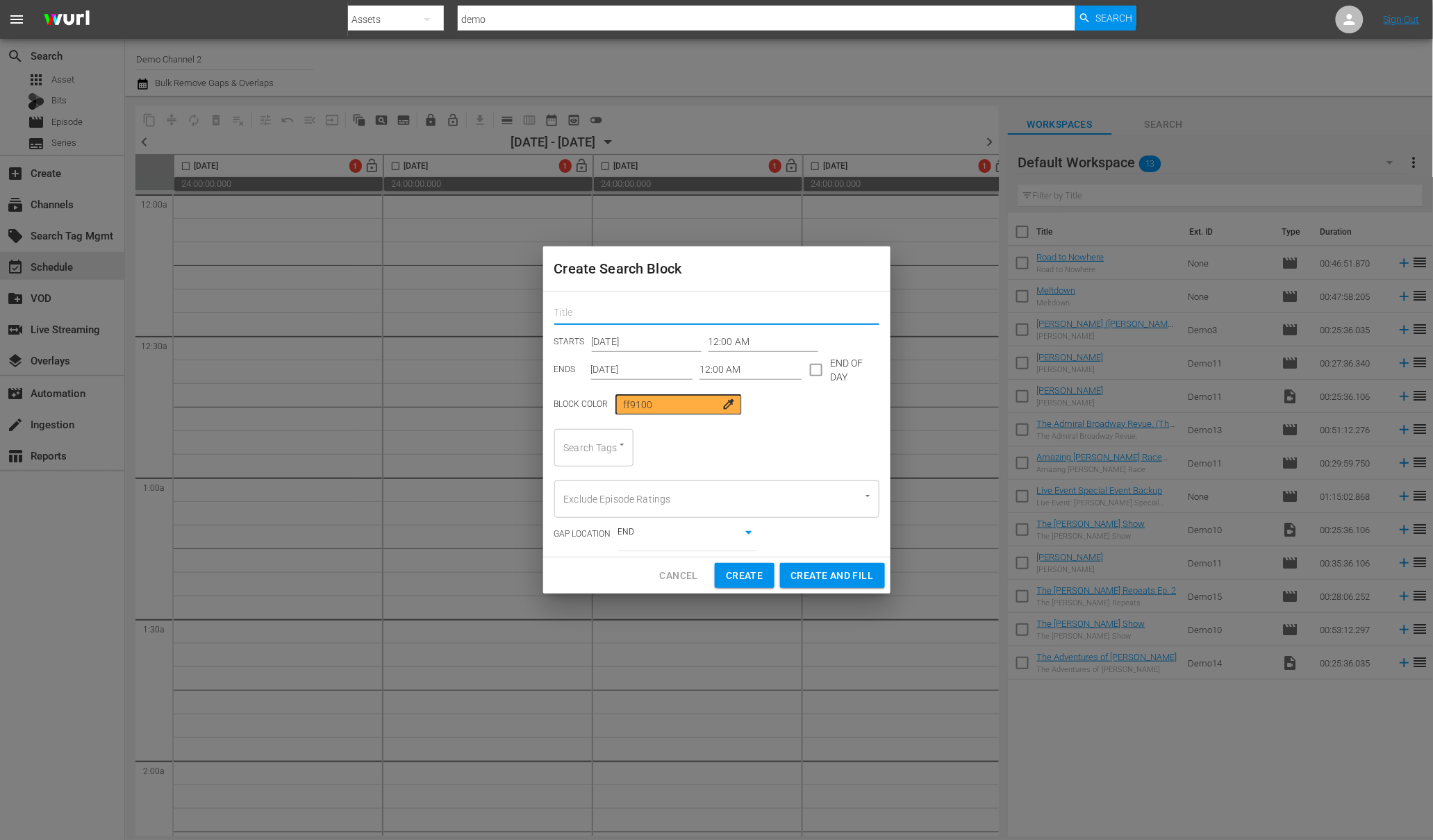
click at [580, 316] on input "text" at bounding box center [716, 314] width 325 height 22
type input "Demo"
click at [718, 366] on input "12:00 AM" at bounding box center [751, 370] width 102 height 21
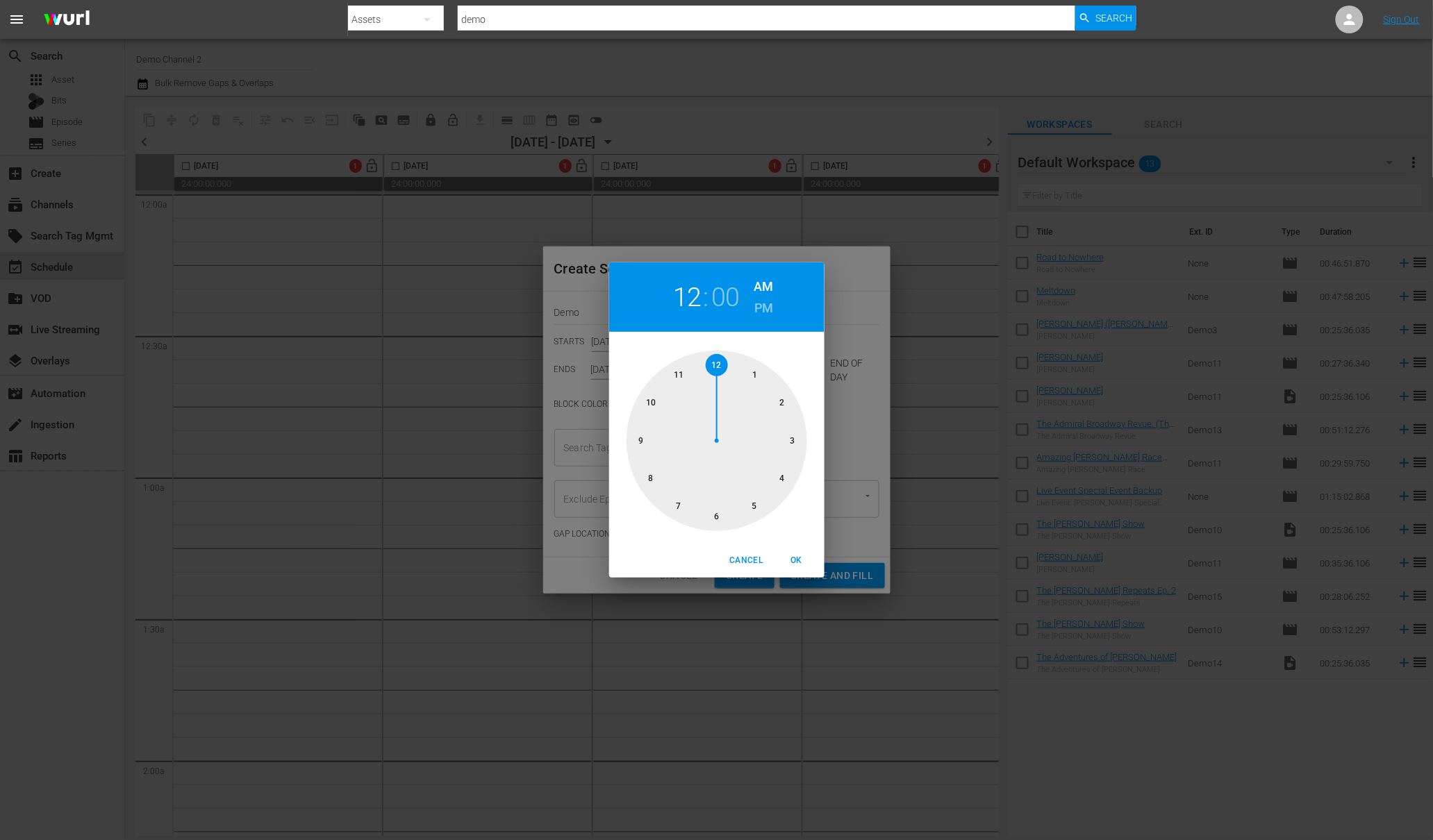
click at [782, 479] on div at bounding box center [717, 441] width 181 height 181
click at [861, 448] on div "04 : 00 AM PM 00 05 10 15 20 25 30 35 40 45 50 55 Cancel OK" at bounding box center [716, 420] width 1433 height 840
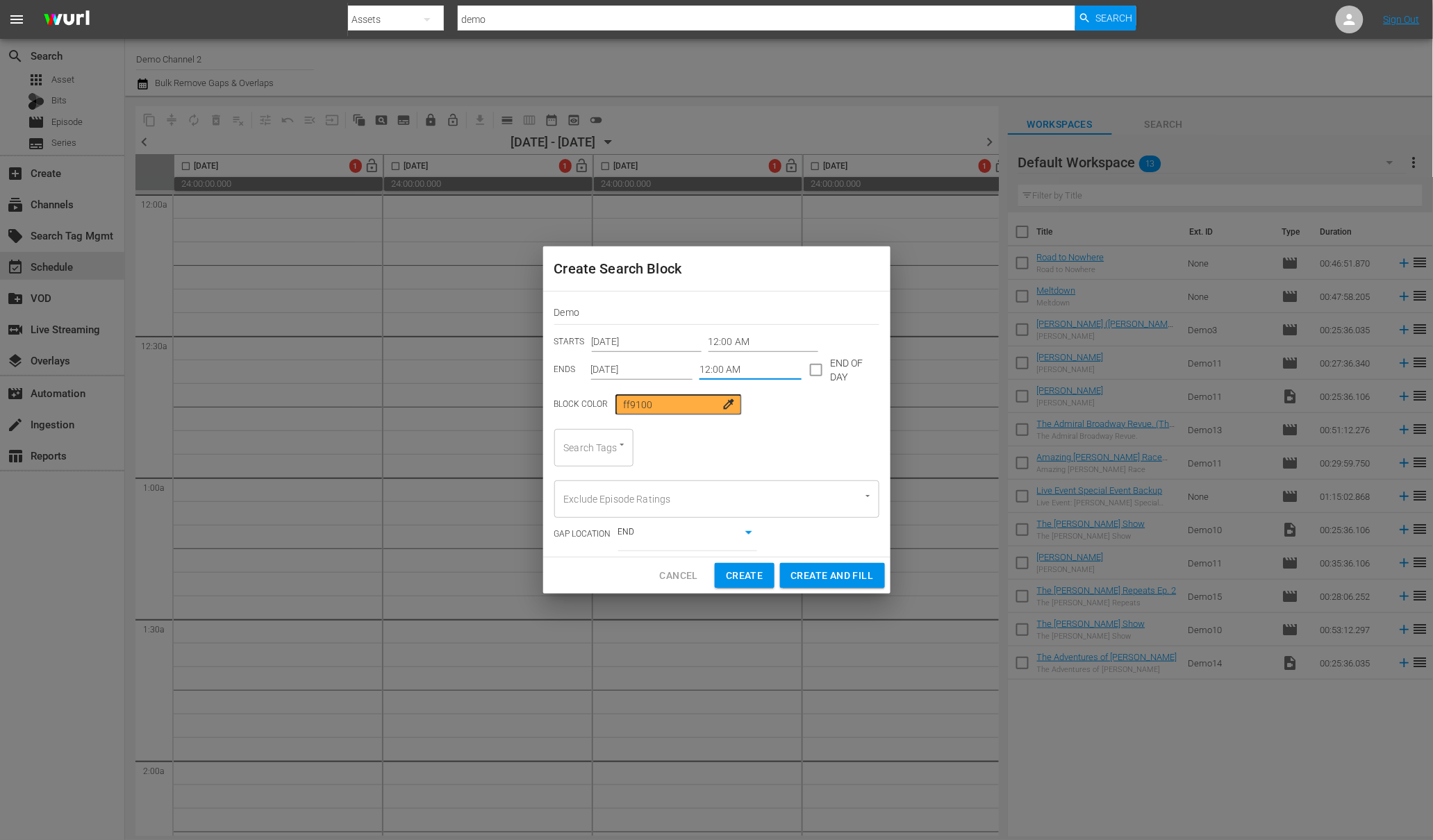
click at [724, 372] on input "12:00 AM" at bounding box center [751, 370] width 102 height 21
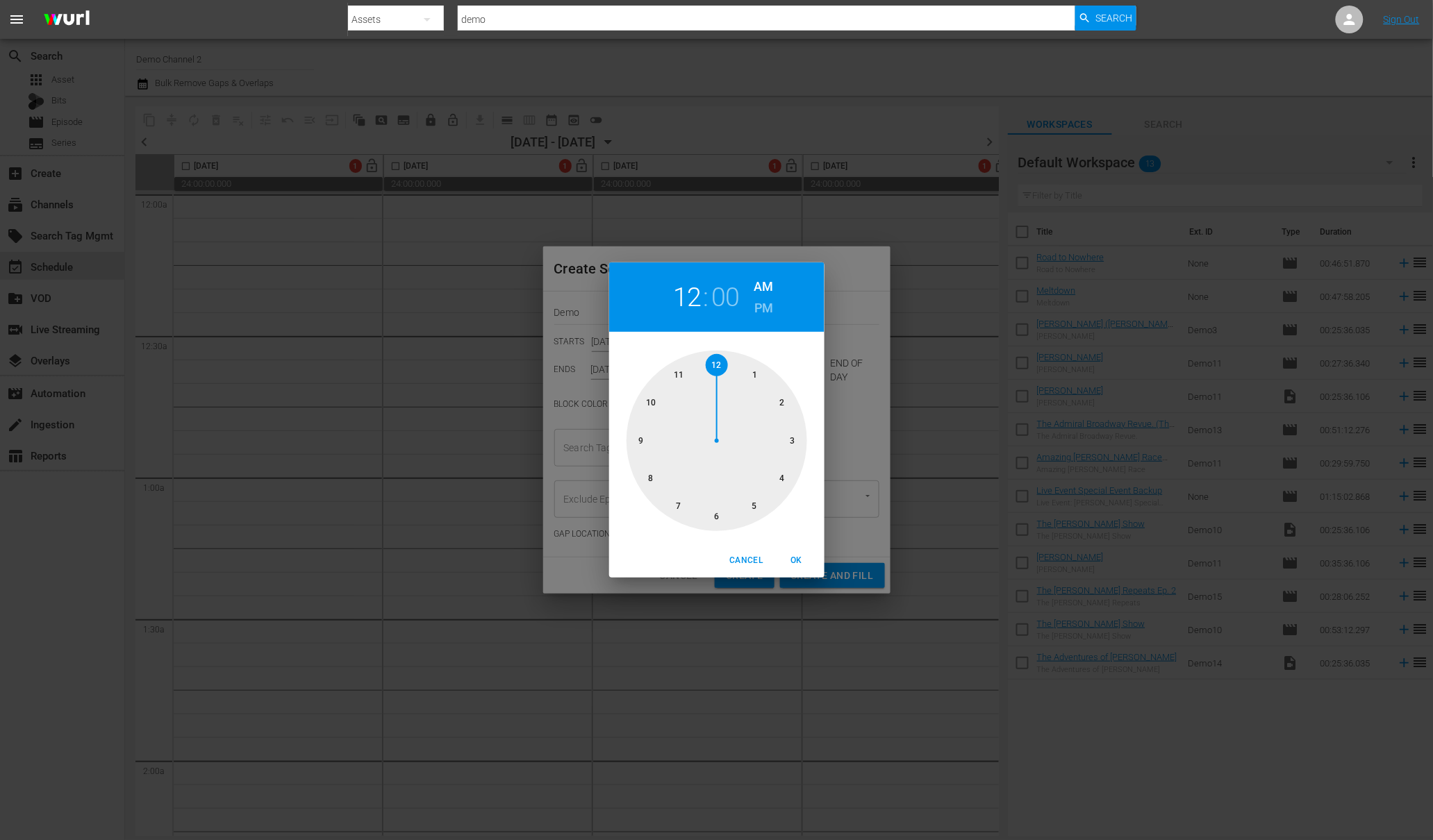
click at [784, 475] on div at bounding box center [717, 441] width 181 height 181
click at [792, 563] on span "OK" at bounding box center [797, 560] width 34 height 15
type input "04:00 AM"
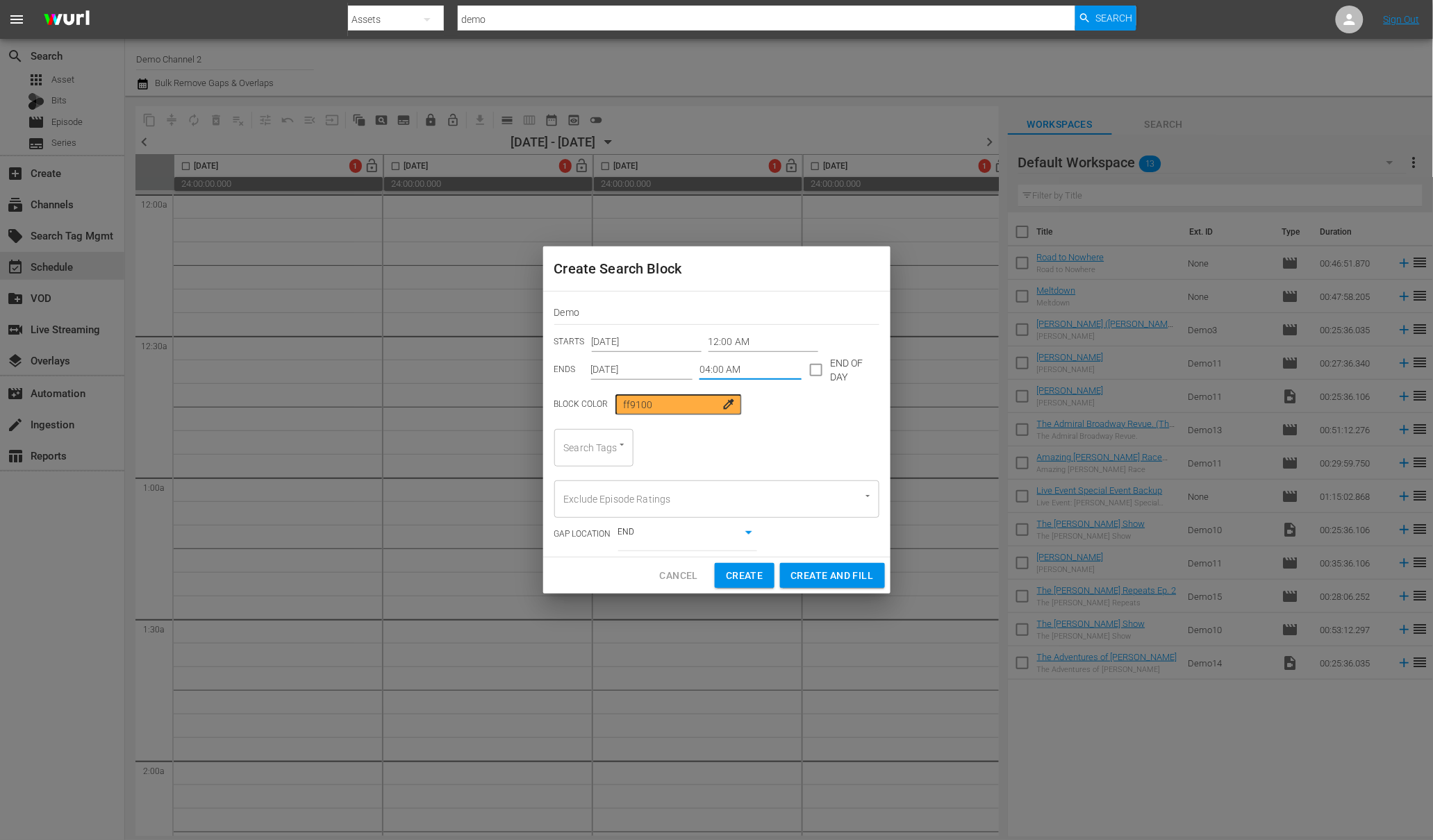
click at [593, 447] on div "Search Tags" at bounding box center [593, 448] width 79 height 38
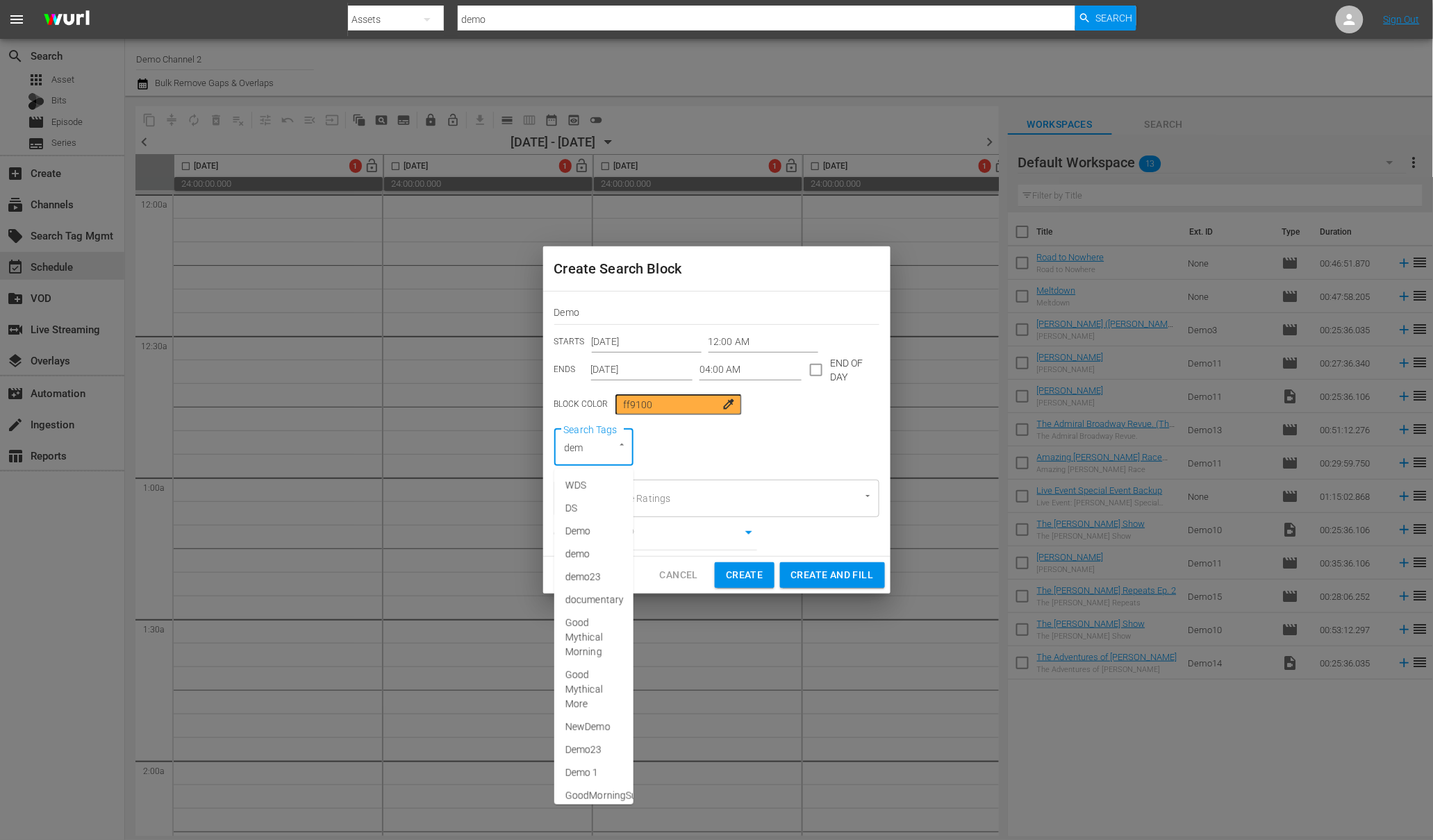
type input "demo"
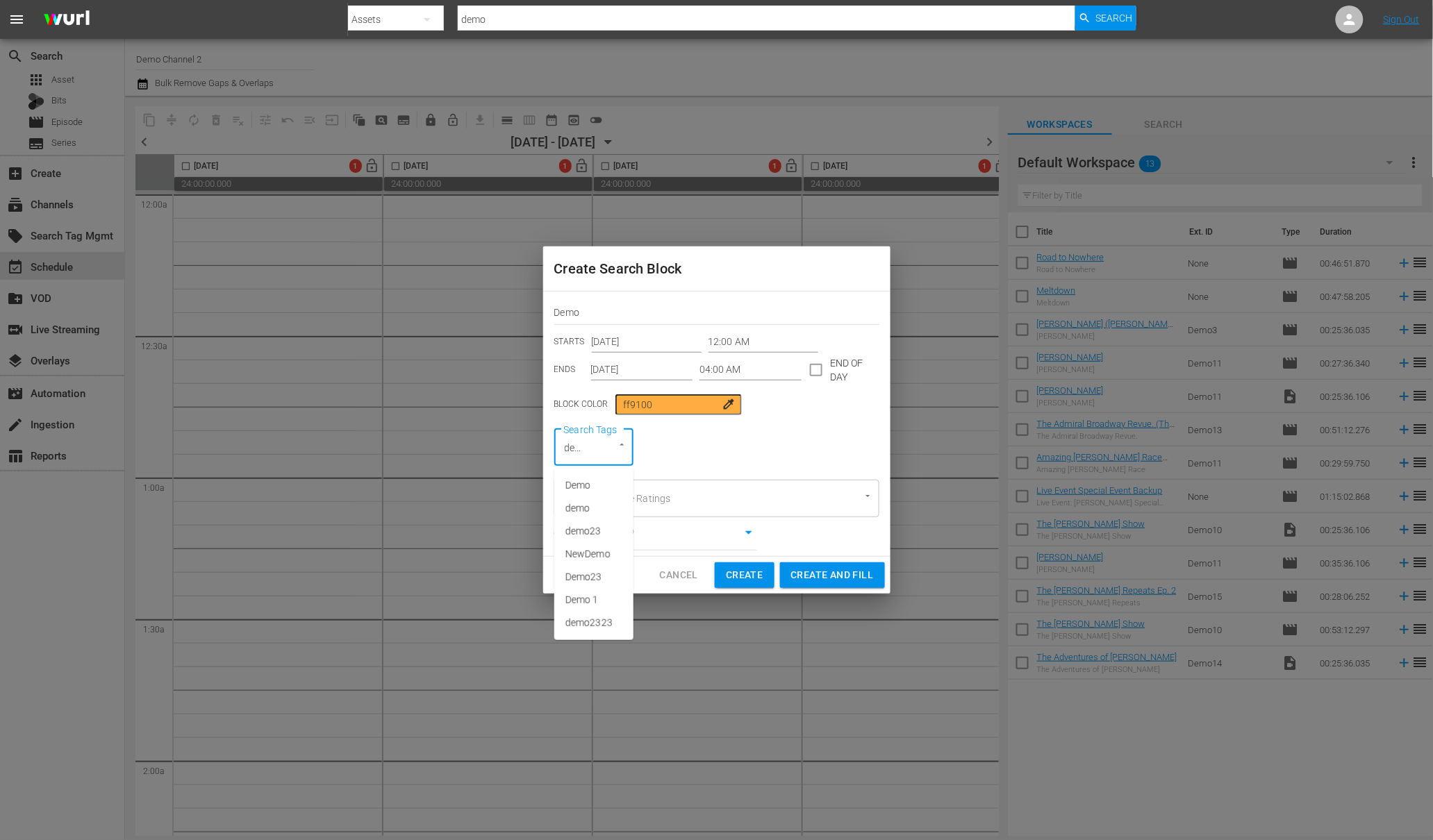
scroll to position [0, 4]
click at [597, 575] on span "Demo23" at bounding box center [583, 577] width 37 height 15
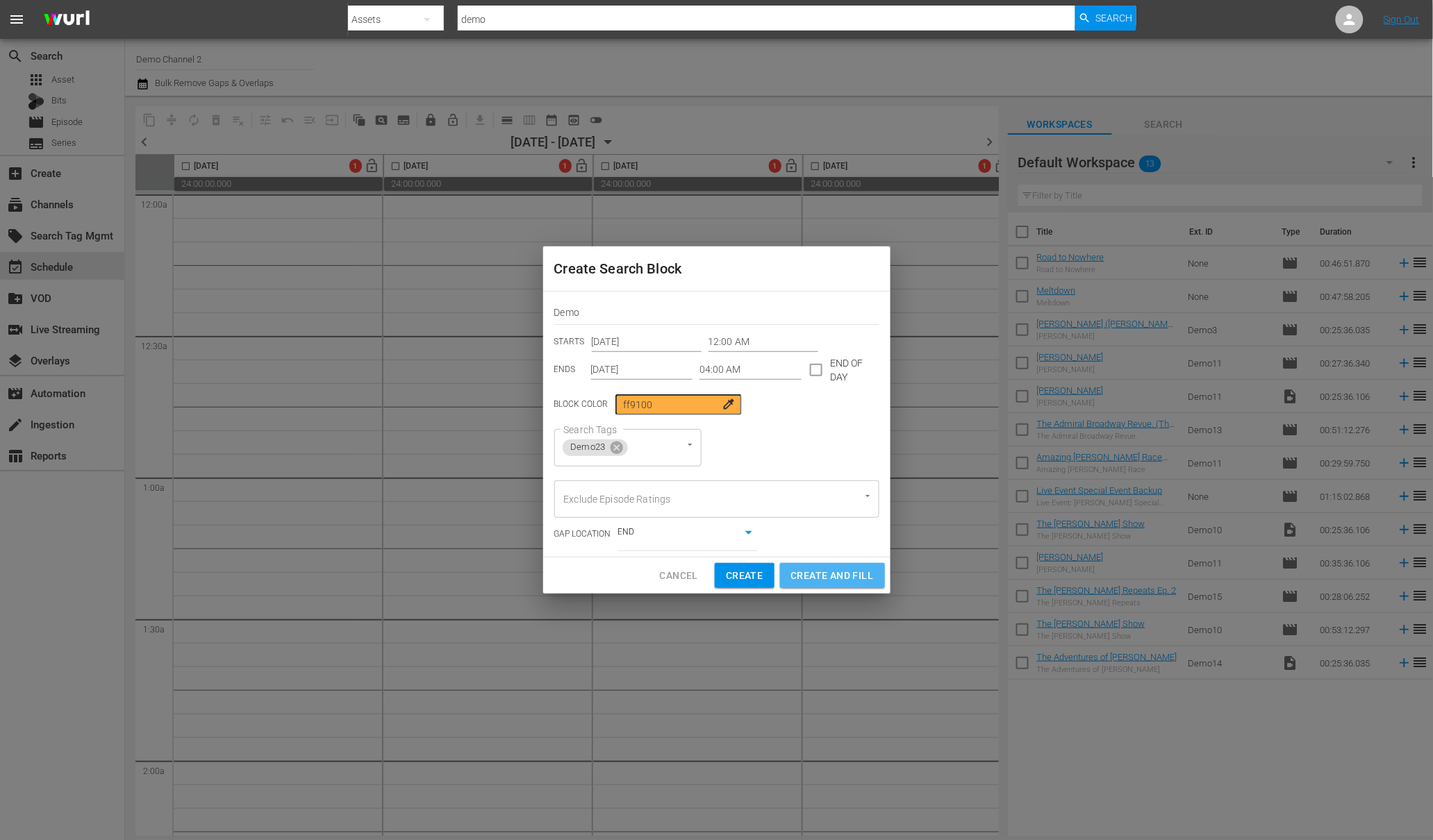
click at [825, 568] on span "Create and Fill" at bounding box center [833, 575] width 83 height 18
type input "12:00 AM"
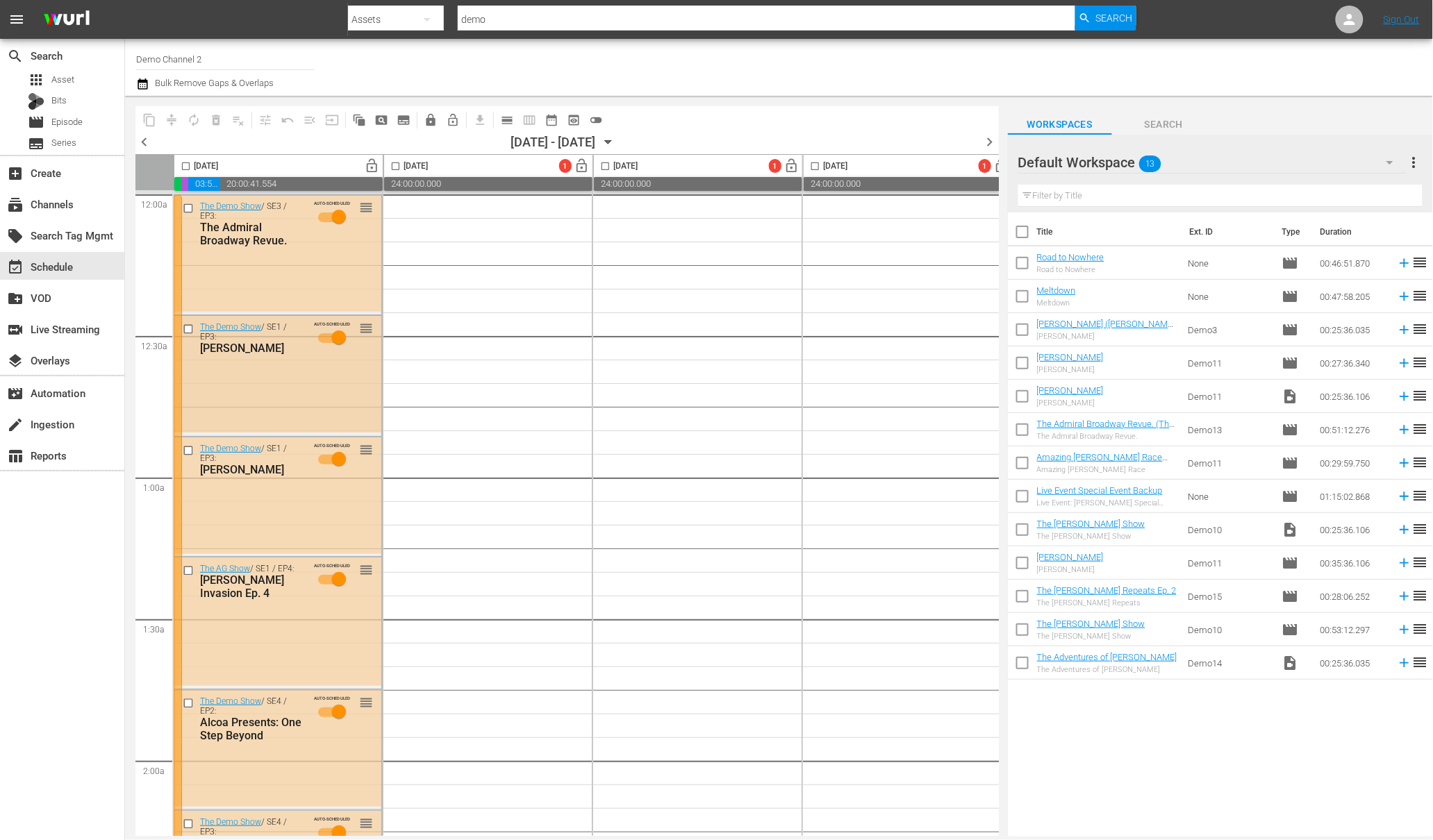
click at [190, 324] on input "checkbox" at bounding box center [190, 329] width 15 height 12
click at [215, 116] on span "delete_forever_outlined" at bounding box center [216, 120] width 14 height 14
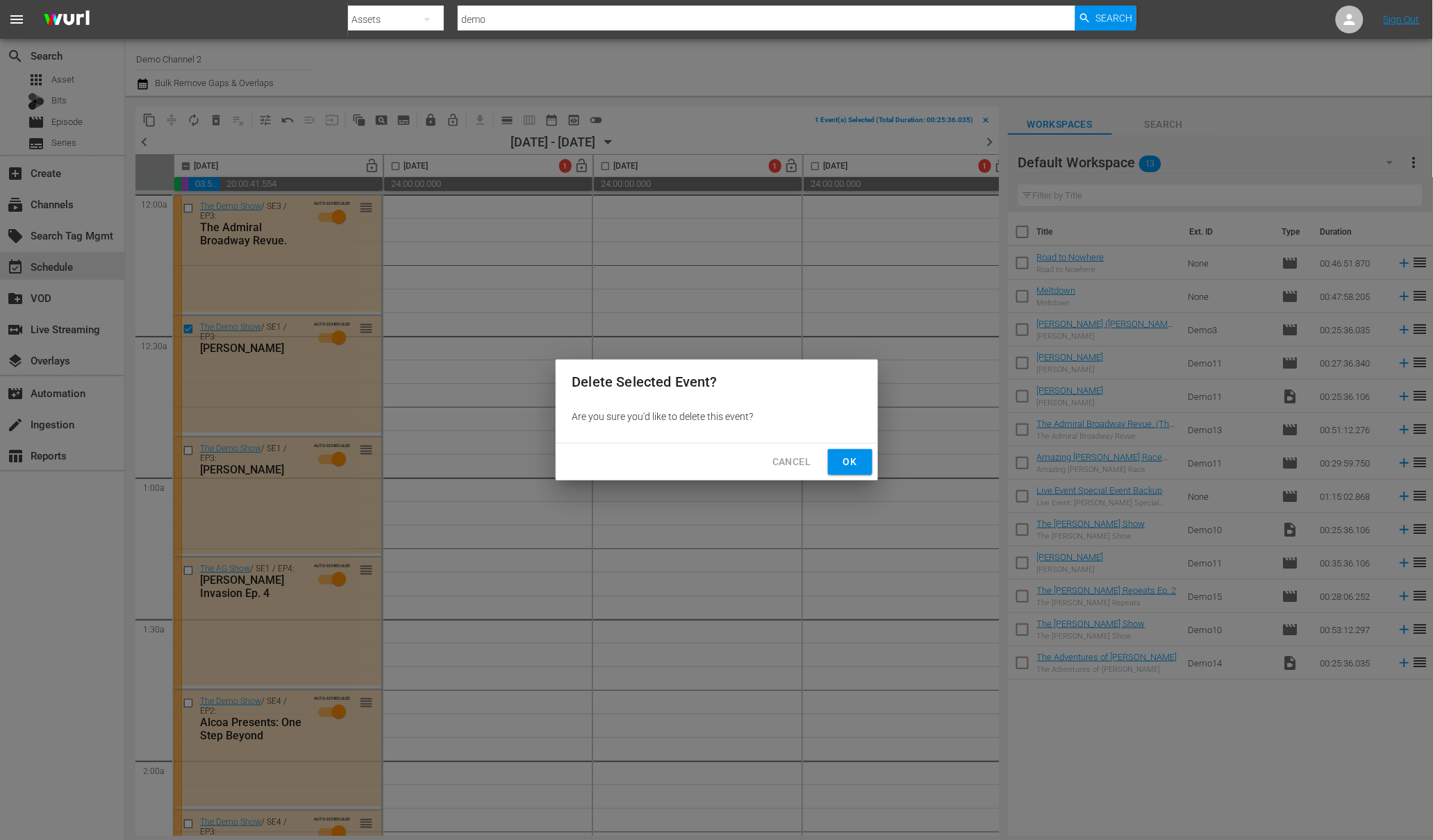
click at [857, 458] on span "Ok" at bounding box center [850, 462] width 22 height 18
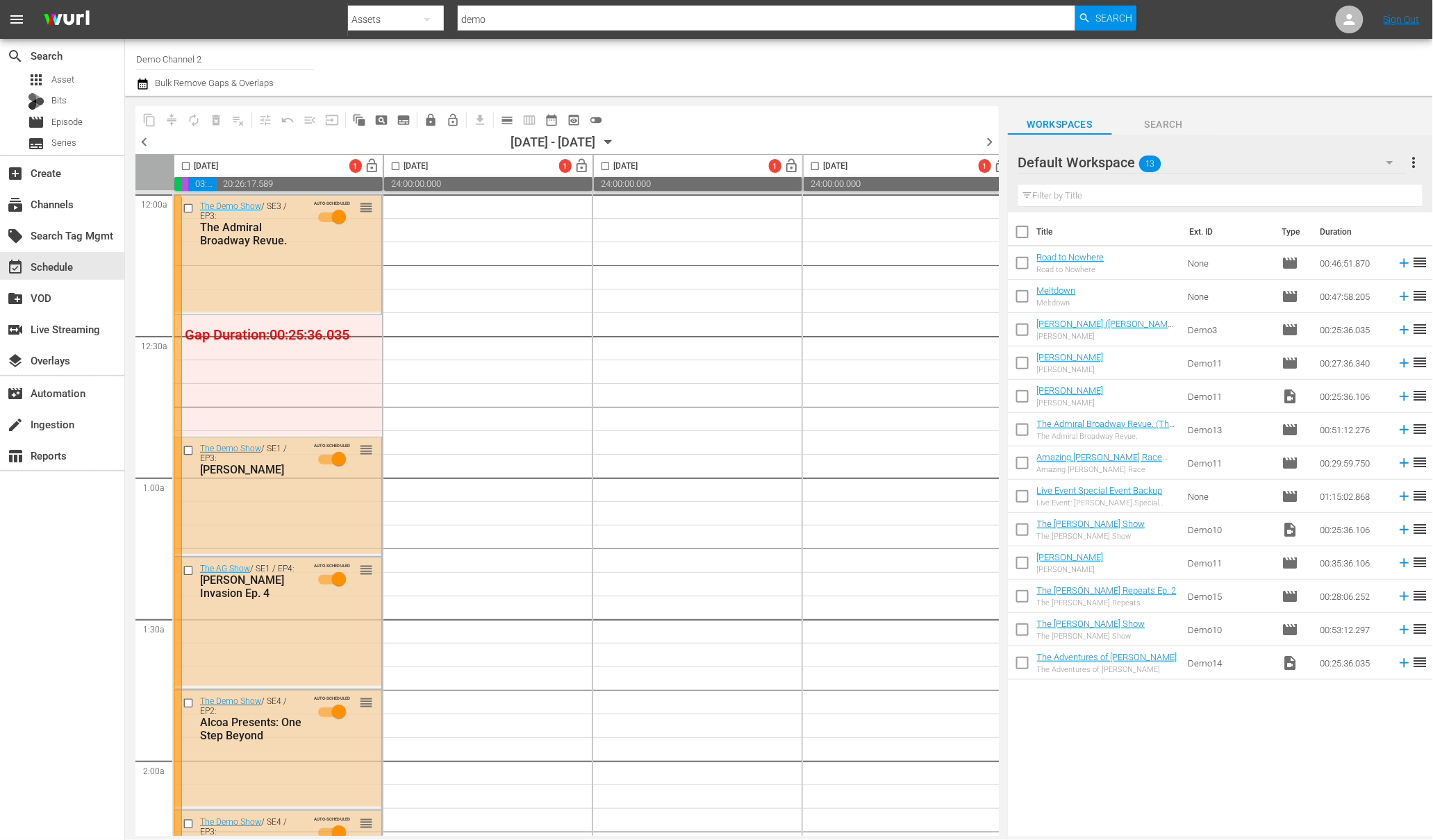
click at [1217, 402] on td "Demo11" at bounding box center [1230, 396] width 94 height 34
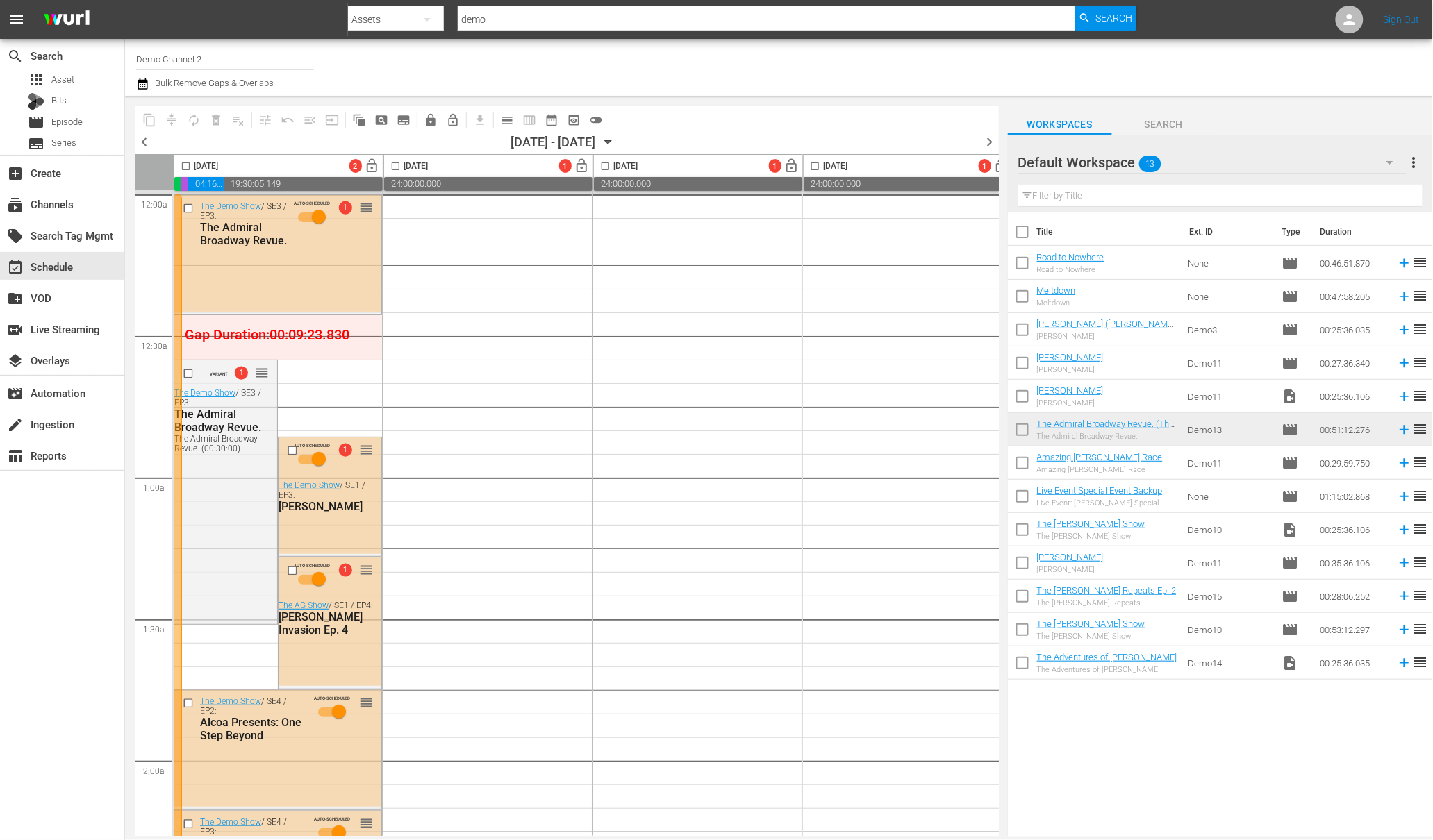
click at [187, 169] on input "checkbox" at bounding box center [186, 169] width 16 height 16
click at [171, 116] on span "compress" at bounding box center [172, 120] width 14 height 14
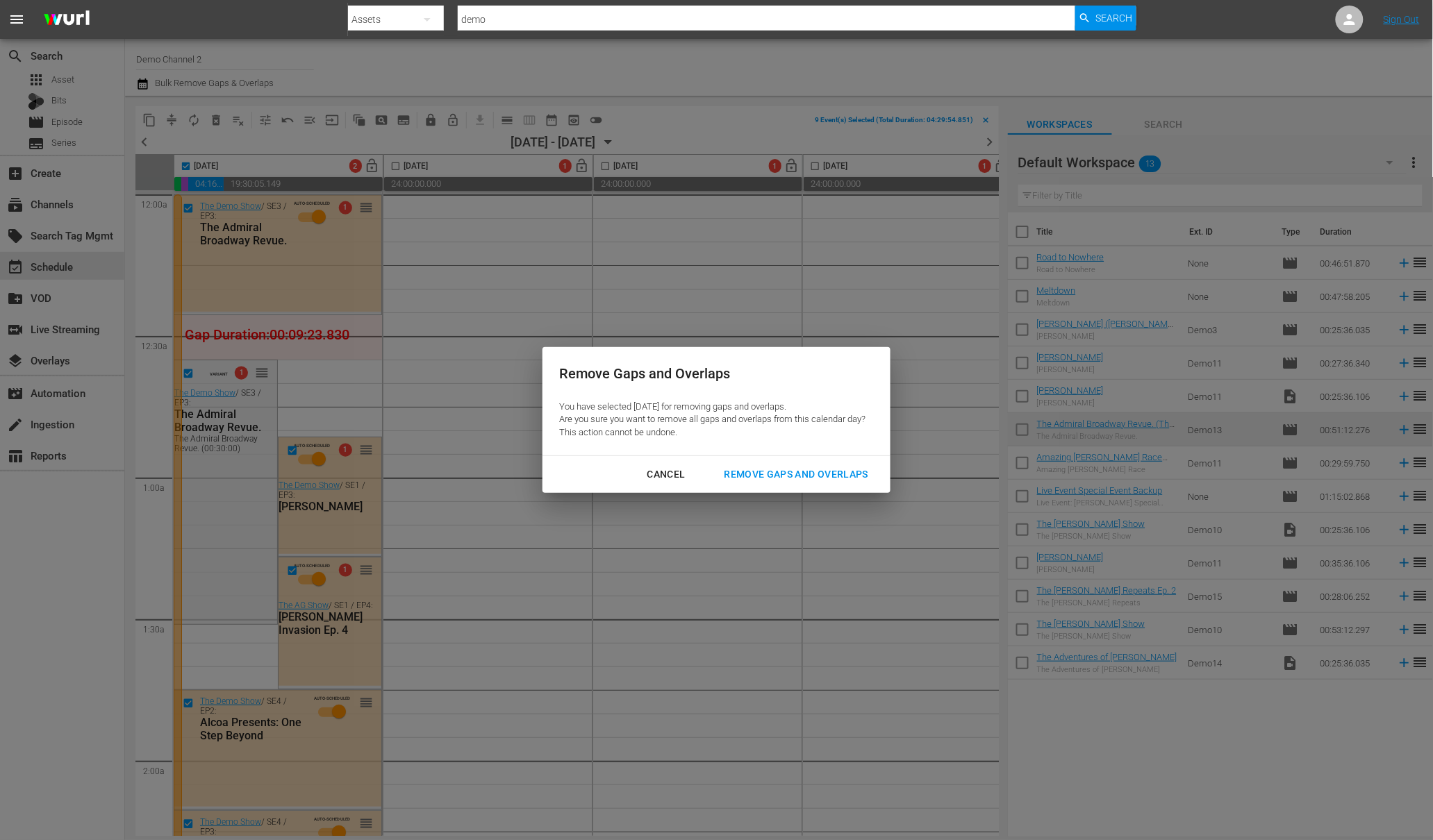
click at [749, 472] on div "Remove Gaps and Overlaps" at bounding box center [796, 474] width 166 height 18
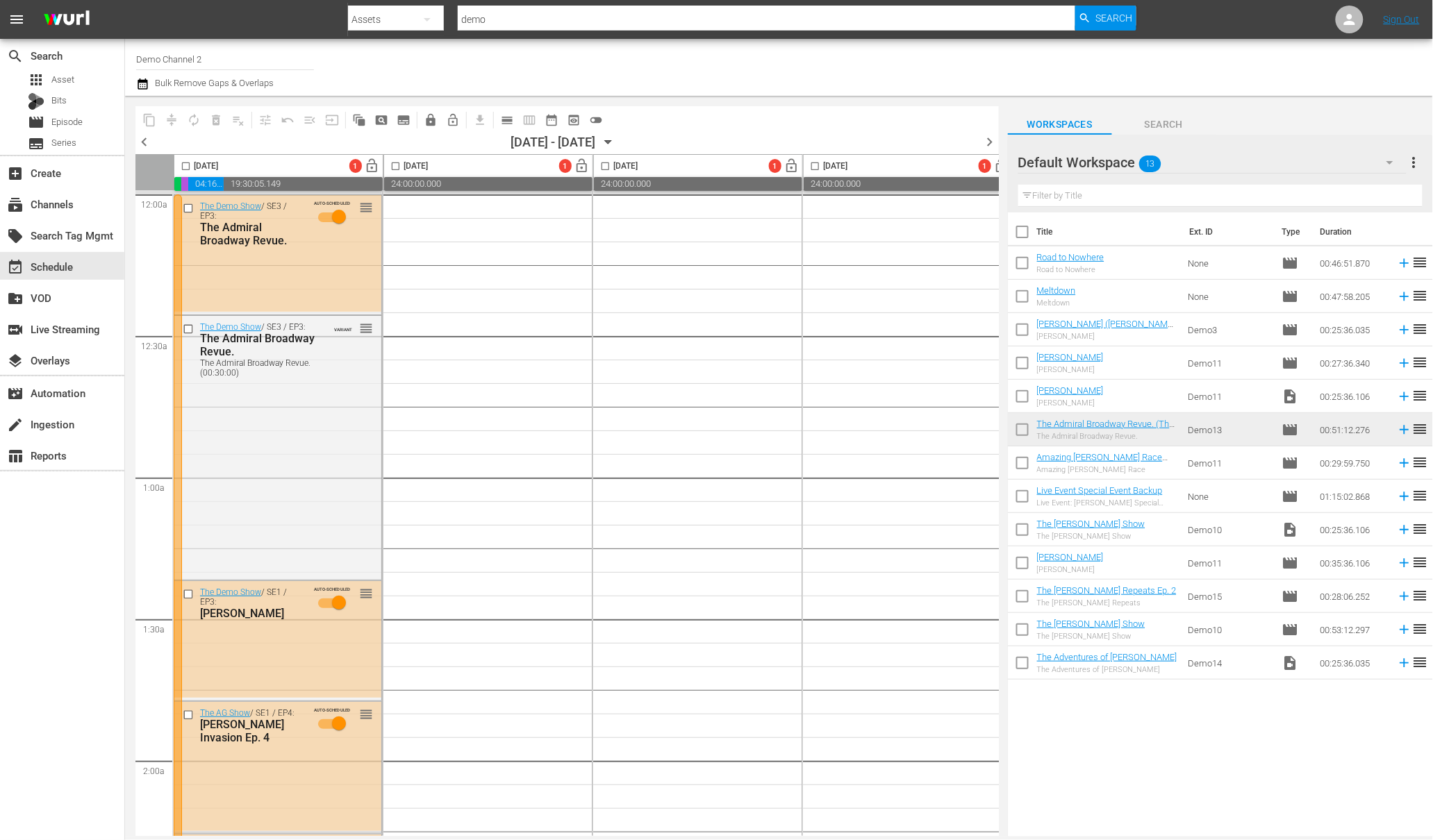
click at [186, 166] on input "checkbox" at bounding box center [186, 169] width 16 height 16
checkbox input "true"
click at [213, 120] on span "delete_forever_outlined" at bounding box center [216, 120] width 14 height 14
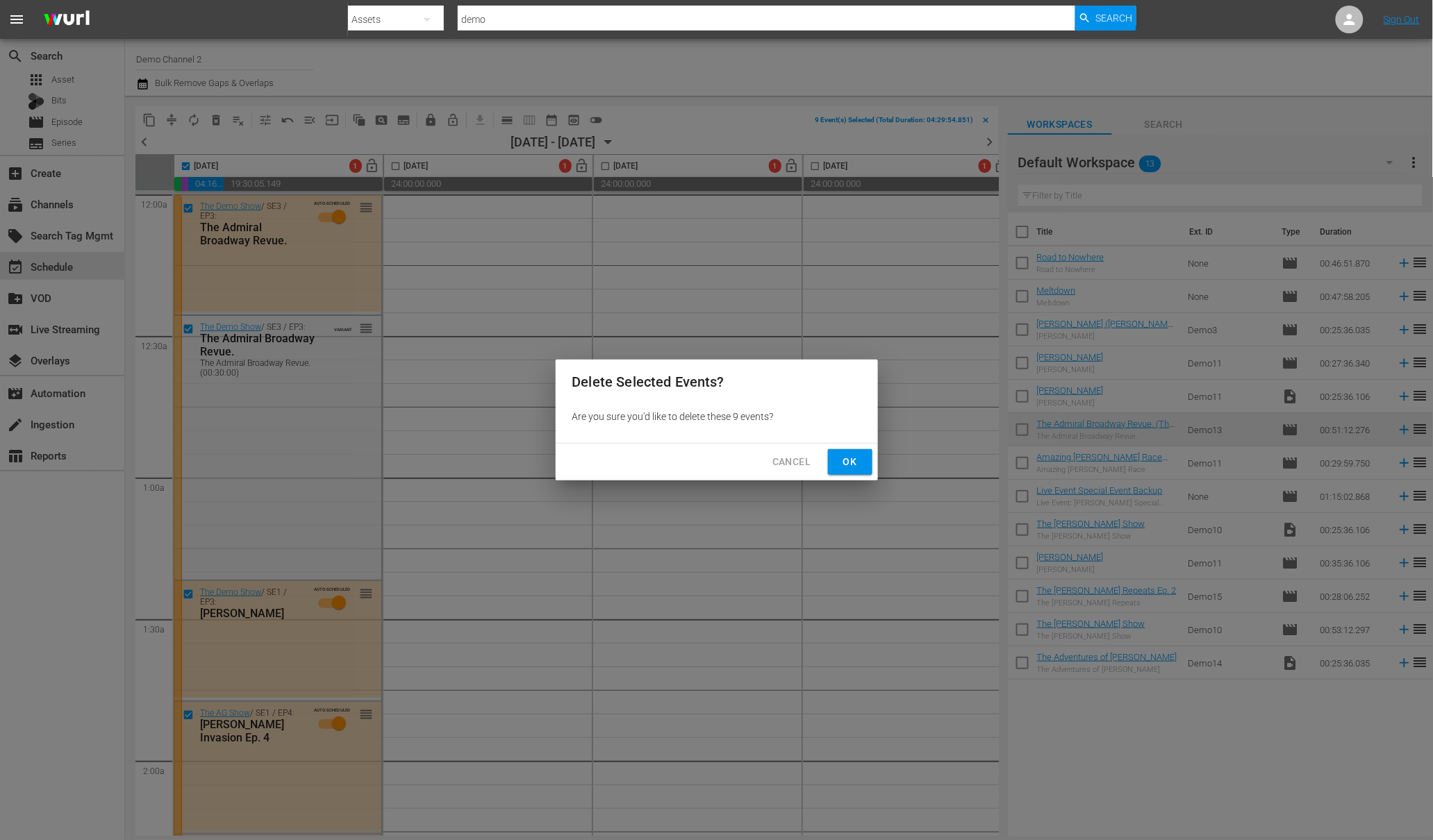
click at [798, 465] on span "Cancel" at bounding box center [791, 462] width 39 height 18
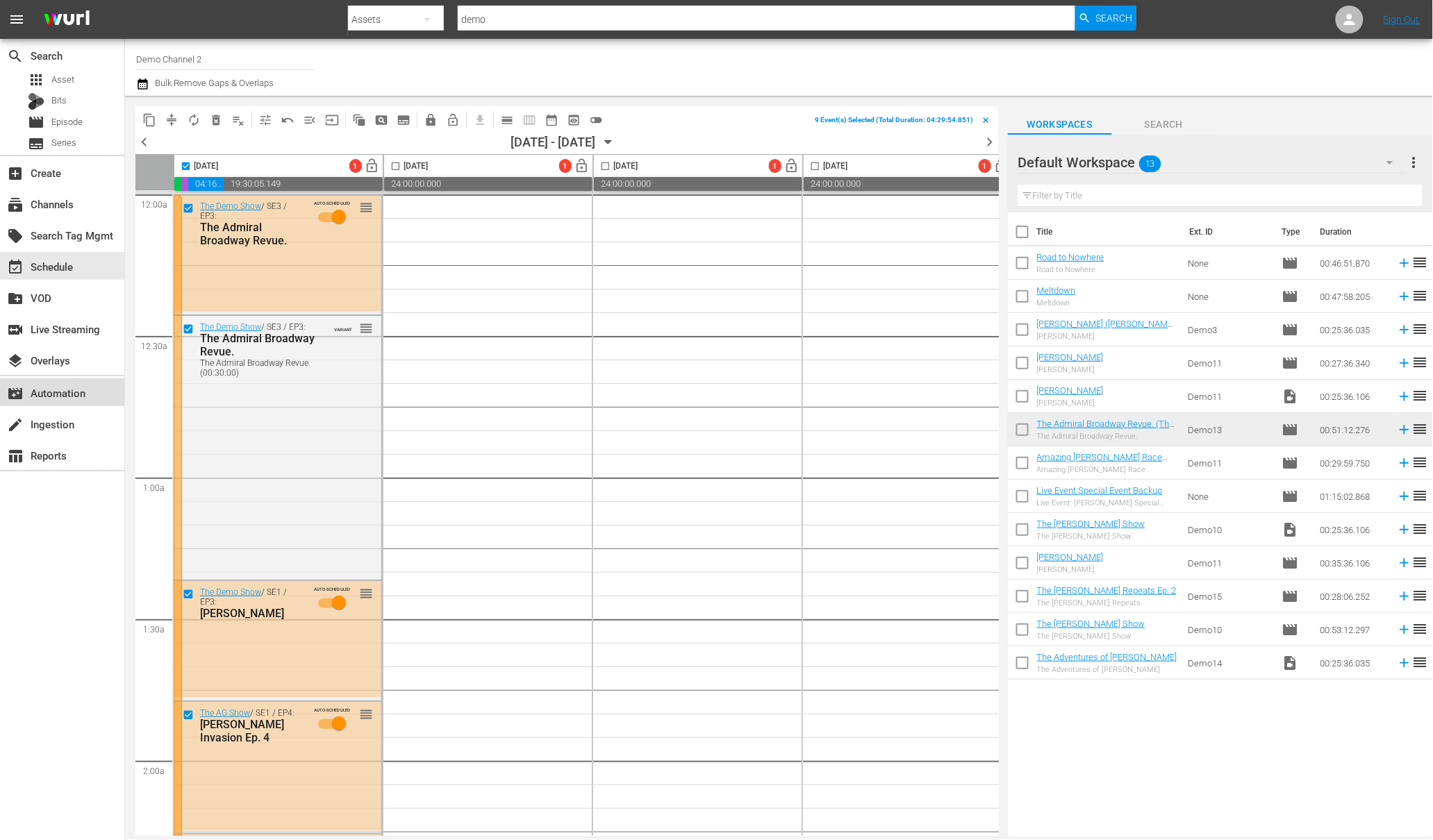
click at [63, 382] on div "movie_filter Automation" at bounding box center [62, 393] width 125 height 28
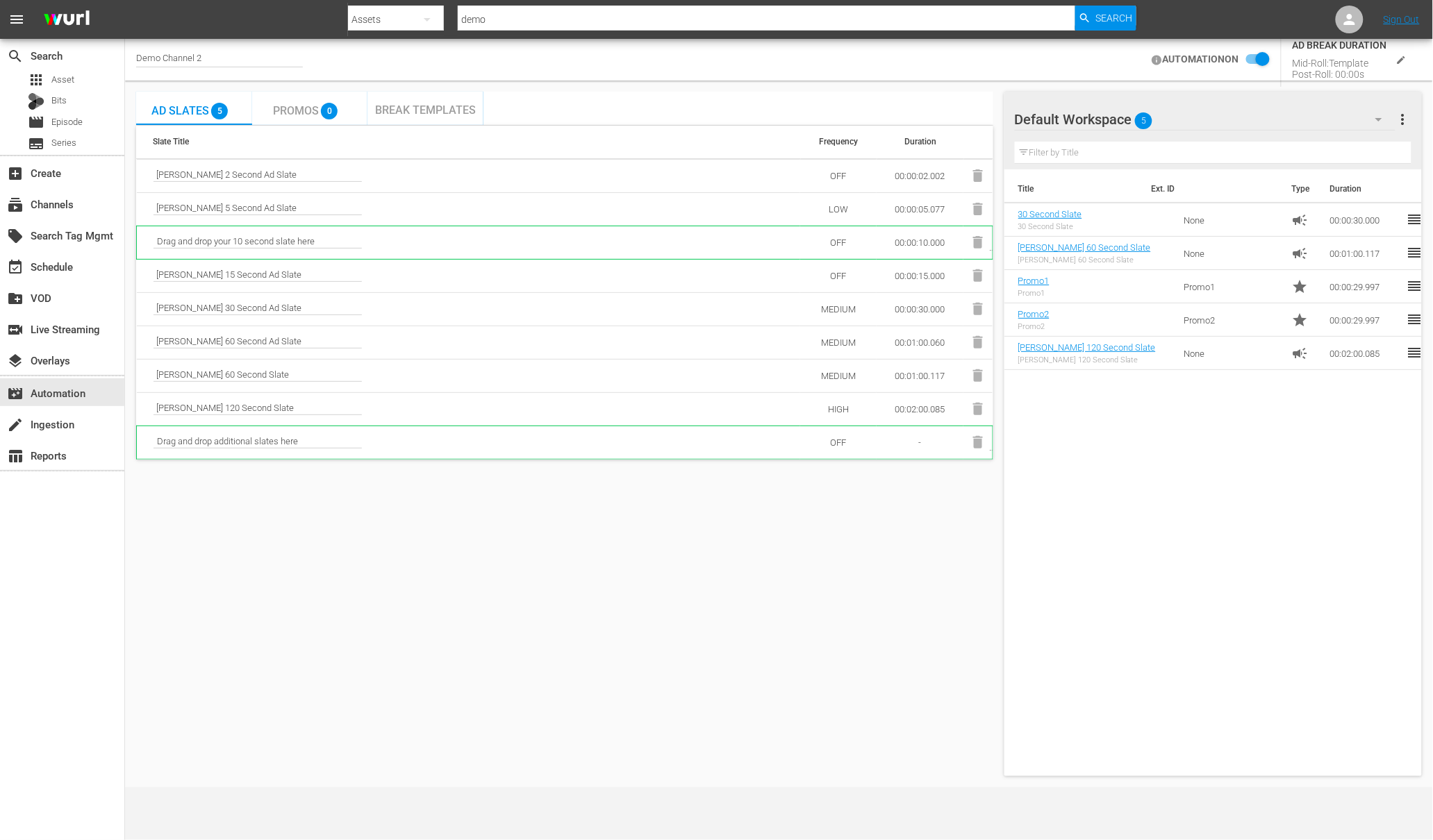
click at [438, 118] on div "Break Templates" at bounding box center [426, 108] width 116 height 34
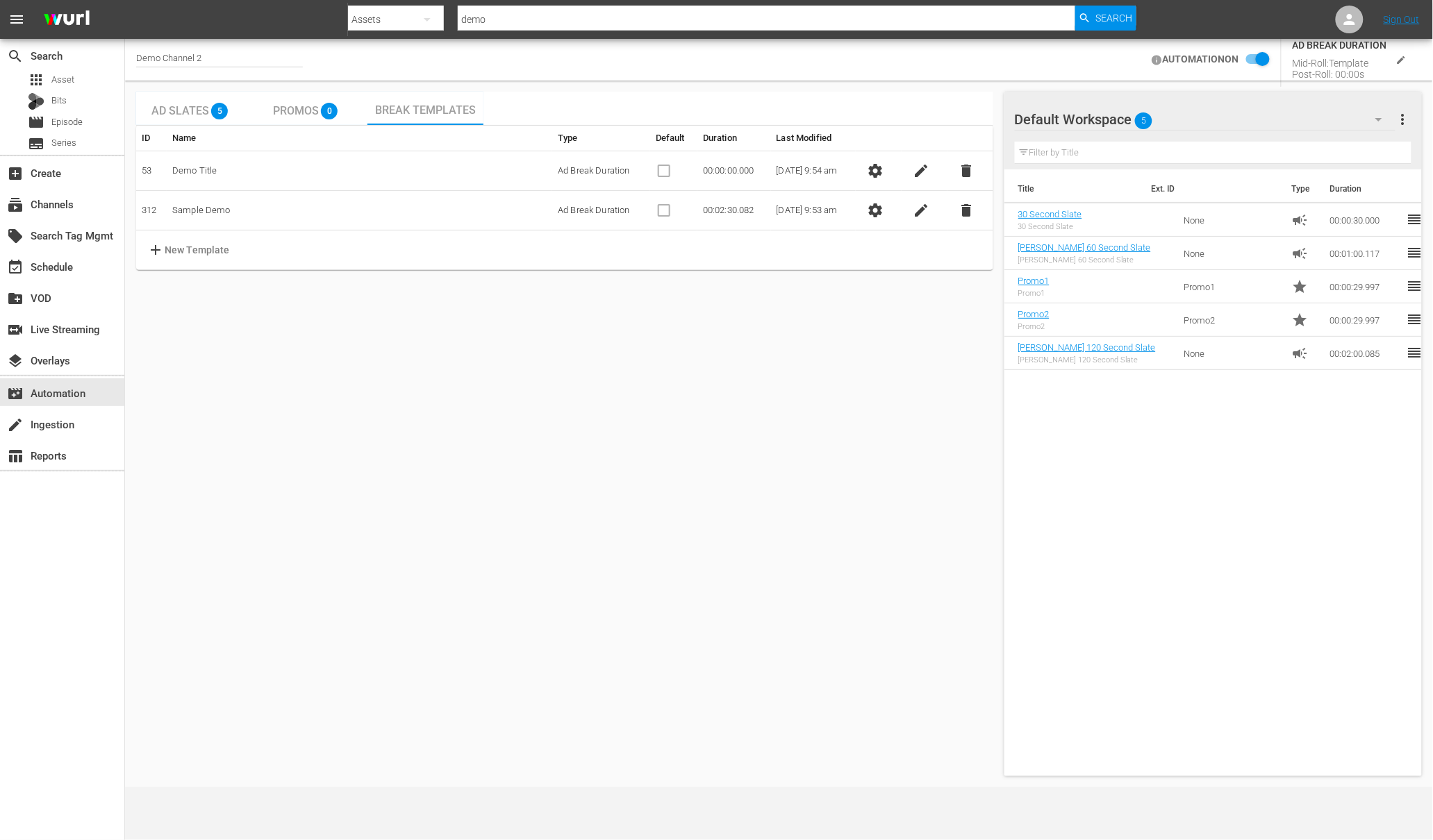
click at [178, 251] on p "New Template" at bounding box center [197, 250] width 65 height 15
click at [233, 258] on input "text" at bounding box center [226, 250] width 110 height 21
type input "Sample 2"
click at [890, 251] on span "check" at bounding box center [883, 250] width 17 height 17
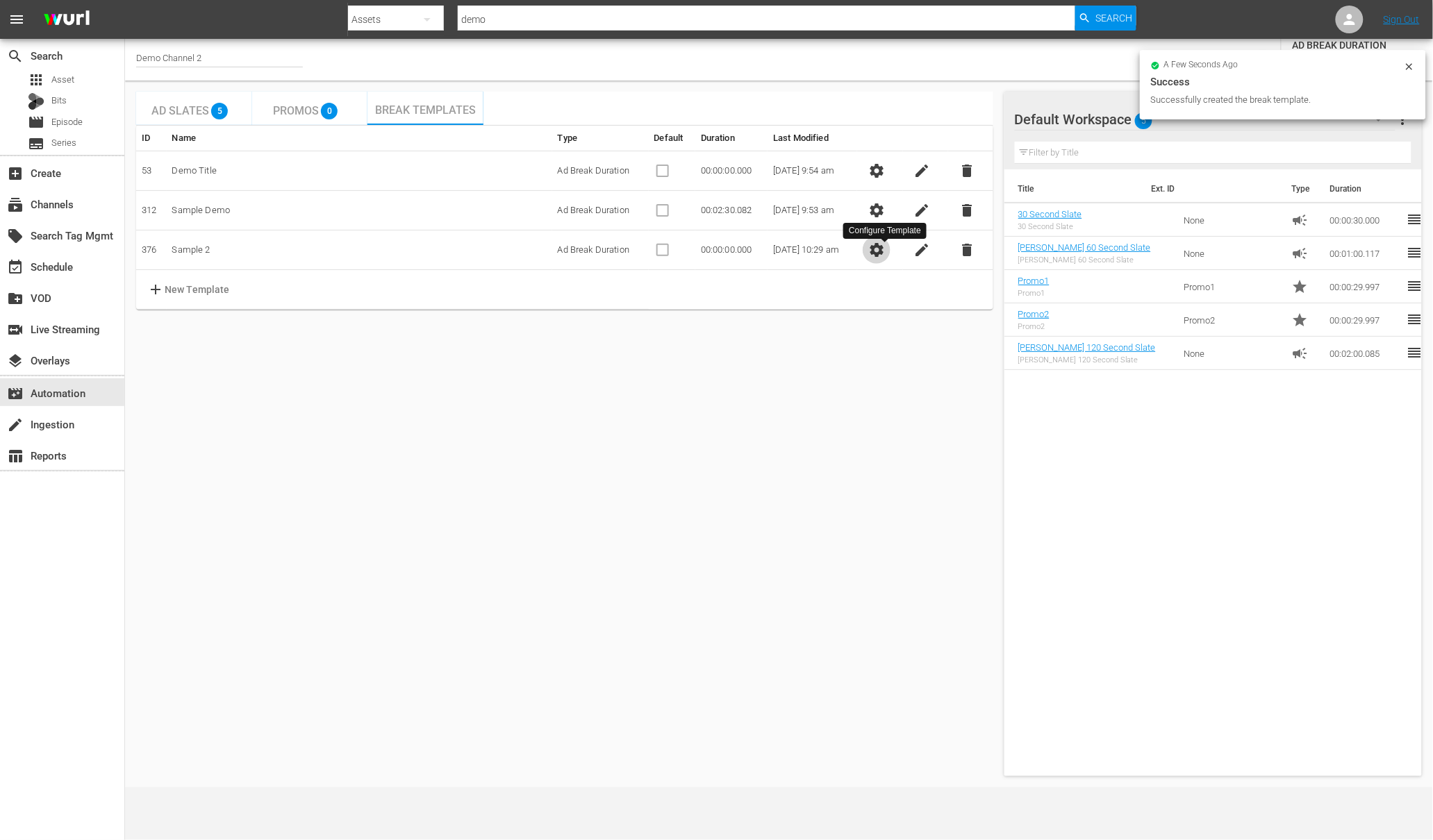
click at [879, 254] on span "settings" at bounding box center [877, 250] width 17 height 17
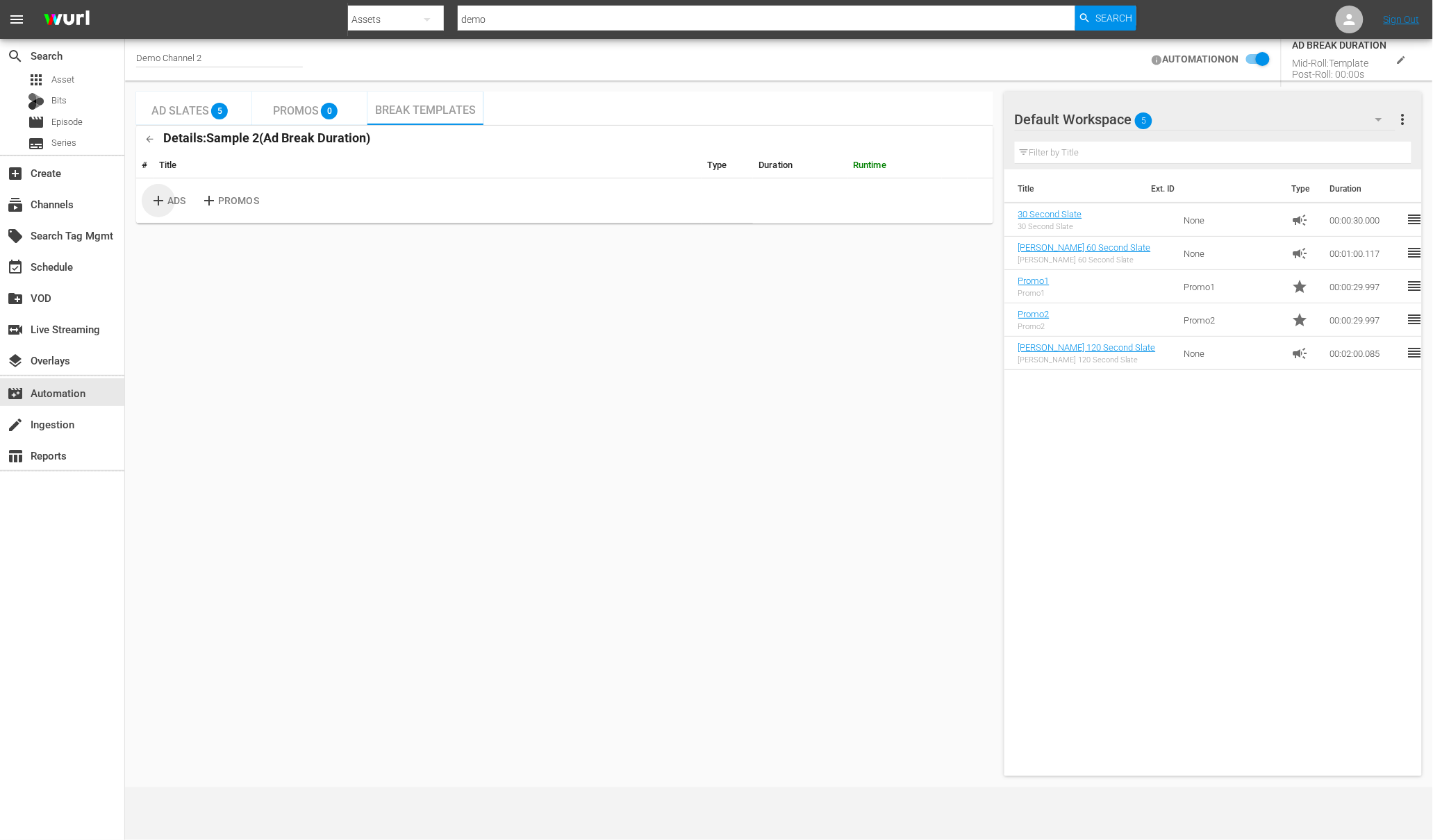
click at [167, 199] on span "add" at bounding box center [158, 201] width 18 height 17
click at [1252, 60] on input "checkbox" at bounding box center [1254, 59] width 31 height 17
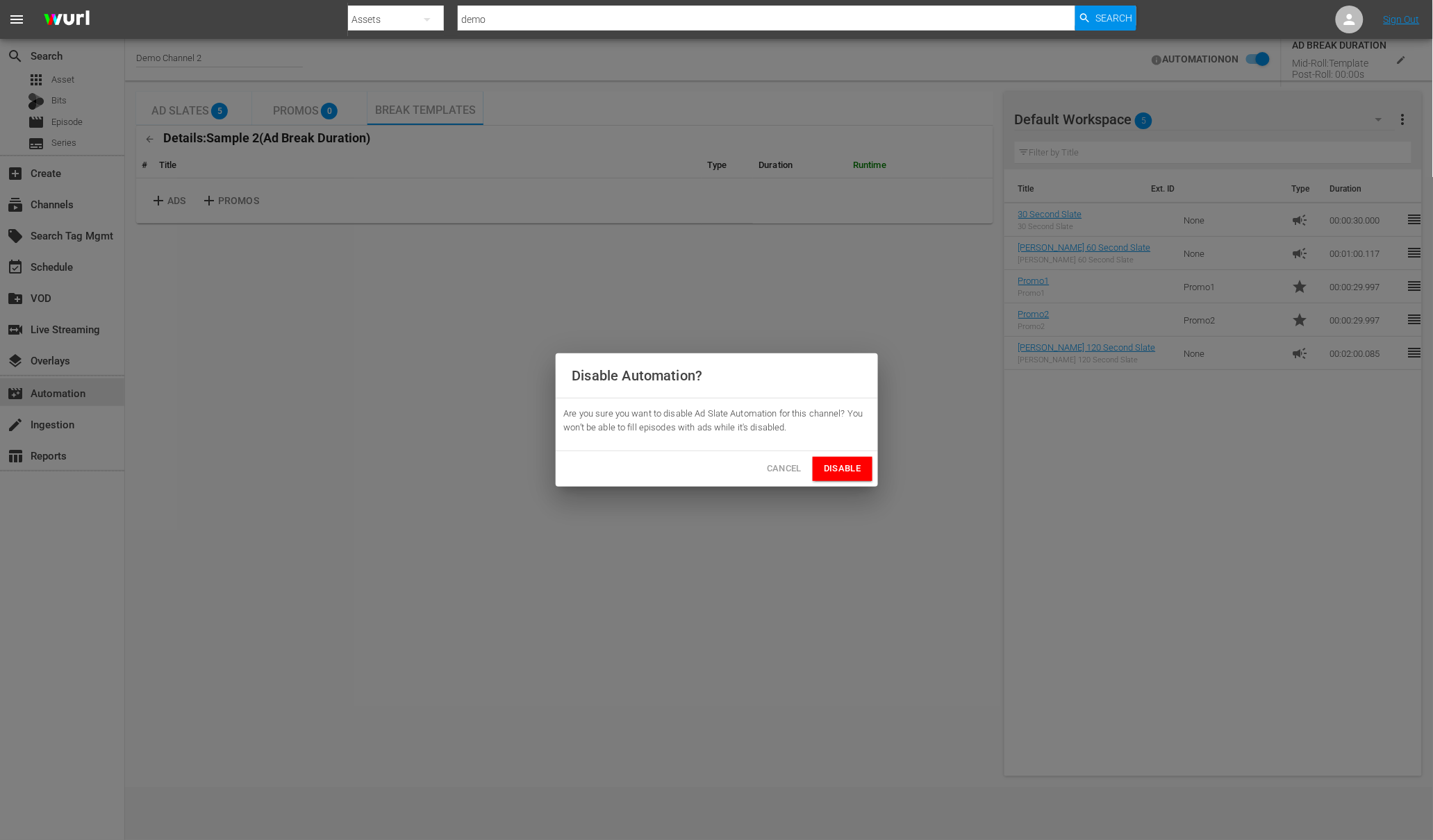
click at [836, 471] on span "Disable" at bounding box center [842, 469] width 37 height 16
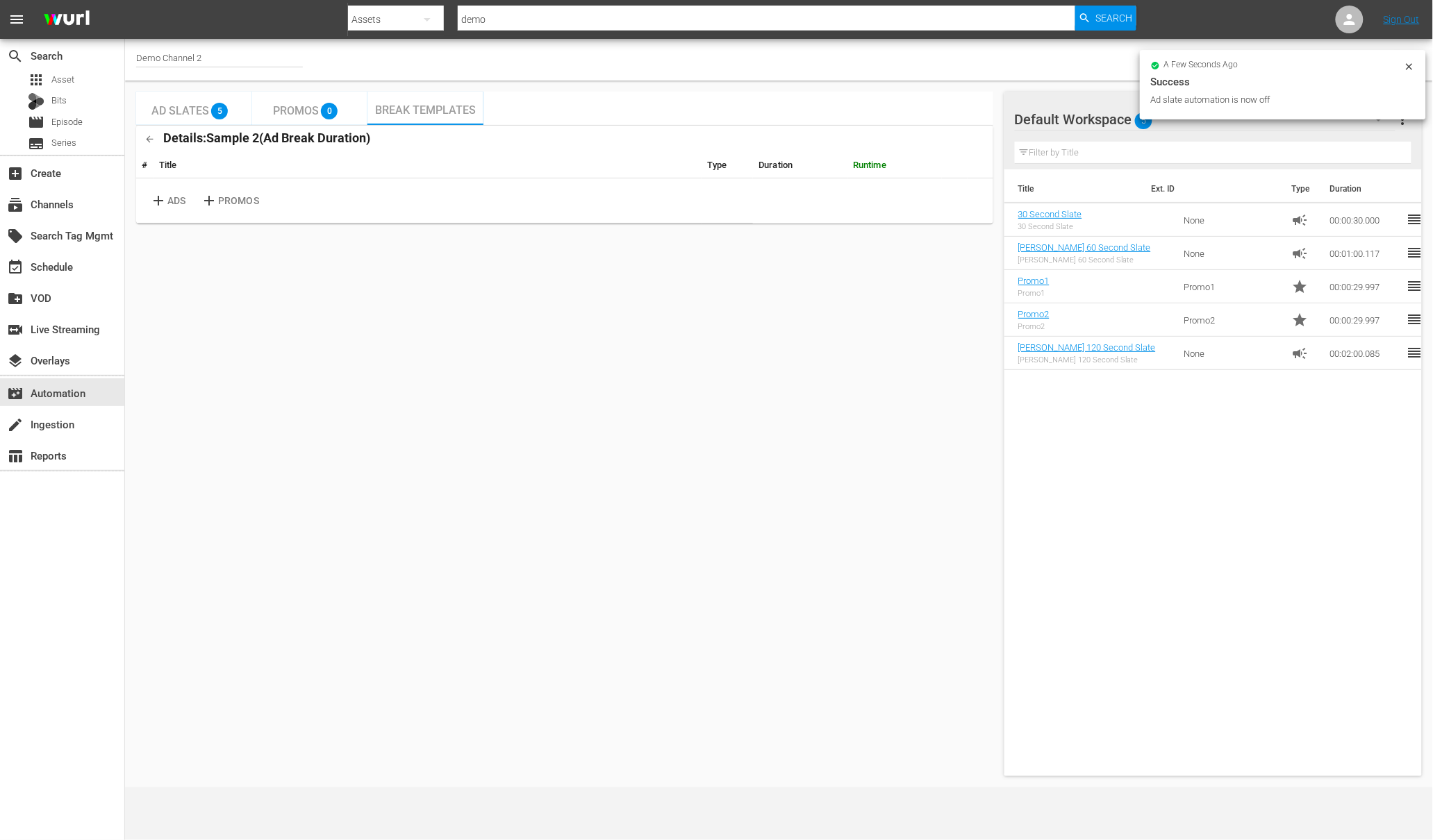
drag, startPoint x: 1409, startPoint y: 62, endPoint x: 1393, endPoint y: 64, distance: 16.1
click at [1409, 62] on icon at bounding box center [1409, 66] width 11 height 11
click at [183, 200] on p "ADS" at bounding box center [176, 201] width 18 height 15
click at [984, 197] on span "delete" at bounding box center [981, 195] width 17 height 17
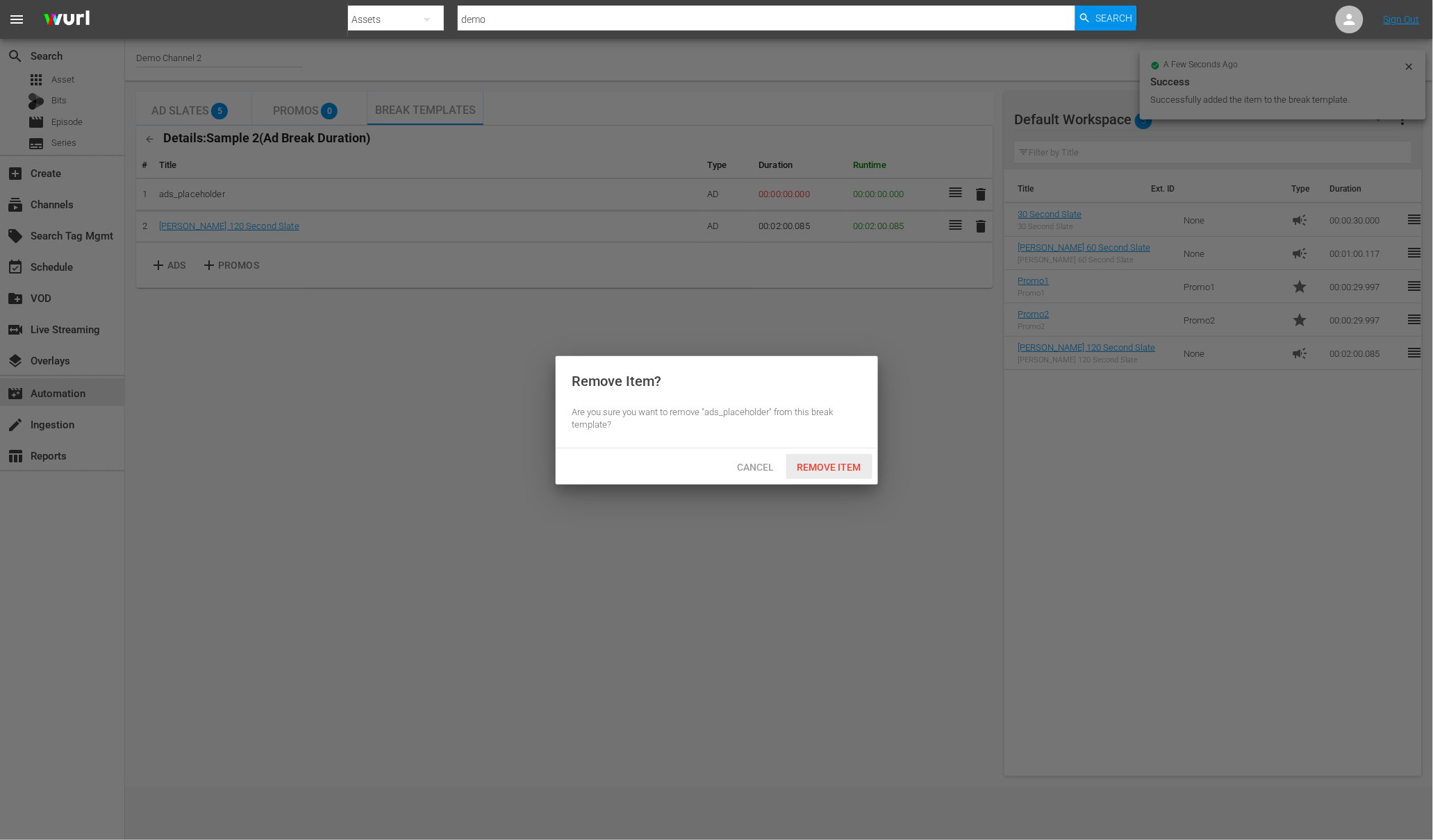
click at [842, 465] on span "Remove Item" at bounding box center [829, 468] width 86 height 11
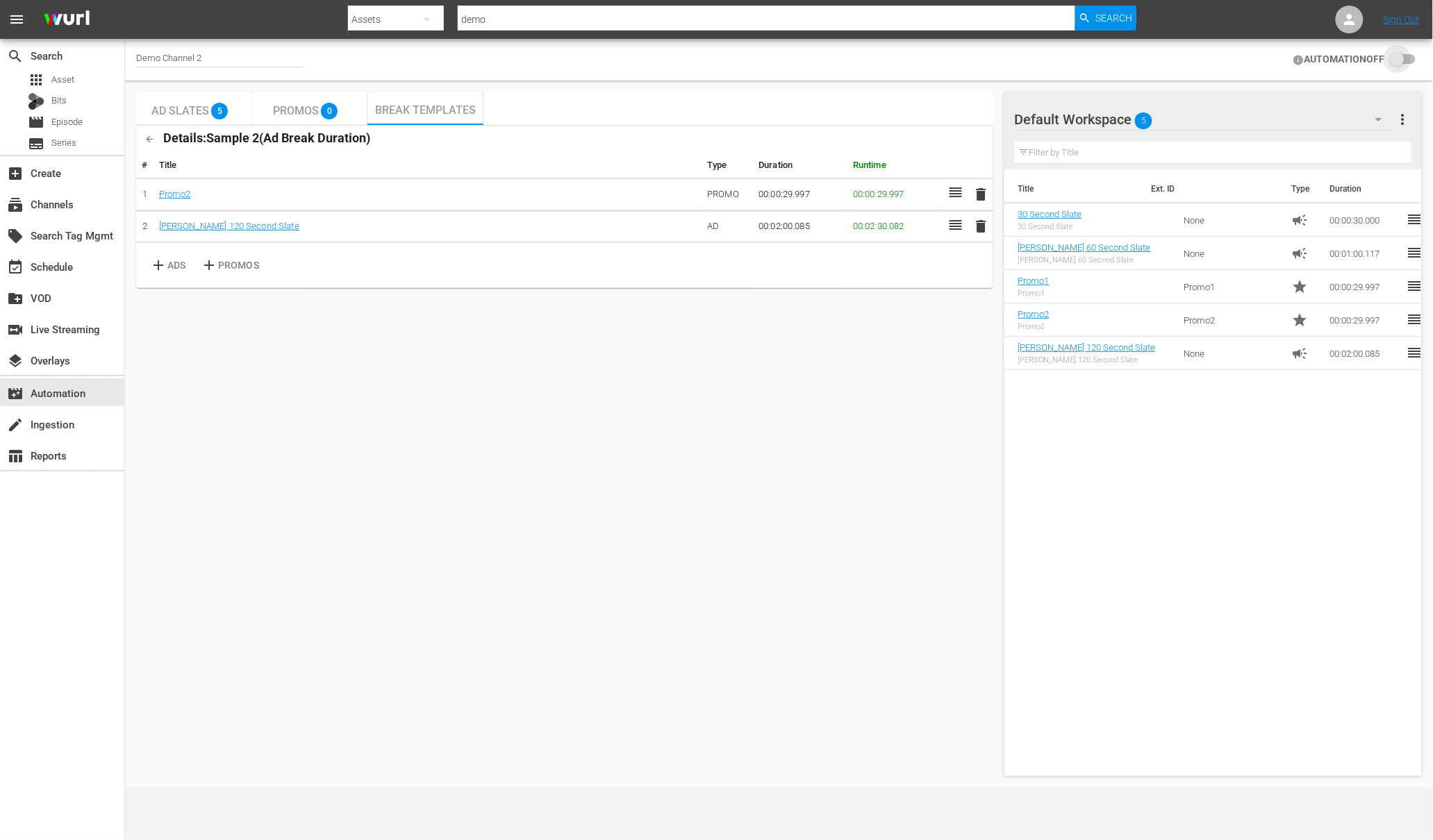
click at [1403, 59] on input "checkbox" at bounding box center [1401, 59] width 31 height 17
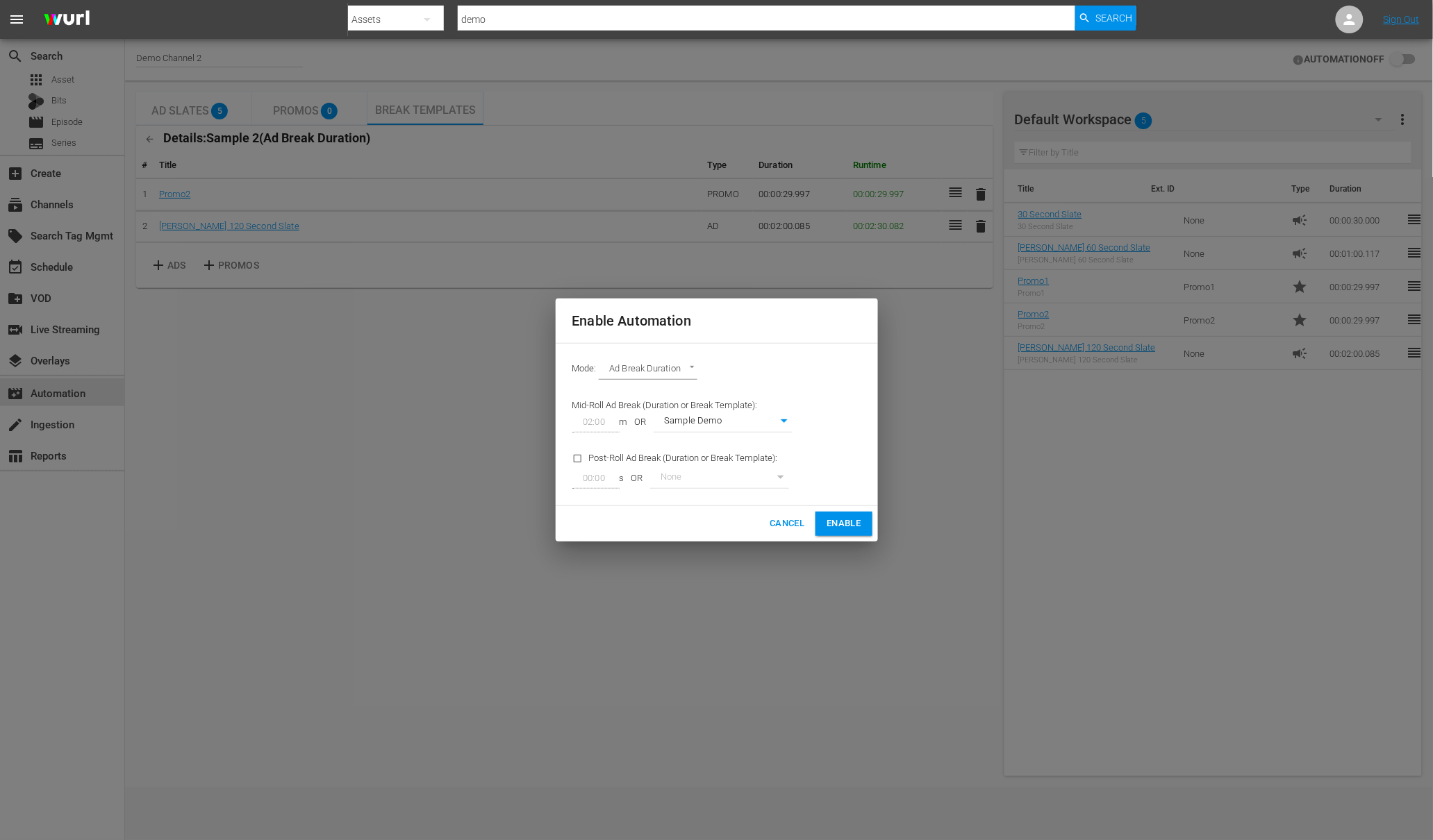
click at [841, 531] on span "Enable" at bounding box center [843, 524] width 34 height 16
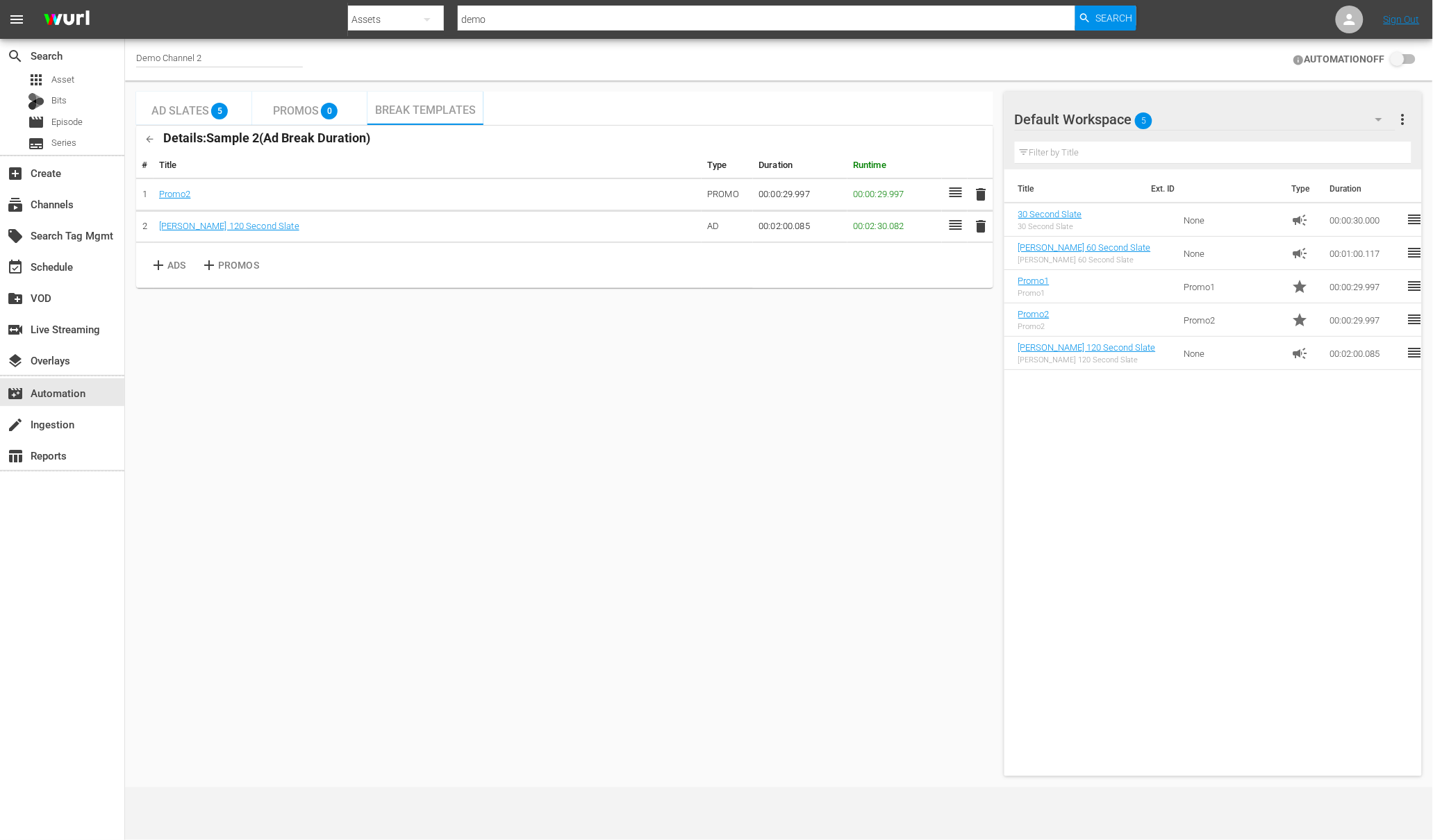
checkbox input "true"
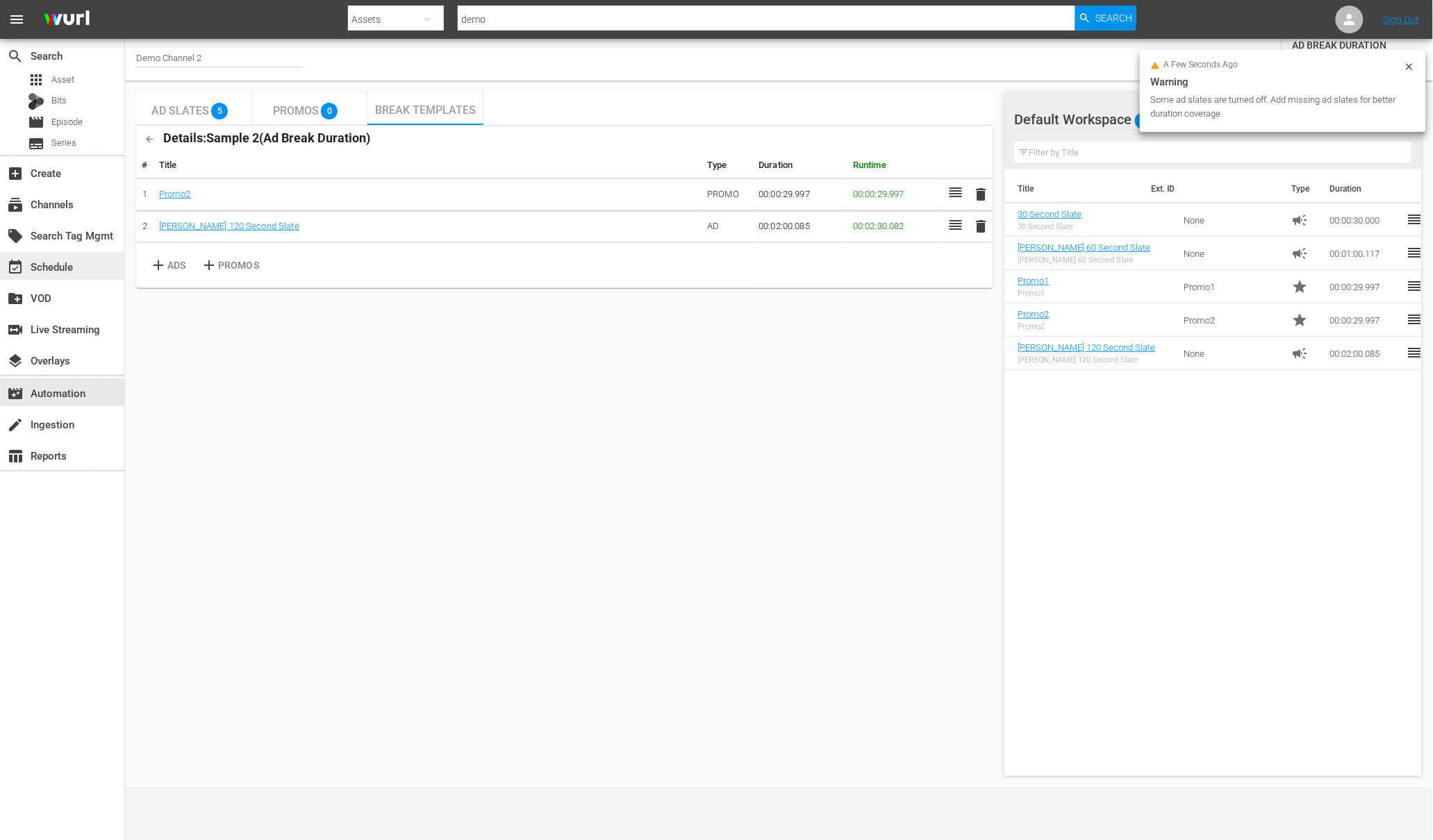
click at [66, 269] on div "event_available Schedule" at bounding box center [39, 265] width 78 height 13
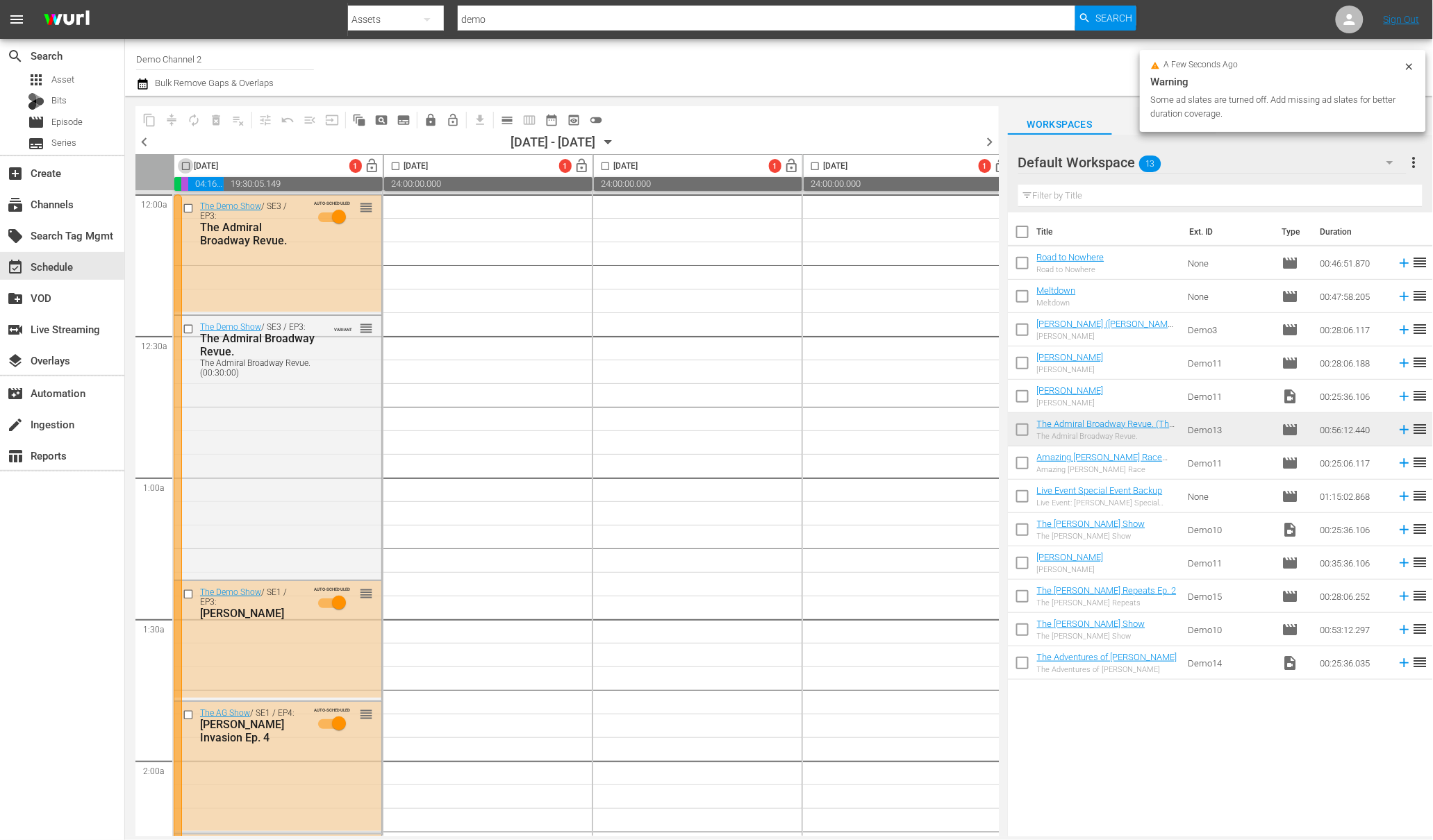
click at [187, 166] on input "checkbox" at bounding box center [186, 169] width 16 height 16
checkbox input "true"
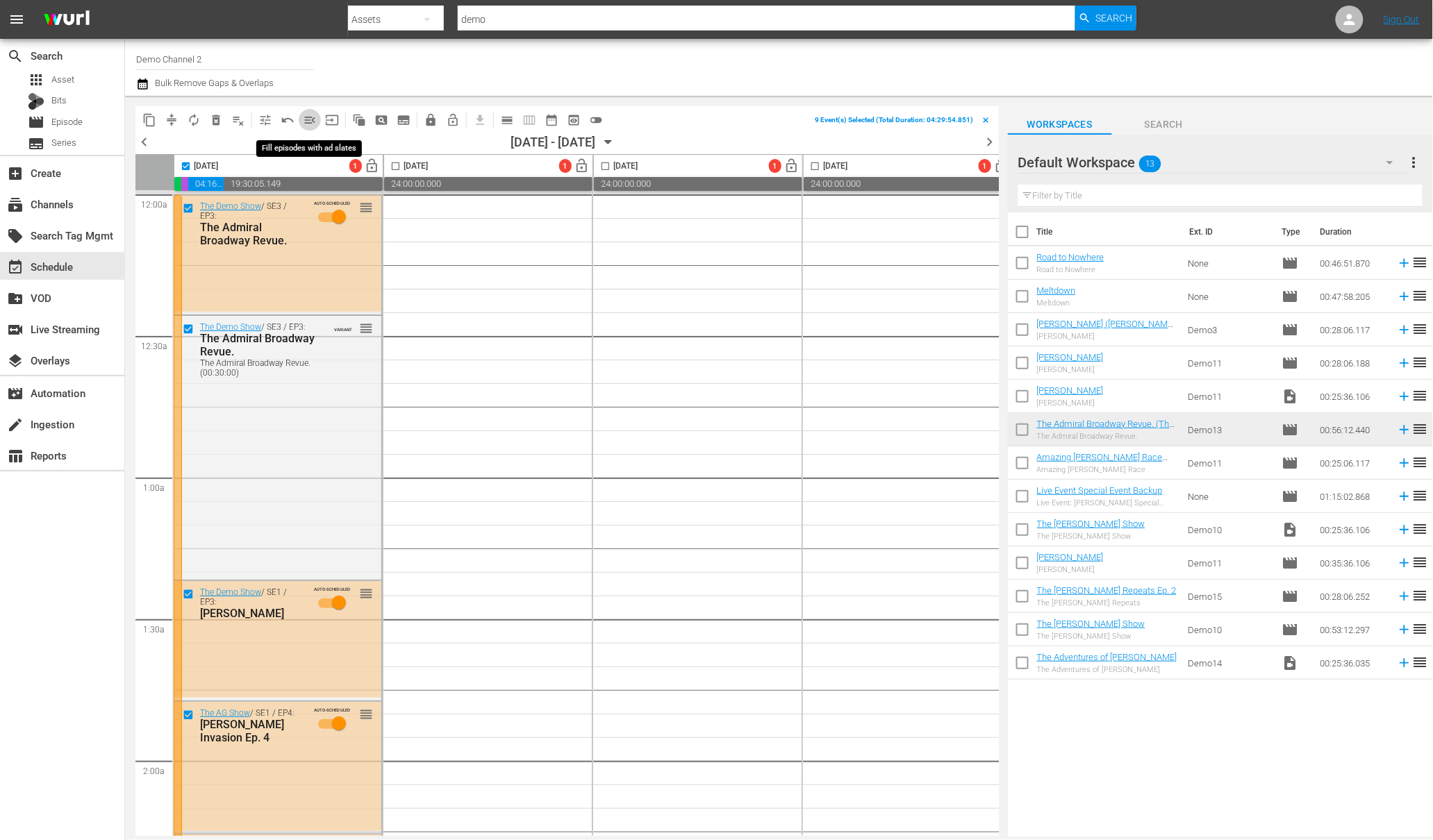
click at [304, 118] on span "menu_open" at bounding box center [310, 120] width 14 height 14
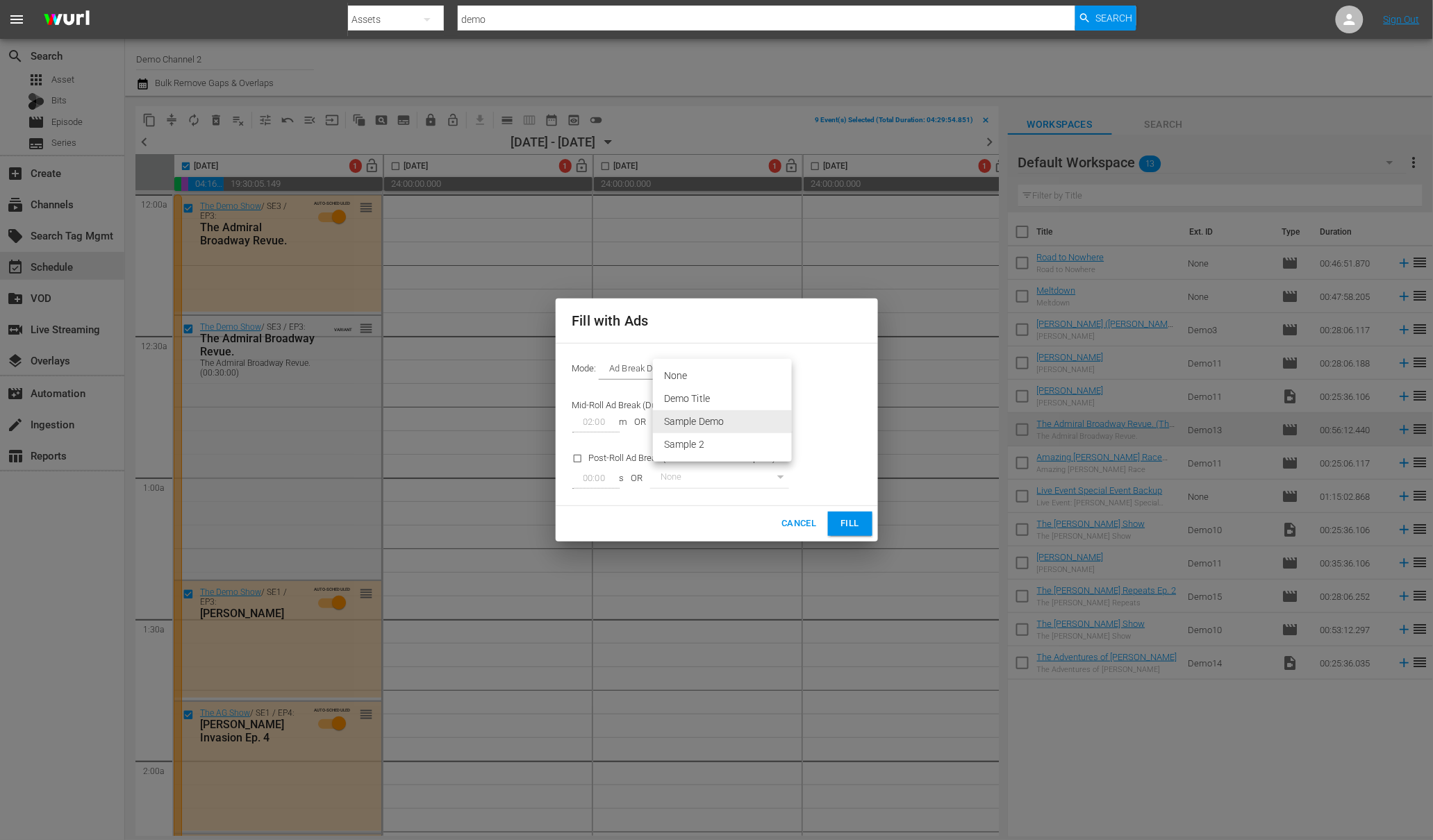
click at [701, 424] on body "menu Search By Assets Search ID, Title, Description, Keywords, or Category demo…" at bounding box center [716, 420] width 1433 height 840
click at [711, 447] on li "Sample 2" at bounding box center [722, 444] width 139 height 23
type input "376"
click at [794, 526] on span "Cancel" at bounding box center [799, 524] width 35 height 16
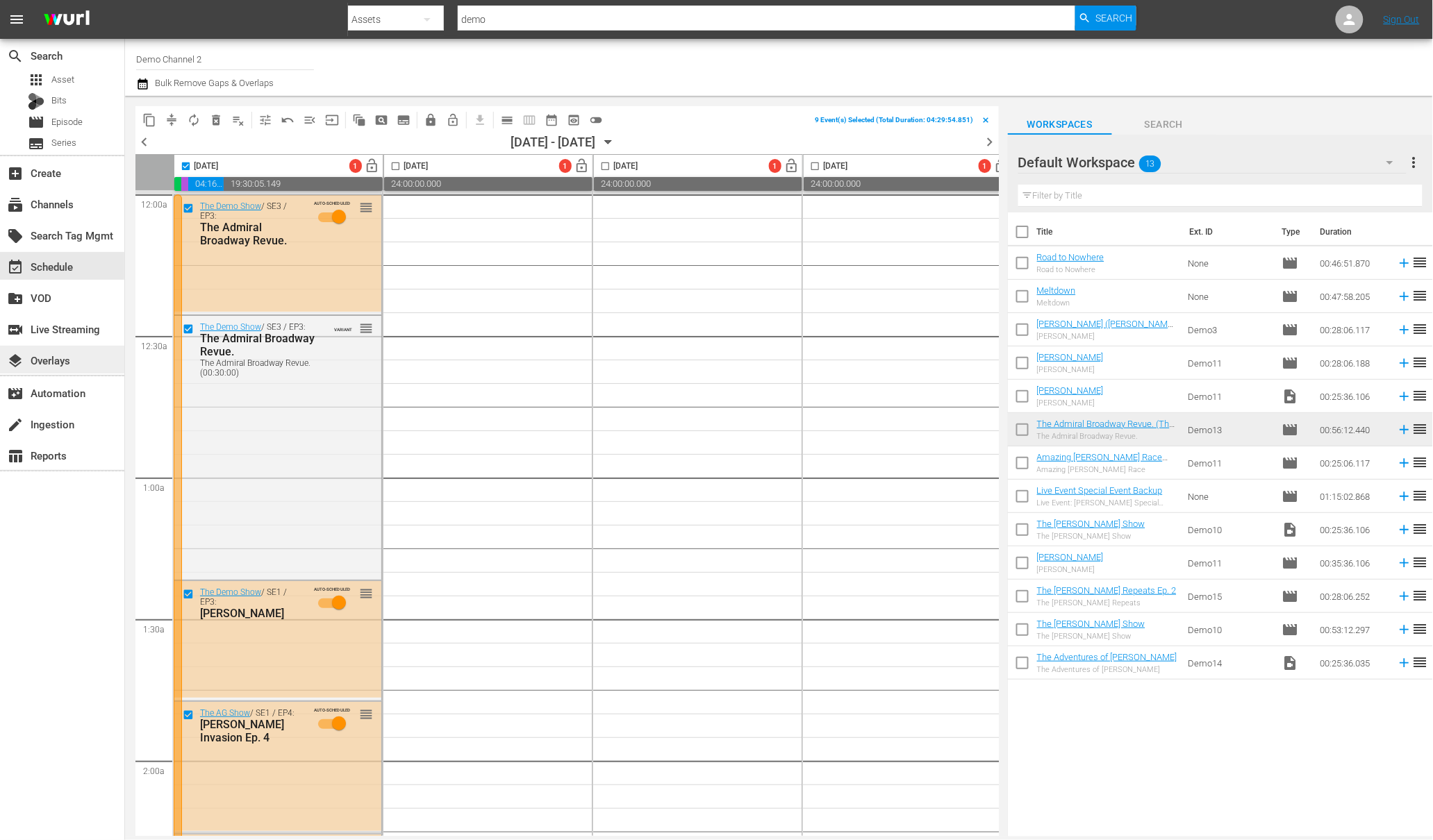
click at [62, 361] on div "layers Overlays" at bounding box center [39, 358] width 78 height 13
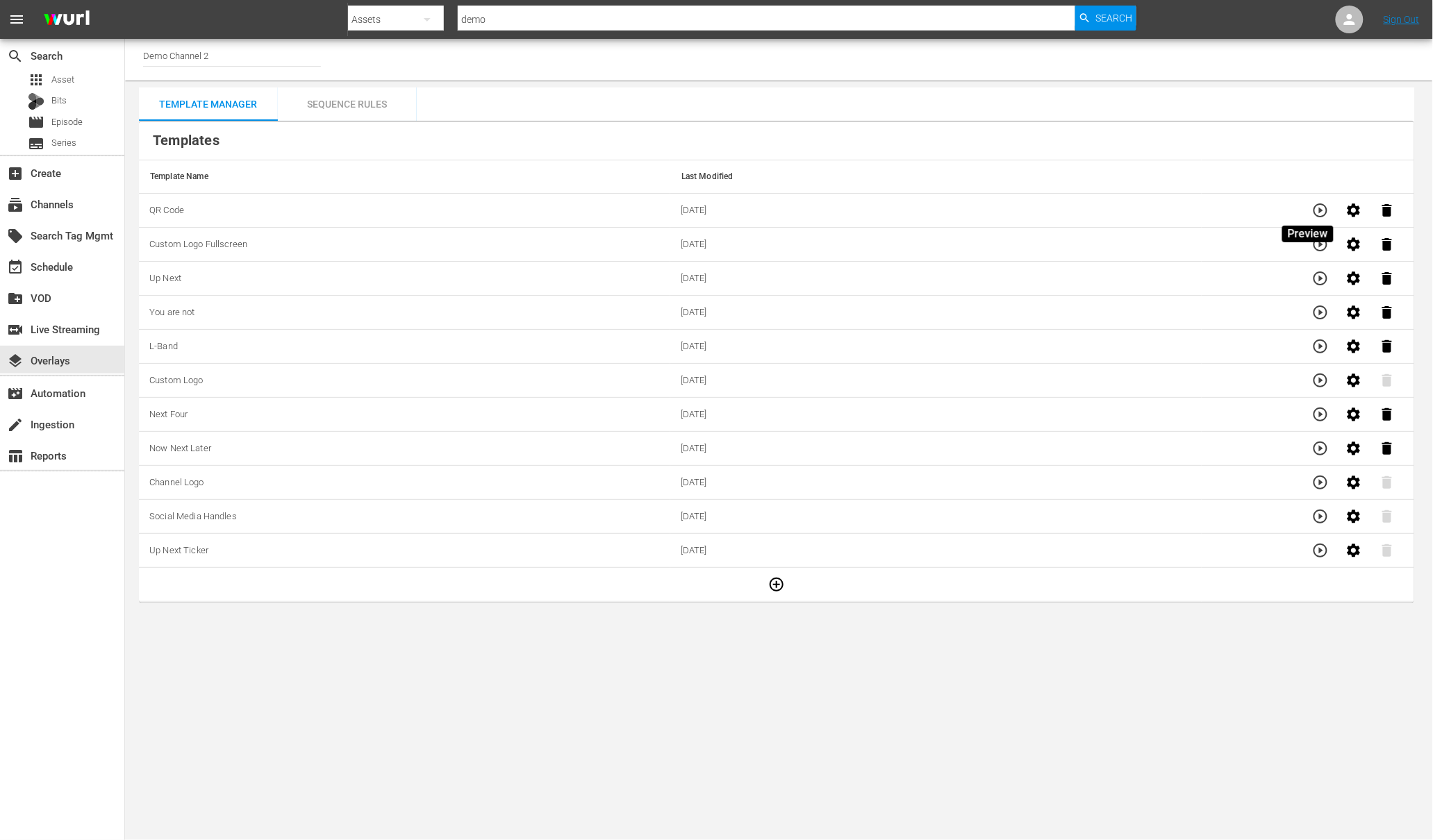
click at [1313, 211] on icon "button" at bounding box center [1320, 211] width 14 height 14
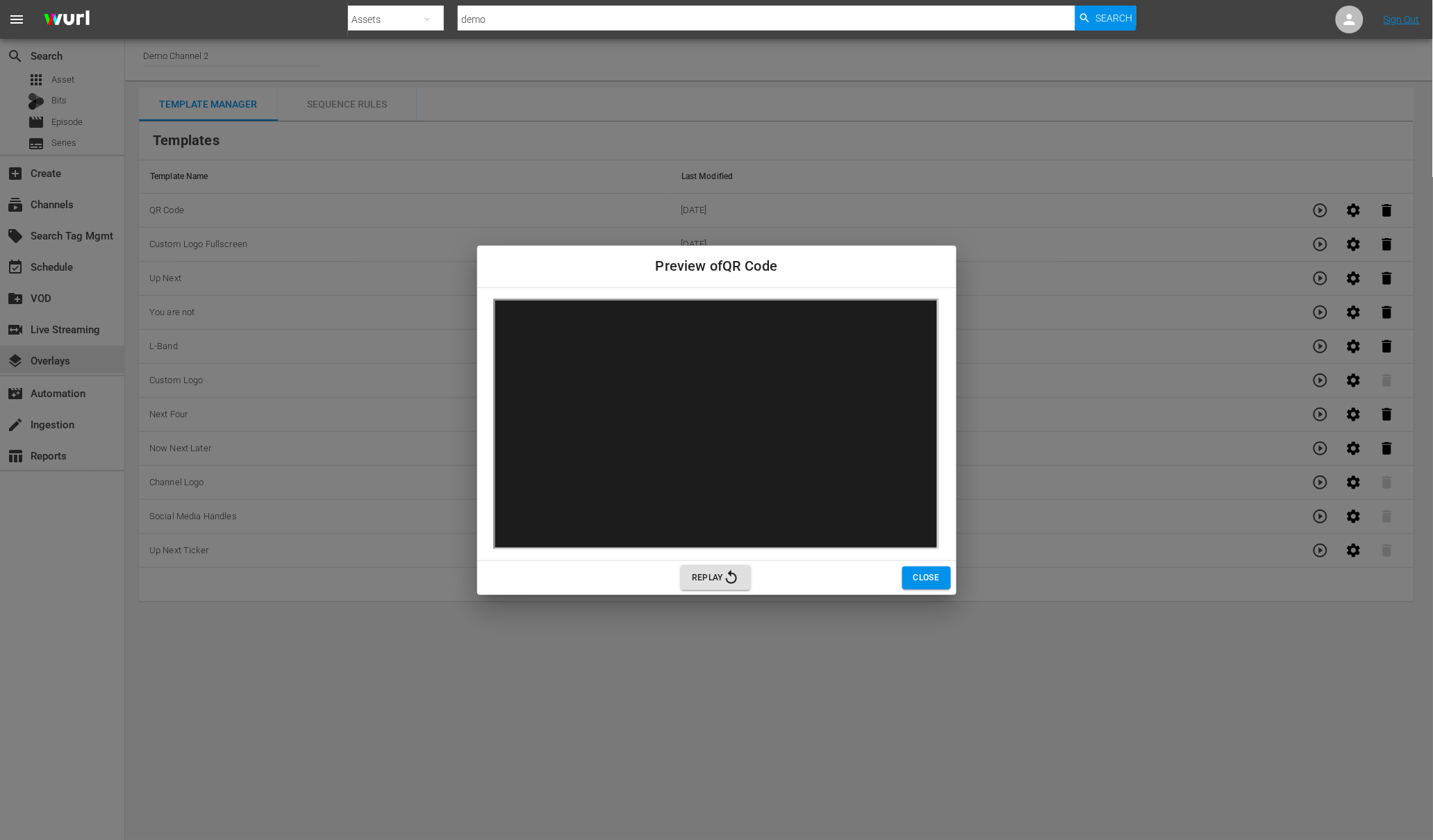
click at [926, 580] on span "Close" at bounding box center [927, 578] width 27 height 15
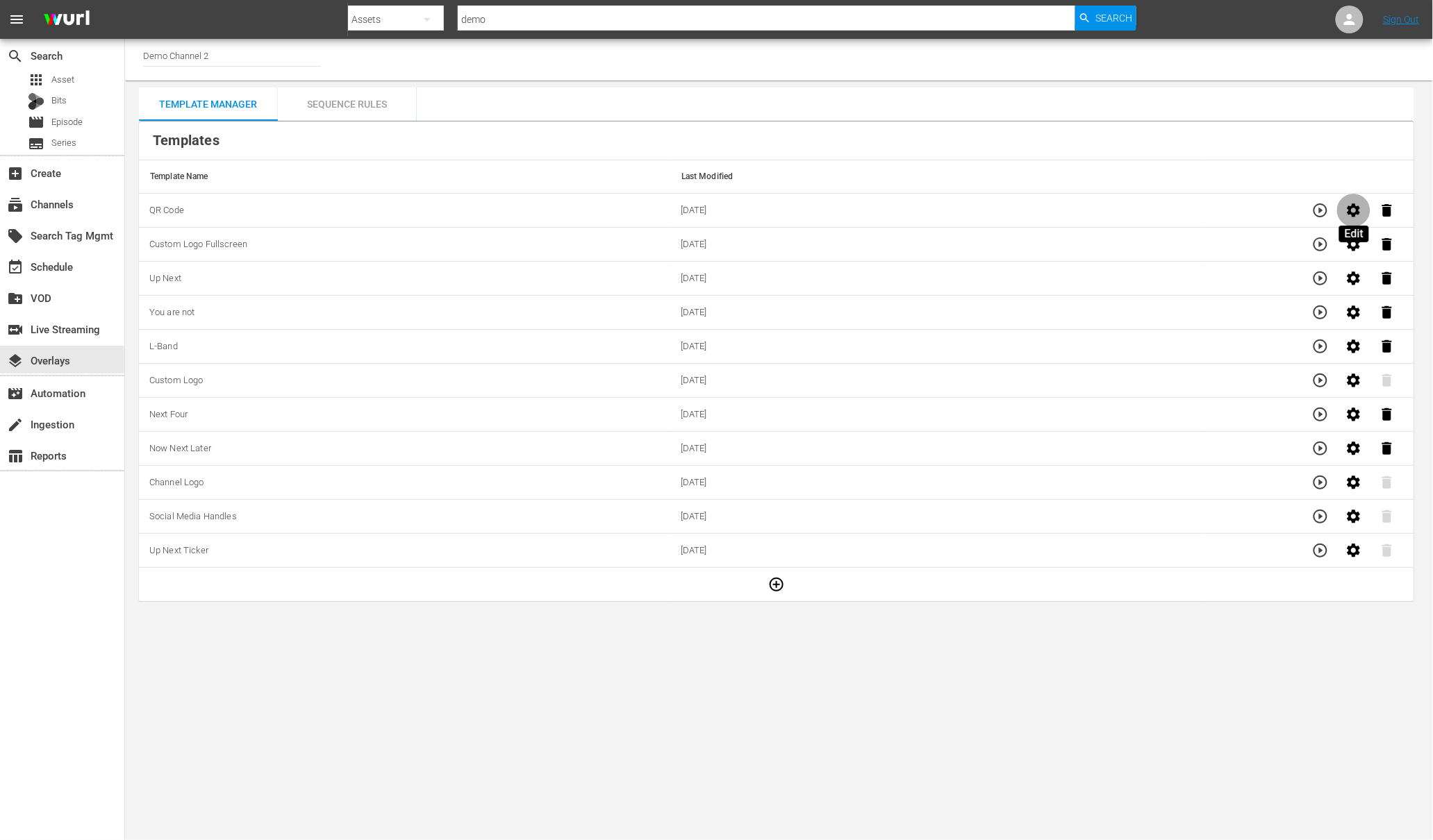
click at [1353, 209] on icon "button" at bounding box center [1354, 210] width 13 height 13
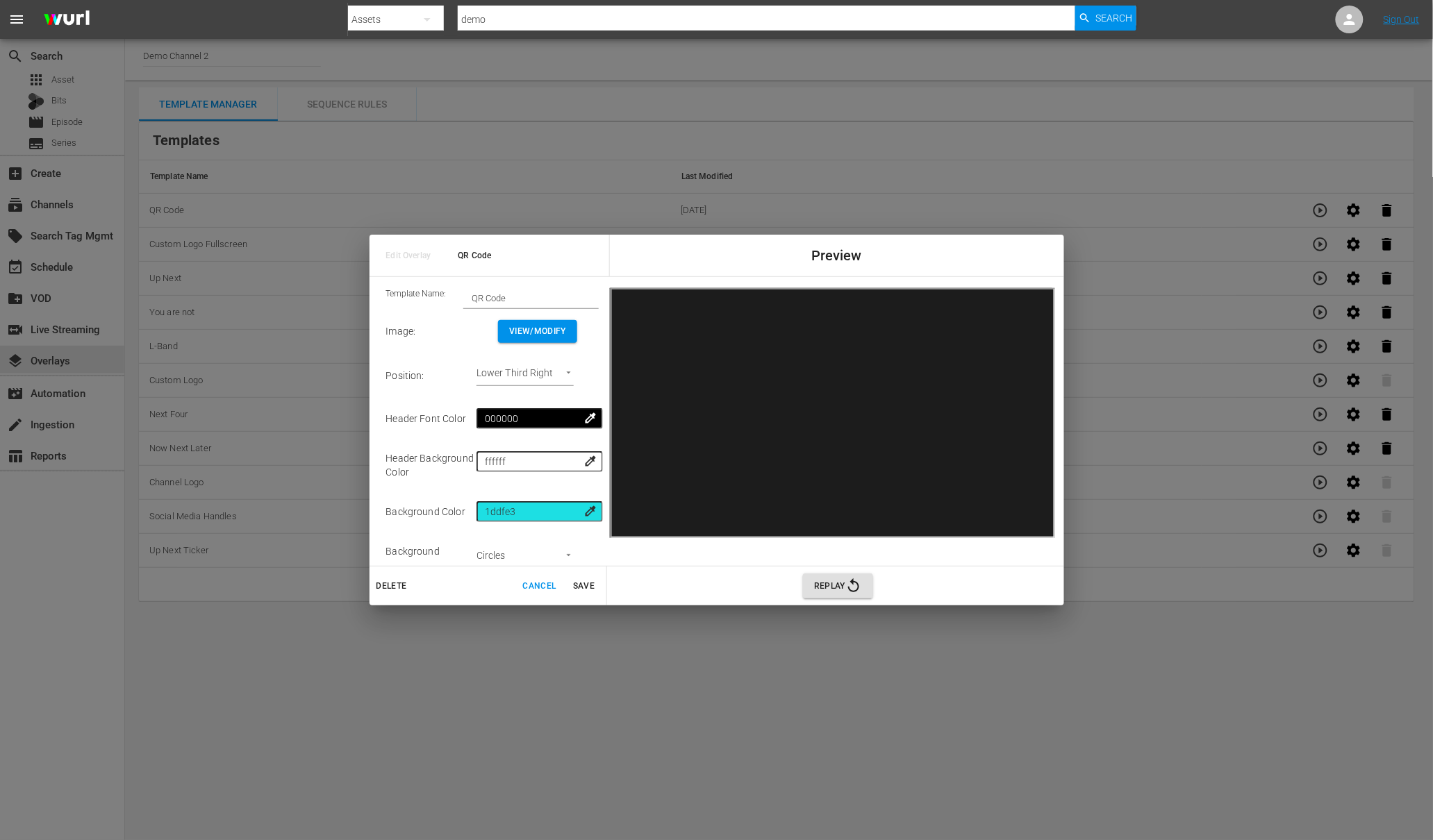
click at [525, 332] on span "View/Modify" at bounding box center [537, 331] width 57 height 15
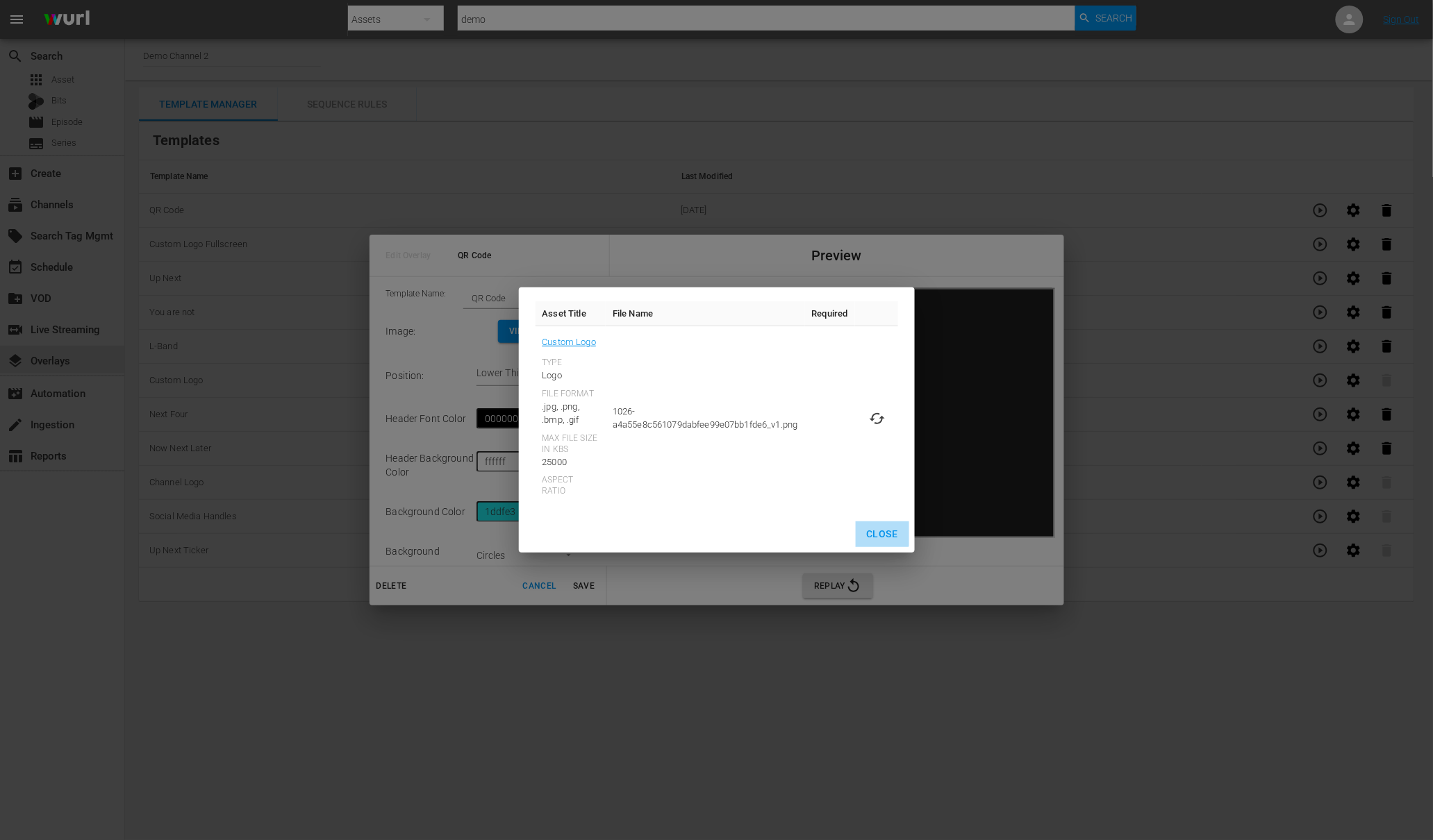
click at [883, 532] on span "Close" at bounding box center [882, 534] width 32 height 18
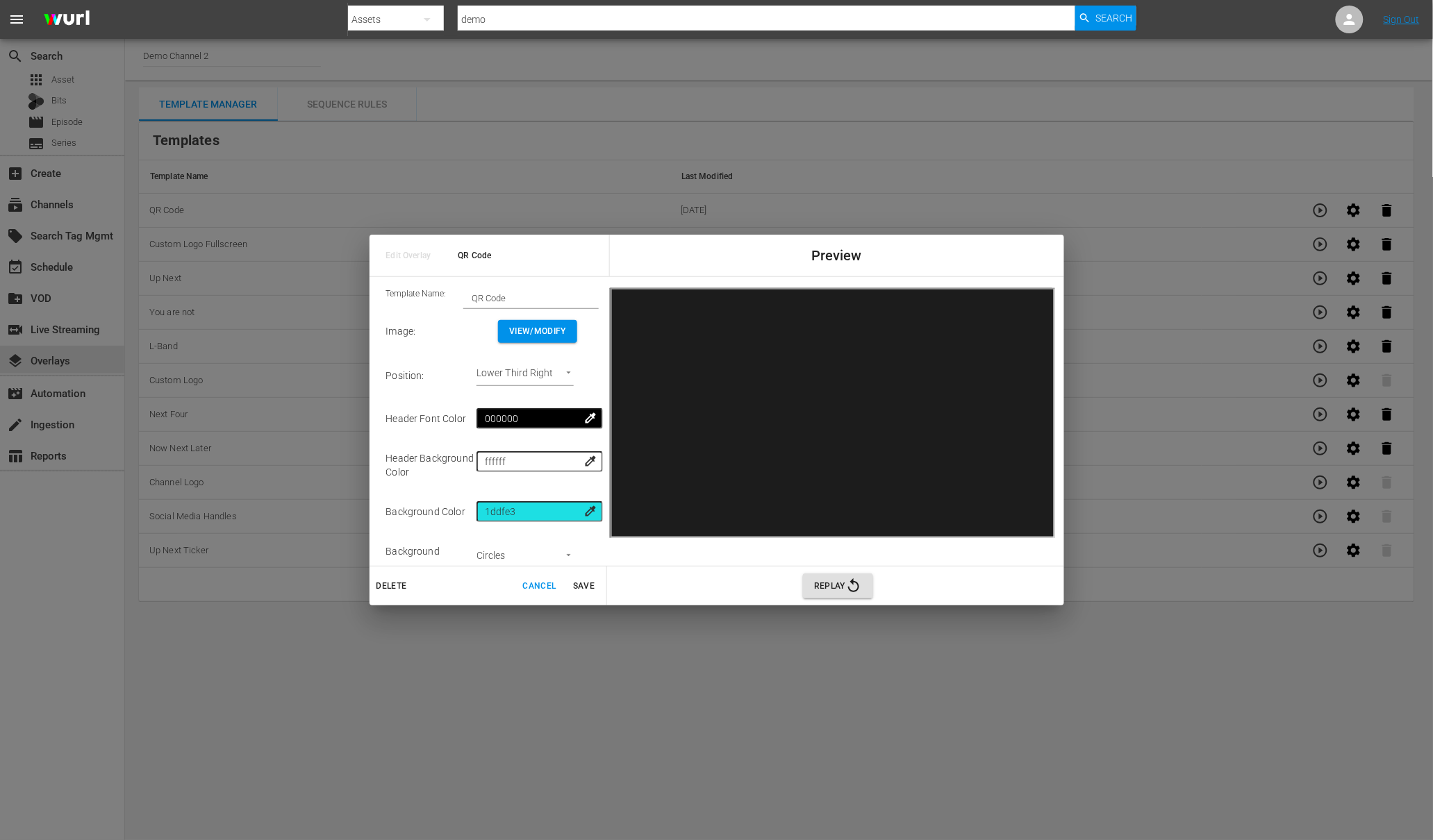
click at [520, 379] on body "menu Search By Assets Search ID, Title, Description, Keywords, or Category demo…" at bounding box center [716, 420] width 1433 height 840
click at [461, 363] on div at bounding box center [716, 420] width 1433 height 840
click at [925, 180] on div "Edit Overlay QR Code Preview Template Name: QR Code Image : View/Modify Positio…" at bounding box center [716, 420] width 1433 height 840
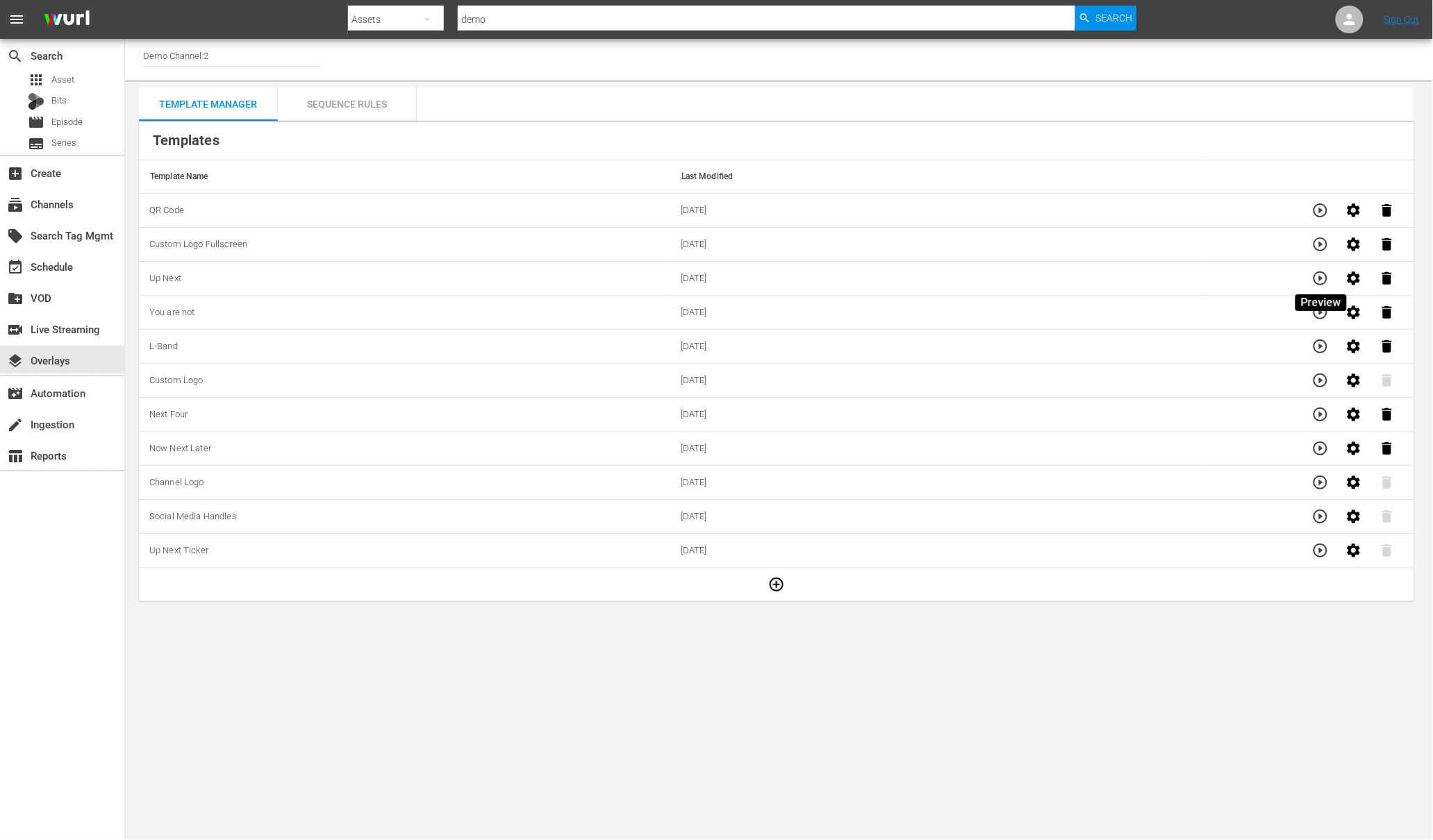
click at [1324, 279] on icon "button" at bounding box center [1320, 279] width 17 height 17
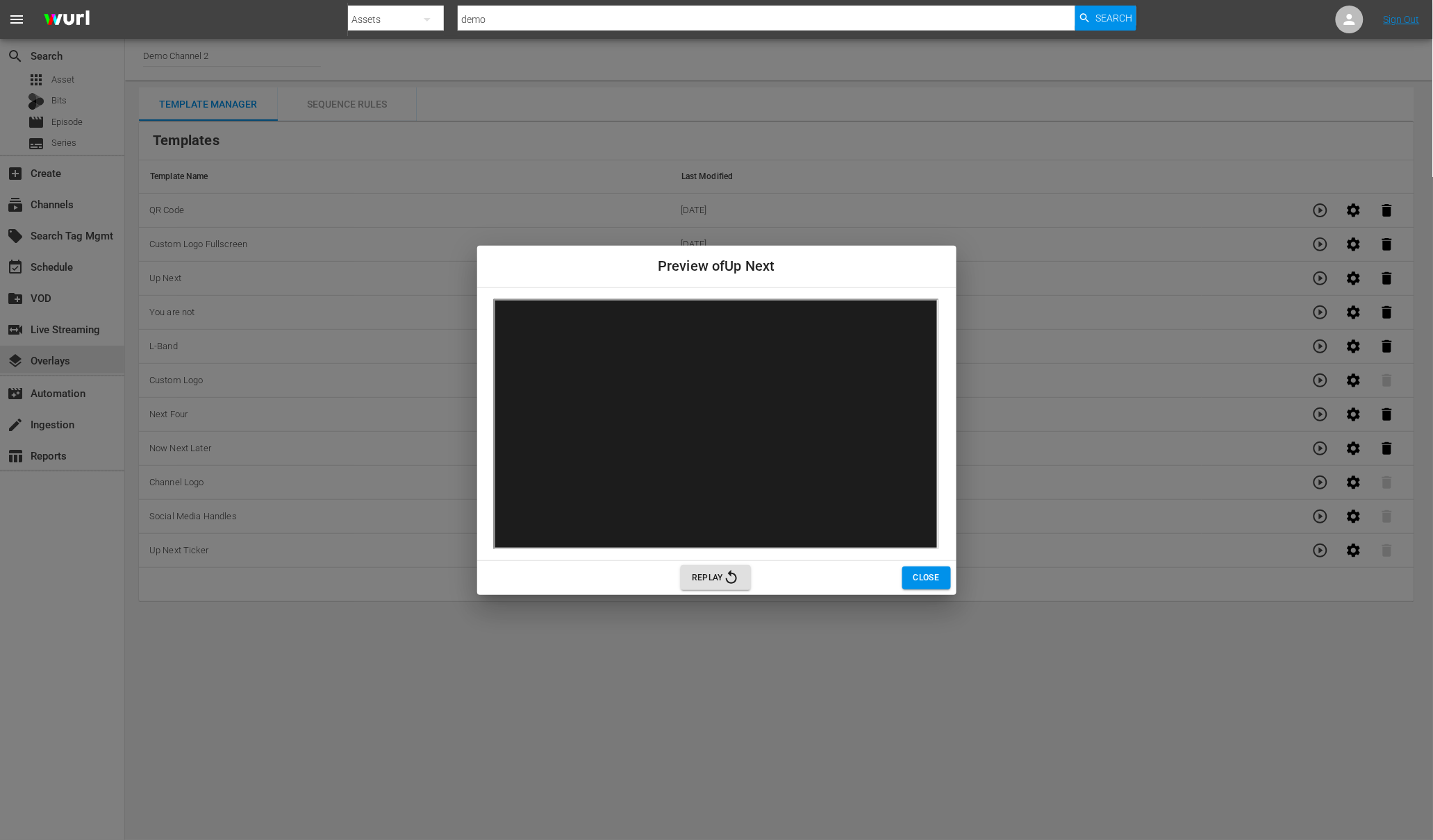
click at [1018, 201] on div "Preview of Up Next Replay Close" at bounding box center [716, 420] width 1433 height 840
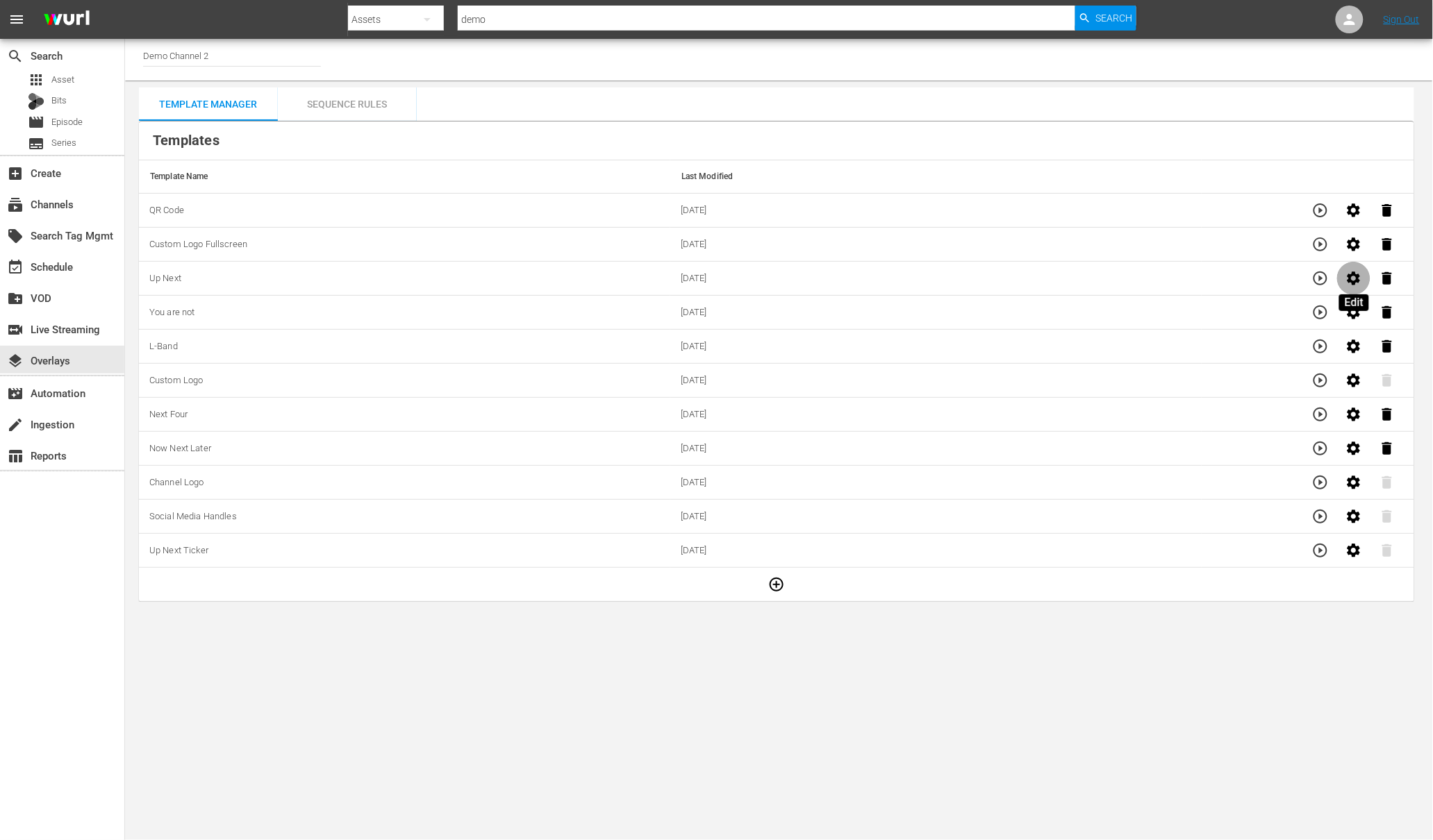
click at [1355, 279] on icon "button" at bounding box center [1354, 279] width 17 height 17
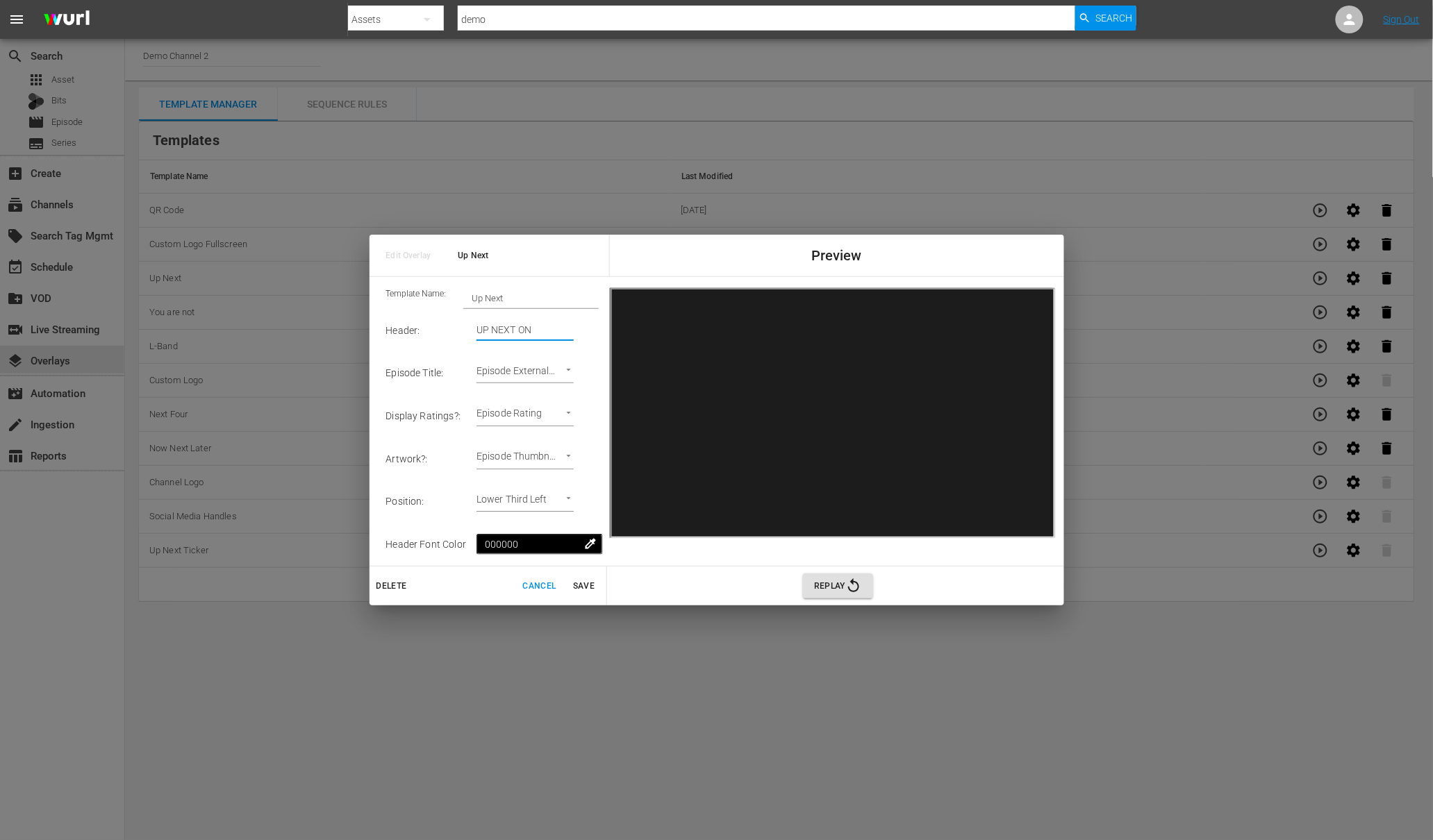
drag, startPoint x: 572, startPoint y: 335, endPoint x: 452, endPoint y: 333, distance: 120.0
click at [452, 333] on tr "Header : UP NEXT ON" at bounding box center [492, 330] width 213 height 43
click at [547, 340] on input "UP NEXT ON" at bounding box center [525, 330] width 97 height 21
drag, startPoint x: 543, startPoint y: 336, endPoint x: 454, endPoint y: 332, distance: 89.1
click at [454, 332] on tr "Header : UP NEXT ON" at bounding box center [492, 330] width 213 height 43
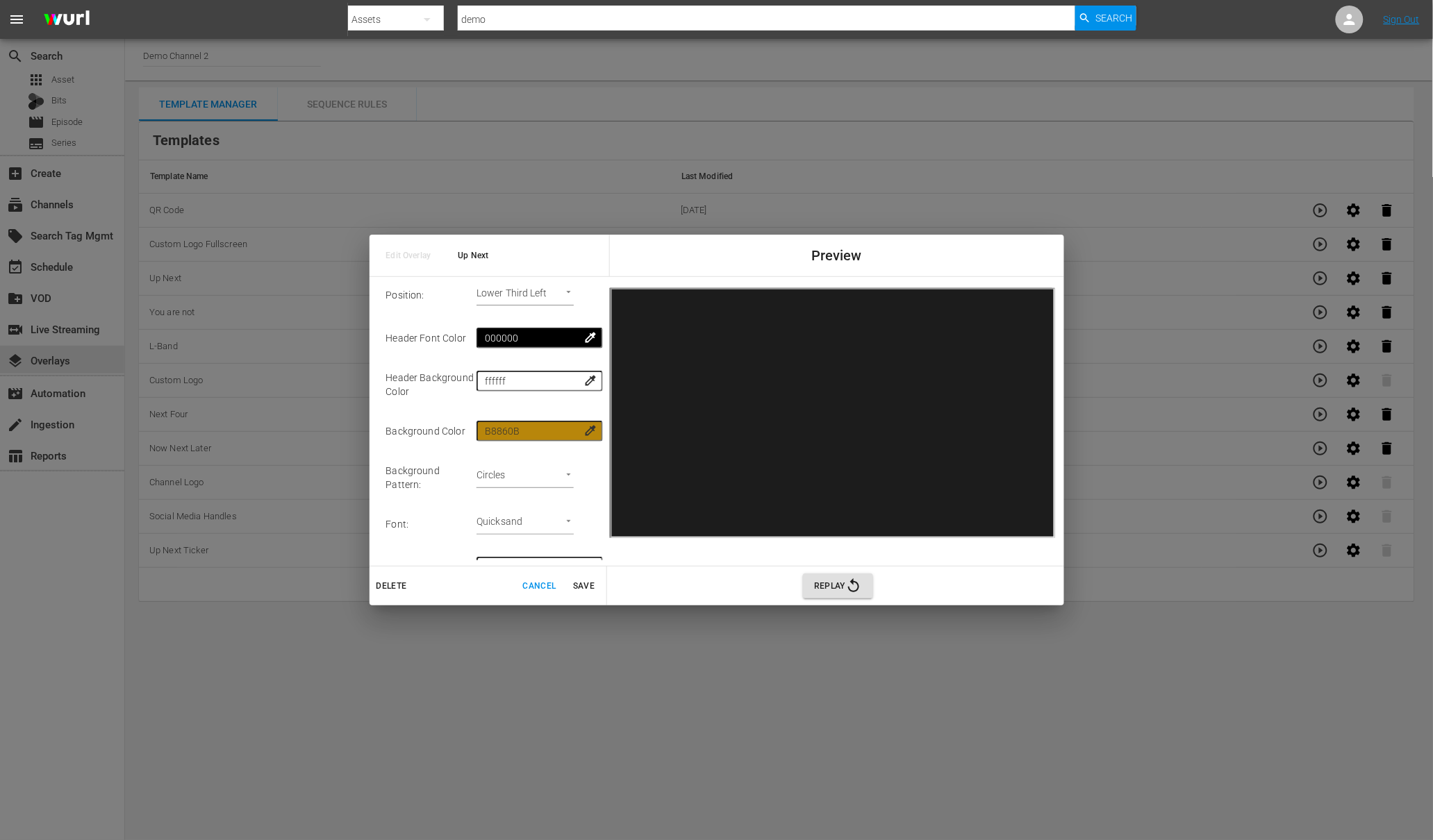
scroll to position [234, 0]
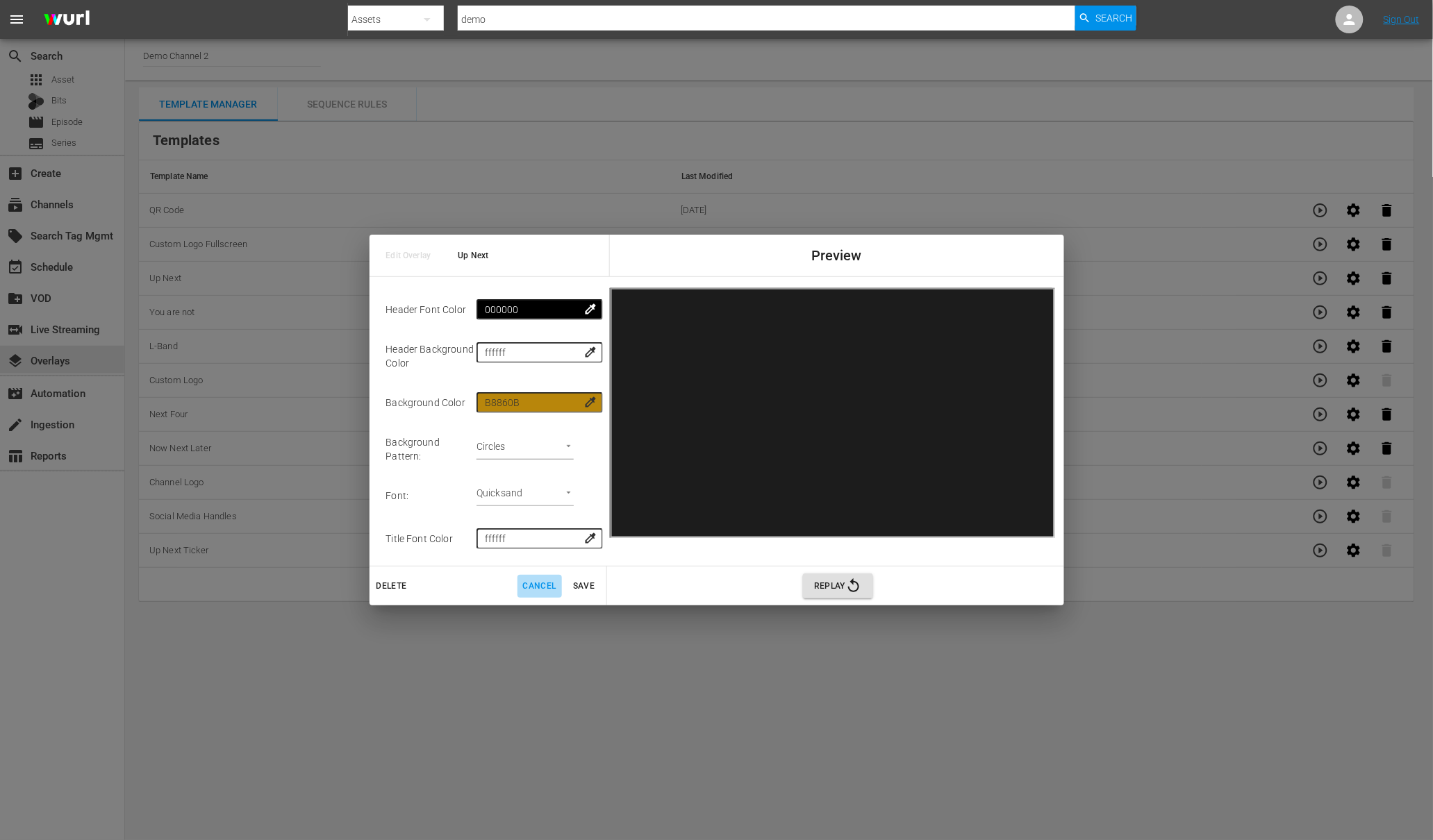
click at [541, 586] on span "Cancel" at bounding box center [540, 586] width 34 height 15
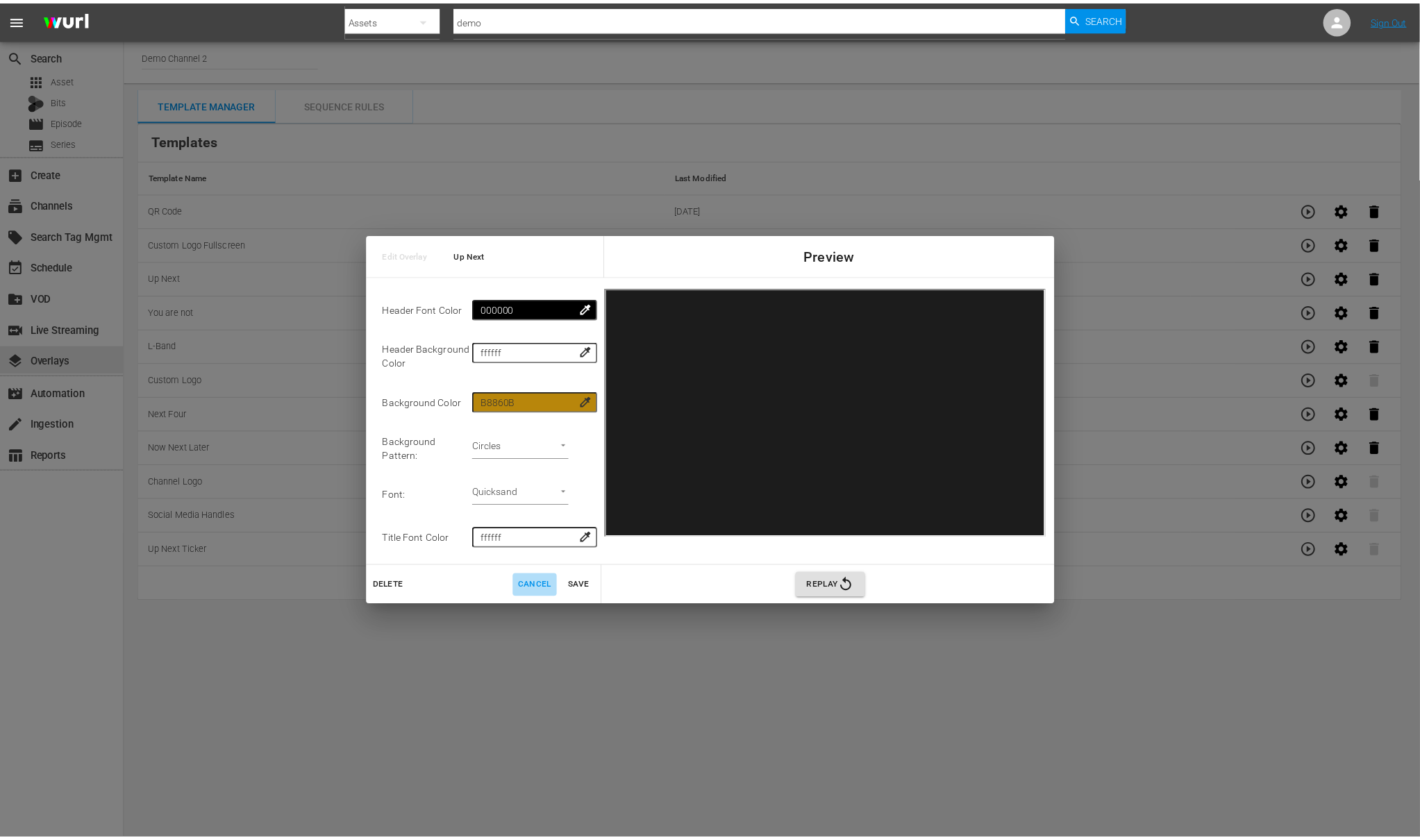
scroll to position [0, 0]
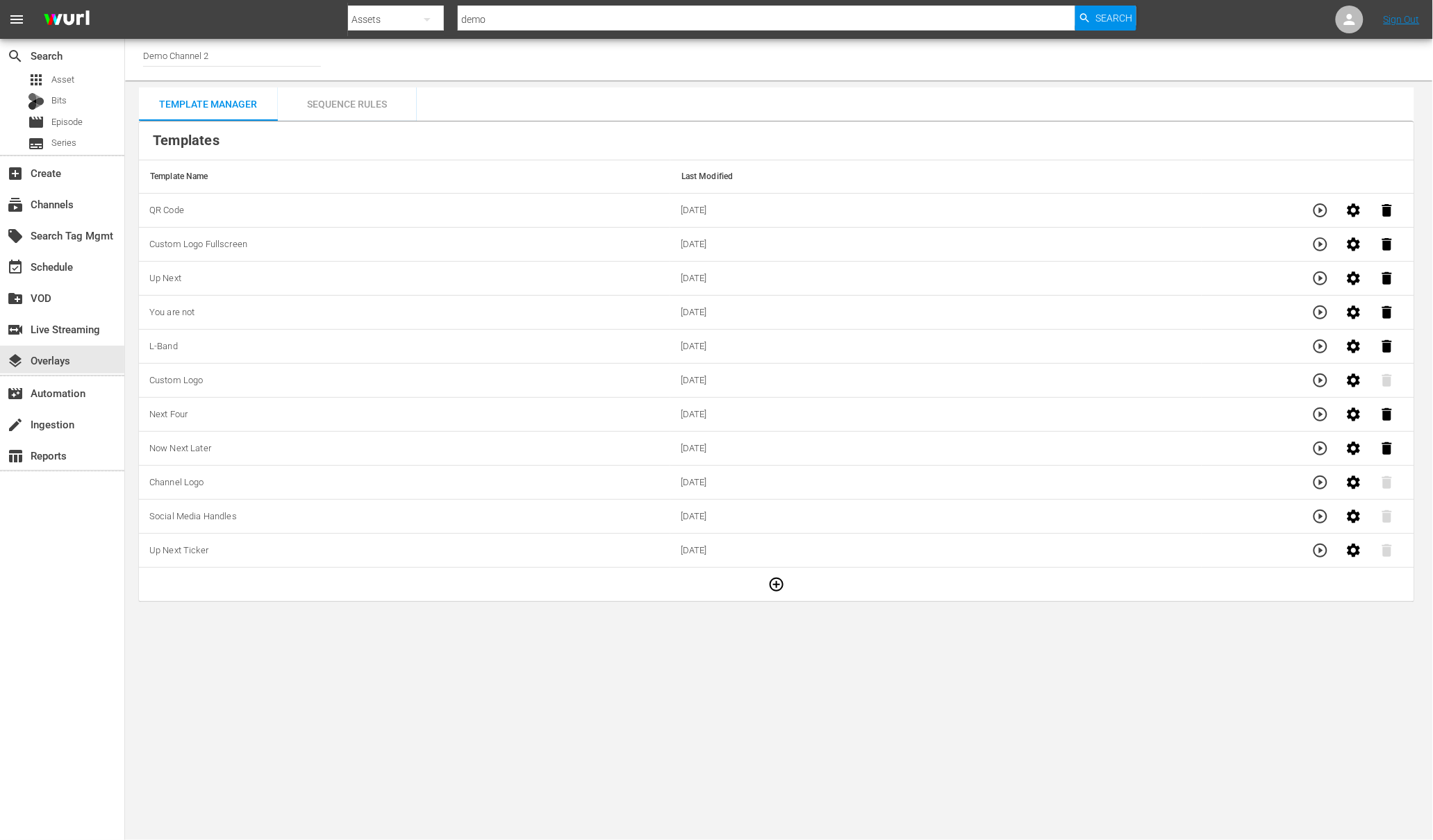
click at [1322, 417] on icon "button" at bounding box center [1320, 414] width 17 height 17
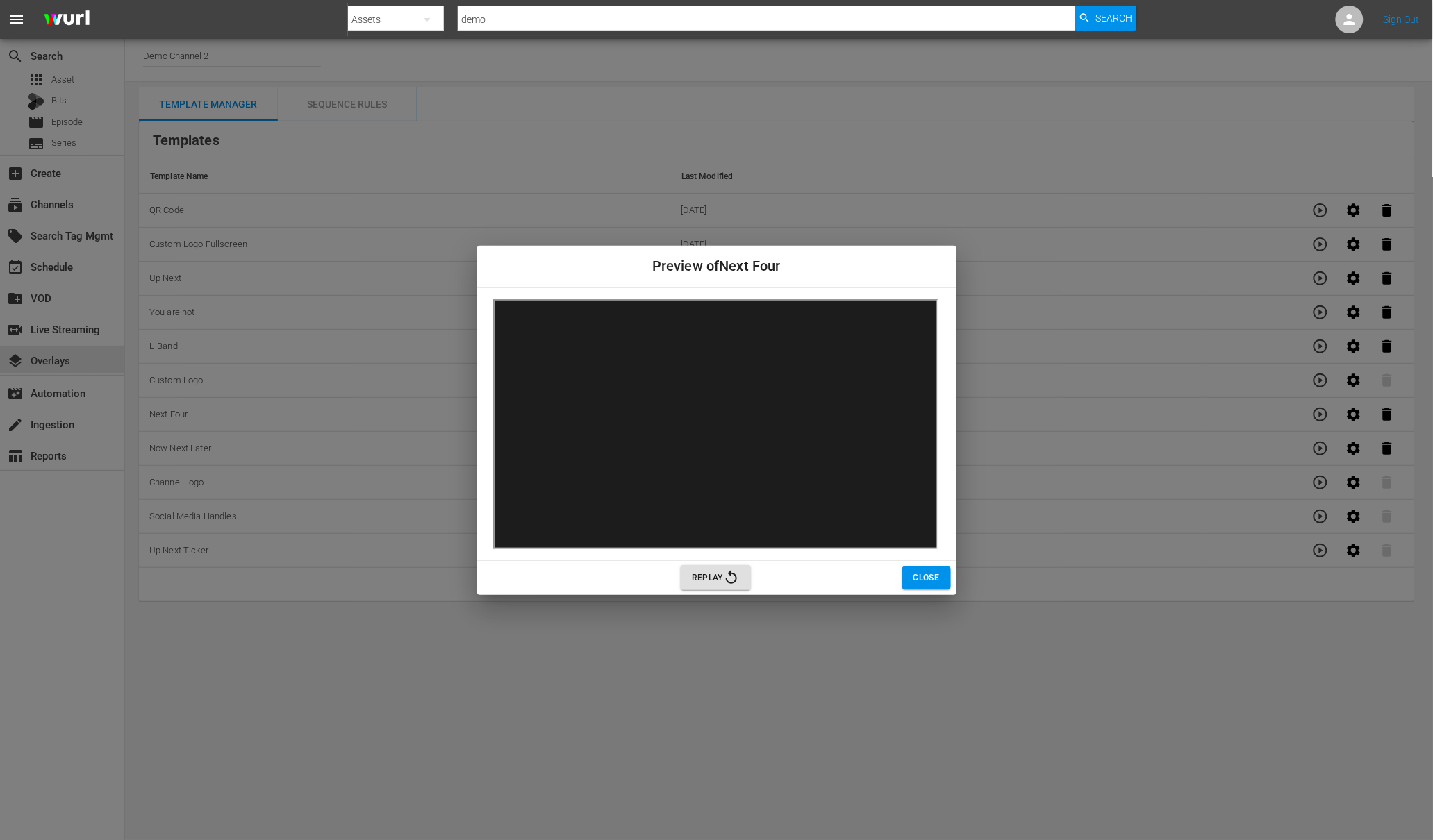
click at [927, 582] on span "Close" at bounding box center [927, 578] width 27 height 15
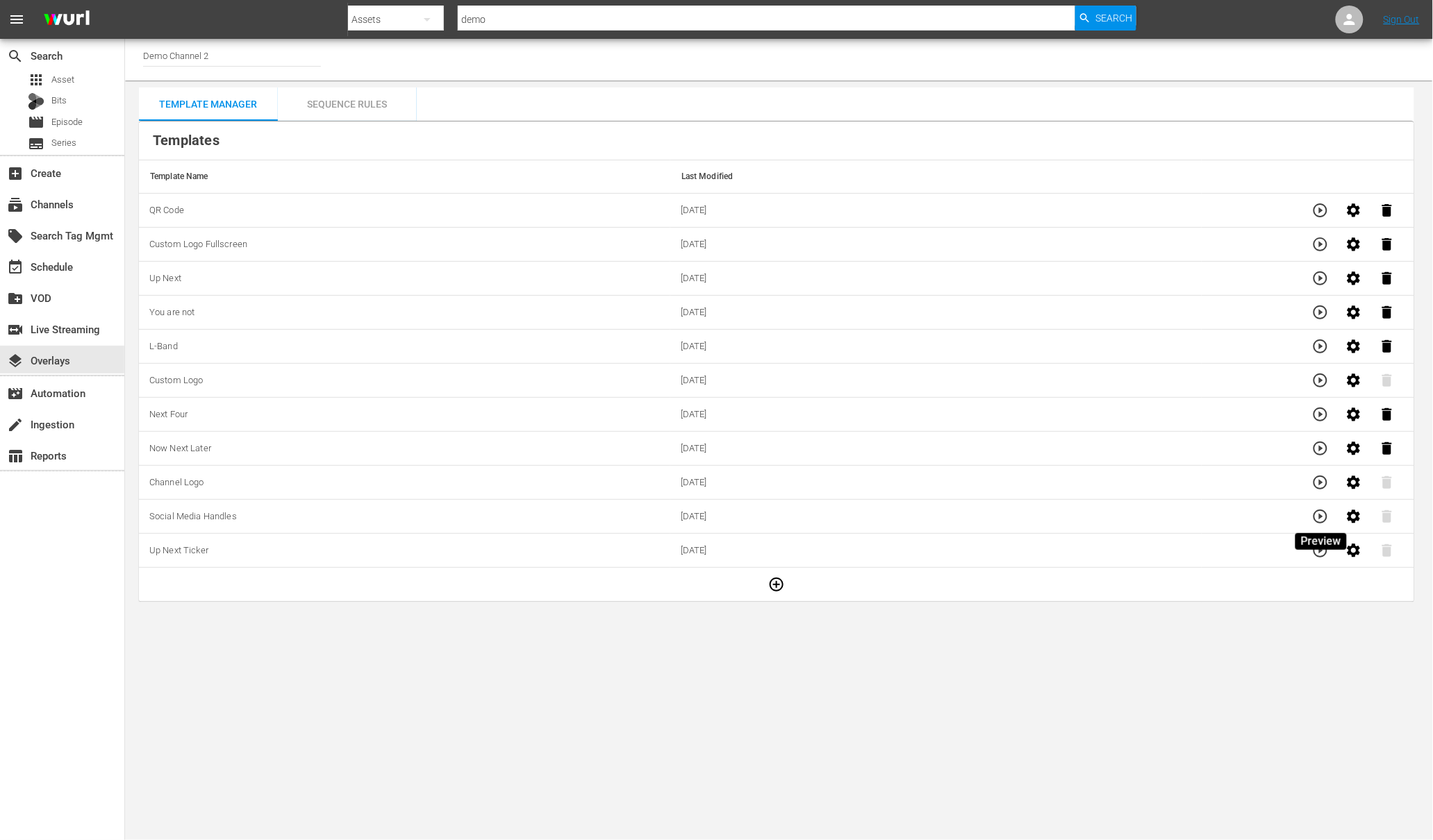
click at [1320, 522] on icon "button" at bounding box center [1320, 517] width 17 height 17
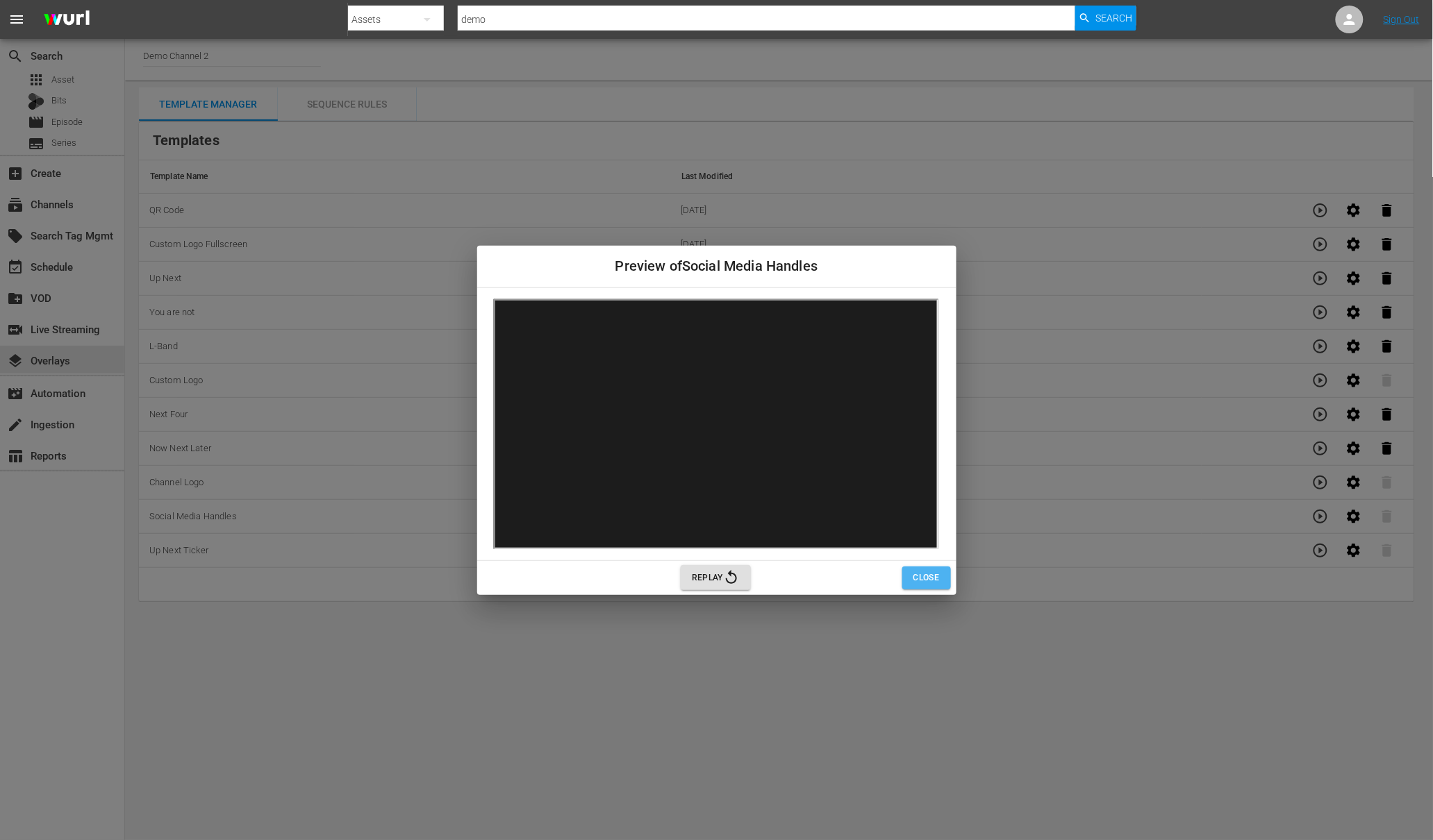
click at [926, 578] on span "Close" at bounding box center [927, 578] width 27 height 15
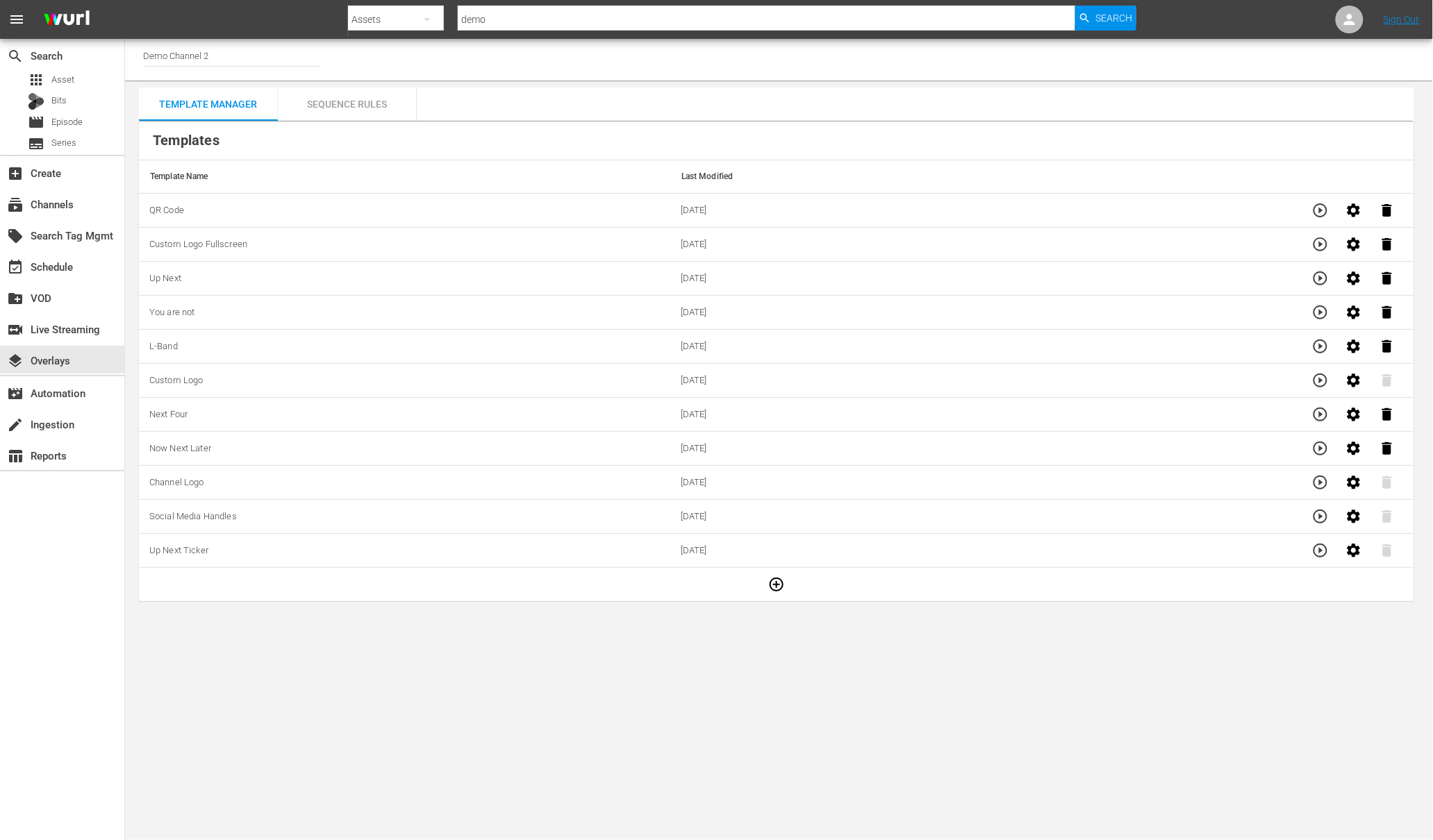
click at [335, 102] on div "Sequence Rules" at bounding box center [347, 104] width 139 height 34
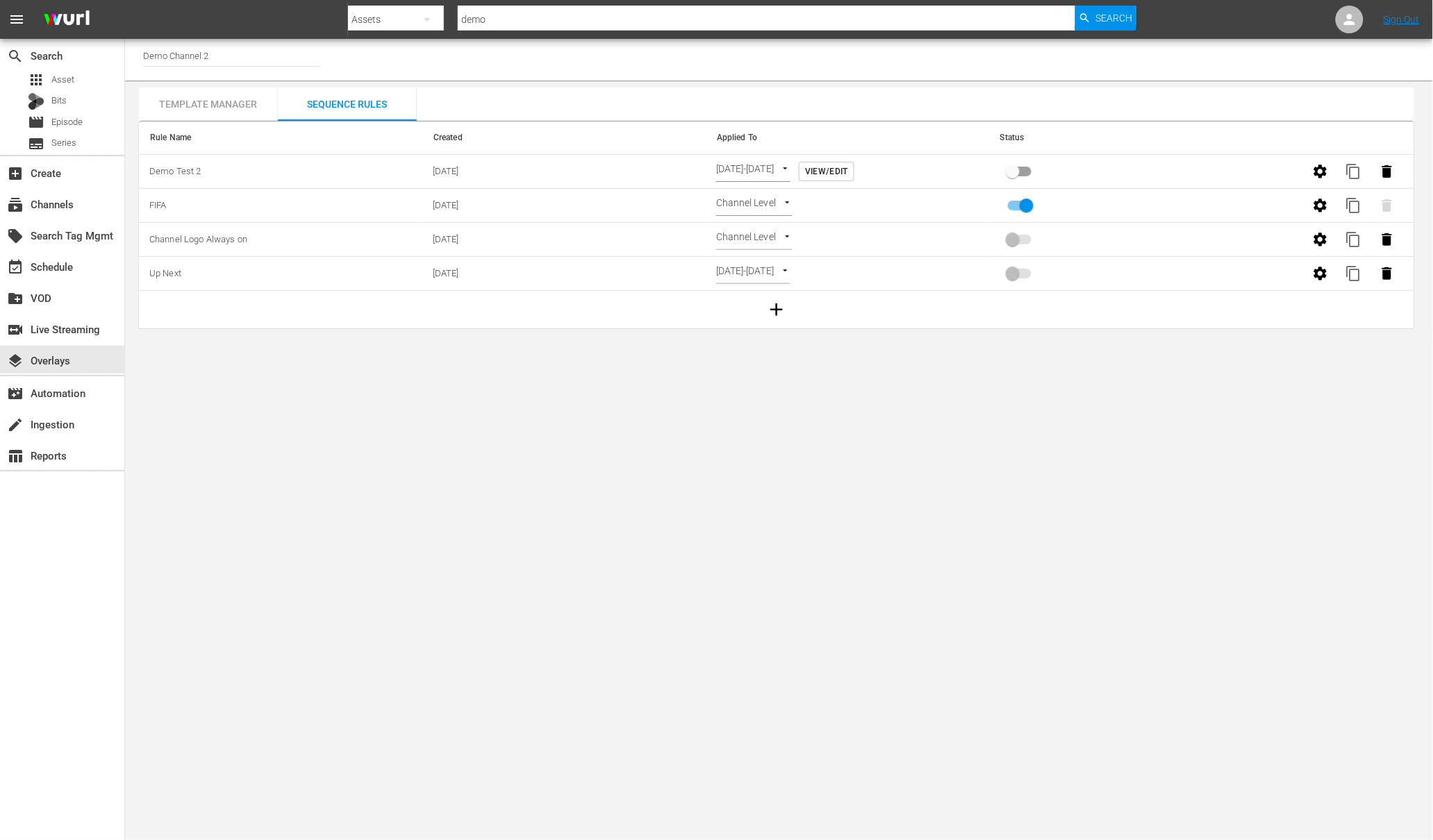
click at [848, 171] on span "View/Edit" at bounding box center [826, 172] width 43 height 15
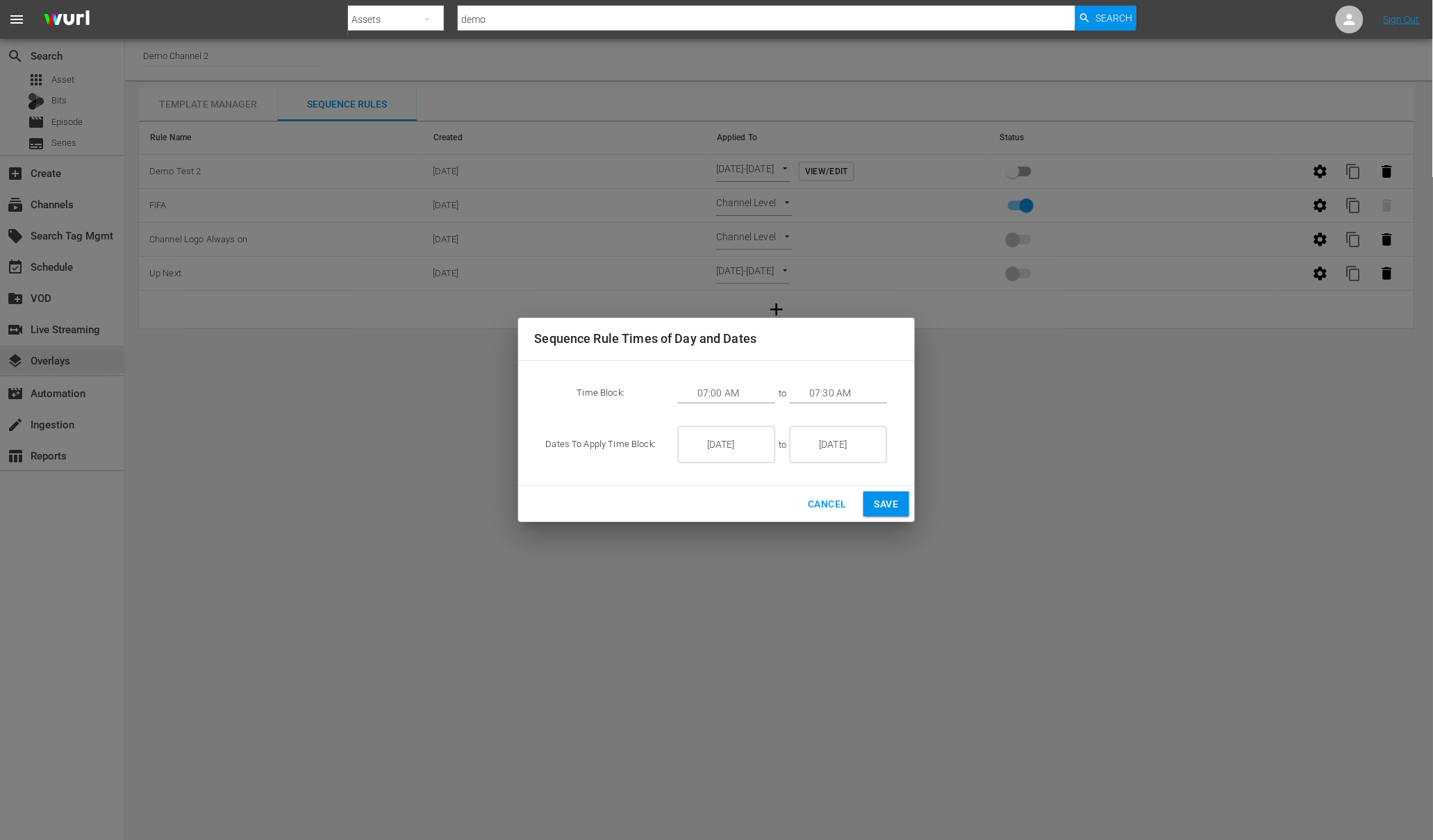
click at [817, 505] on span "Cancel" at bounding box center [826, 504] width 39 height 18
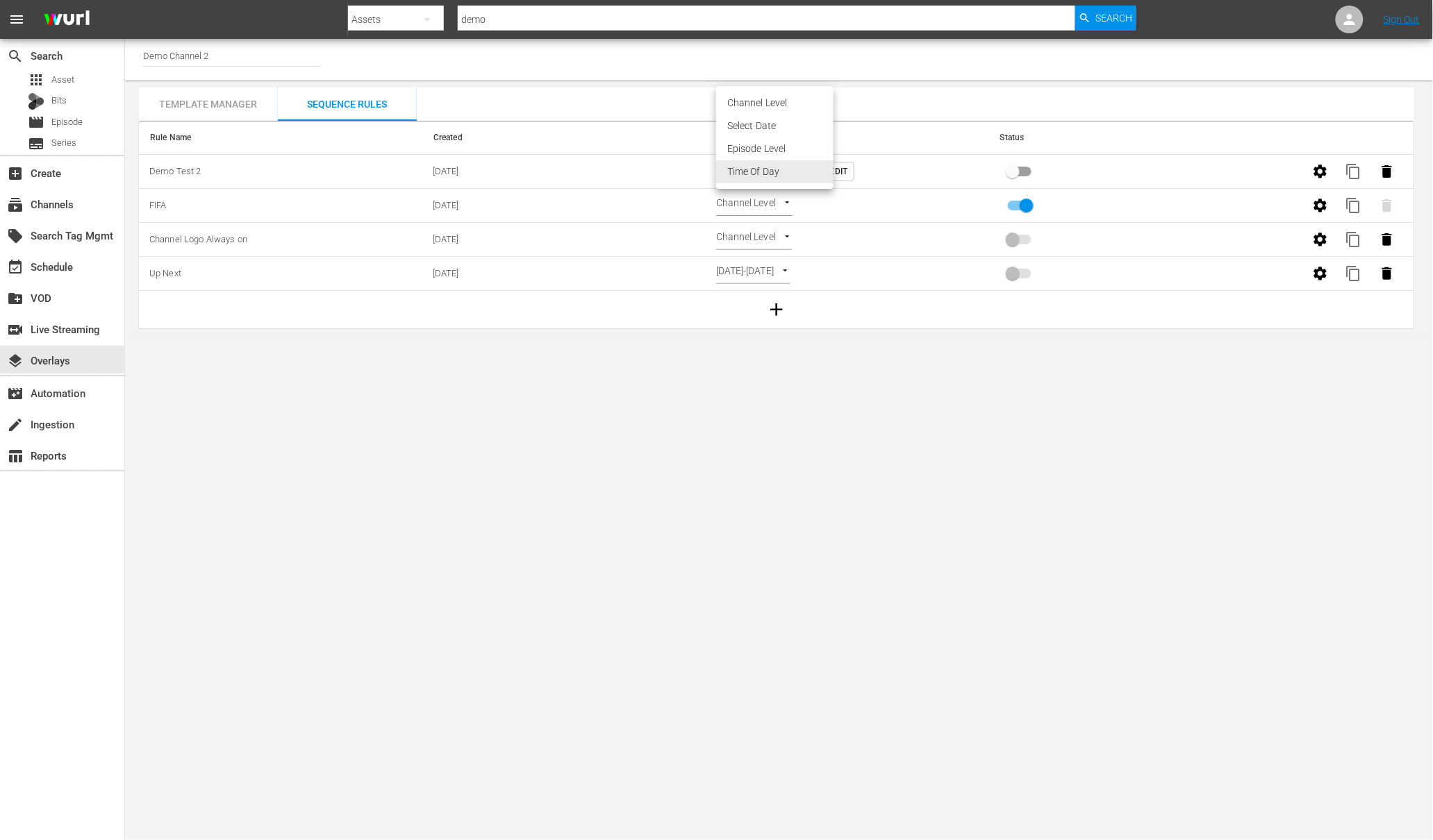
click at [812, 164] on body "menu Search By Assets Search ID, Title, Description, Keywords, or Category demo…" at bounding box center [716, 420] width 1433 height 840
click at [794, 146] on li "Episode Level" at bounding box center [775, 148] width 118 height 23
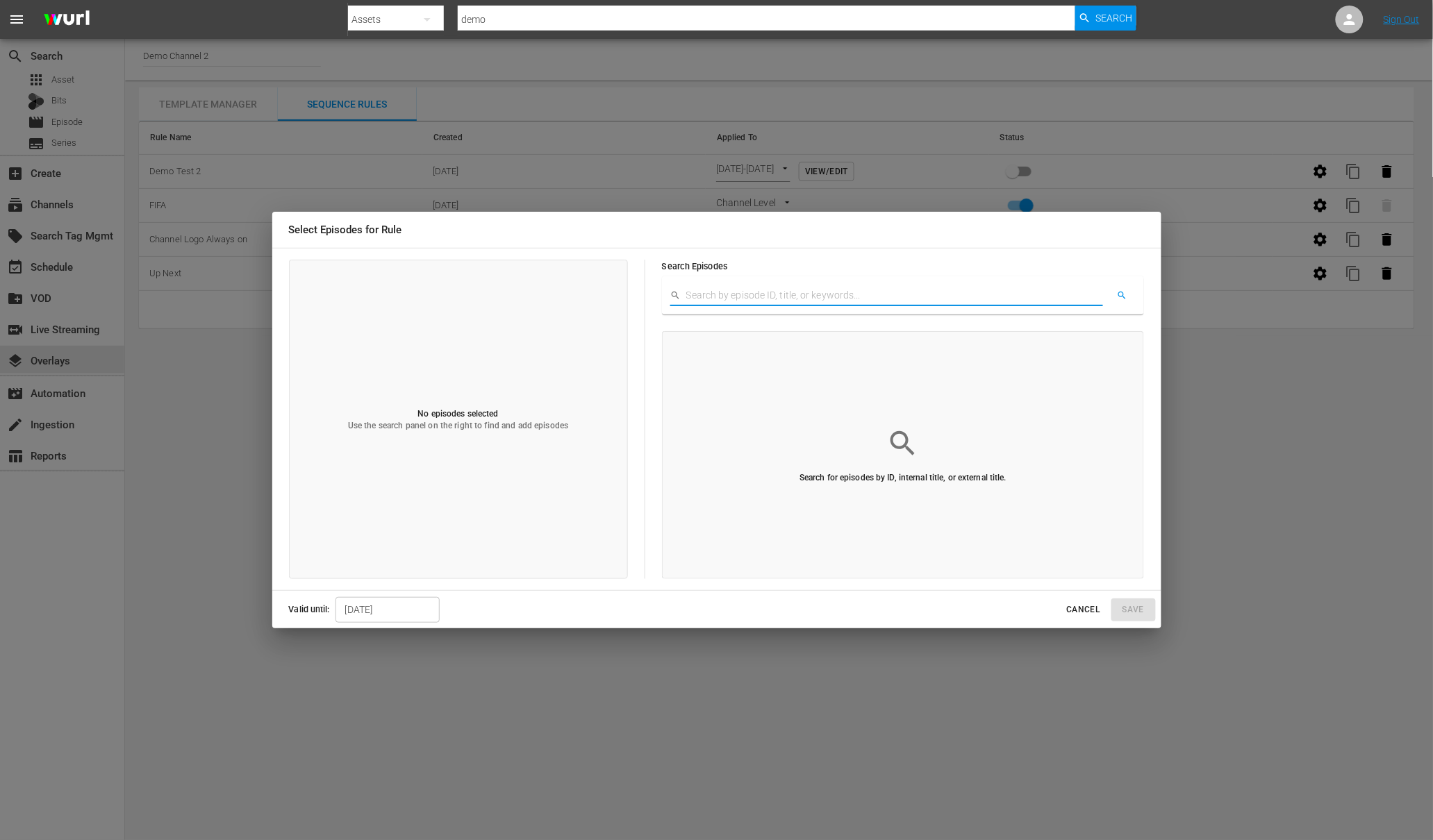
click at [716, 295] on input "text" at bounding box center [895, 296] width 417 height 21
type input "a"
type input "flash"
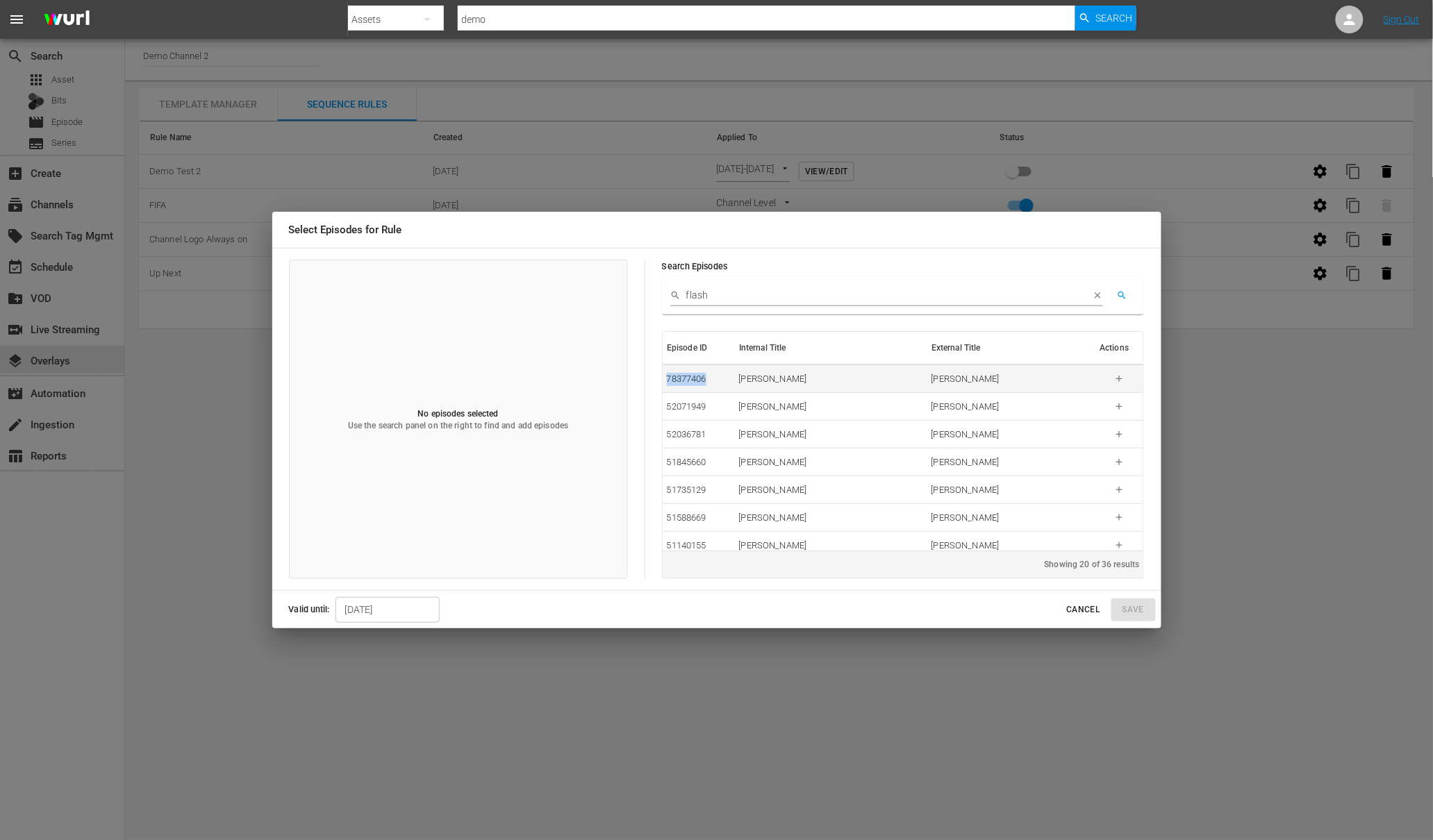
drag, startPoint x: 712, startPoint y: 377, endPoint x: 666, endPoint y: 378, distance: 46.0
click at [666, 378] on td "78377406" at bounding box center [698, 379] width 72 height 28
click at [1114, 375] on icon "button" at bounding box center [1119, 379] width 11 height 10
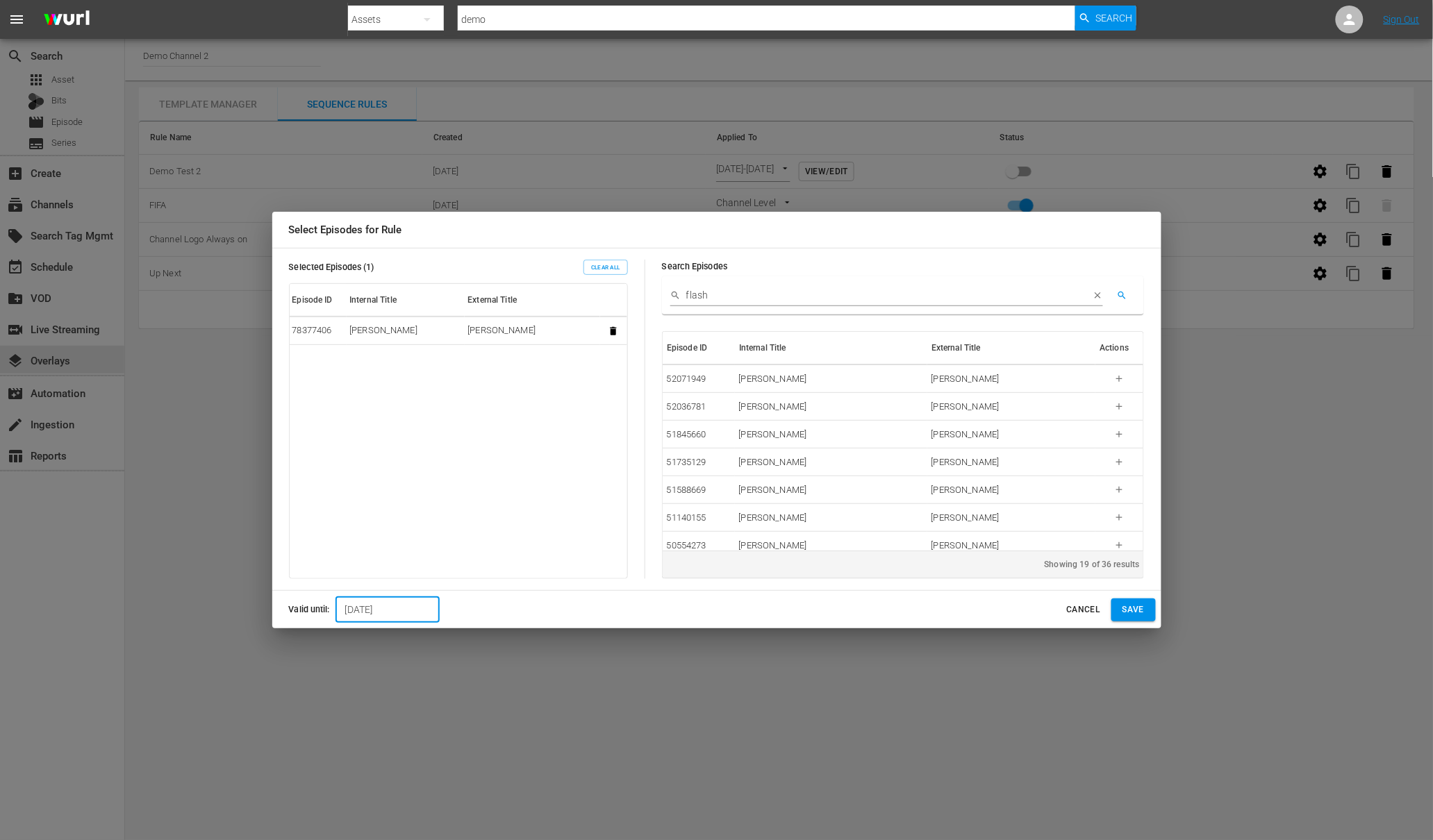
click at [387, 611] on input "[DATE]" at bounding box center [387, 610] width 104 height 27
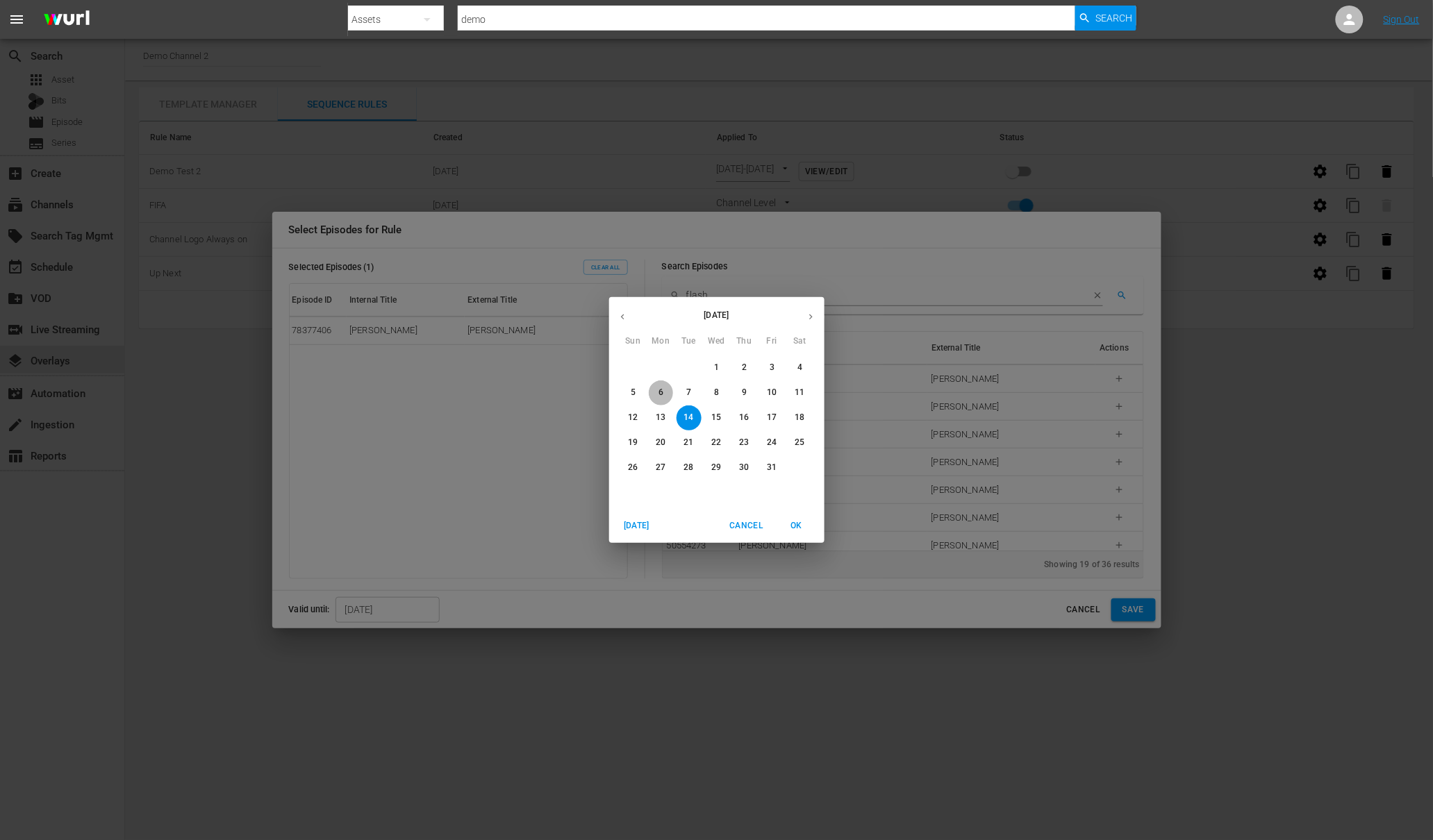
click at [654, 391] on span "6" at bounding box center [661, 392] width 25 height 12
type input "[DATE]"
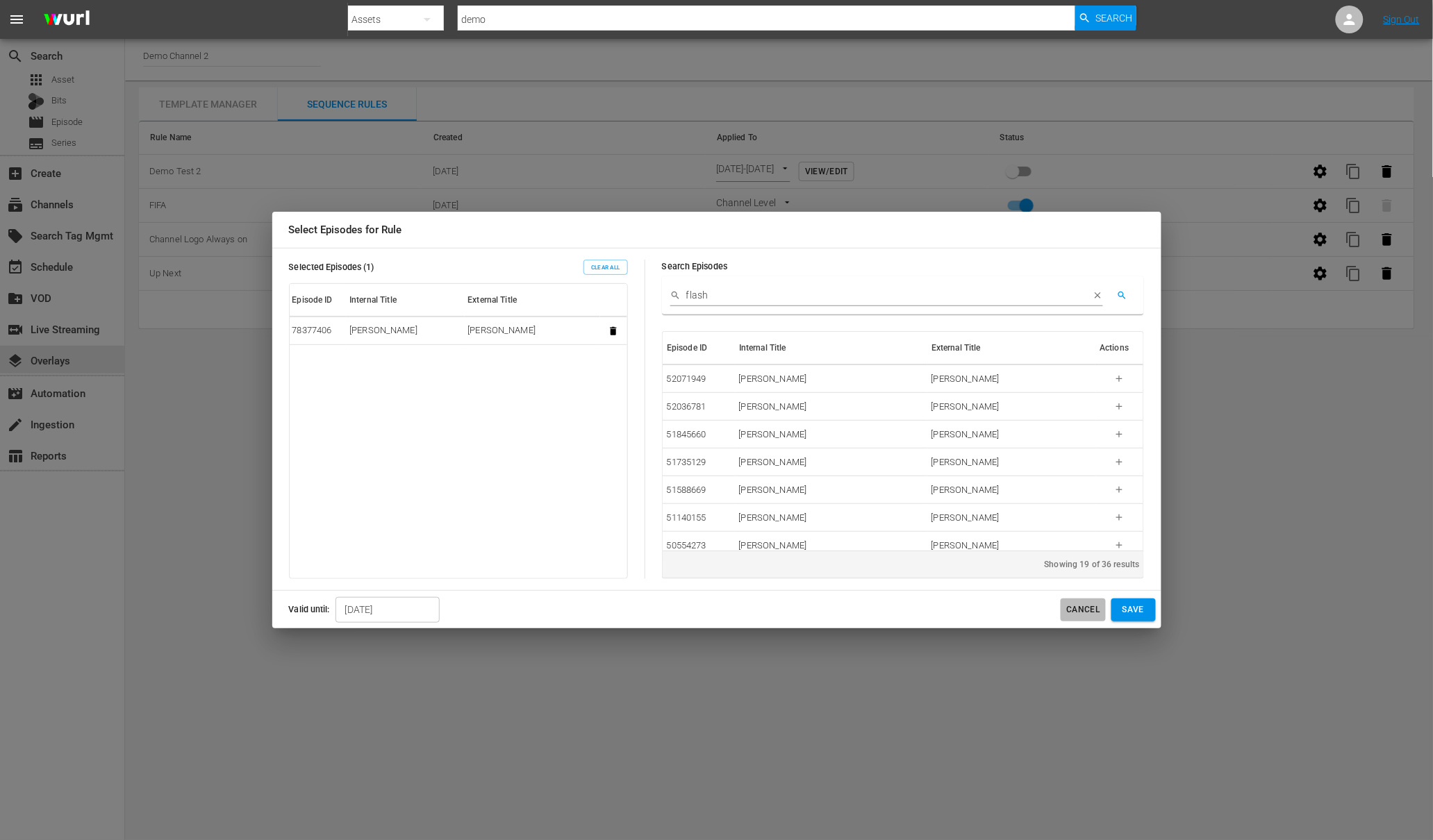
click at [1098, 612] on span "Cancel" at bounding box center [1083, 610] width 34 height 15
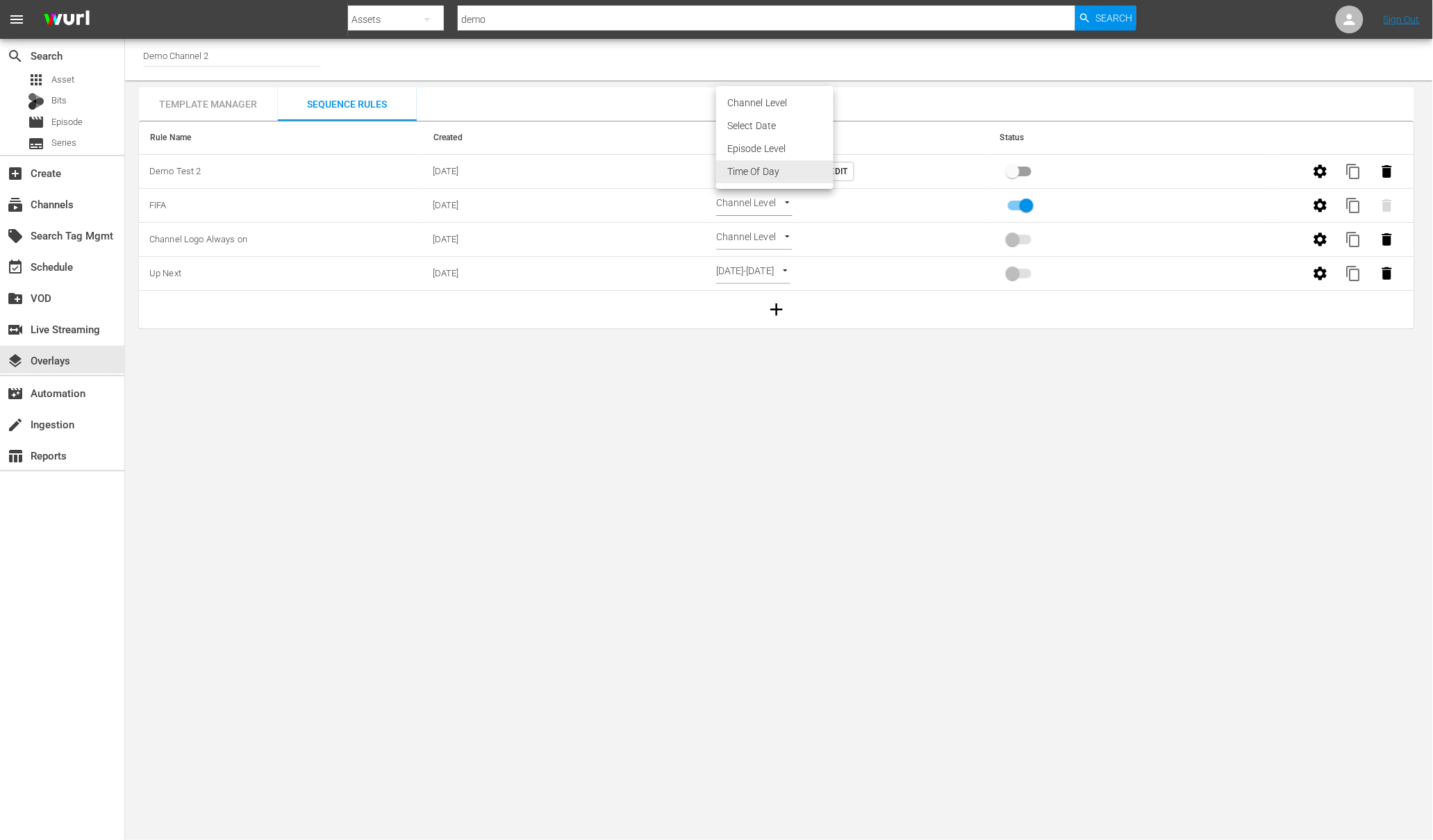
click at [790, 171] on body "menu Search By Assets Search ID, Title, Description, Keywords, or Category demo…" at bounding box center [716, 420] width 1433 height 840
click at [773, 167] on li "Time Of Day" at bounding box center [775, 172] width 118 height 23
click at [794, 170] on body "menu Search By Assets Search ID, Title, Description, Keywords, or Category demo…" at bounding box center [716, 420] width 1433 height 840
click at [773, 174] on li "Time Of Day" at bounding box center [775, 172] width 118 height 23
click at [848, 175] on span "View/Edit" at bounding box center [826, 172] width 43 height 15
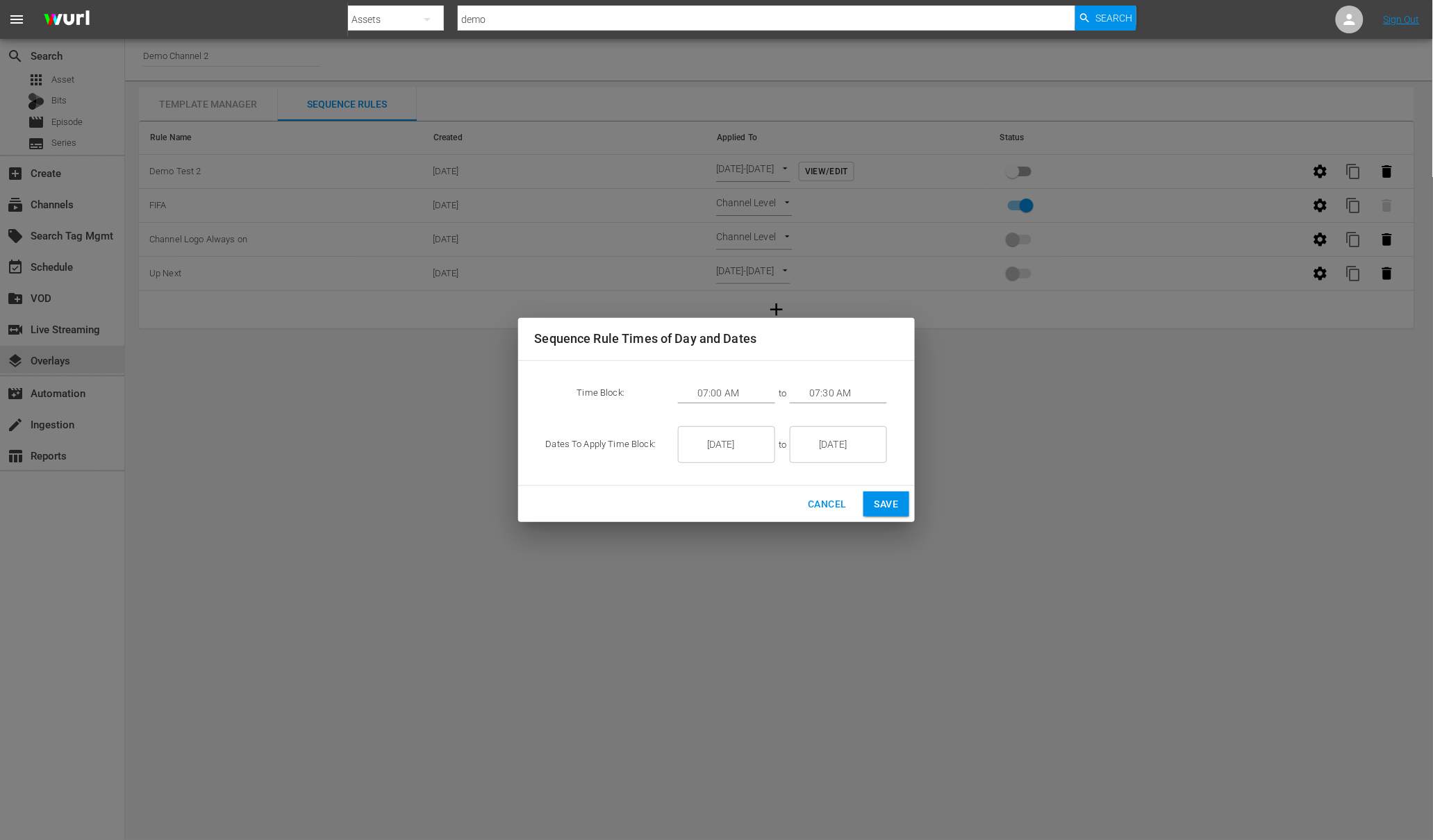
click at [734, 396] on input "07:00 AM" at bounding box center [736, 393] width 78 height 21
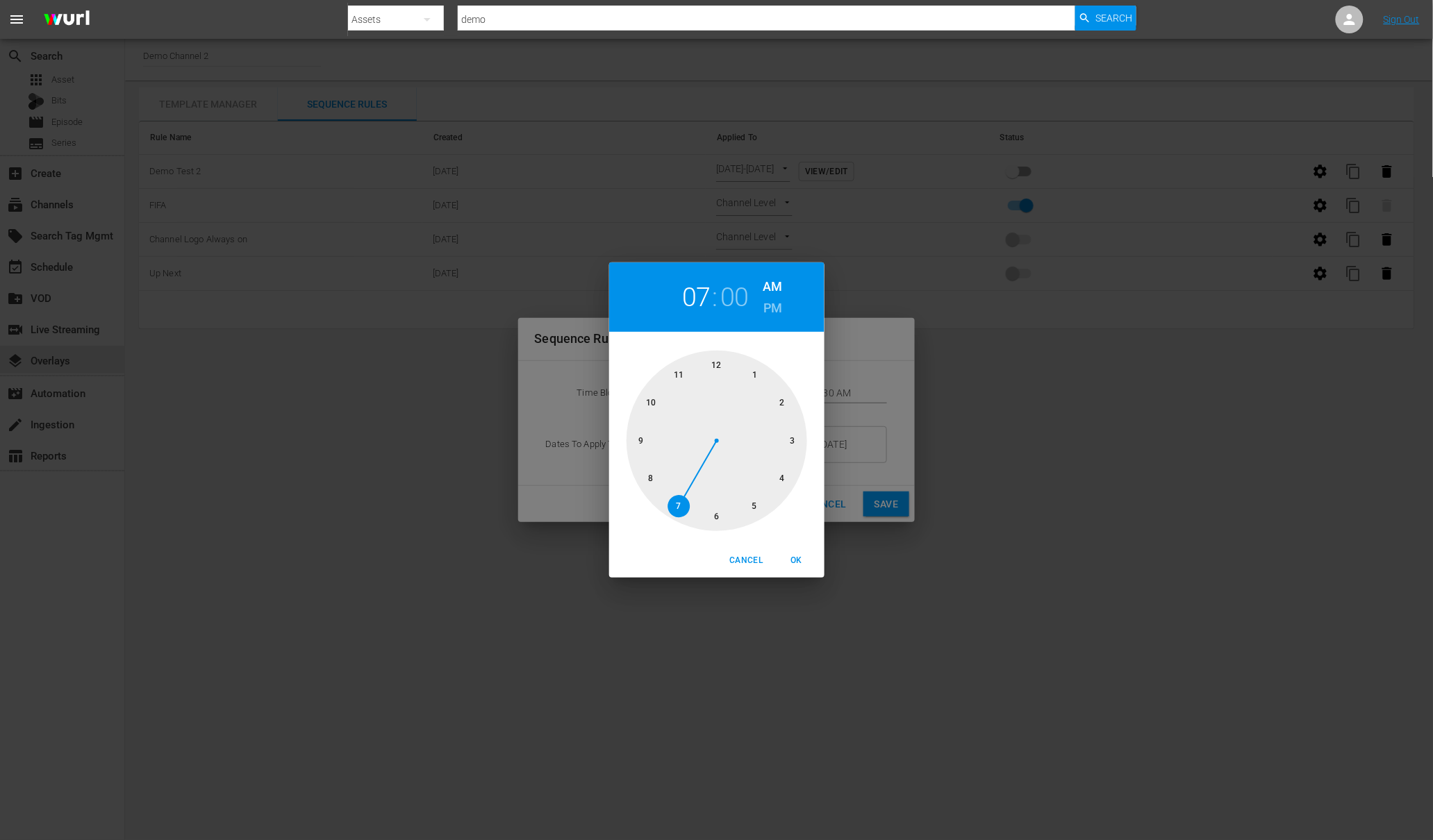
click at [778, 312] on h6 "PM" at bounding box center [773, 308] width 19 height 22
click at [792, 560] on span "OK" at bounding box center [797, 560] width 34 height 15
type input "07:00 PM"
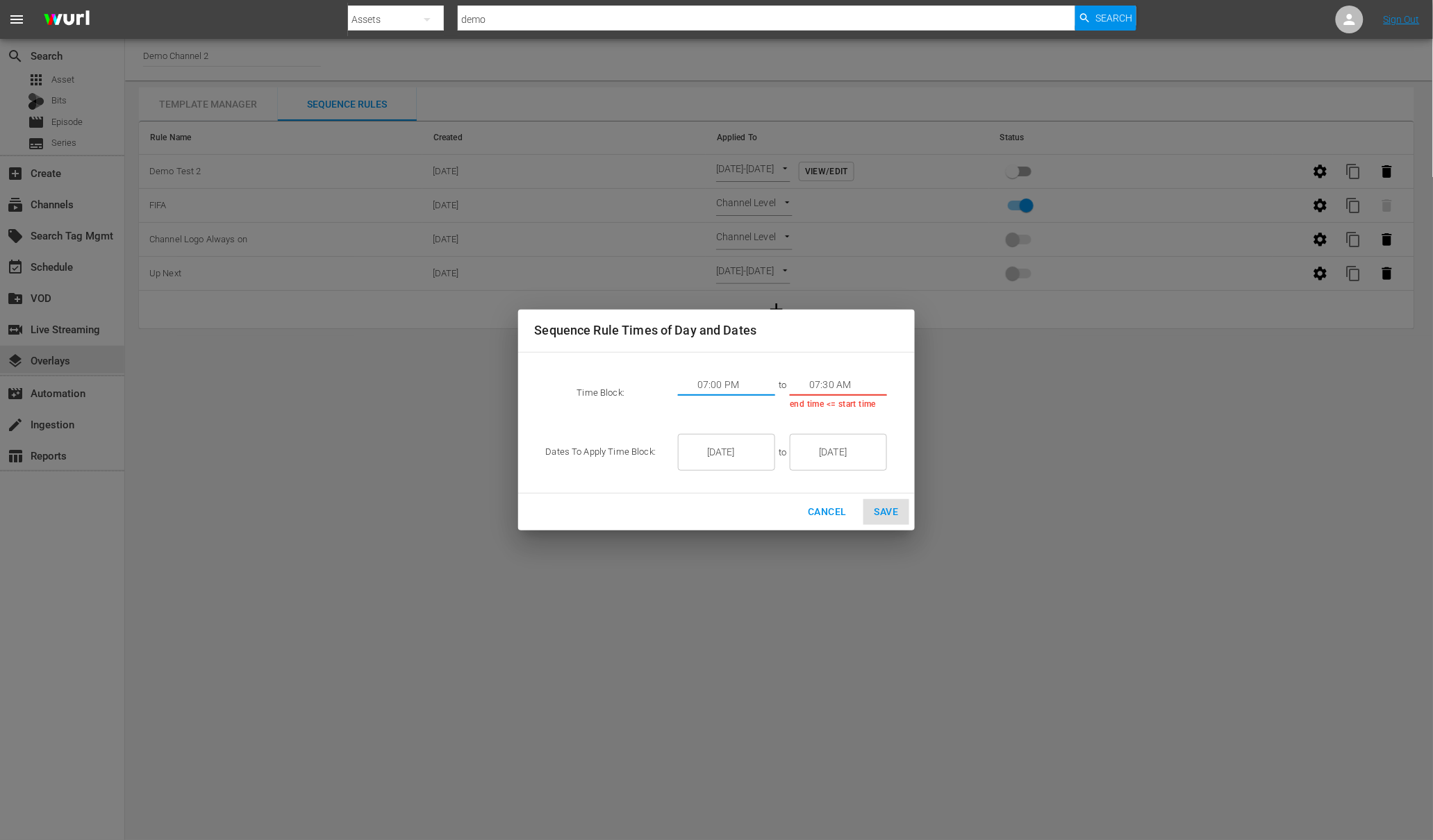
click at [826, 380] on input "07:30 AM" at bounding box center [847, 386] width 78 height 21
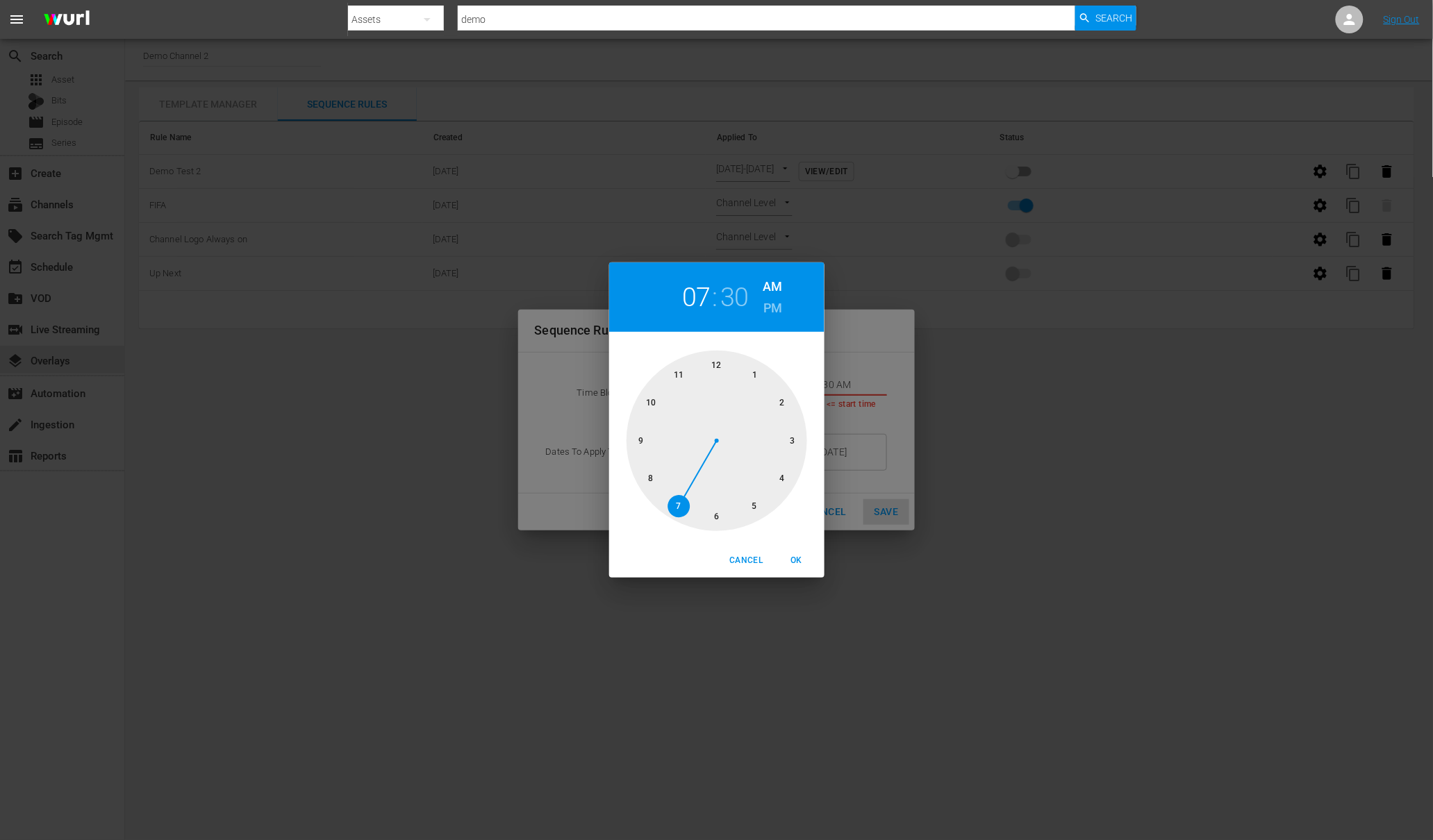
click at [767, 311] on h6 "PM" at bounding box center [773, 308] width 19 height 22
click at [798, 555] on span "OK" at bounding box center [797, 560] width 34 height 15
type input "07:30 PM"
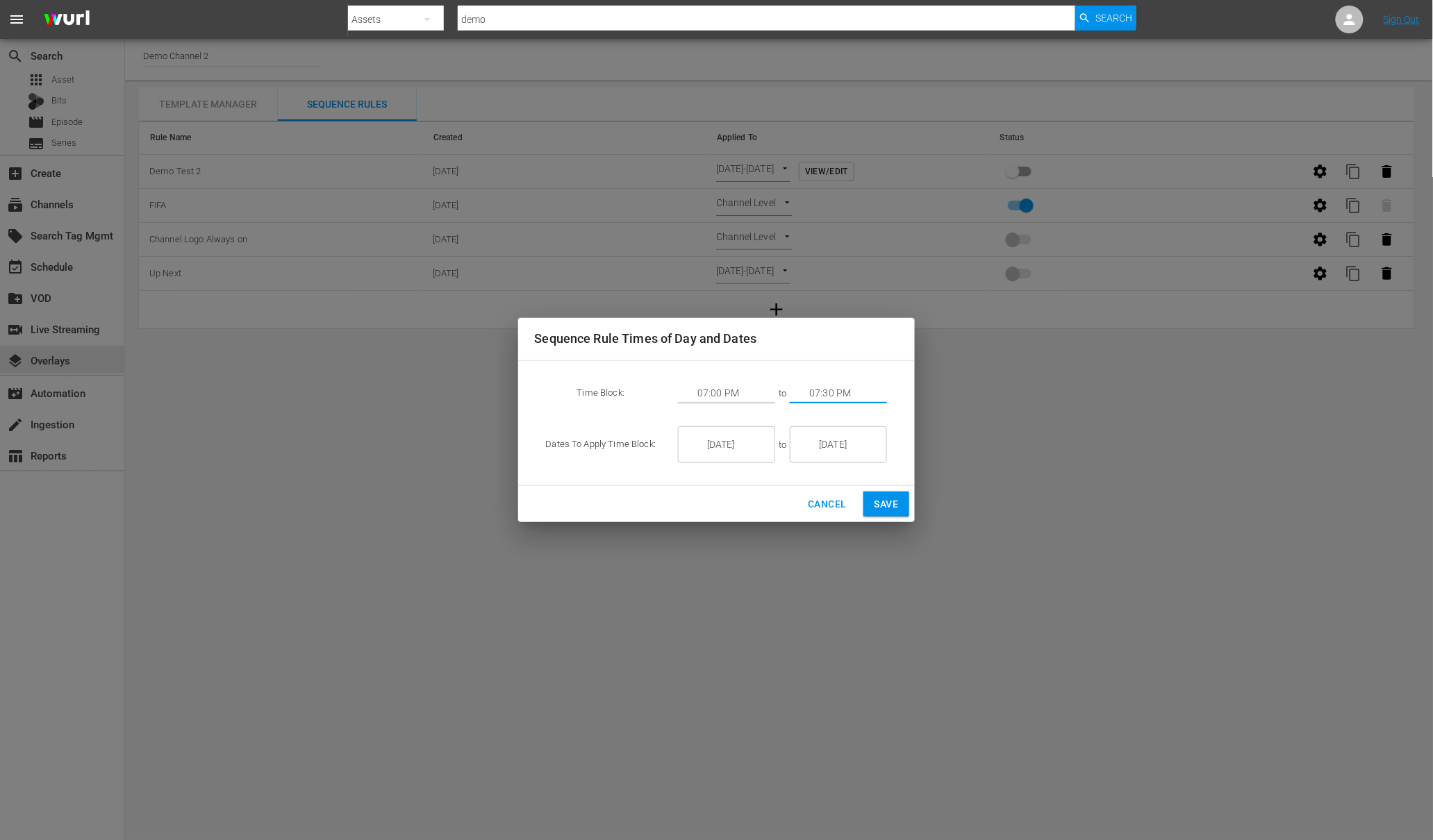
click at [830, 505] on span "Cancel" at bounding box center [826, 504] width 39 height 18
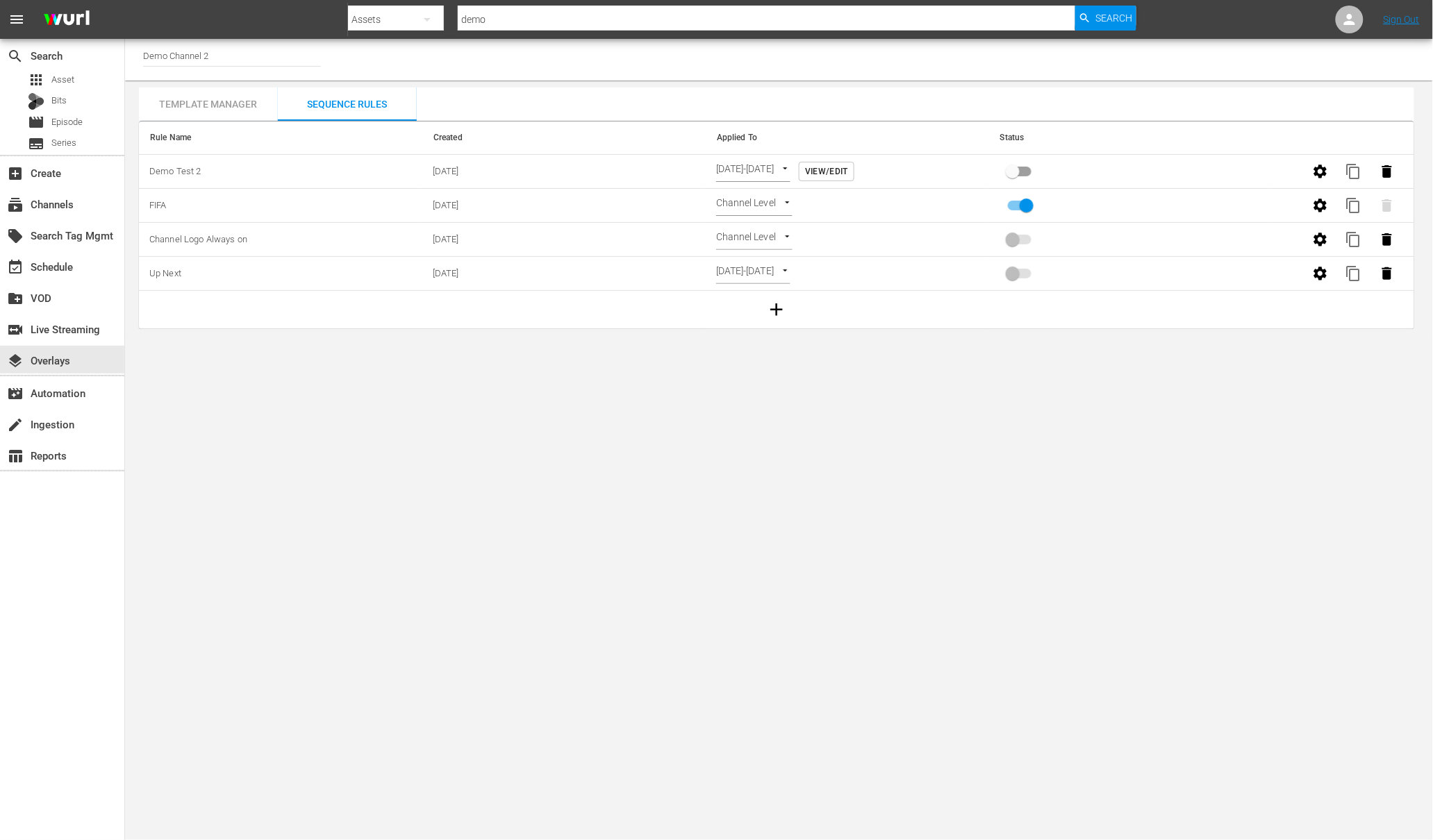
click at [1315, 169] on icon "button" at bounding box center [1320, 171] width 13 height 13
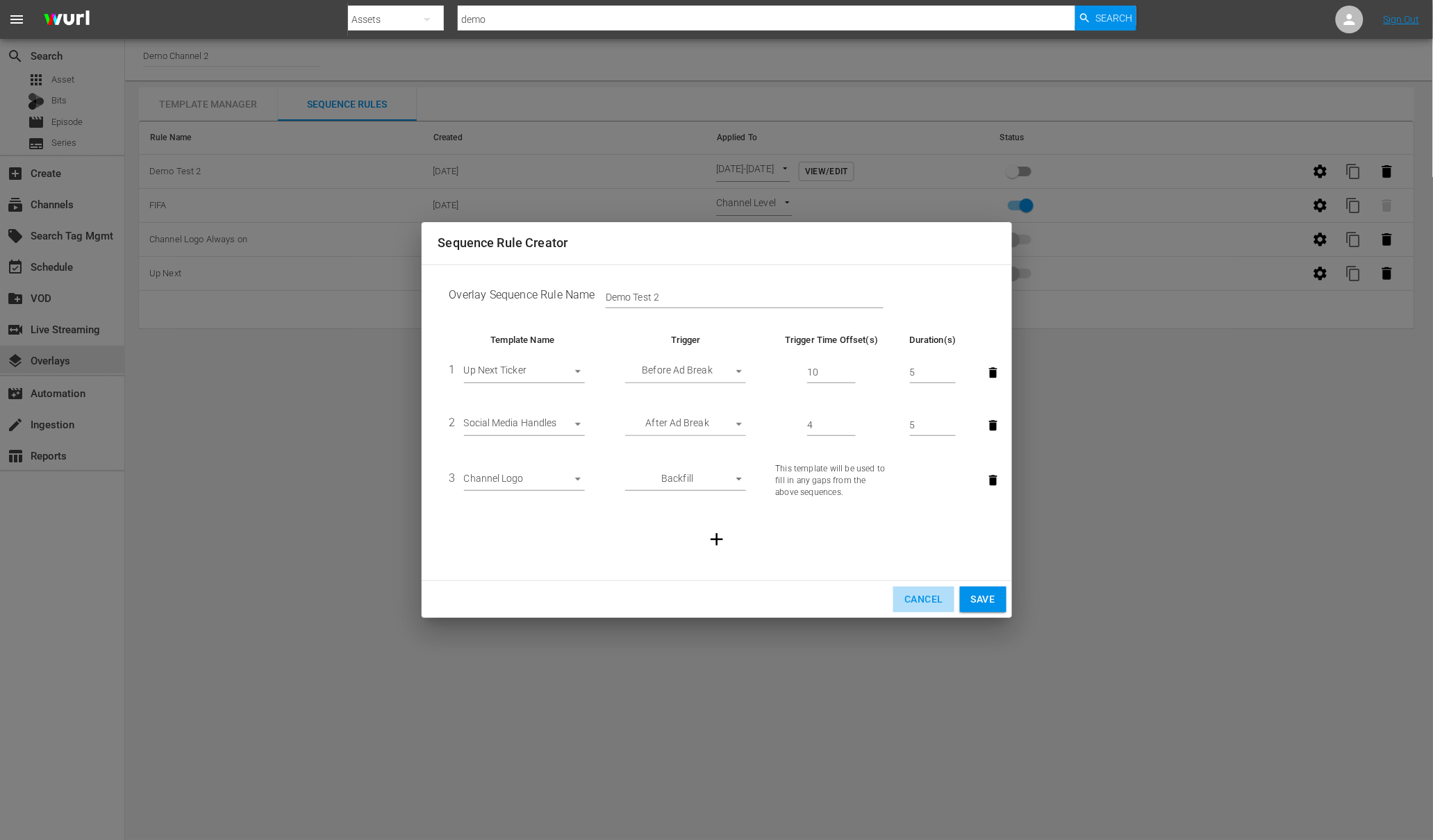
click at [921, 596] on span "Cancel" at bounding box center [923, 599] width 39 height 18
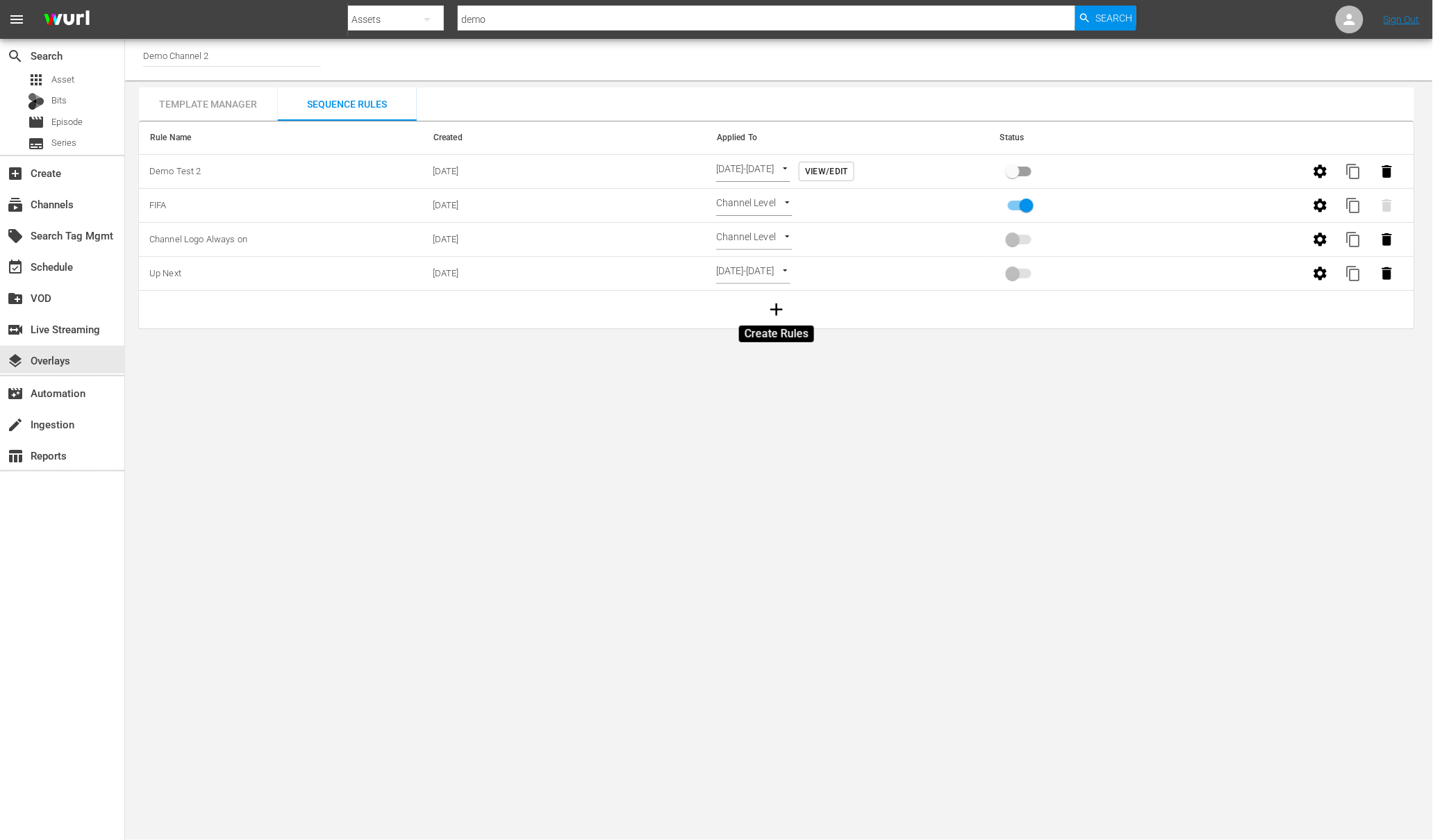
click at [778, 312] on icon "button" at bounding box center [777, 309] width 21 height 21
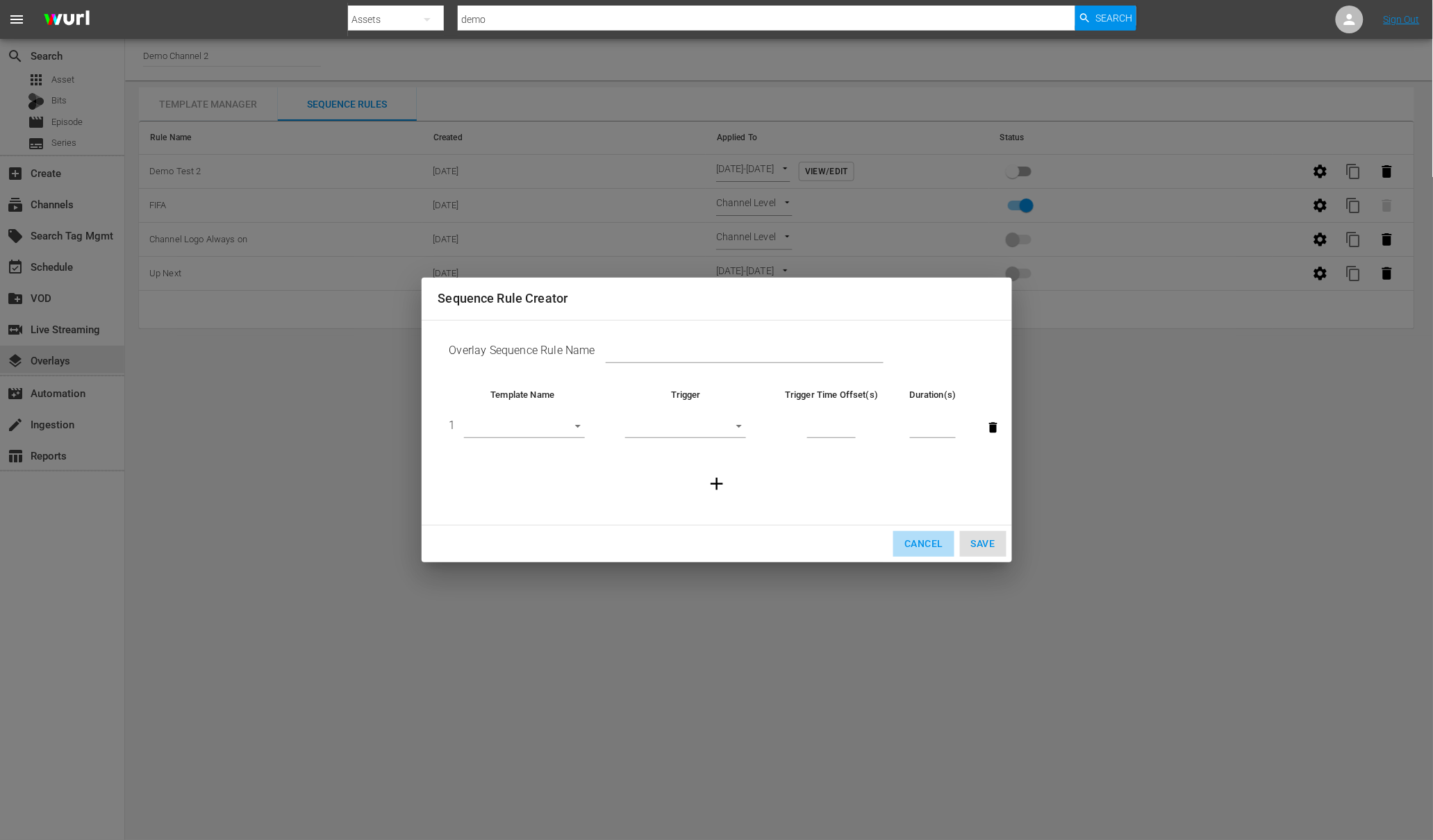
click at [922, 546] on span "Cancel" at bounding box center [923, 544] width 39 height 18
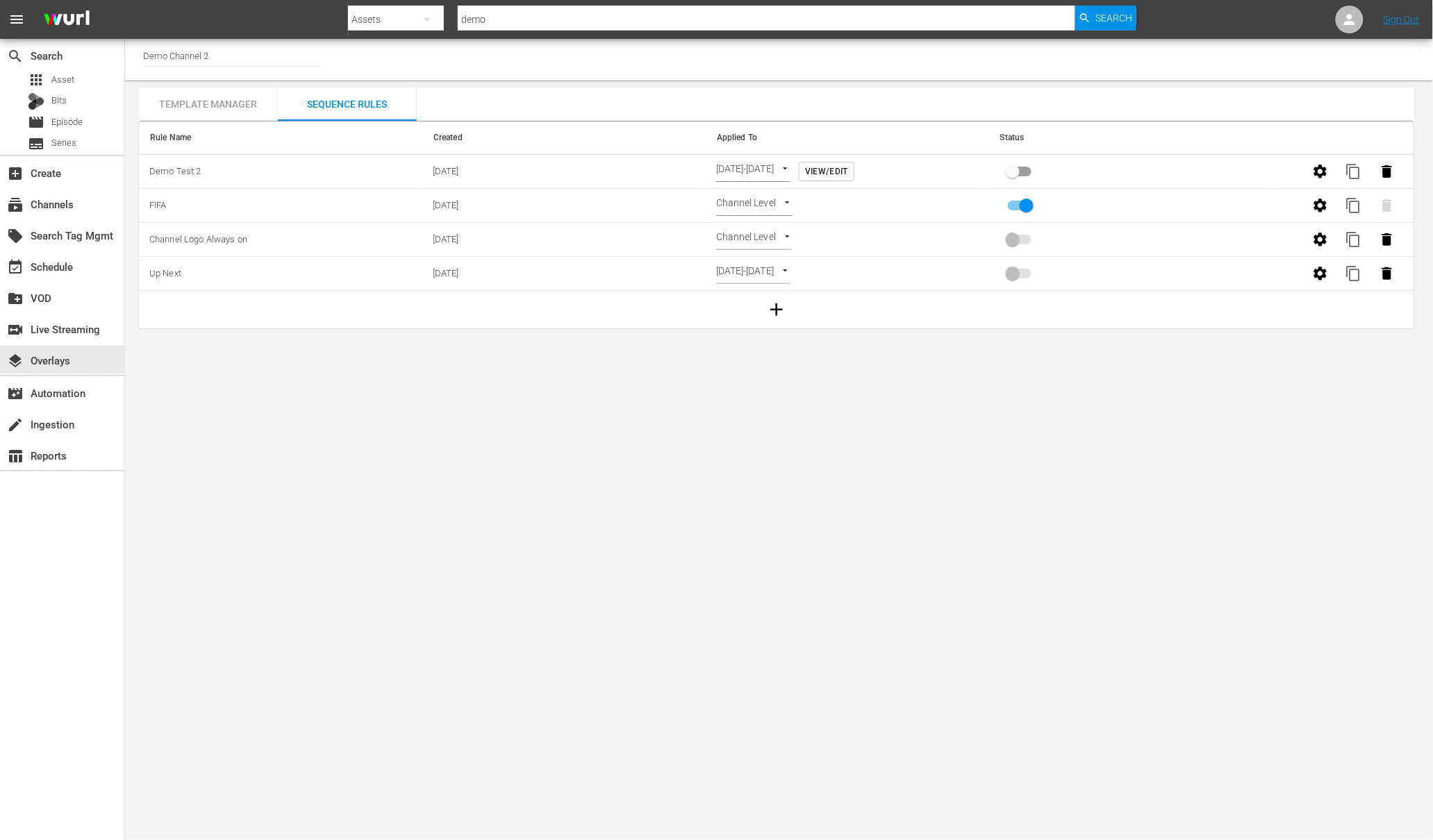
click at [203, 114] on div "Template Manager" at bounding box center [208, 104] width 139 height 34
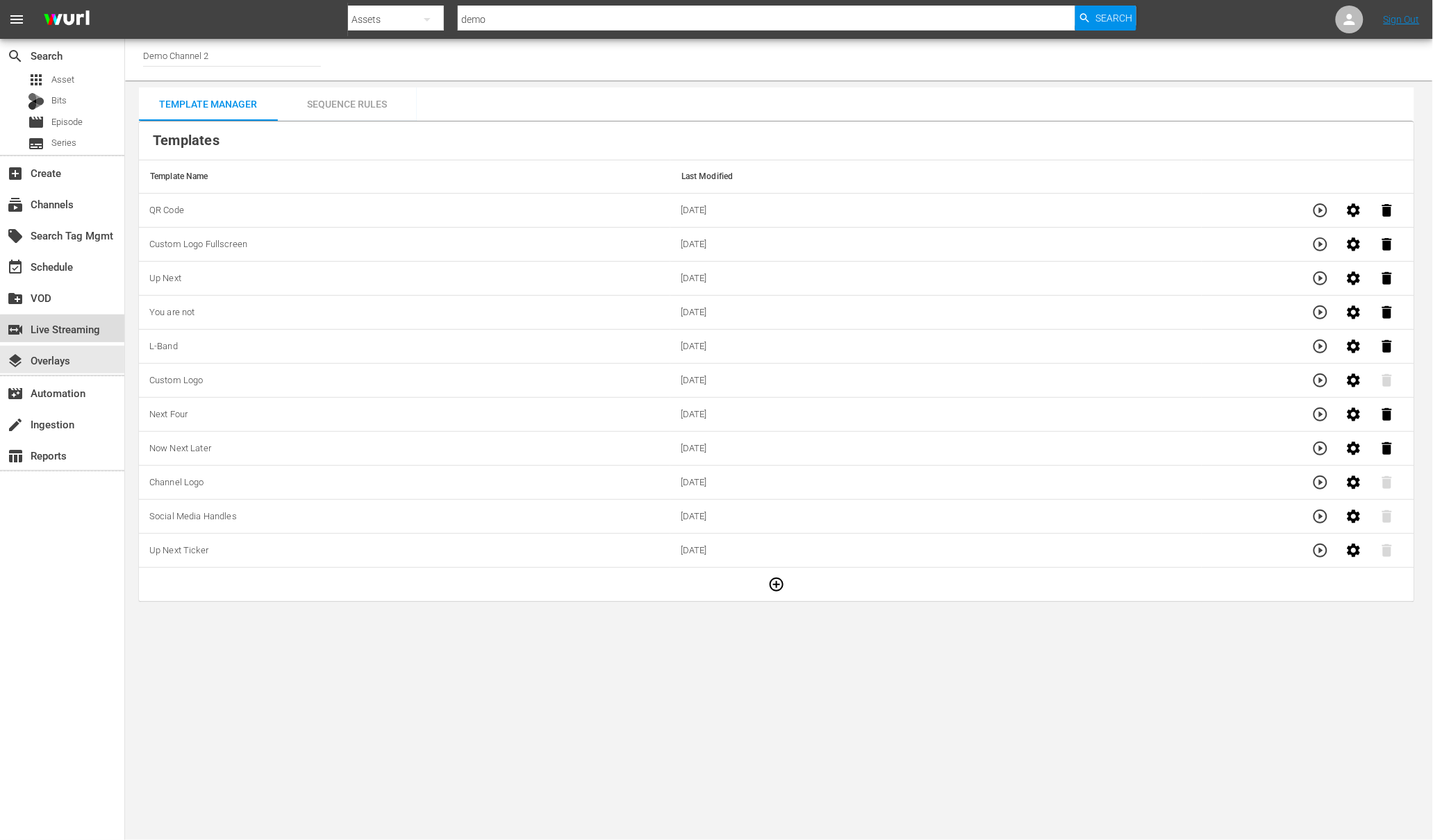
click at [78, 330] on div "switch_video Live Streaming" at bounding box center [39, 327] width 78 height 13
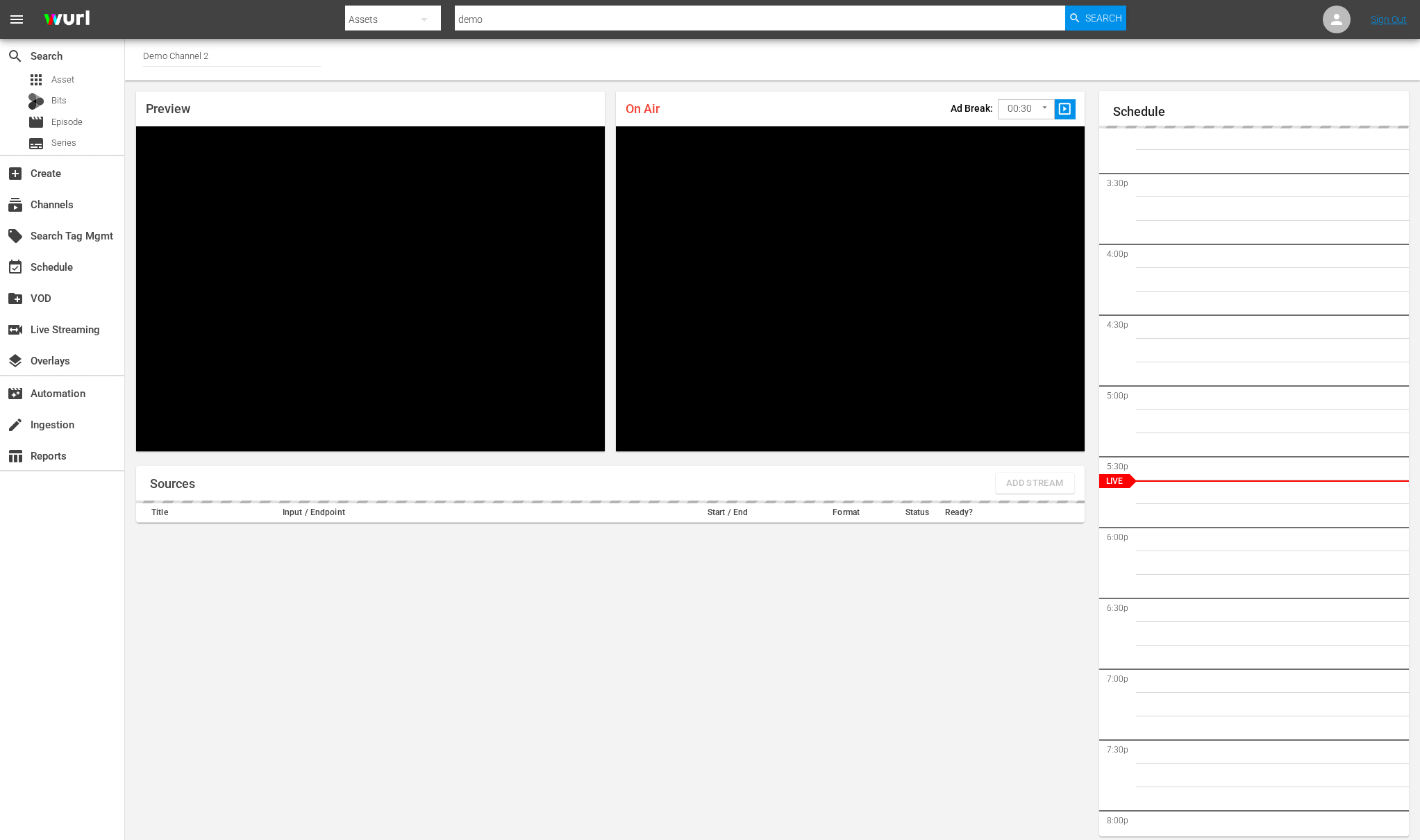
scroll to position [8, 0]
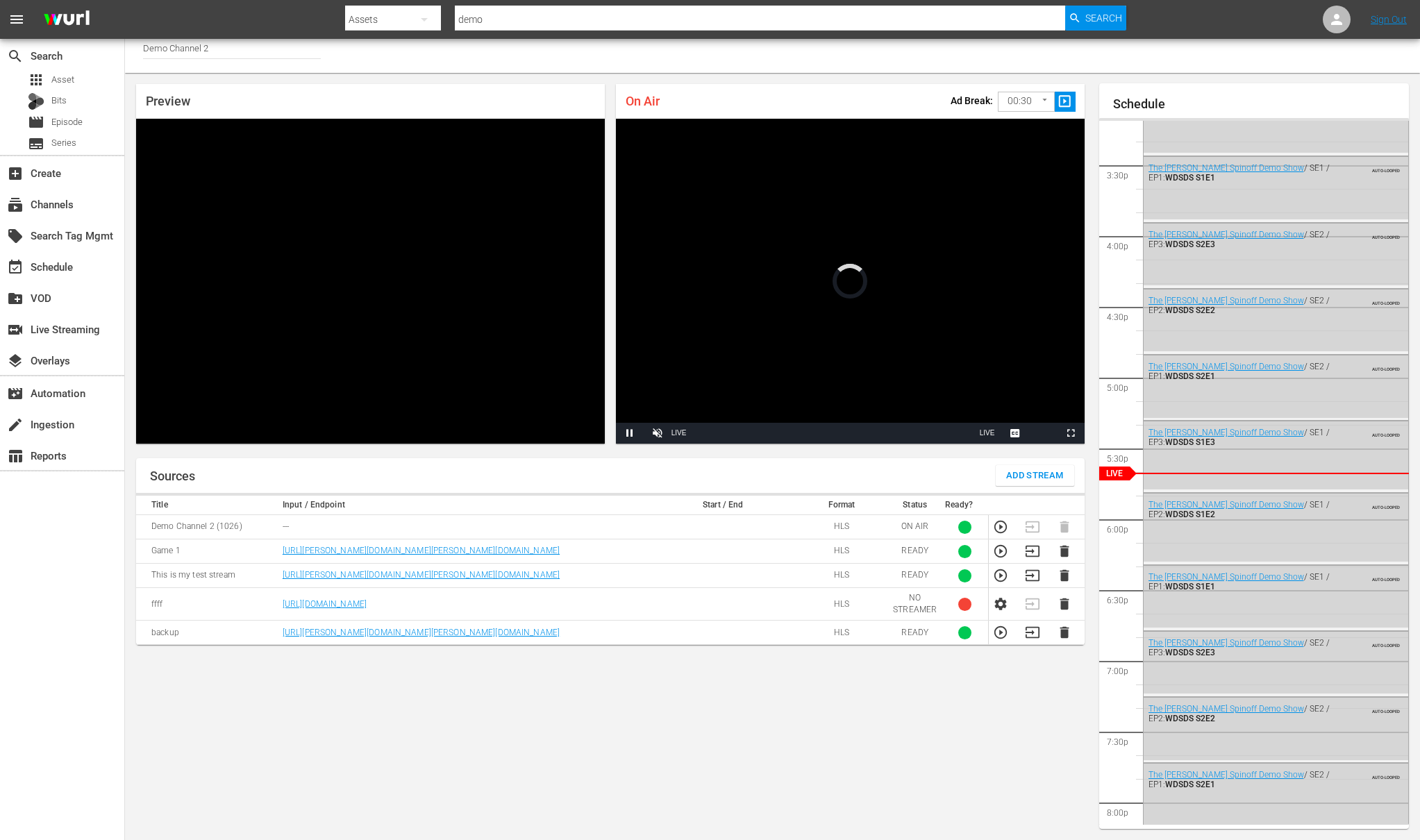
click at [1026, 479] on span "Add Stream" at bounding box center [1035, 475] width 57 height 16
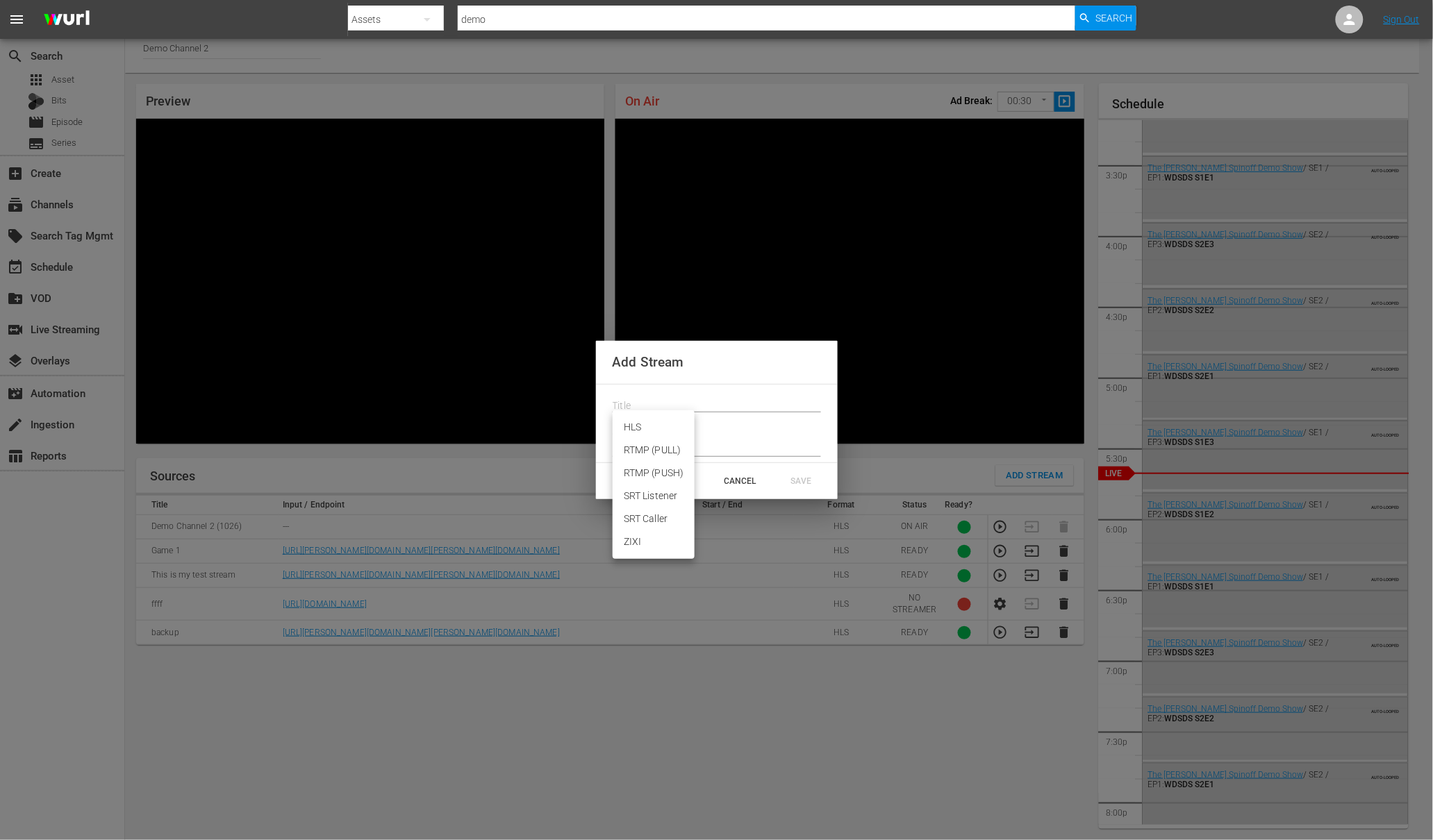
click at [672, 426] on body "menu Search By Assets Search ID, Title, Description, Keywords, or Category demo…" at bounding box center [716, 412] width 1433 height 840
click at [713, 400] on div at bounding box center [716, 420] width 1433 height 840
click at [746, 480] on div "CANCEL" at bounding box center [740, 481] width 61 height 25
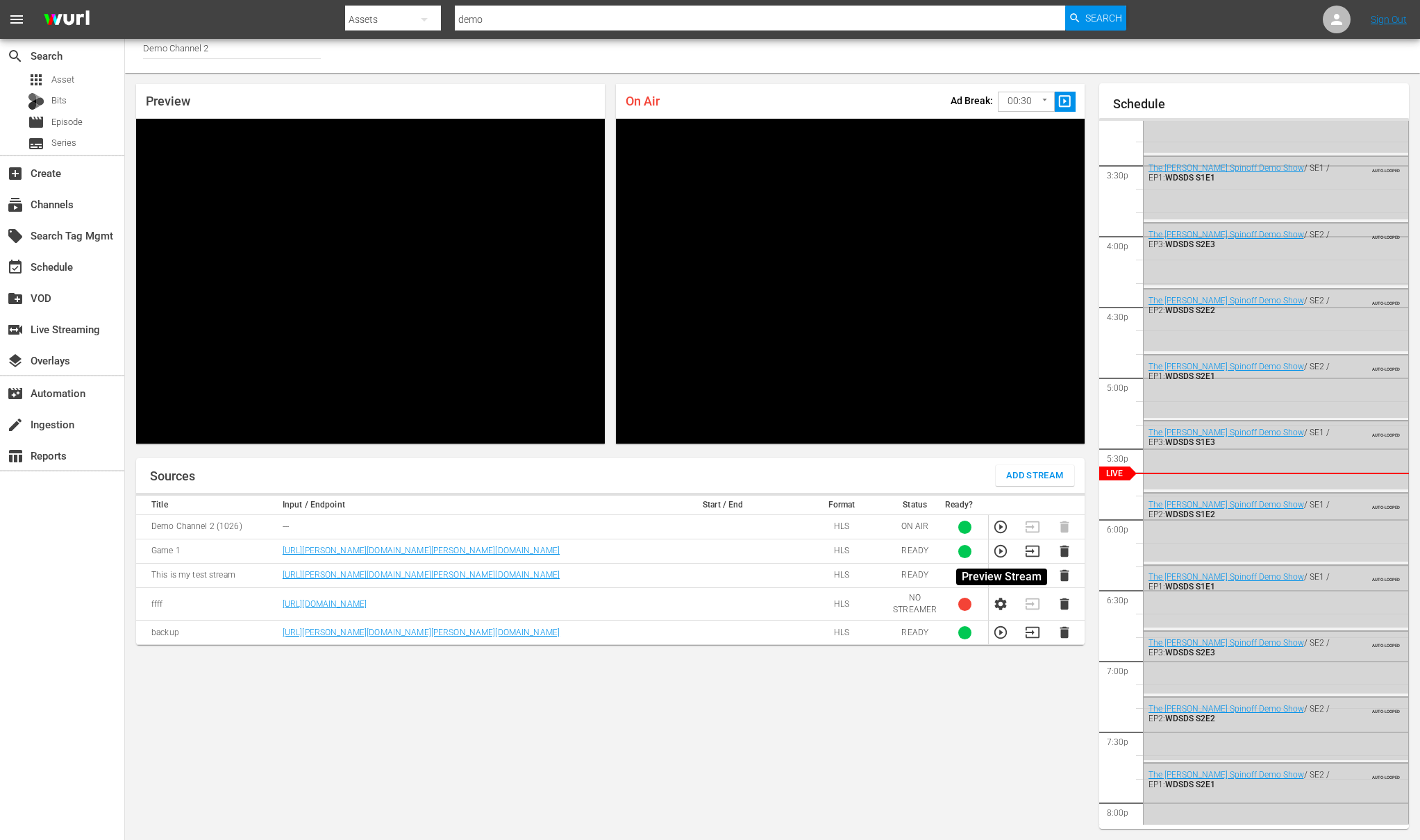
click at [998, 551] on icon "button" at bounding box center [1001, 552] width 15 height 15
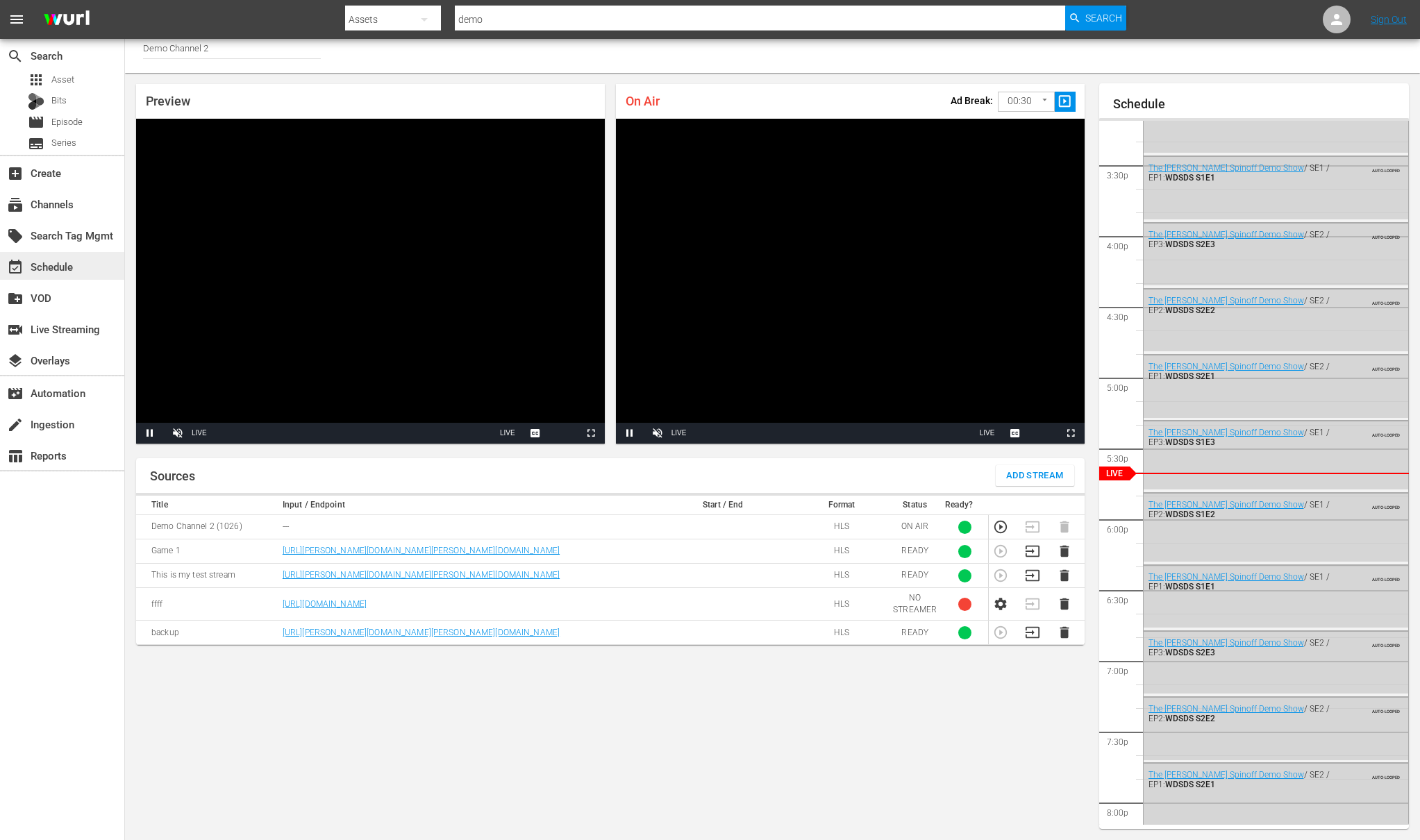
click at [73, 266] on div "event_available Schedule" at bounding box center [39, 265] width 78 height 13
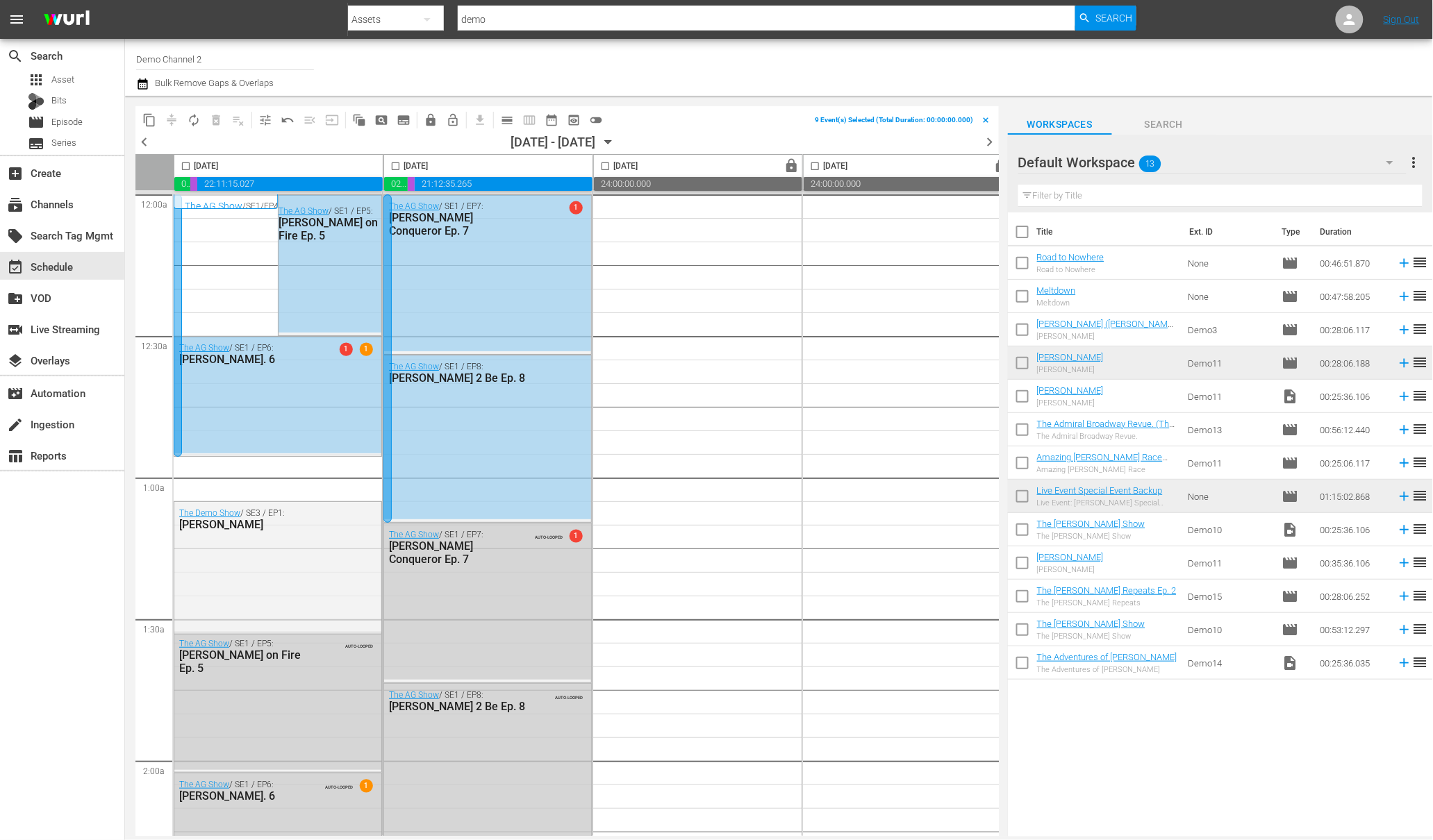
click at [612, 141] on icon "button" at bounding box center [609, 142] width 6 height 4
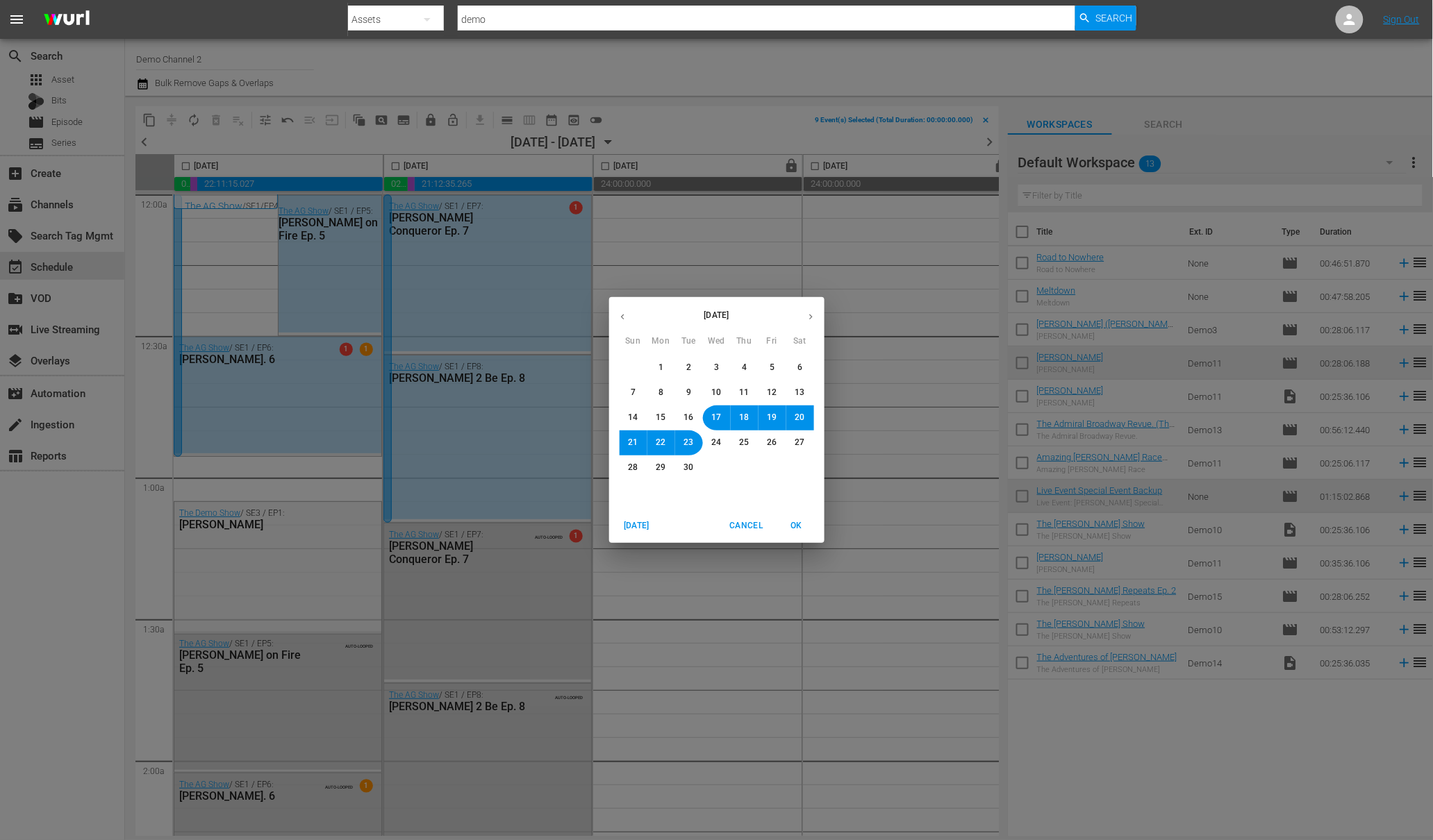
click at [811, 312] on icon "button" at bounding box center [810, 316] width 11 height 10
click at [662, 397] on span "6" at bounding box center [660, 392] width 5 height 12
click at [795, 528] on span "OK" at bounding box center [797, 526] width 34 height 15
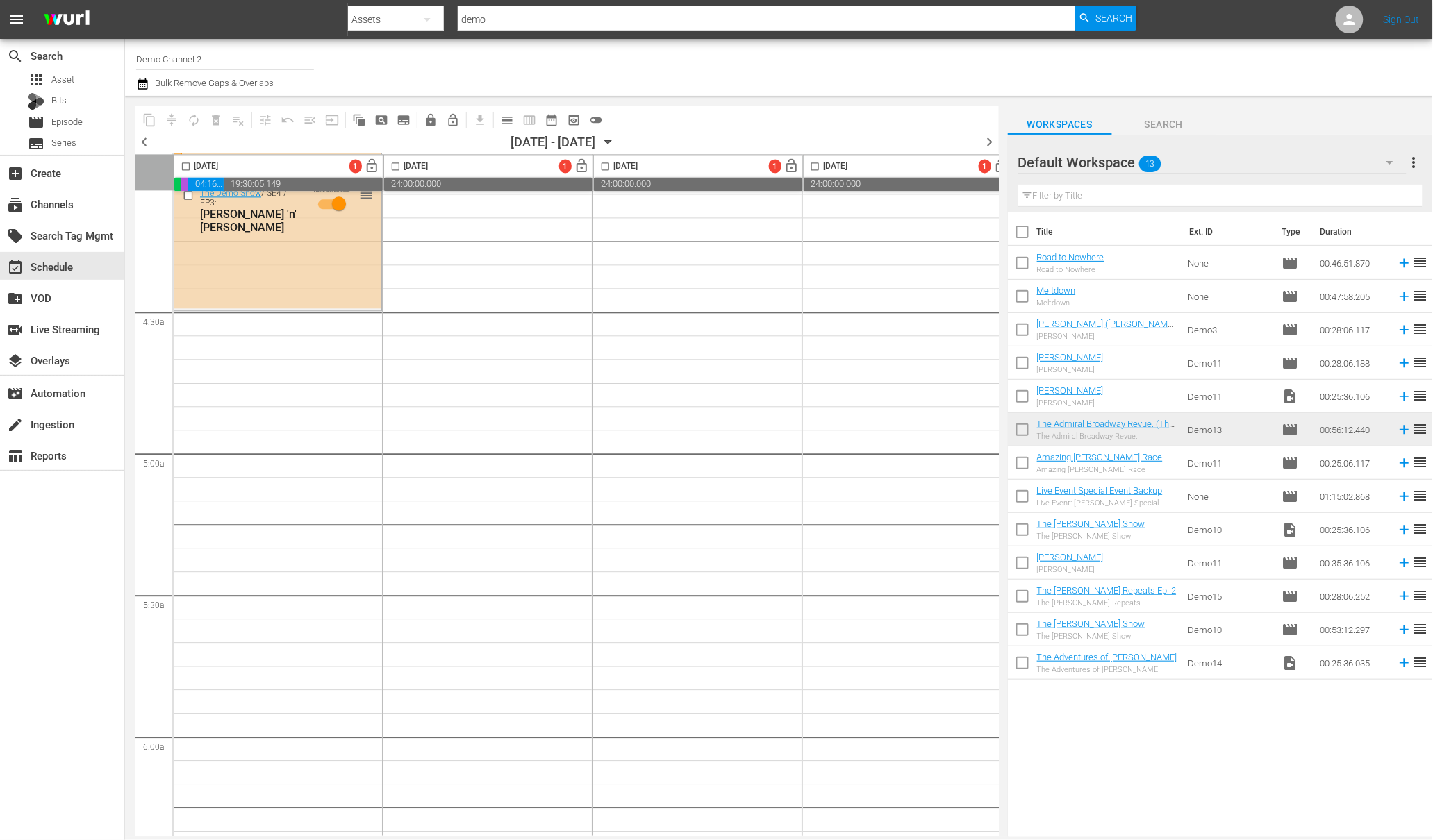
scroll to position [1116, 0]
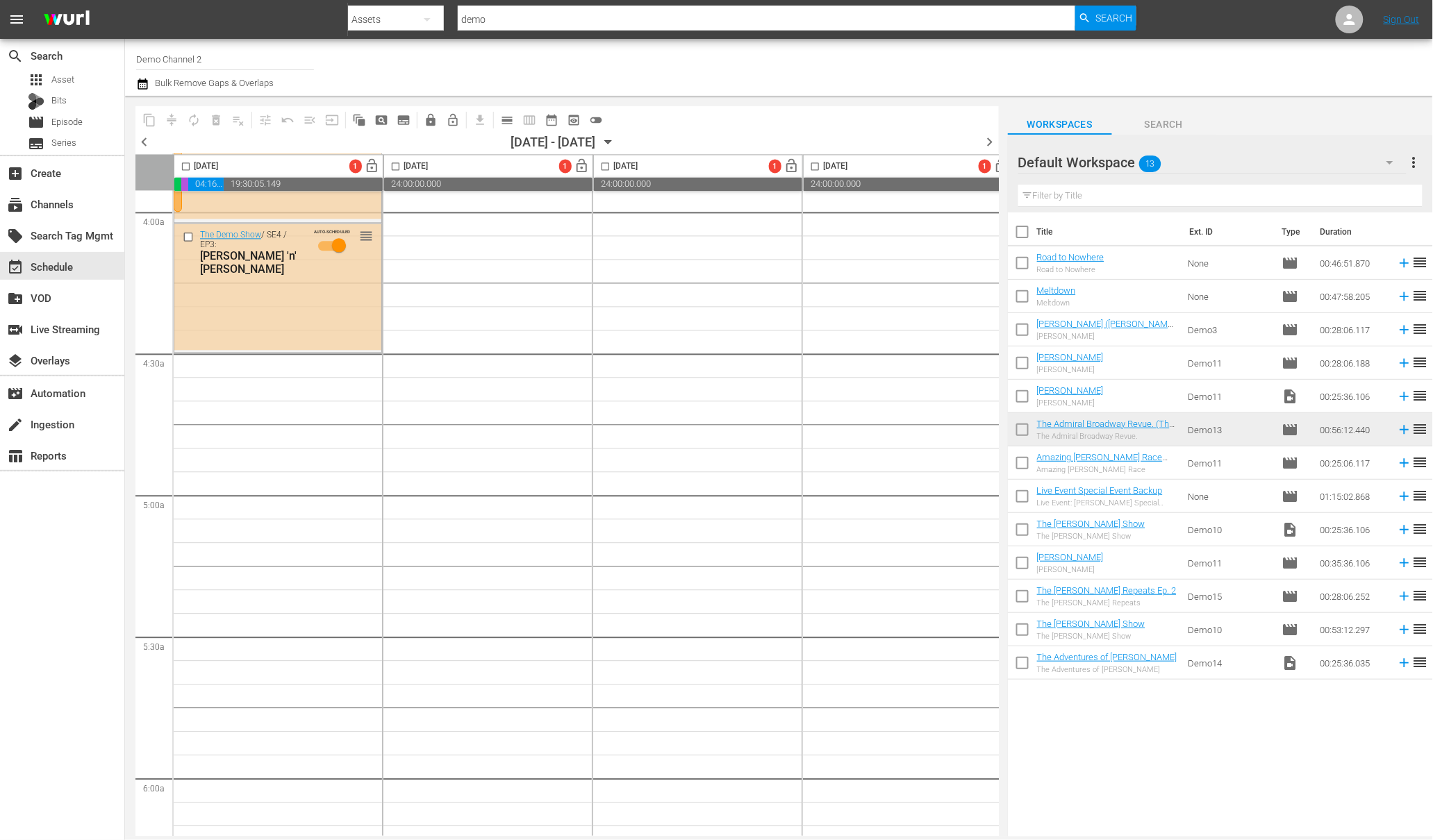
click at [1154, 463] on td "Amazing [PERSON_NAME] Race Ep.1 Amazing [PERSON_NAME] Race" at bounding box center [1110, 463] width 146 height 34
click at [1156, 469] on td "Amazing [PERSON_NAME] Race Ep.1 Amazing [PERSON_NAME] Race" at bounding box center [1110, 463] width 146 height 34
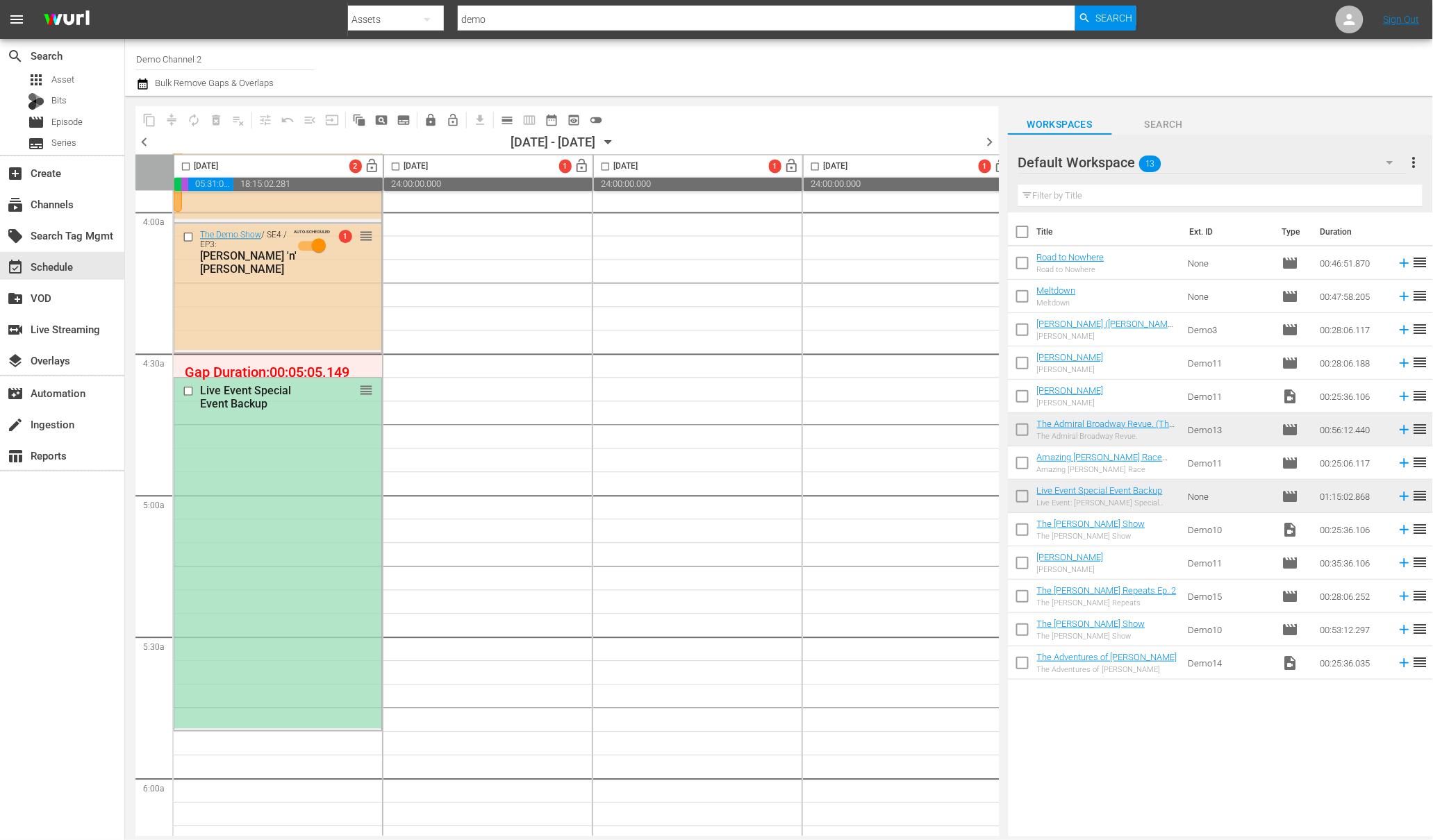
click at [236, 456] on div "Live Event Special Event Backup reorder" at bounding box center [278, 553] width 207 height 350
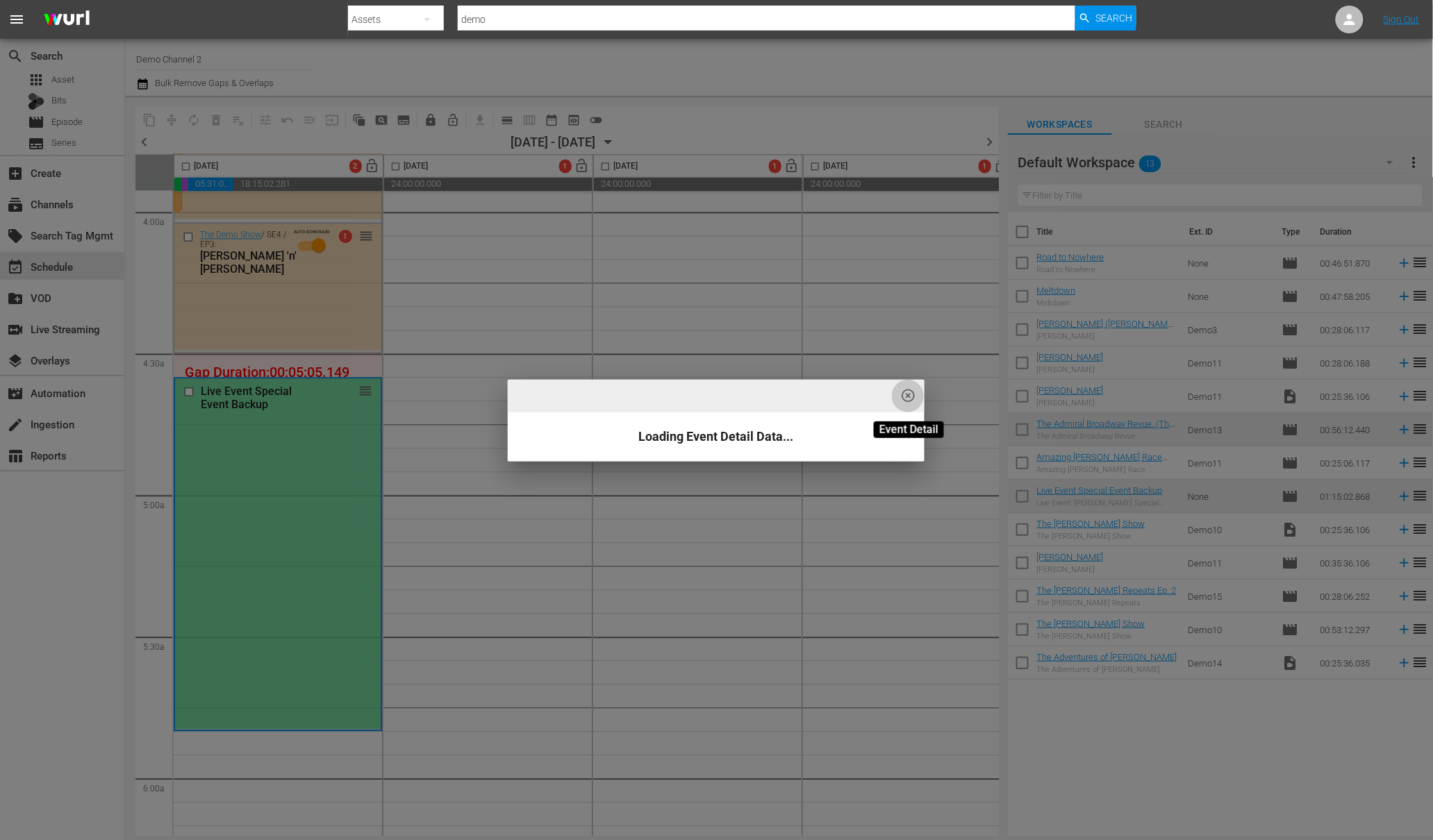
click at [915, 394] on span "highlight_off_icon" at bounding box center [908, 396] width 16 height 16
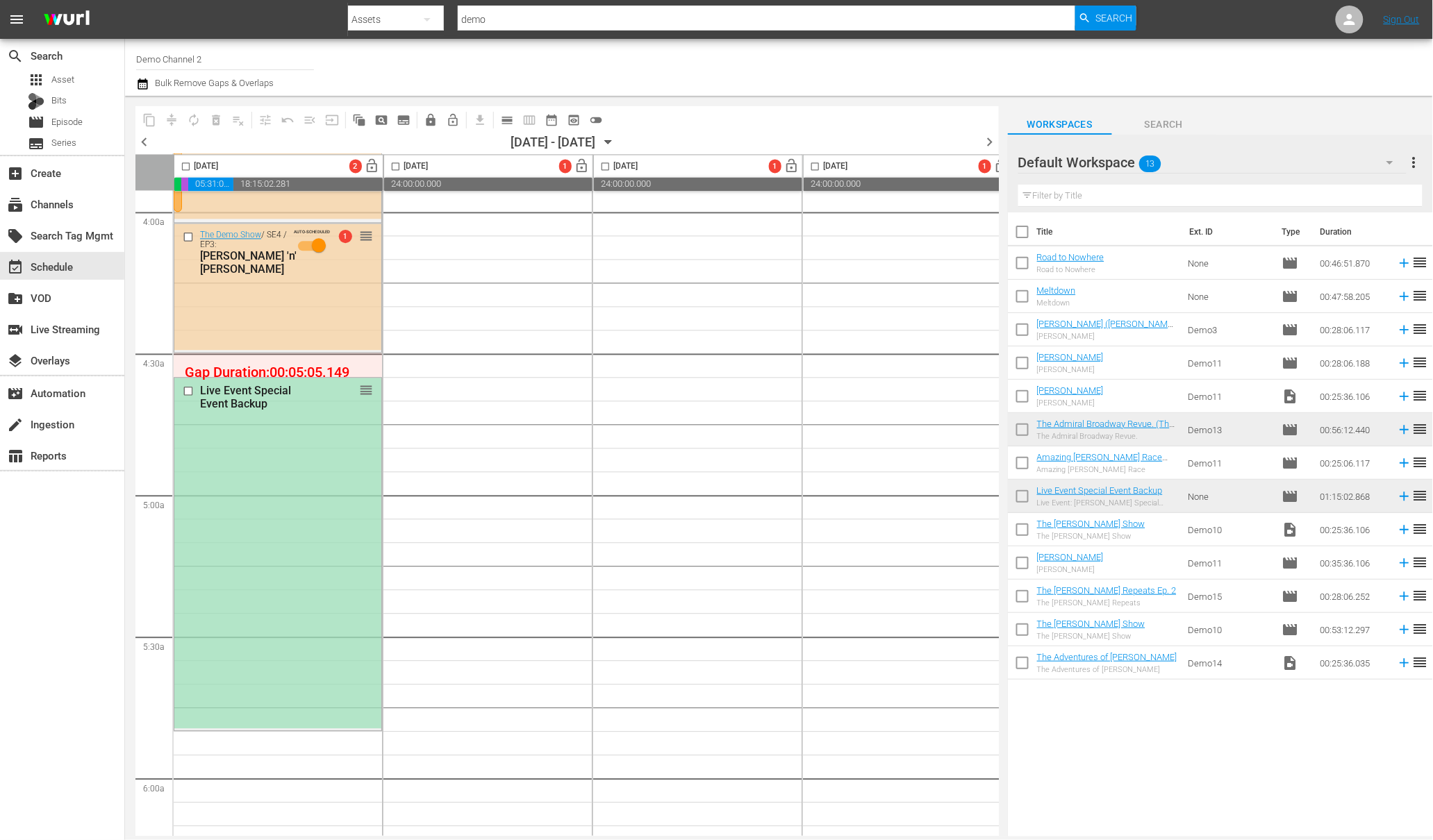
click at [277, 395] on div "Live Event Special Event Backup" at bounding box center [260, 397] width 119 height 27
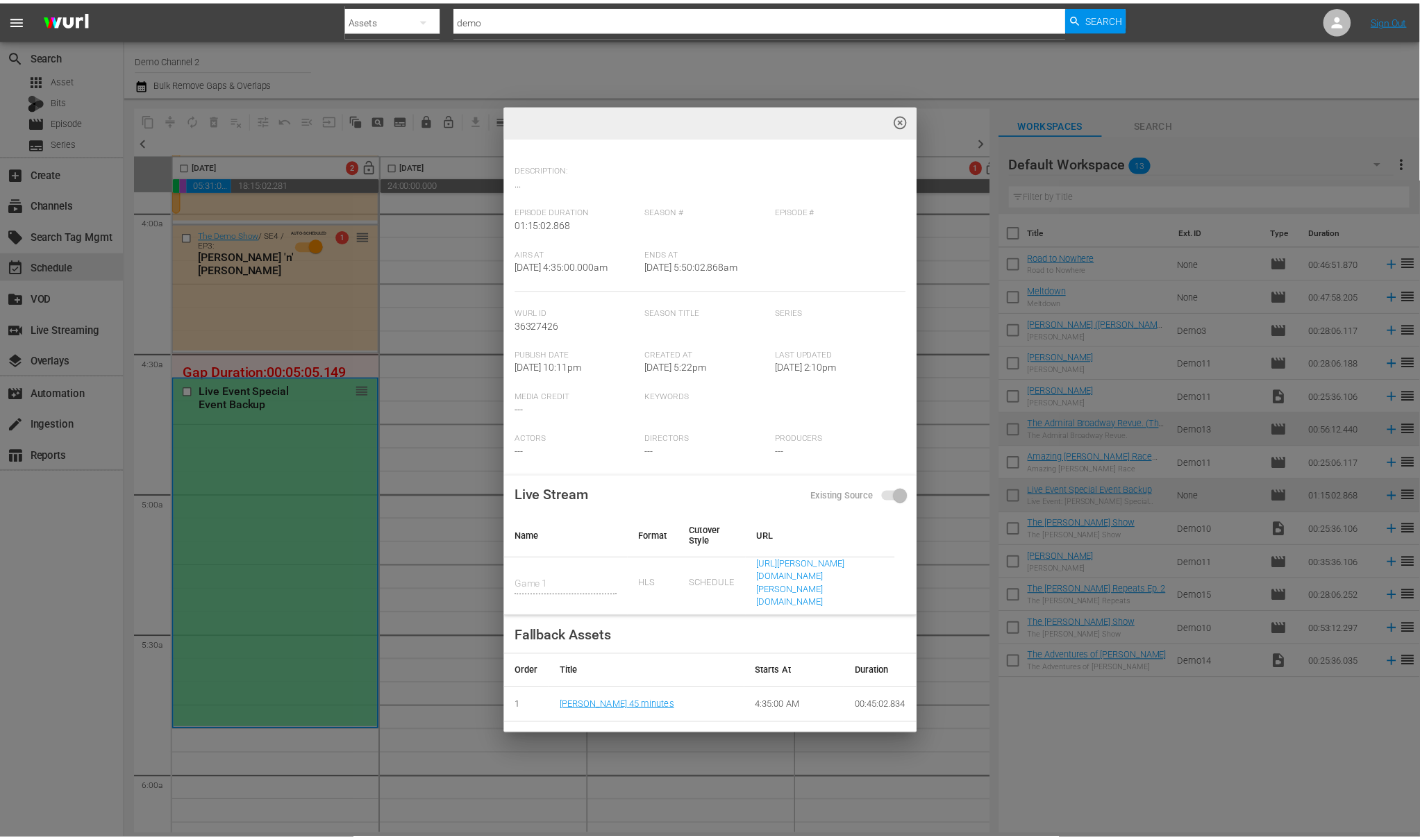
scroll to position [122, 0]
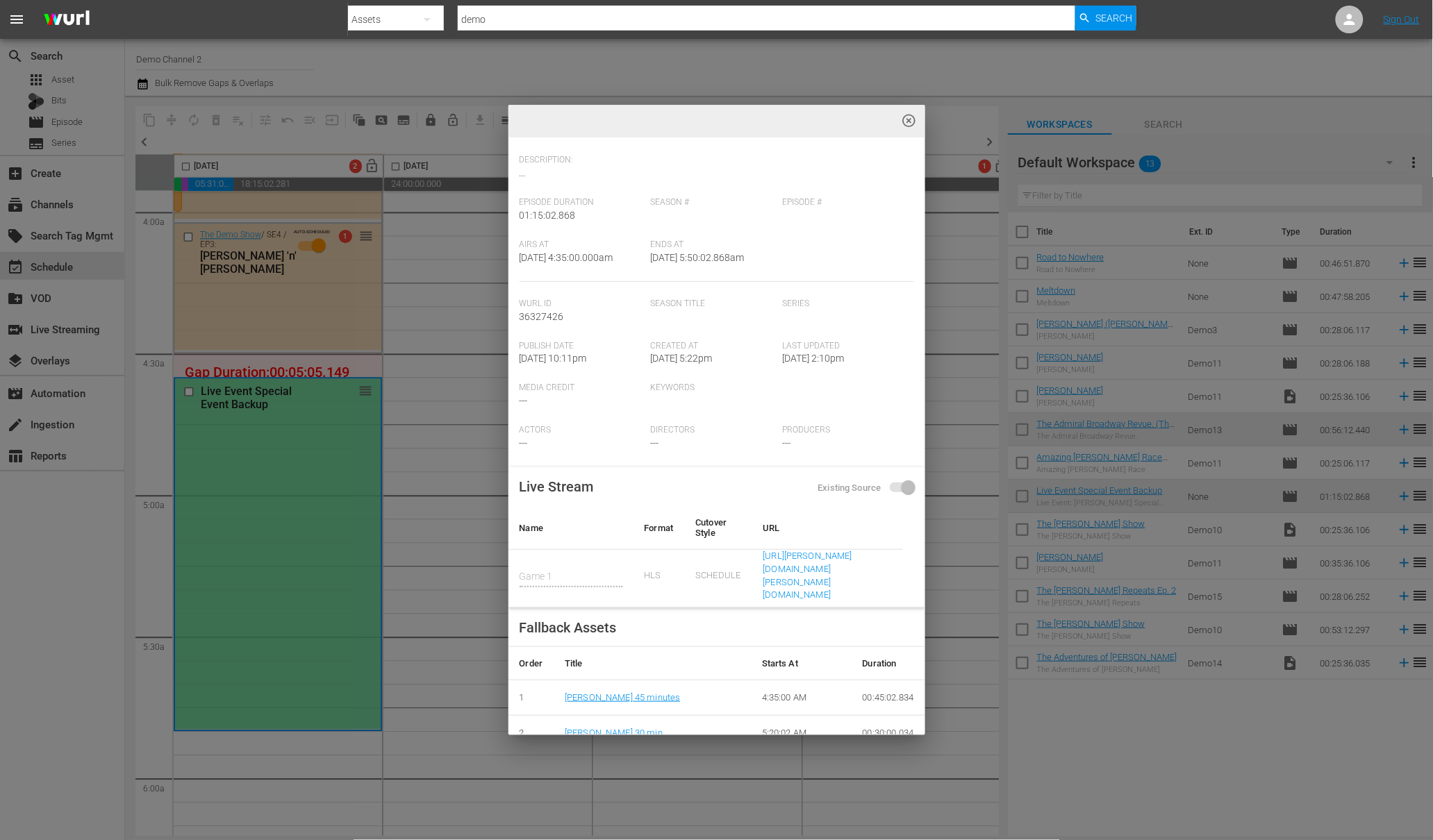
drag, startPoint x: 520, startPoint y: 255, endPoint x: 640, endPoint y: 264, distance: 120.3
click at [640, 264] on div "Airs At [DATE] 4:35:00.000am" at bounding box center [585, 260] width 131 height 42
click at [267, 742] on div "highlight_off_icon Live Event Details tune delete edit Scheduled Live Episode E…" at bounding box center [716, 420] width 1433 height 840
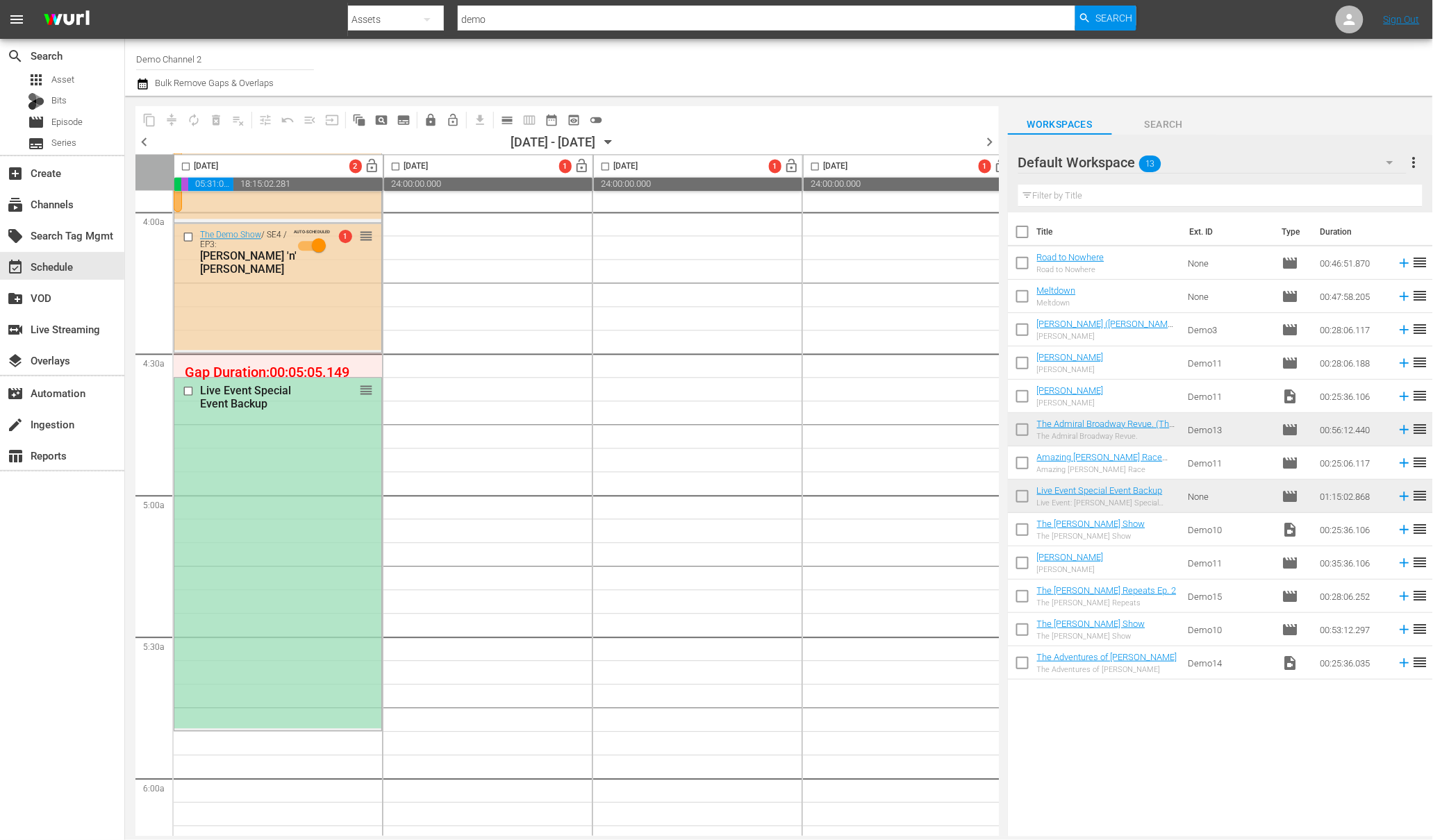
click at [252, 395] on div "Live Event Special Event Backup" at bounding box center [260, 397] width 119 height 27
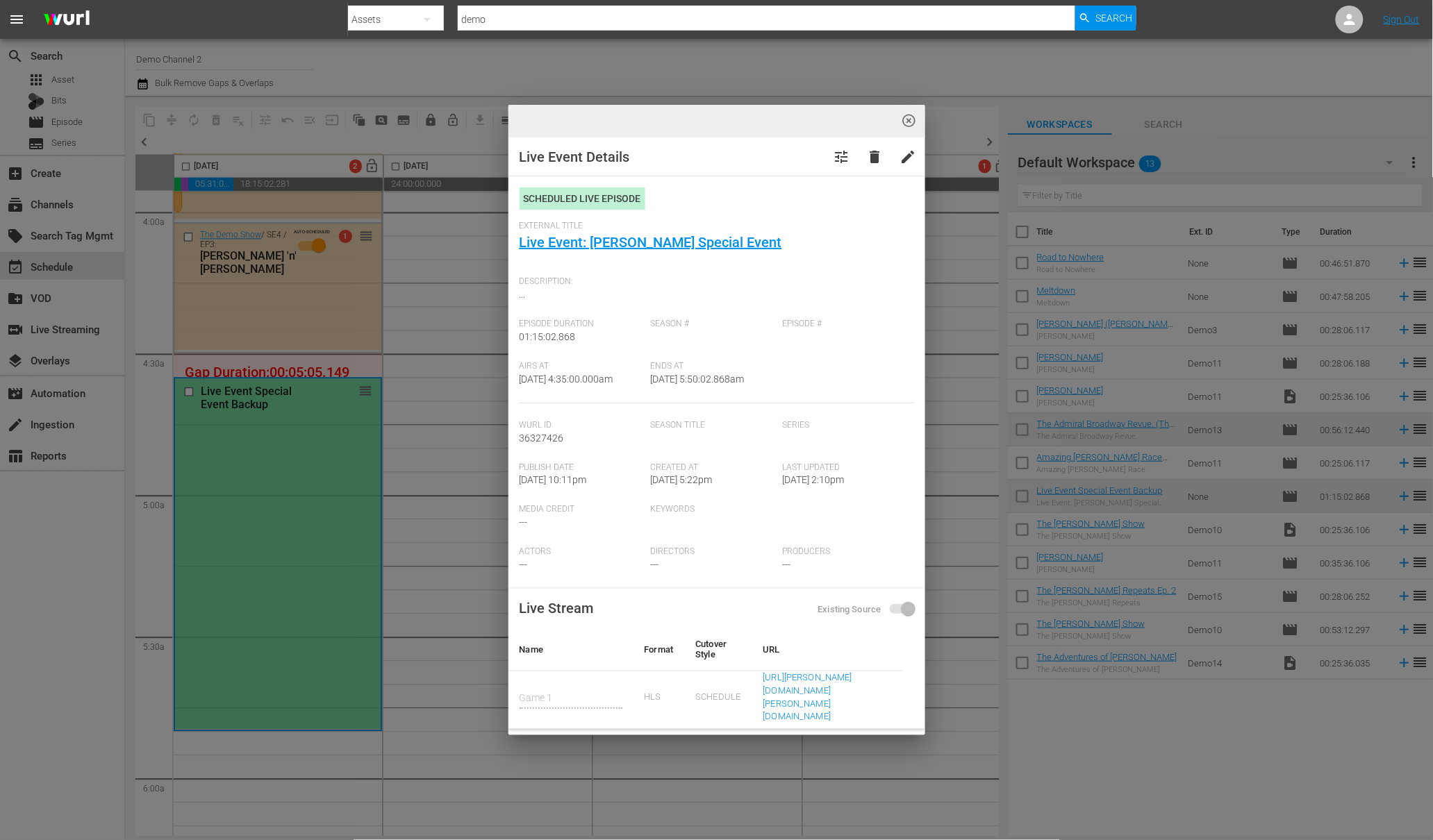
click at [51, 336] on div "highlight_off_icon Live Event Details tune delete edit Scheduled Live Episode E…" at bounding box center [716, 420] width 1433 height 840
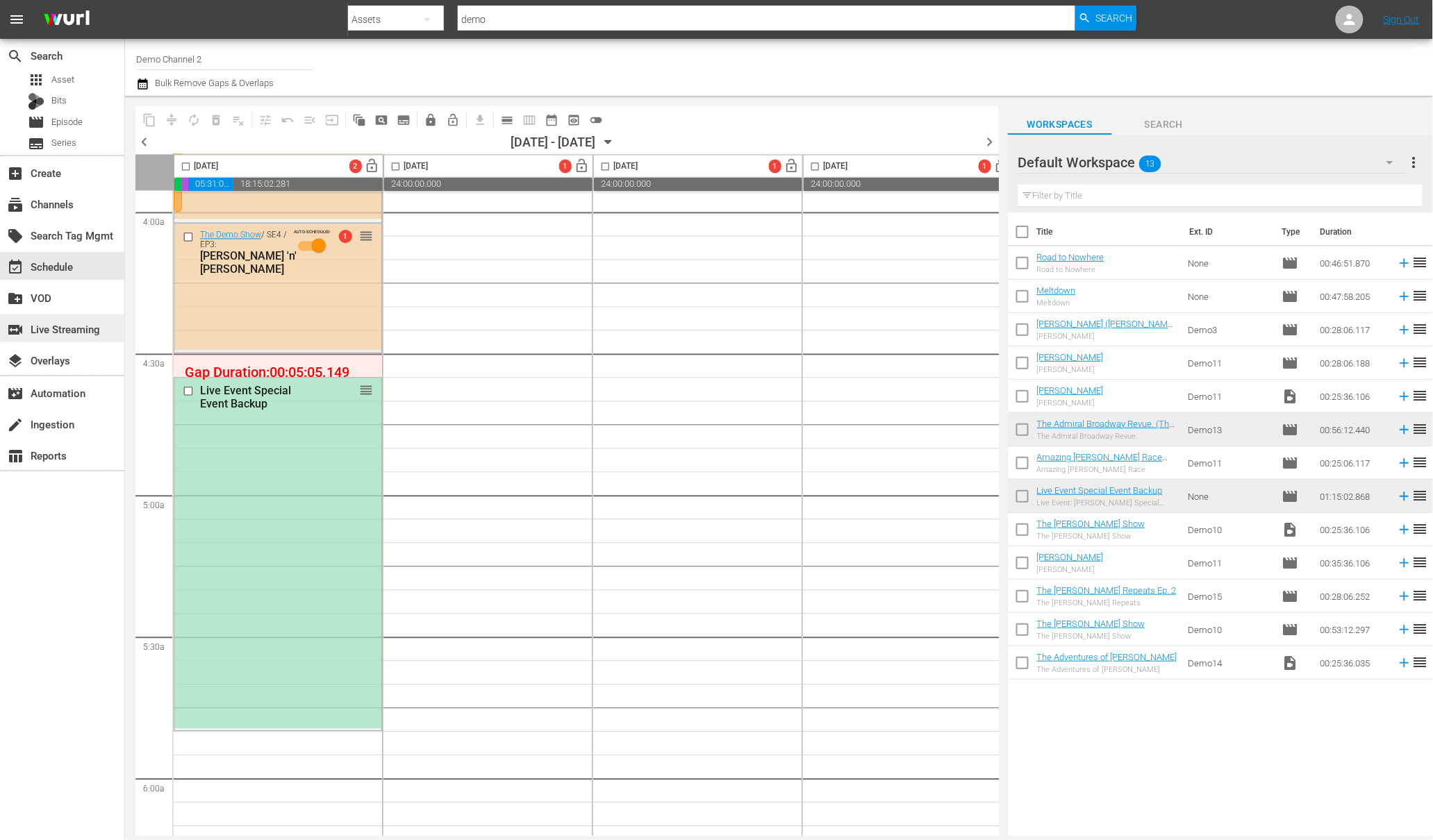
click at [55, 332] on div "switch_video Live Streaming" at bounding box center [39, 327] width 78 height 13
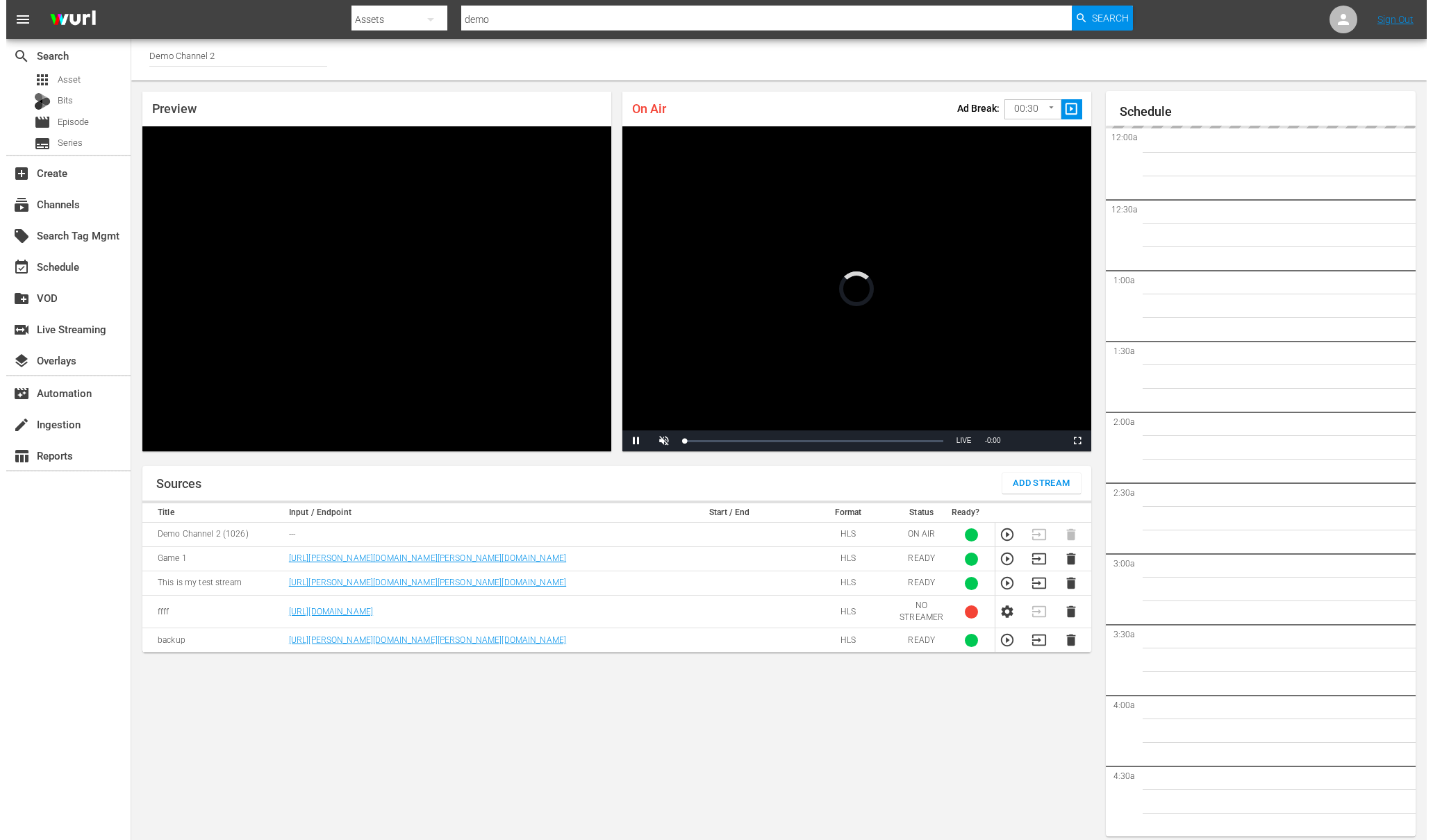
scroll to position [8, 0]
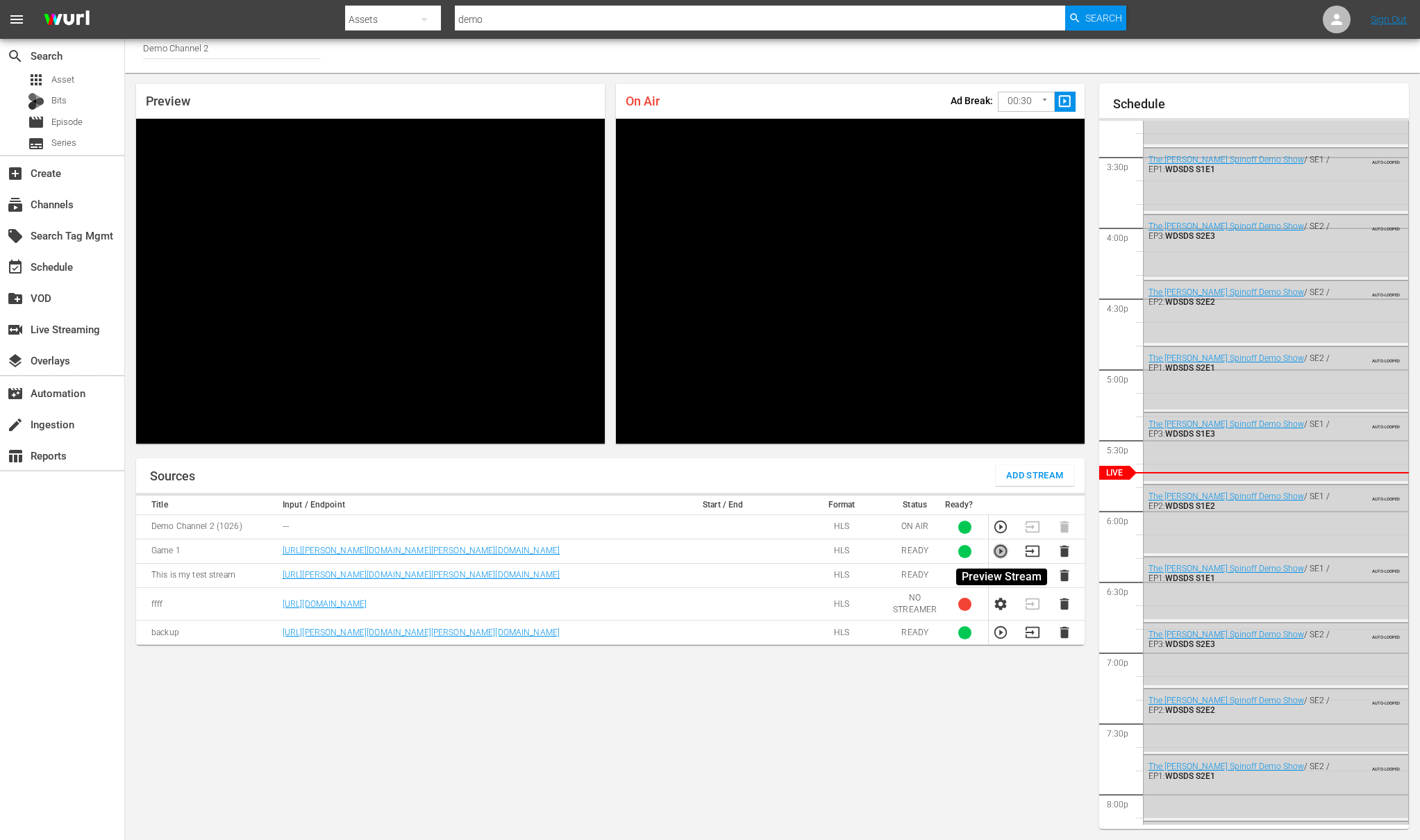
click at [1003, 551] on icon "button" at bounding box center [1001, 552] width 13 height 13
click at [1036, 552] on icon "button" at bounding box center [1033, 552] width 15 height 15
click at [1044, 101] on body "menu Search By Assets Search ID, Title, Description, Keywords, or Category demo…" at bounding box center [710, 412] width 1420 height 840
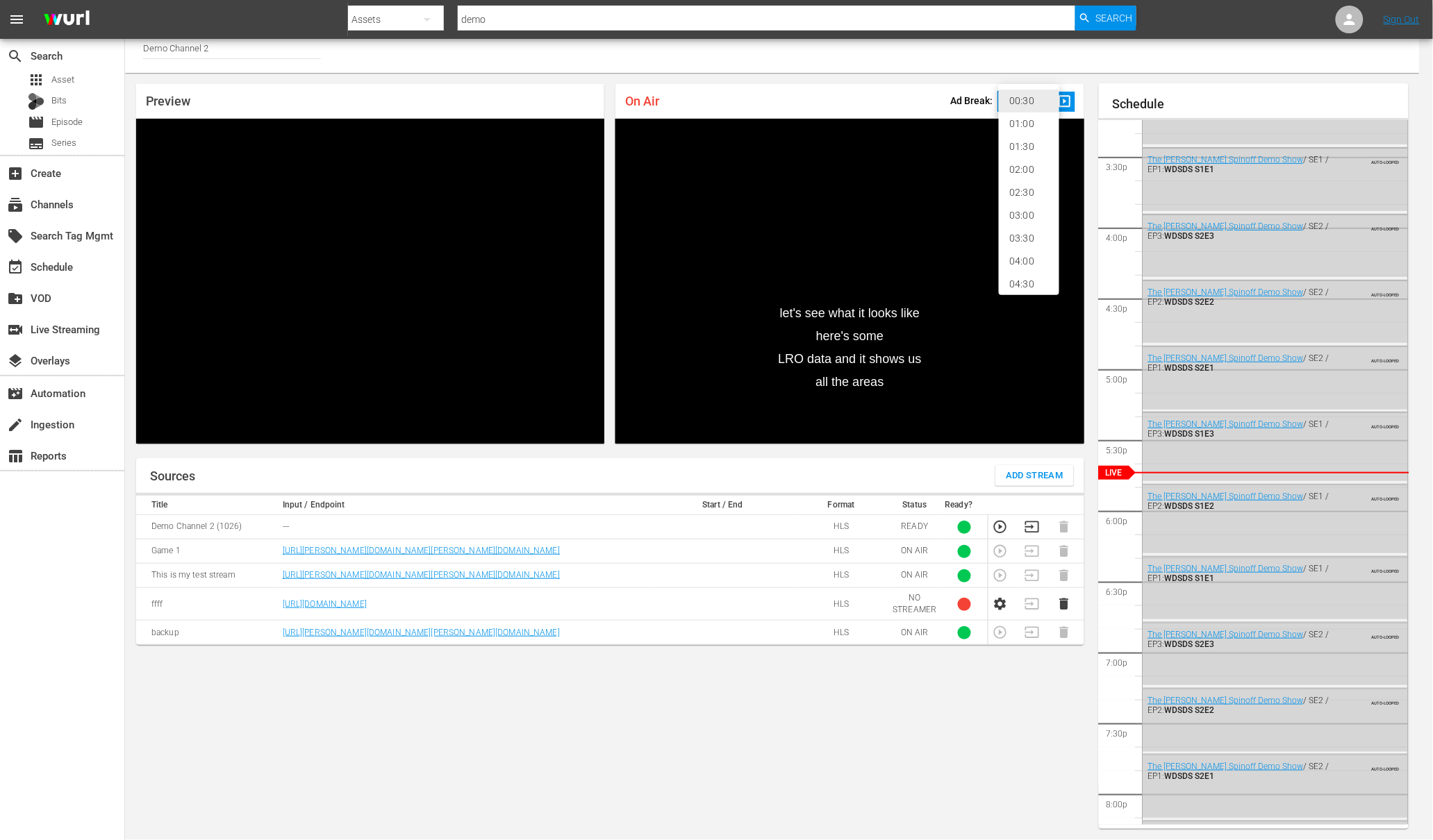
click at [934, 97] on div at bounding box center [716, 420] width 1433 height 840
click at [1042, 99] on body "menu Search By Assets Search ID, Title, Description, Keywords, or Category demo…" at bounding box center [716, 412] width 1433 height 840
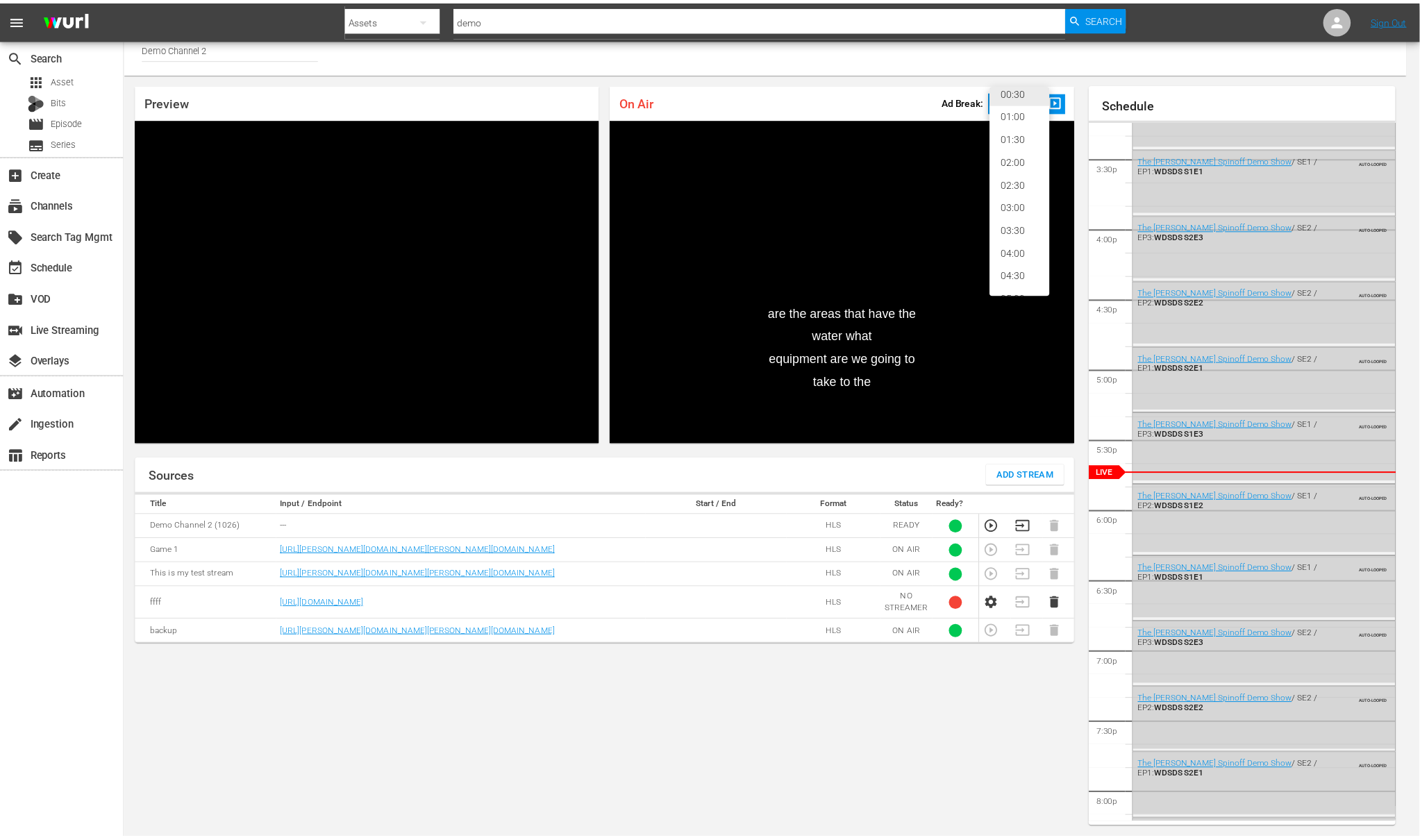
scroll to position [0, 0]
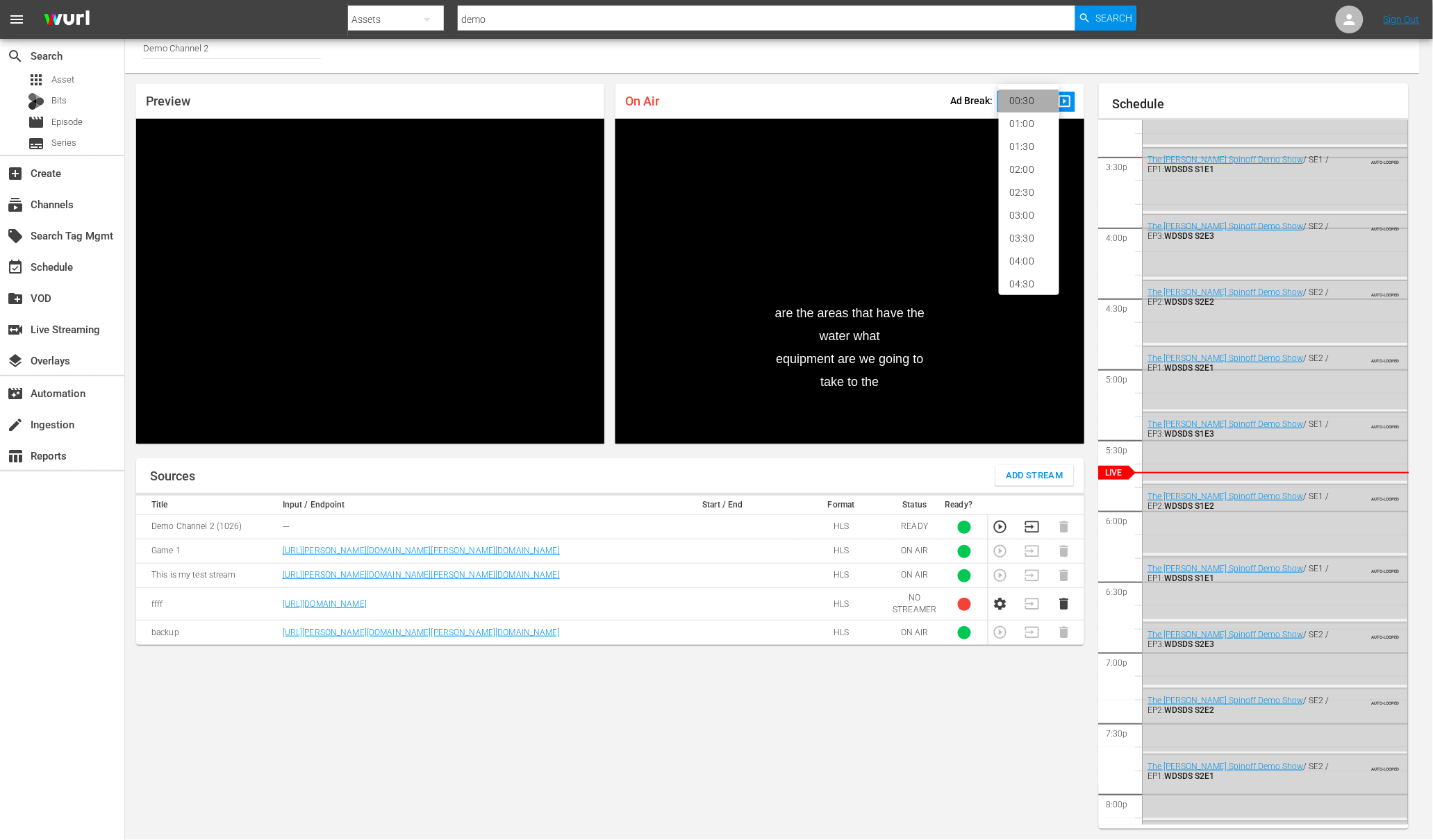
click at [1014, 99] on li "00:30" at bounding box center [1029, 101] width 60 height 23
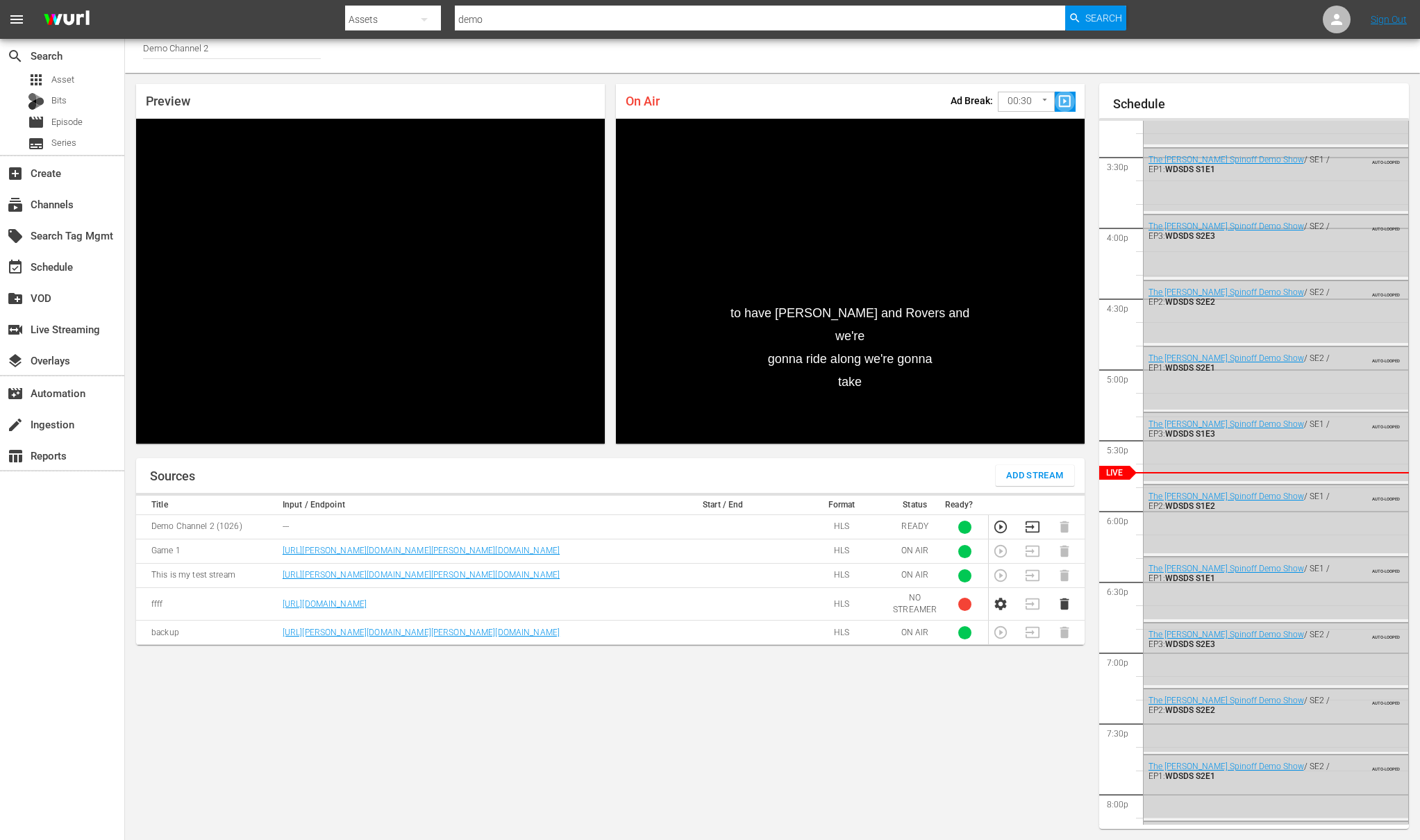
click at [1061, 104] on span "slideshow_sharp" at bounding box center [1064, 102] width 16 height 16
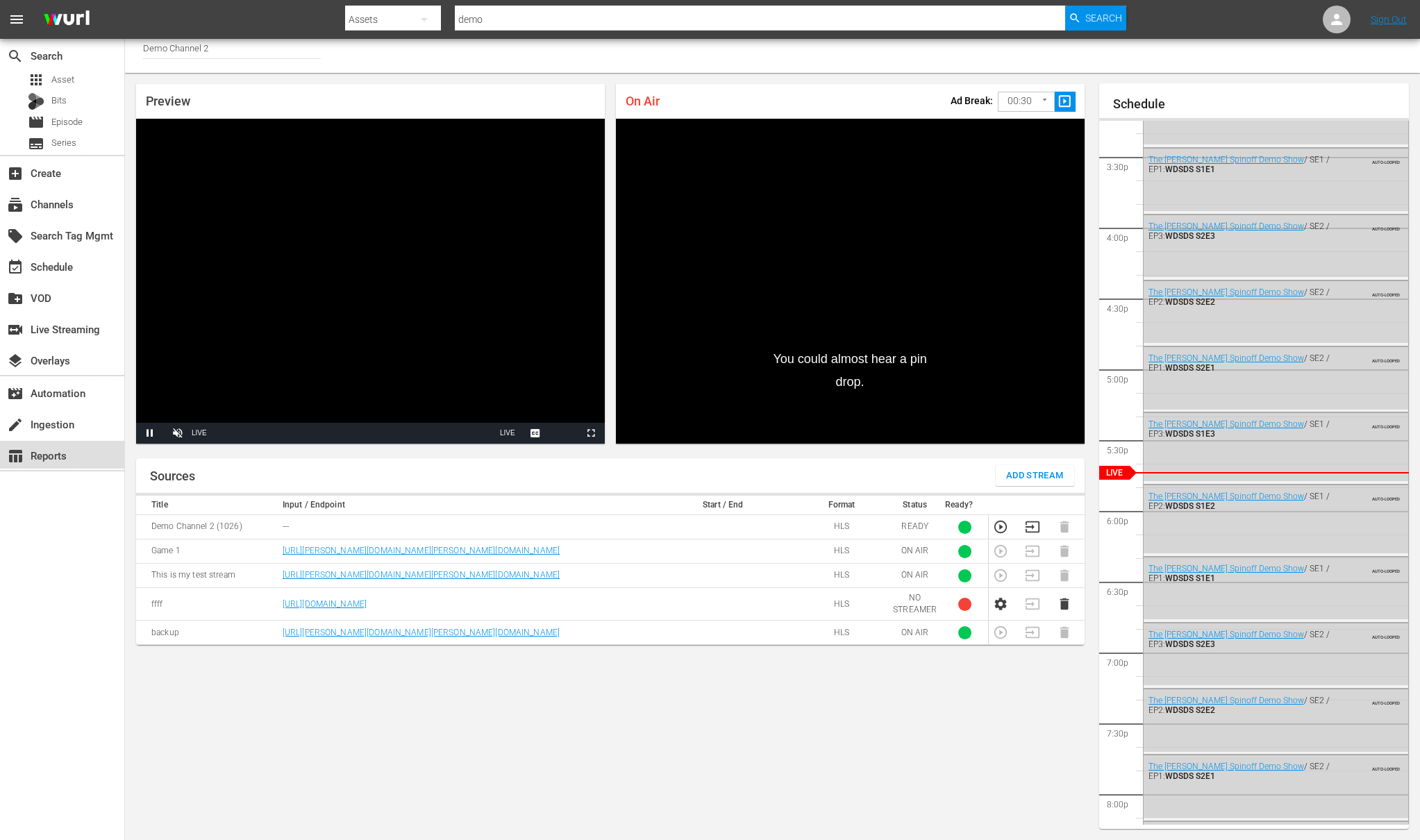
click at [59, 454] on div "table_chart Reports" at bounding box center [39, 454] width 78 height 13
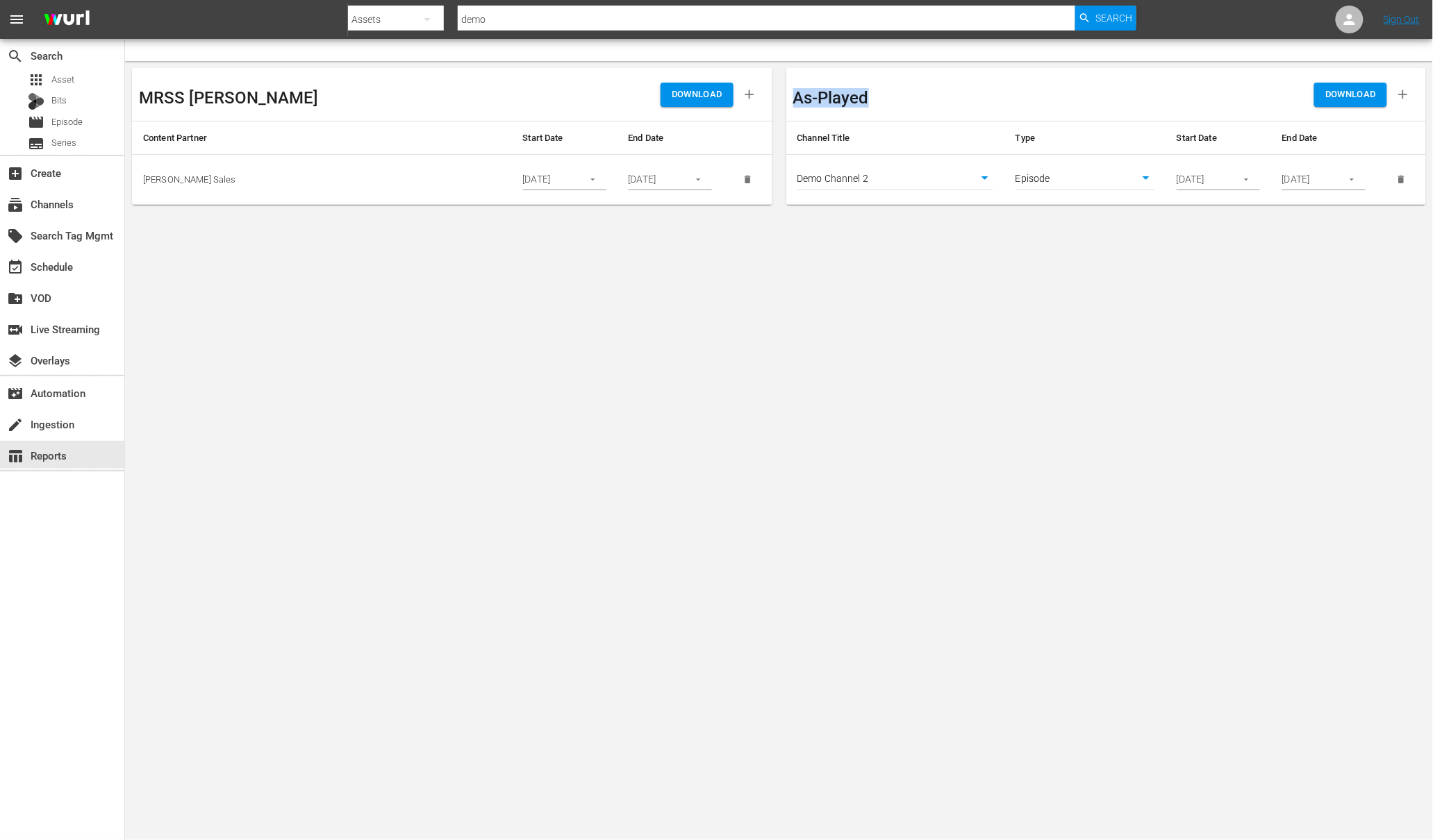
drag, startPoint x: 873, startPoint y: 94, endPoint x: 796, endPoint y: 94, distance: 77.0
click at [796, 94] on div "As-Played" at bounding box center [950, 94] width 313 height 39
click at [1058, 181] on body "menu Search By Assets Search ID, Title, Description, Keywords, or Category demo…" at bounding box center [716, 420] width 1433 height 840
click at [1103, 217] on div at bounding box center [716, 420] width 1433 height 840
click at [1216, 181] on input "[DATE]" at bounding box center [1202, 180] width 50 height 21
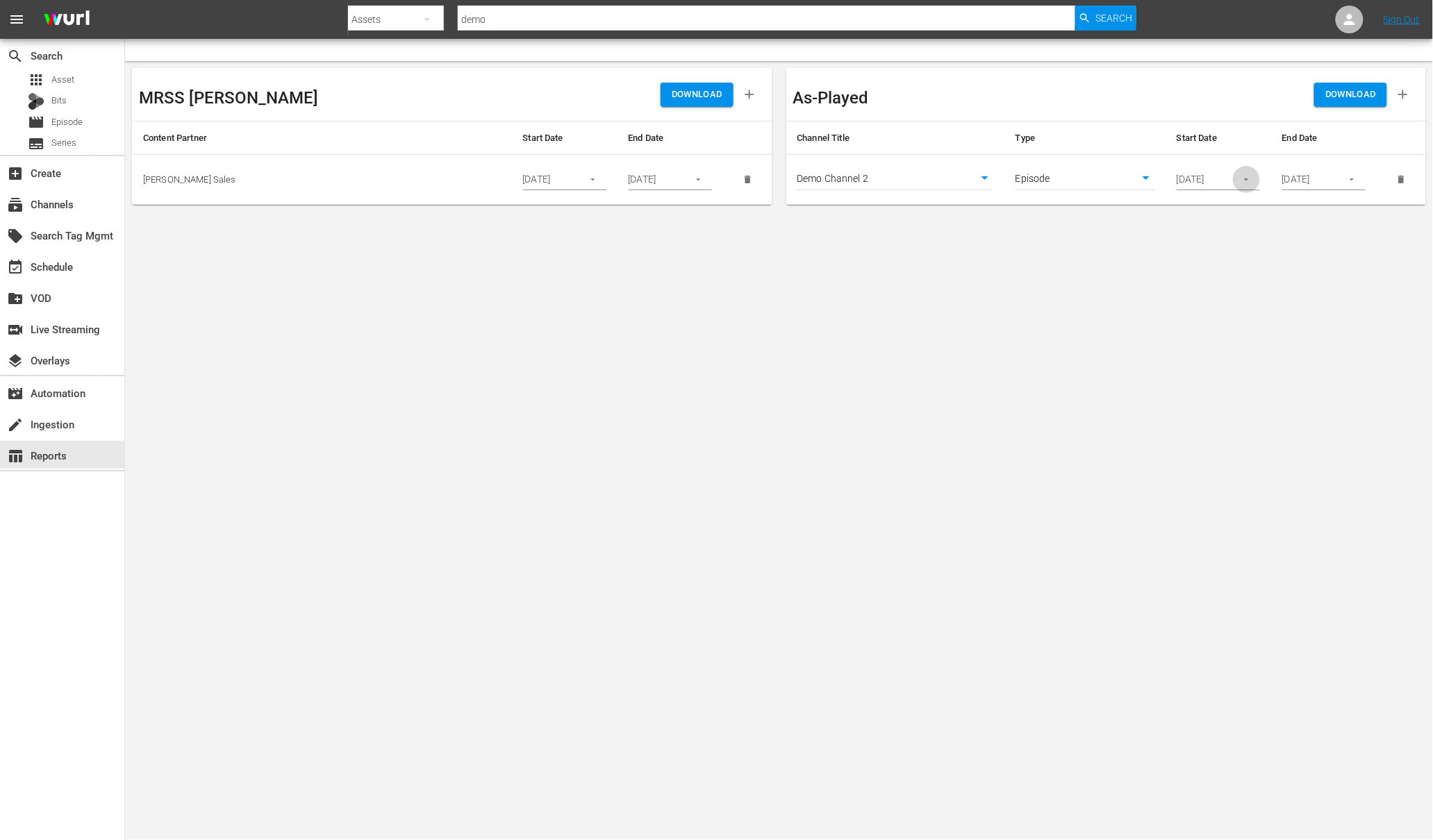
click at [1251, 182] on icon "button" at bounding box center [1246, 179] width 11 height 10
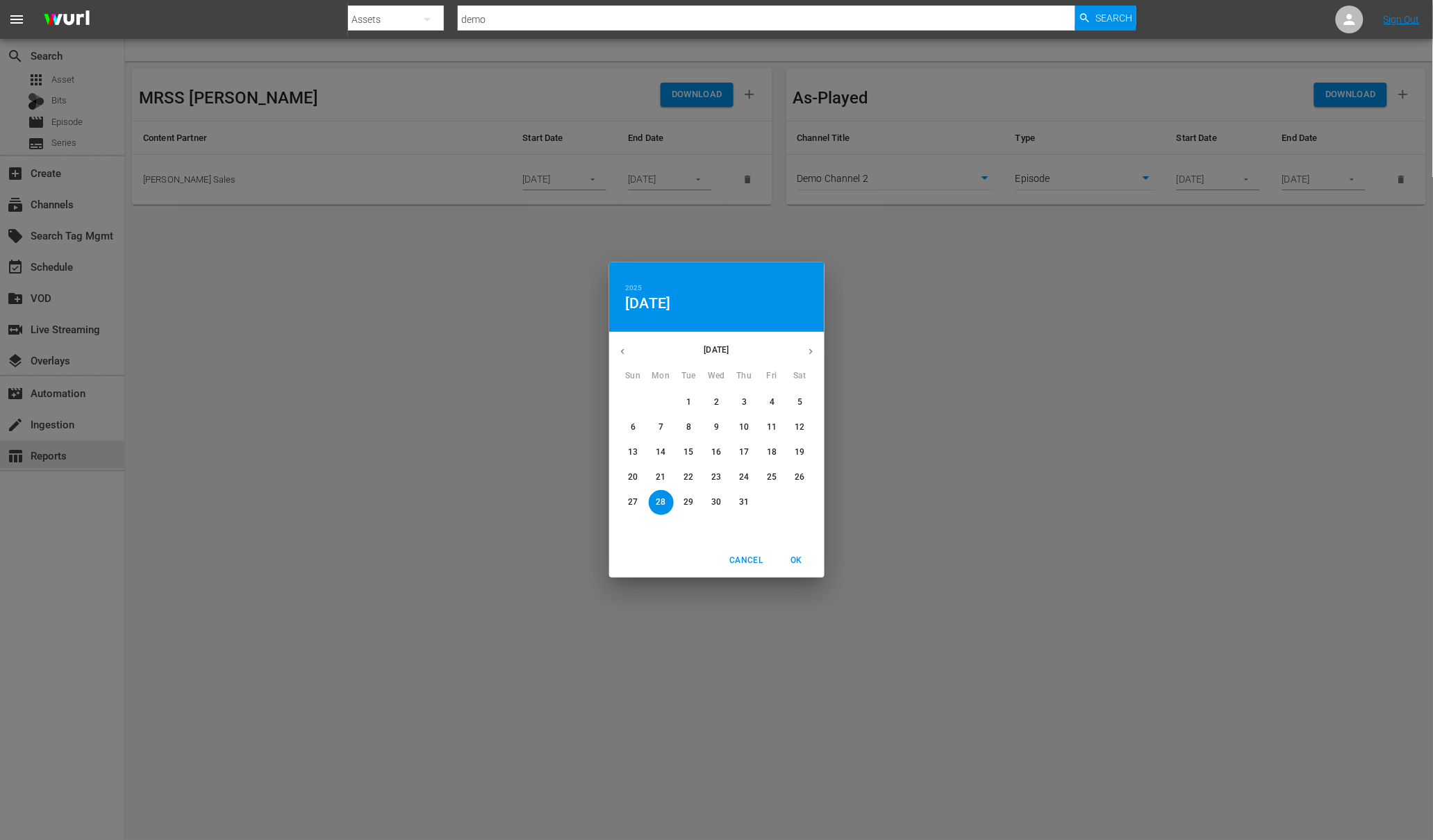
click at [629, 497] on p "27" at bounding box center [633, 502] width 10 height 12
click at [752, 561] on span "Cancel" at bounding box center [746, 560] width 34 height 15
